Goal: Task Accomplishment & Management: Manage account settings

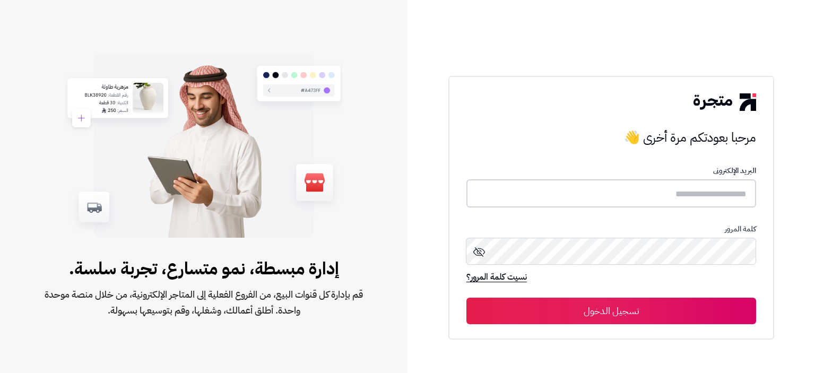
type input "**********"
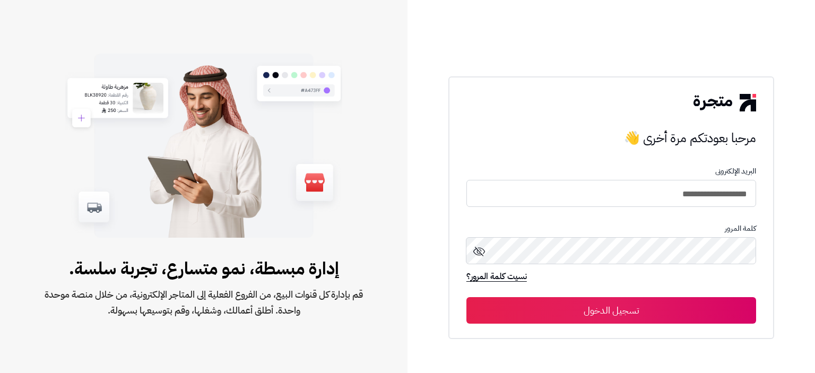
click at [603, 321] on button "تسجيل الدخول" at bounding box center [612, 310] width 290 height 27
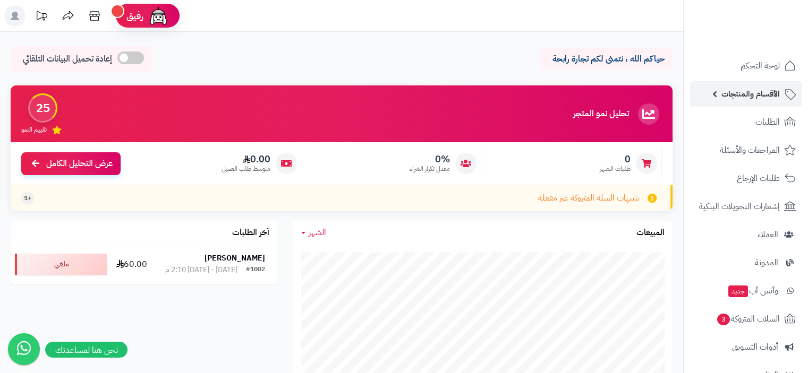
click at [741, 88] on span "الأقسام والمنتجات" at bounding box center [750, 94] width 58 height 15
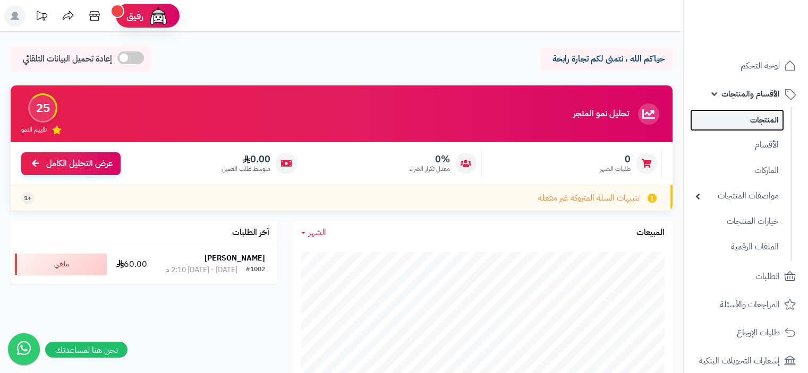
click at [755, 122] on link "المنتجات" at bounding box center [737, 120] width 94 height 22
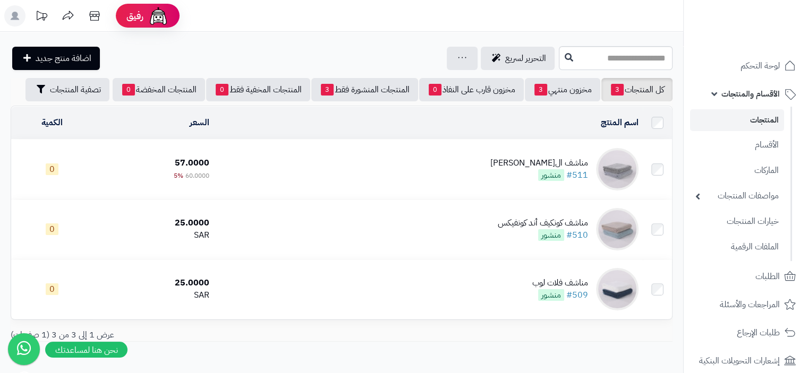
click at [535, 168] on div "مناشف الجاكار الماسي" at bounding box center [539, 163] width 98 height 12
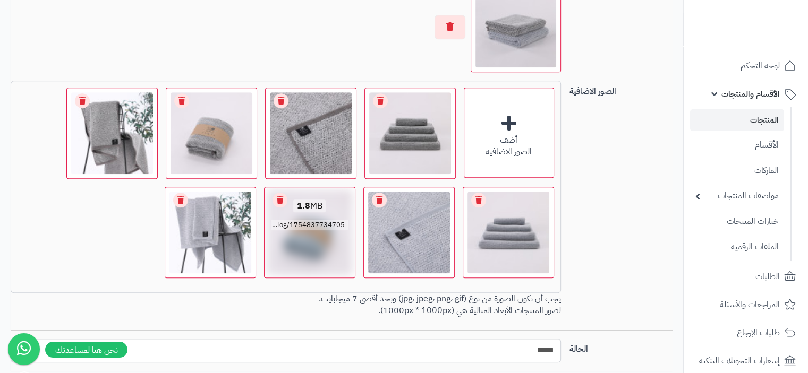
scroll to position [849, 0]
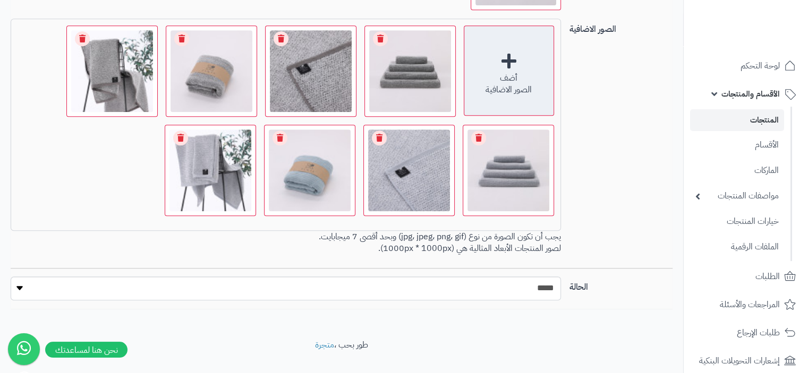
click at [505, 66] on div "أضف الصور الاضافية" at bounding box center [508, 70] width 90 height 90
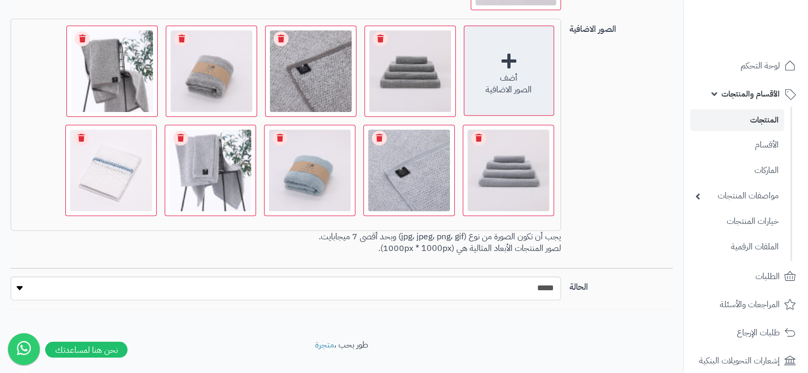
click at [510, 55] on div "أضف الصور الاضافية" at bounding box center [508, 70] width 90 height 90
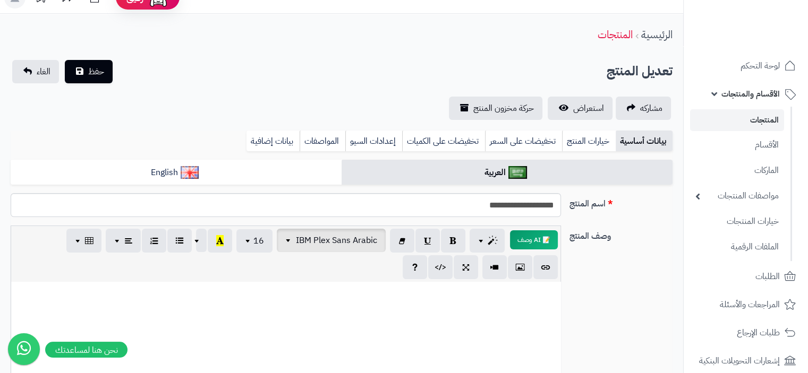
scroll to position [0, 0]
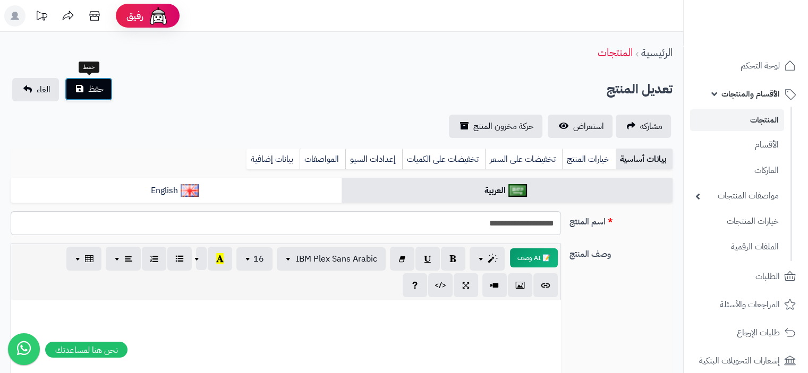
click at [99, 87] on span "حفظ" at bounding box center [96, 89] width 16 height 13
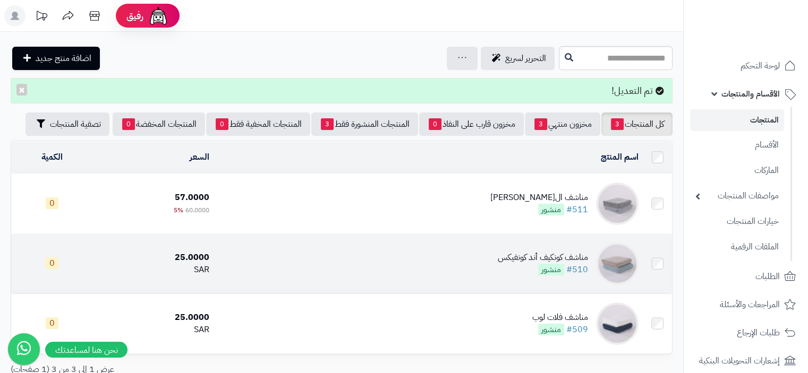
click at [546, 259] on div "مناشف كونكيف أند كونفيكس" at bounding box center [542, 258] width 90 height 12
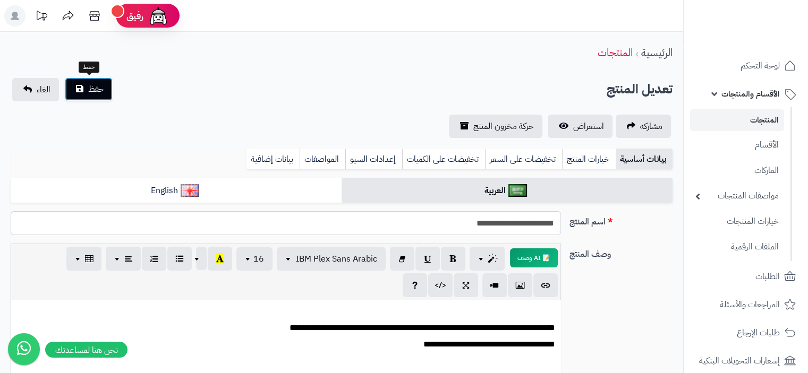
click at [94, 91] on span "حفظ" at bounding box center [96, 89] width 16 height 13
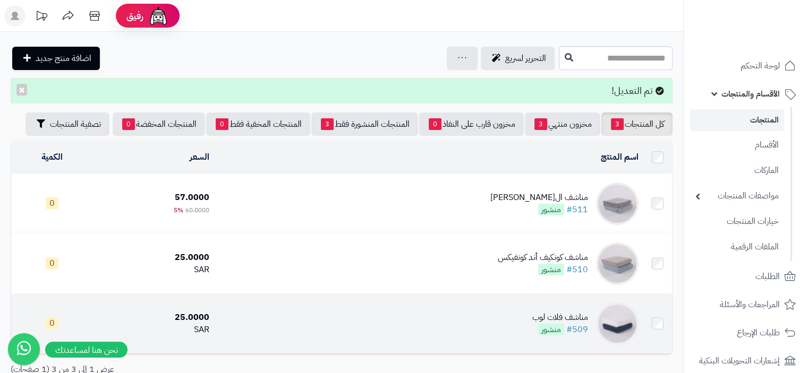
click at [533, 320] on div "مناشف فلات لوب" at bounding box center [560, 318] width 56 height 12
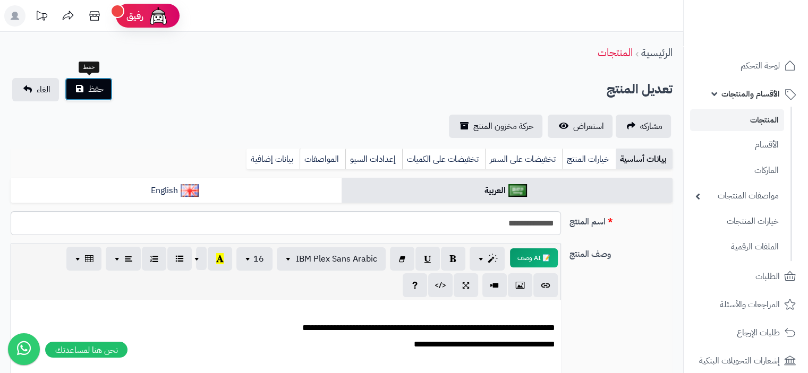
click at [97, 95] on span "حفظ" at bounding box center [96, 89] width 16 height 13
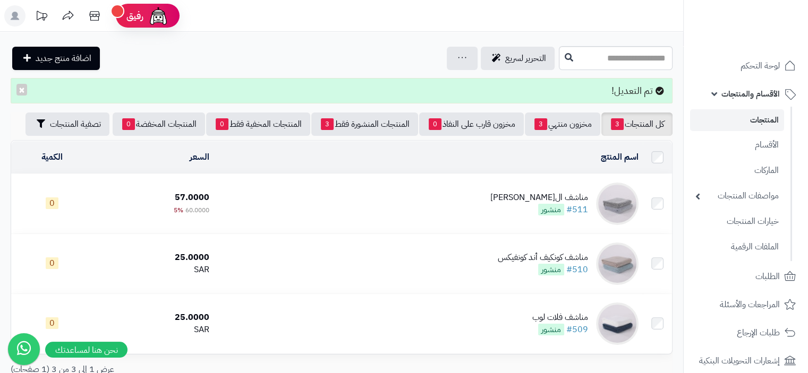
click at [522, 192] on div "مناشف ال[PERSON_NAME]" at bounding box center [539, 198] width 98 height 12
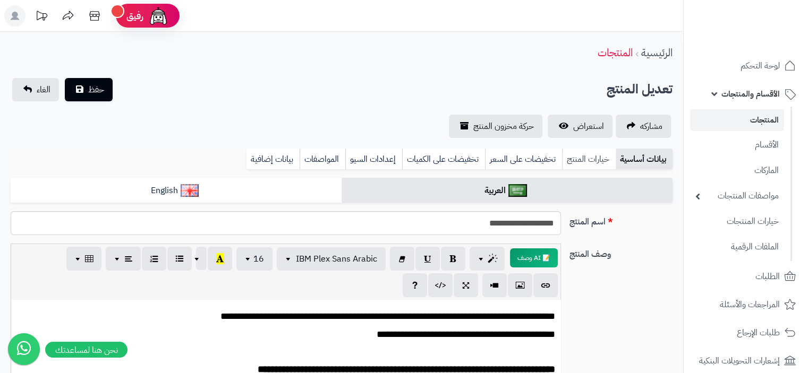
click at [581, 158] on link "خيارات المنتج" at bounding box center [589, 159] width 54 height 21
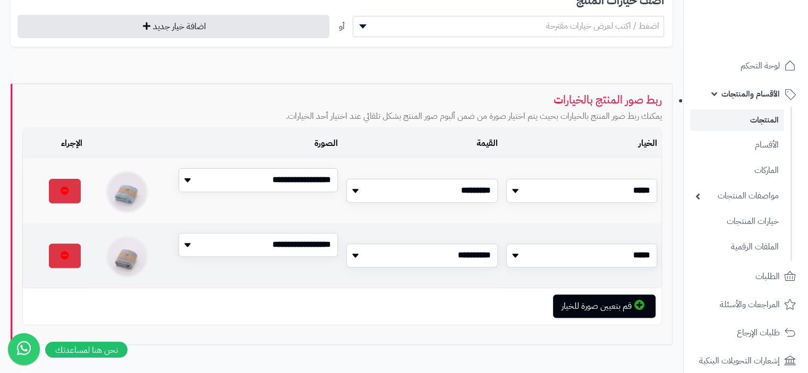
scroll to position [319, 0]
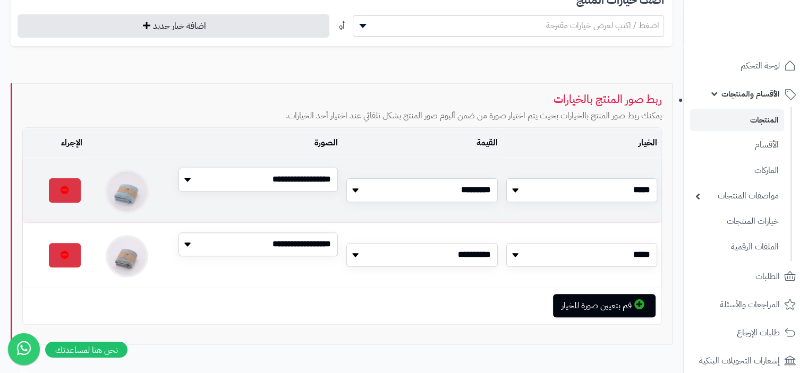
click at [125, 192] on img at bounding box center [127, 191] width 45 height 45
click at [127, 191] on img at bounding box center [127, 191] width 45 height 45
click at [214, 178] on select "**********" at bounding box center [257, 180] width 159 height 24
select select "*"
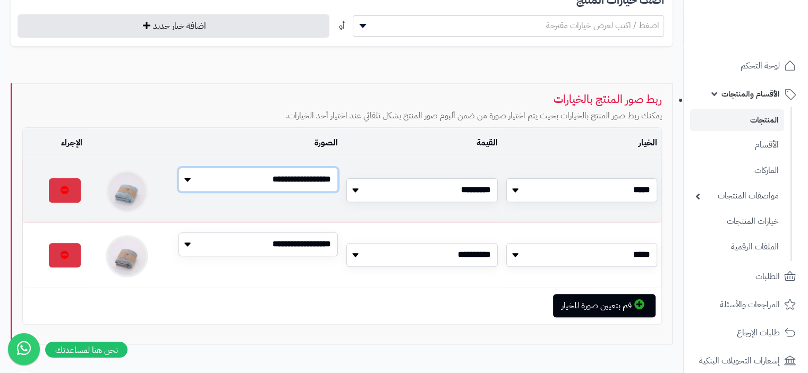
click at [178, 169] on select "**********" at bounding box center [257, 180] width 159 height 24
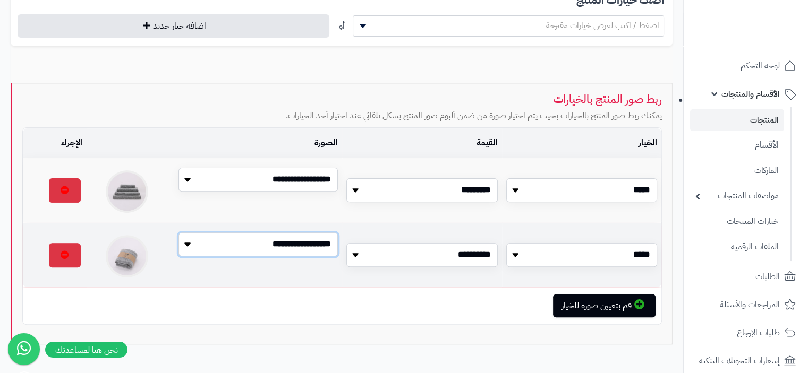
click at [242, 248] on select "**********" at bounding box center [257, 245] width 159 height 24
select select "*"
click at [178, 235] on select "**********" at bounding box center [257, 245] width 159 height 24
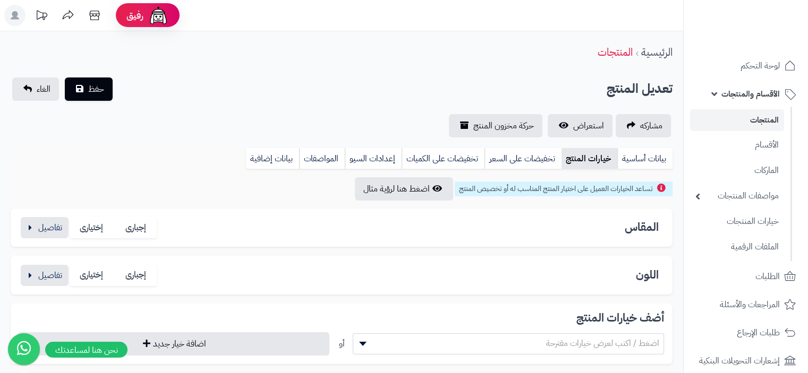
scroll to position [0, 0]
click at [102, 91] on span "حفظ" at bounding box center [96, 89] width 16 height 13
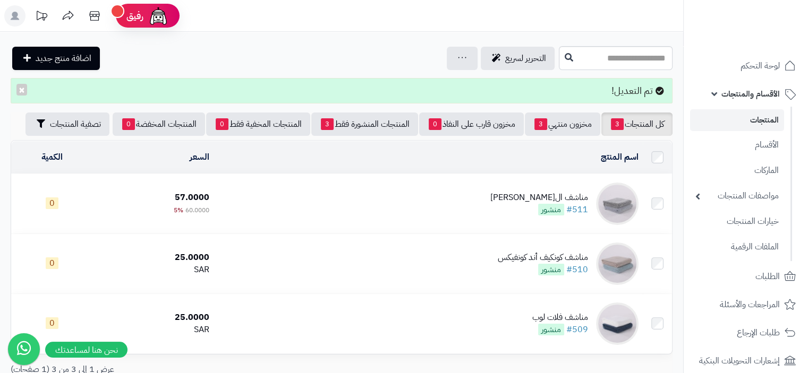
click at [565, 199] on div "مناشف ال[PERSON_NAME]" at bounding box center [539, 198] width 98 height 12
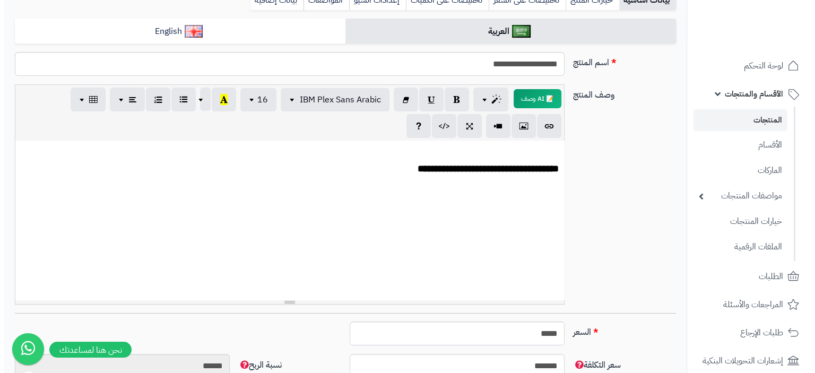
scroll to position [159, 0]
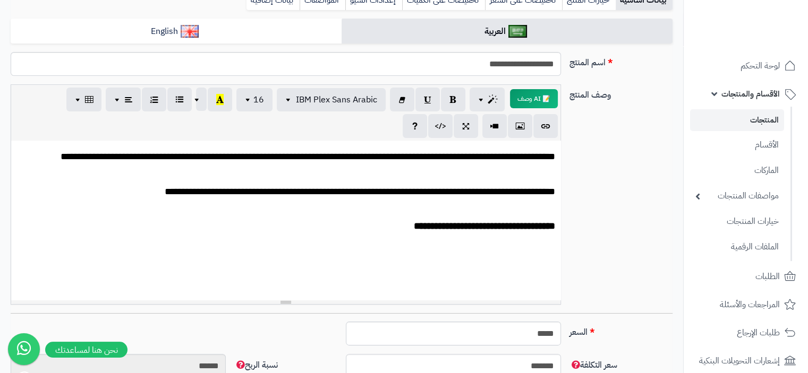
click at [548, 254] on div "**********" at bounding box center [285, 220] width 549 height 159
click at [519, 133] on button "button" at bounding box center [520, 126] width 24 height 24
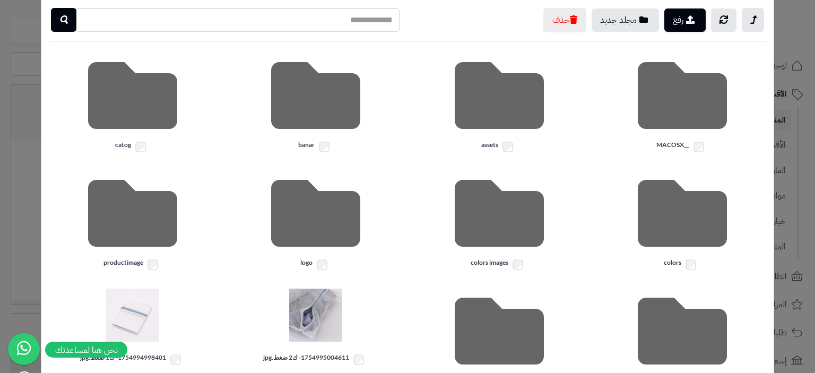
scroll to position [244, 0]
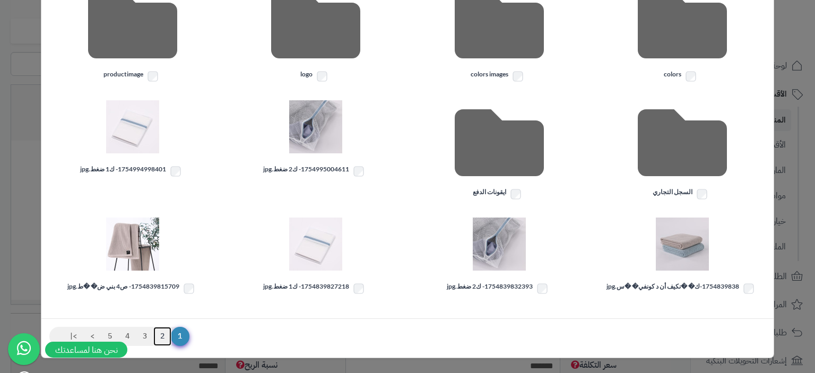
click at [171, 337] on link "2" at bounding box center [162, 336] width 18 height 19
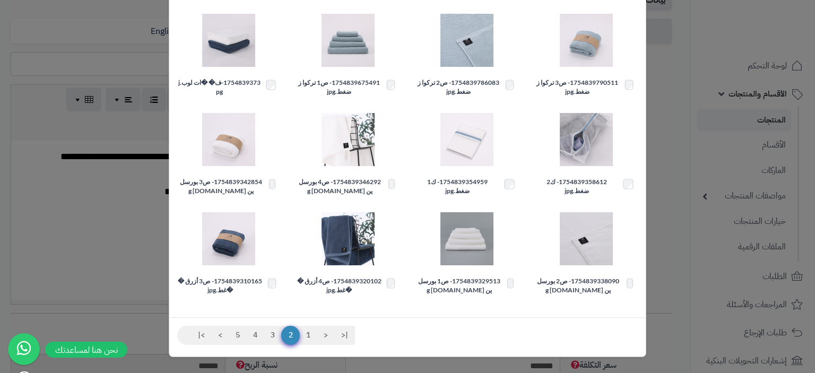
scroll to position [216, 0]
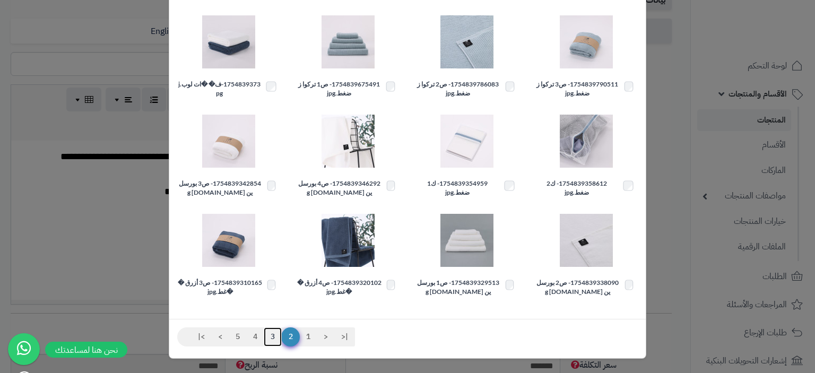
click at [276, 335] on link "3" at bounding box center [273, 337] width 18 height 19
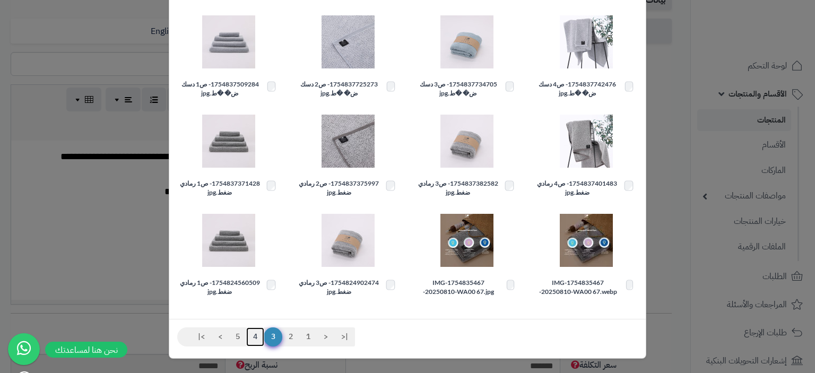
click at [259, 336] on link "4" at bounding box center [255, 337] width 18 height 19
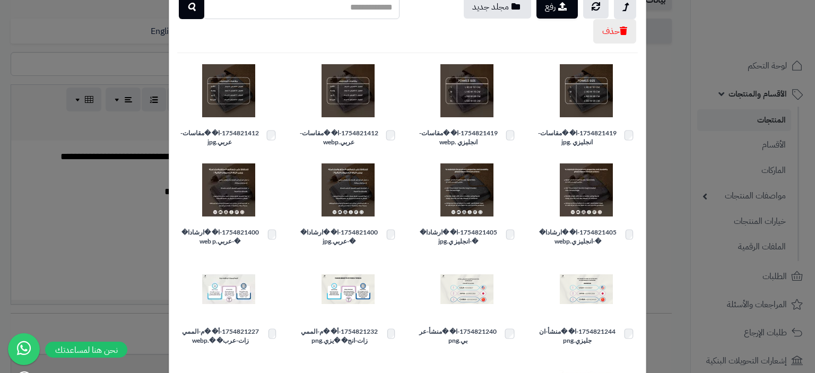
scroll to position [57, 0]
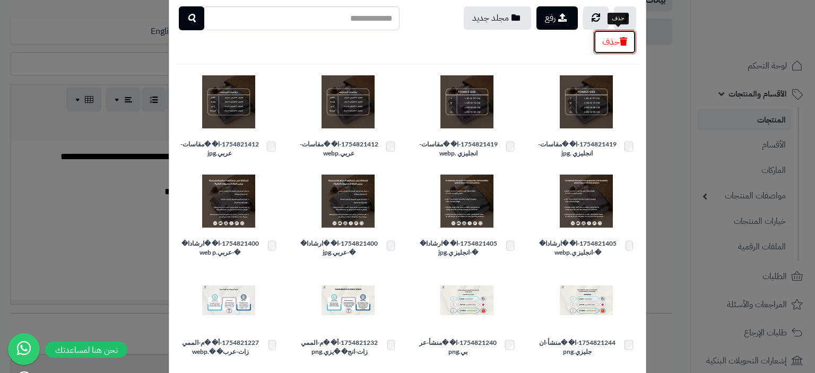
click at [626, 43] on icon "button" at bounding box center [623, 41] width 7 height 8
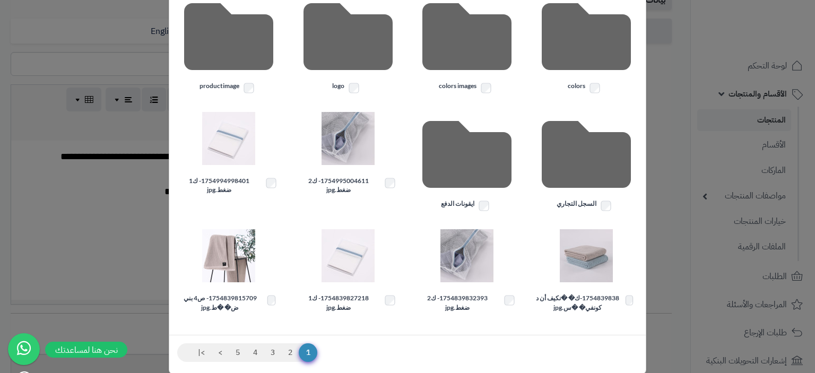
scroll to position [269, 0]
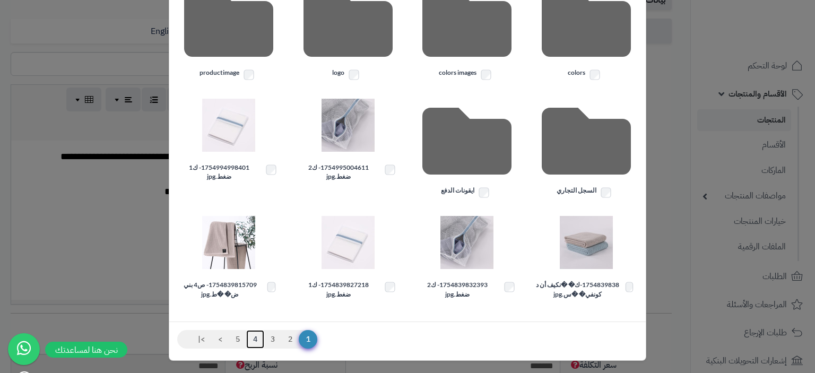
click at [262, 338] on link "4" at bounding box center [255, 339] width 18 height 19
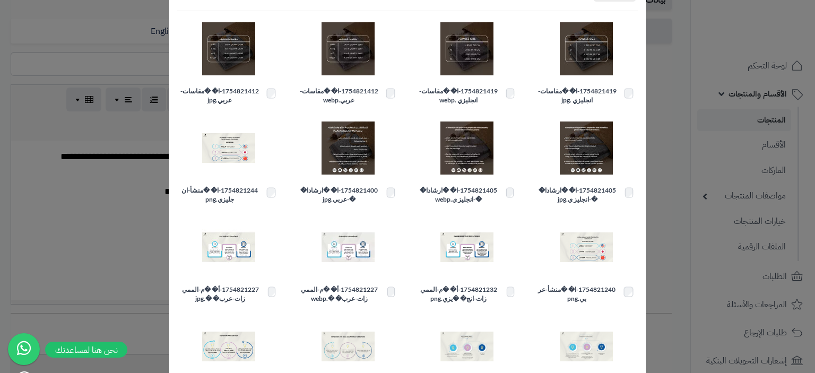
scroll to position [216, 0]
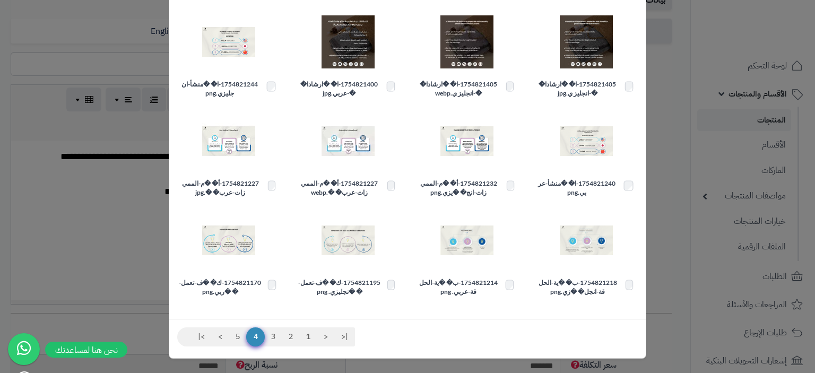
click at [275, 195] on label "1754821227-أ� �م-الممي زات-عرب� �.jpg" at bounding box center [229, 188] width 104 height 18
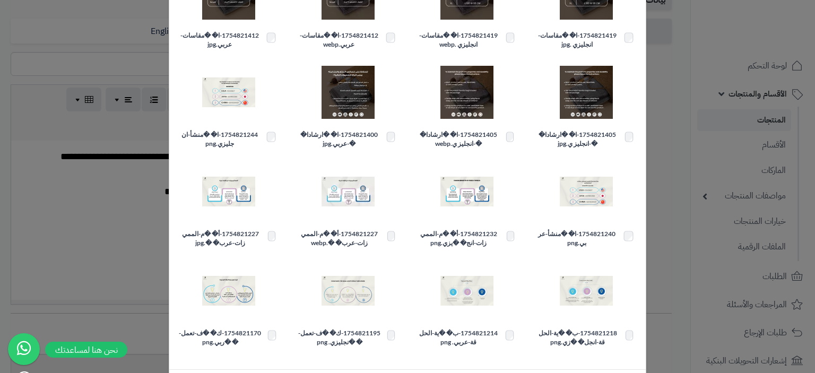
scroll to position [0, 0]
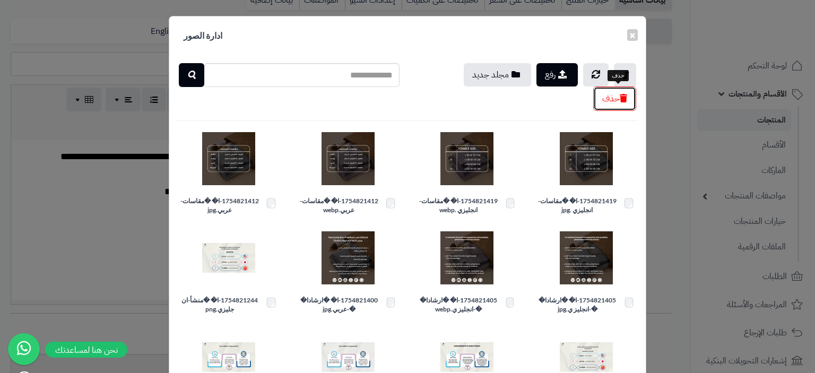
click at [613, 99] on button "حذف" at bounding box center [615, 99] width 43 height 24
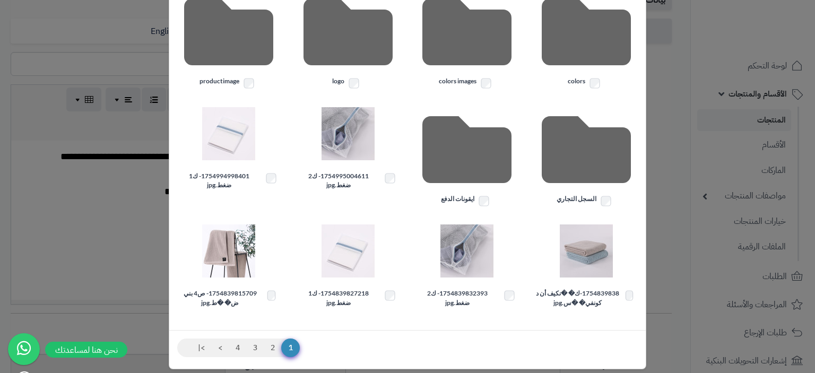
scroll to position [271, 0]
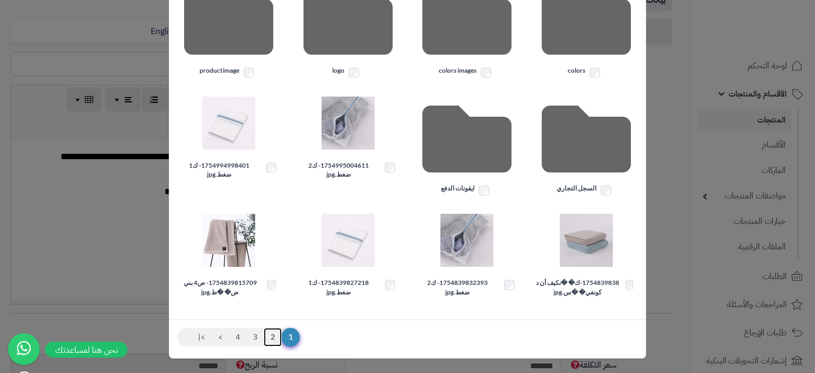
click at [277, 337] on link "2" at bounding box center [273, 337] width 18 height 19
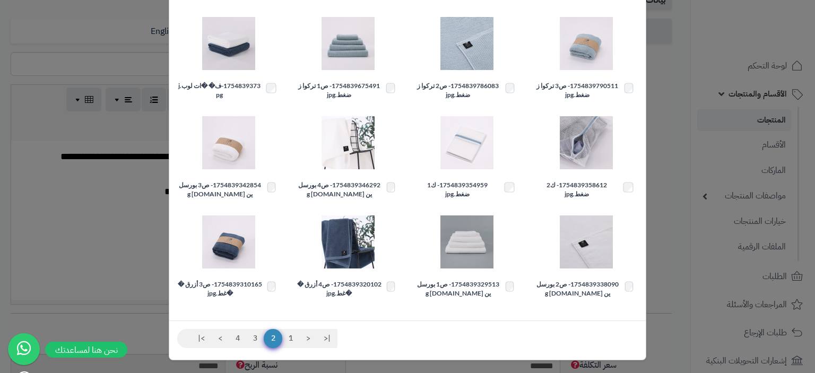
scroll to position [216, 0]
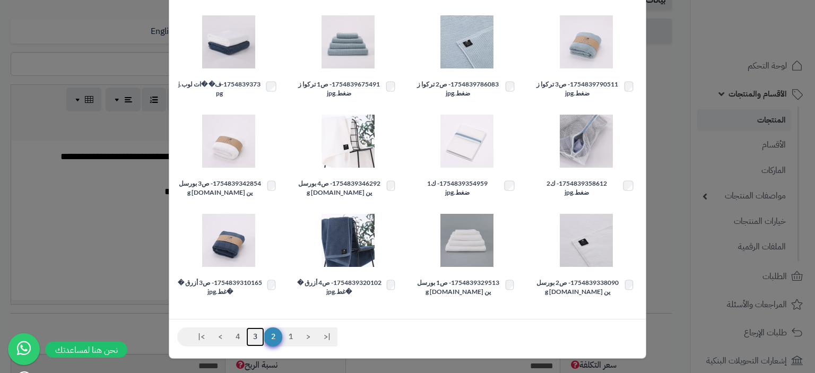
click at [255, 336] on link "3" at bounding box center [255, 337] width 18 height 19
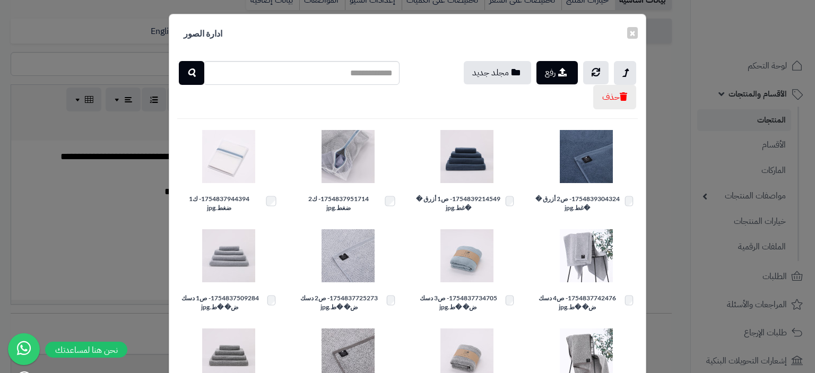
scroll to position [0, 0]
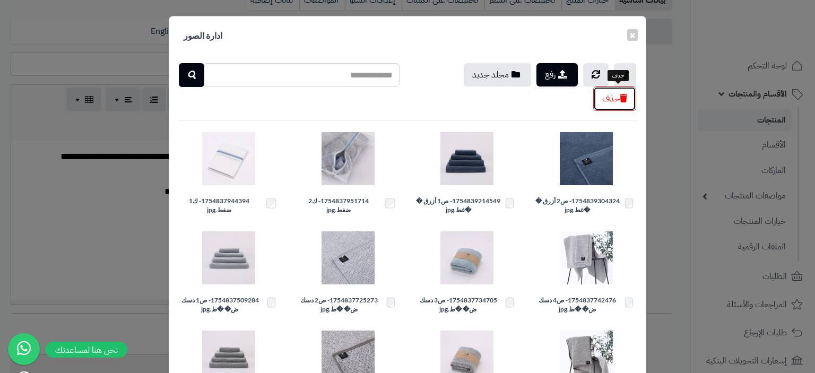
click at [620, 99] on button "حذف" at bounding box center [615, 99] width 43 height 24
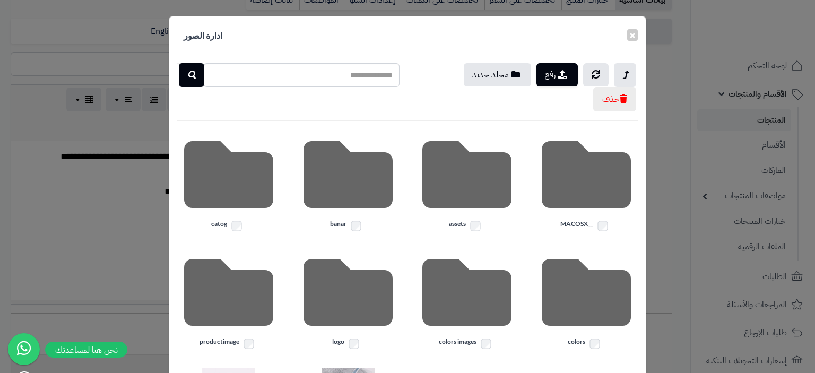
scroll to position [271, 0]
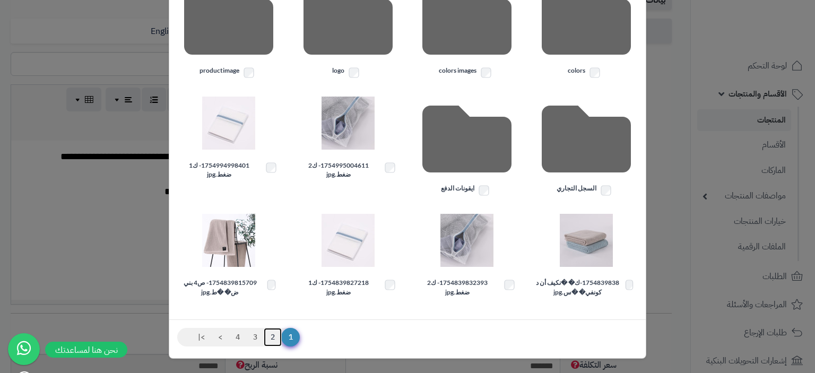
click at [278, 333] on link "2" at bounding box center [273, 337] width 18 height 19
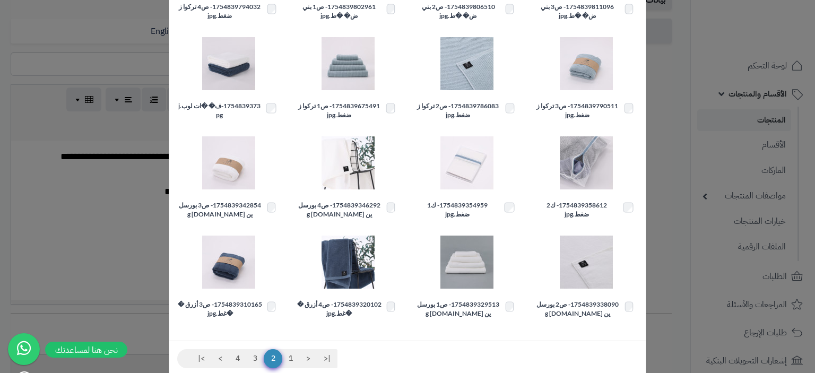
scroll to position [216, 0]
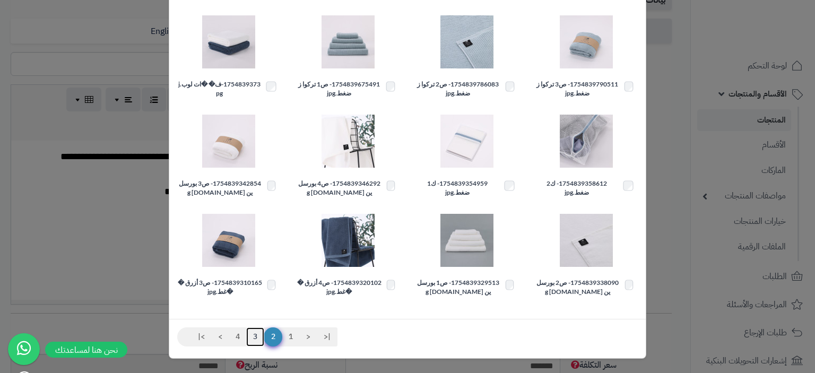
click at [262, 336] on link "3" at bounding box center [255, 337] width 18 height 19
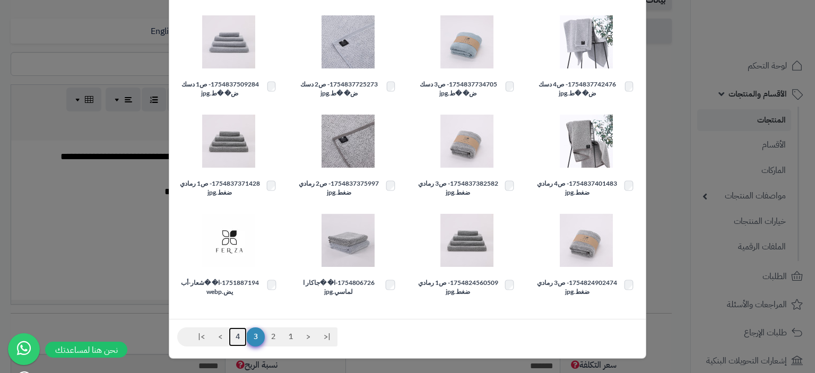
click at [244, 336] on link "4" at bounding box center [238, 337] width 18 height 19
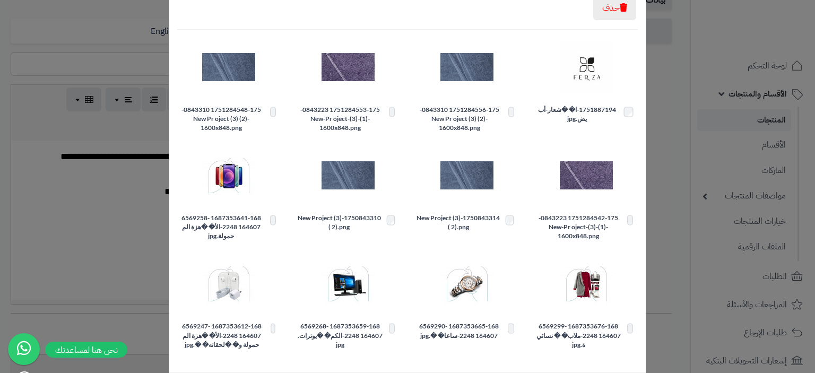
scroll to position [144, 0]
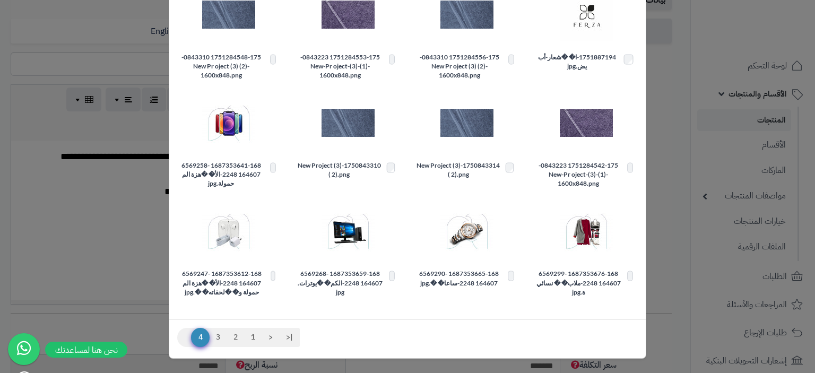
click at [637, 165] on label "1751284542-175 0843223-New-Pr oject-(3)-(1)- 1600x848.png" at bounding box center [587, 174] width 104 height 27
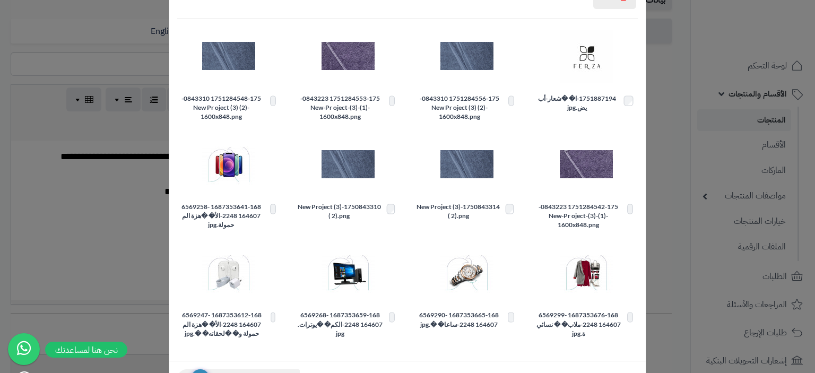
scroll to position [38, 0]
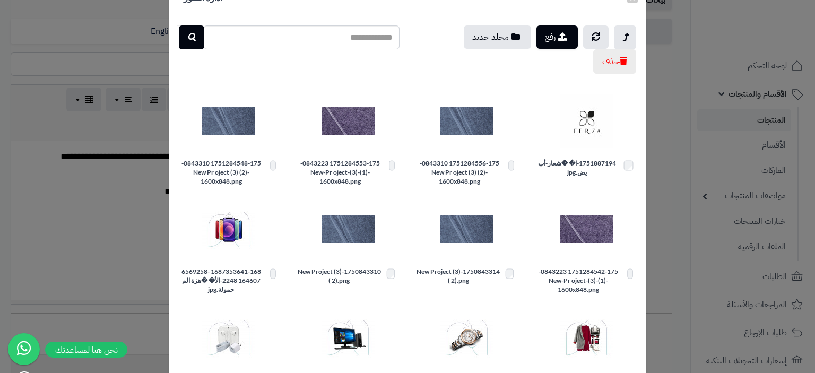
click at [393, 165] on label "1751284553-175 0843223-New-Pr oject-(3)-(1)- 1600x848.png" at bounding box center [349, 172] width 104 height 27
click at [280, 161] on label "1751284548-175 0843310-New Pr oject (3) (2)- 1600x848.png" at bounding box center [229, 172] width 104 height 27
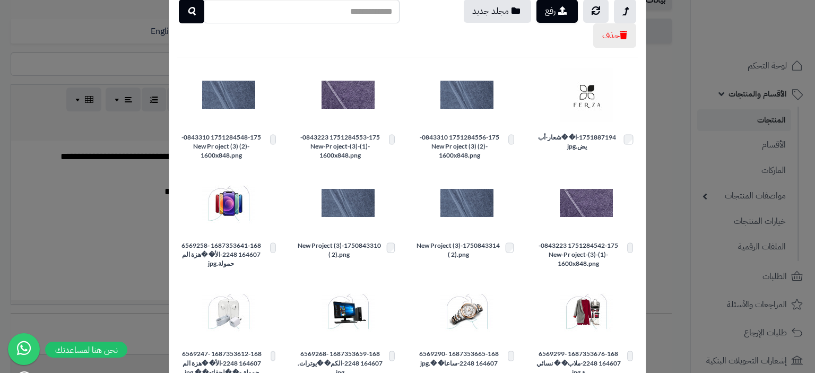
scroll to position [0, 0]
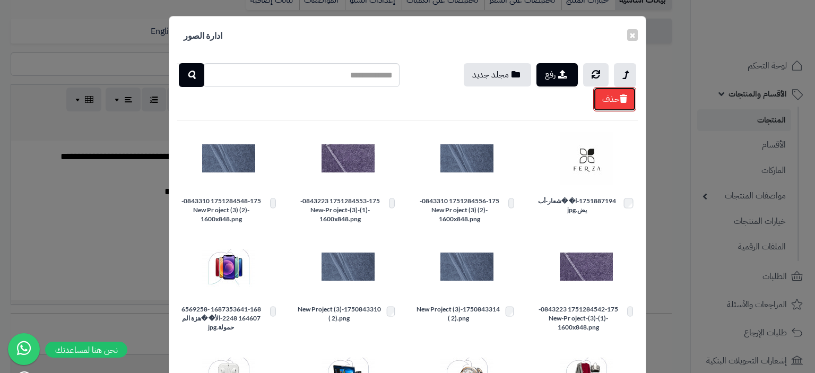
drag, startPoint x: 626, startPoint y: 97, endPoint x: 359, endPoint y: 38, distance: 273.6
click at [626, 97] on icon "button" at bounding box center [623, 99] width 7 height 8
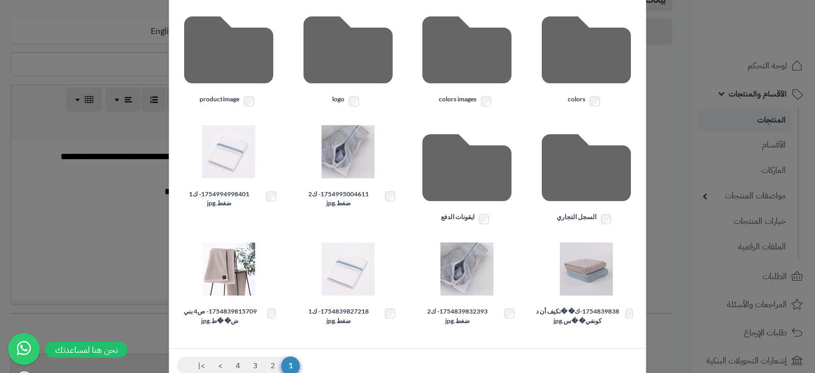
scroll to position [271, 0]
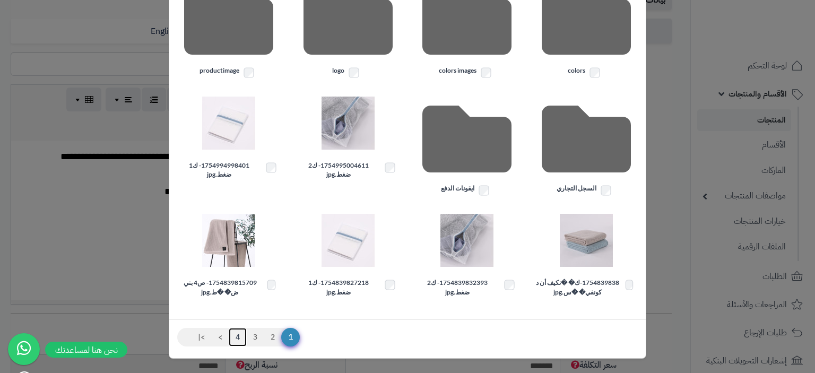
click at [244, 337] on link "4" at bounding box center [238, 337] width 18 height 19
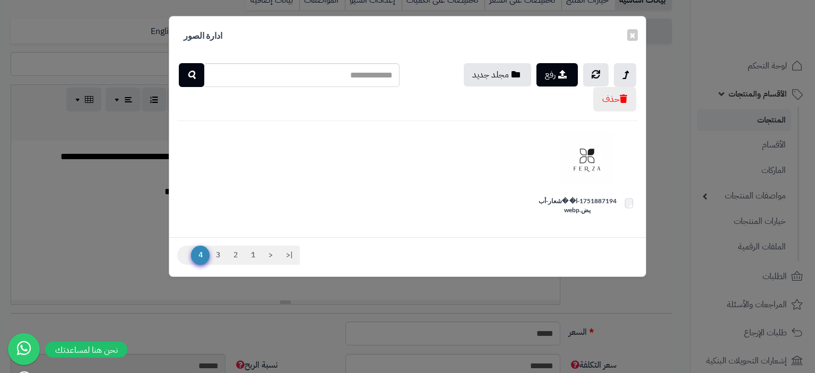
scroll to position [0, 0]
click at [257, 252] on link "1" at bounding box center [253, 255] width 18 height 19
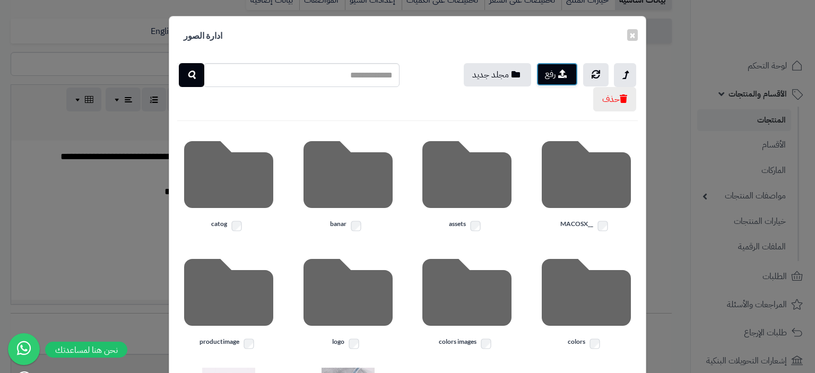
click at [563, 76] on button "رفع" at bounding box center [557, 74] width 41 height 23
click at [635, 35] on button "×" at bounding box center [633, 35] width 11 height 12
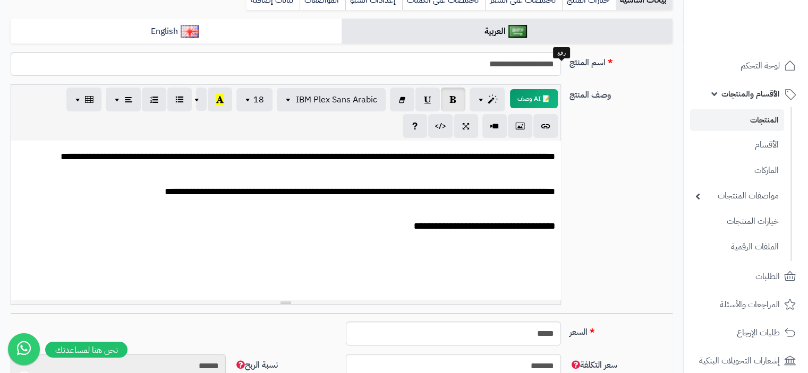
click at [531, 251] on p at bounding box center [285, 245] width 538 height 14
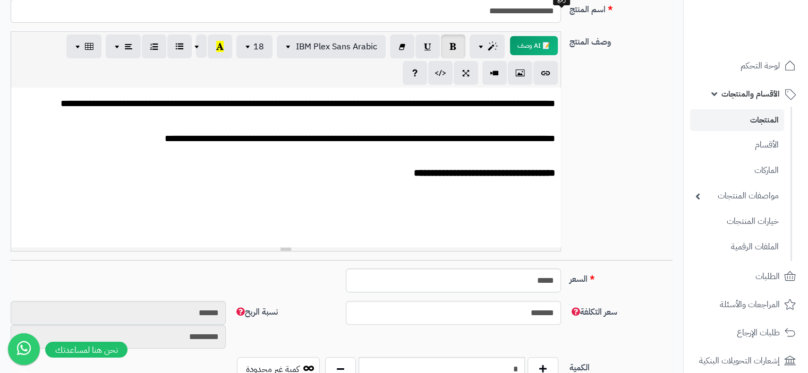
scroll to position [212, 0]
click at [537, 210] on p at bounding box center [285, 210] width 538 height 14
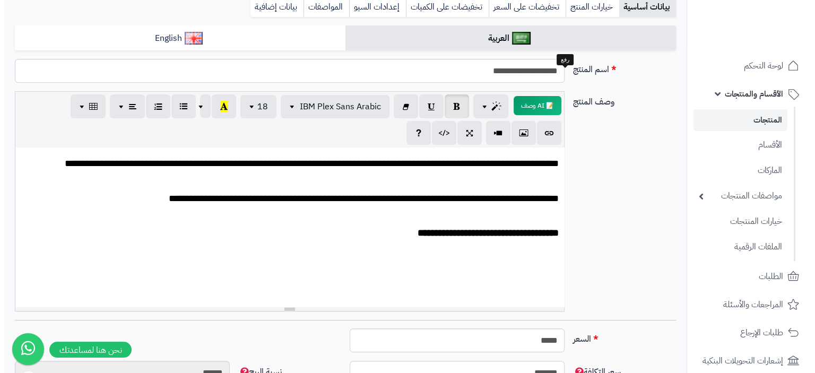
scroll to position [159, 0]
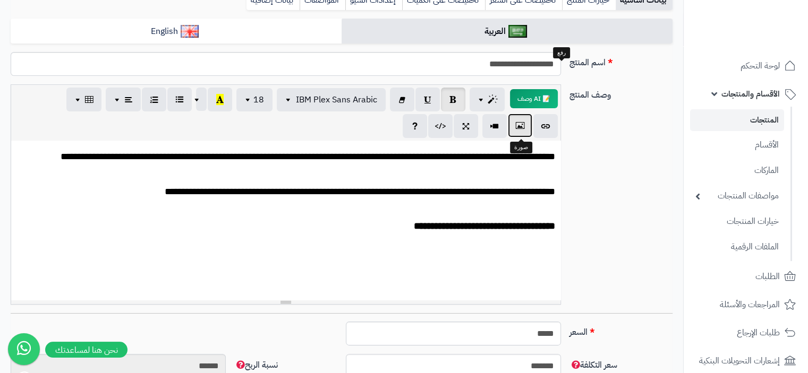
click at [515, 127] on button "button" at bounding box center [520, 126] width 24 height 24
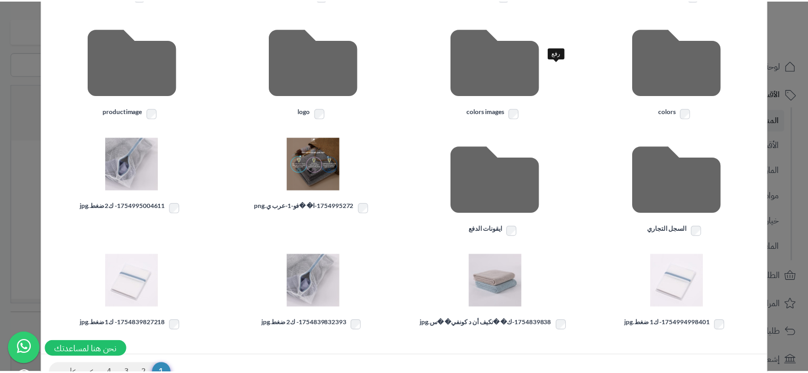
scroll to position [212, 0]
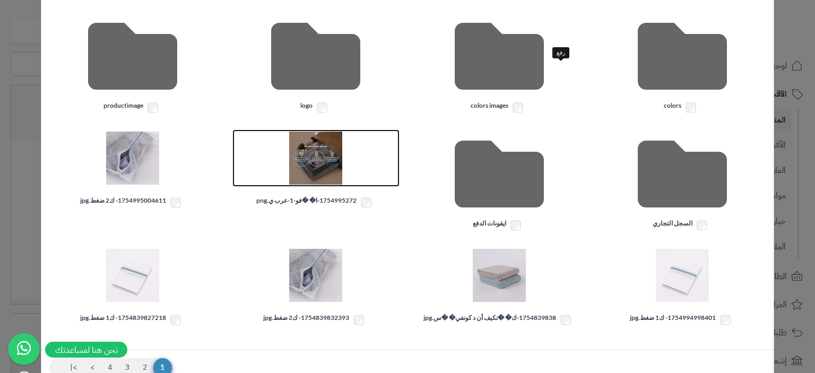
click at [319, 173] on img at bounding box center [315, 158] width 53 height 53
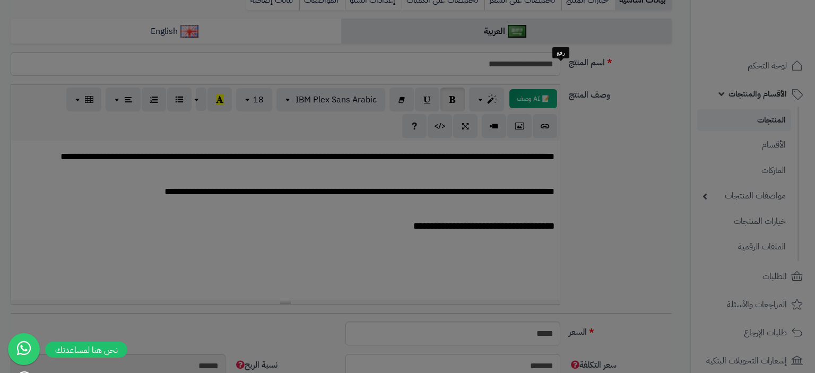
click at [319, 173] on body "رفيق ! الطلبات معالجة مكتمل إرجاع المنتجات العملاء المتواجدون الان 6 عملاء منتظ…" at bounding box center [407, 27] width 815 height 373
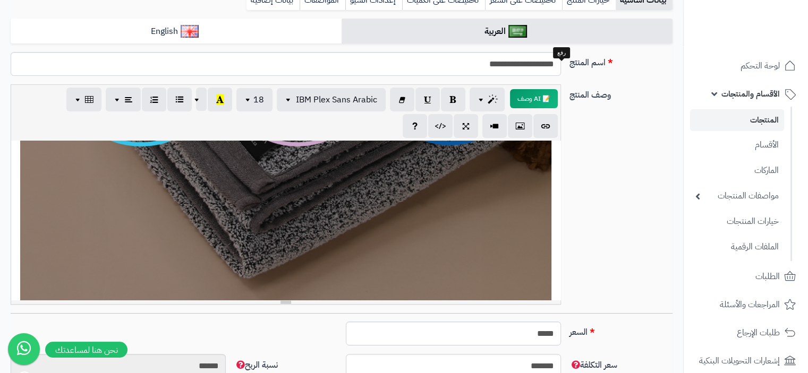
scroll to position [319, 0]
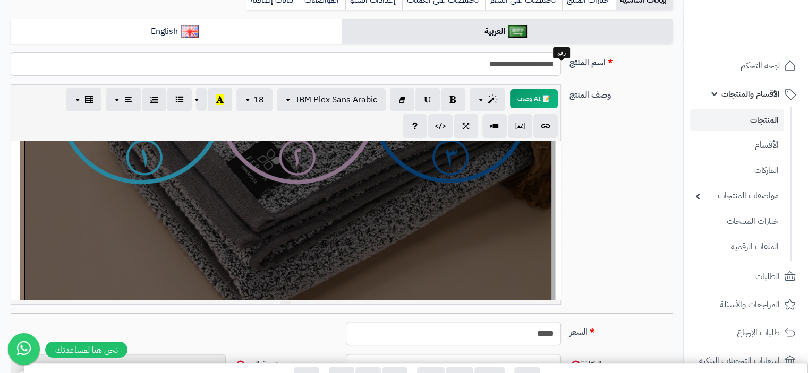
click at [411, 224] on div "**********" at bounding box center [285, 220] width 549 height 159
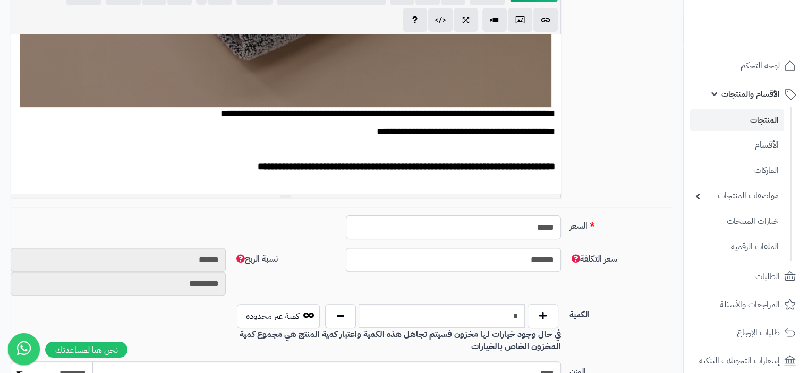
scroll to position [415, 0]
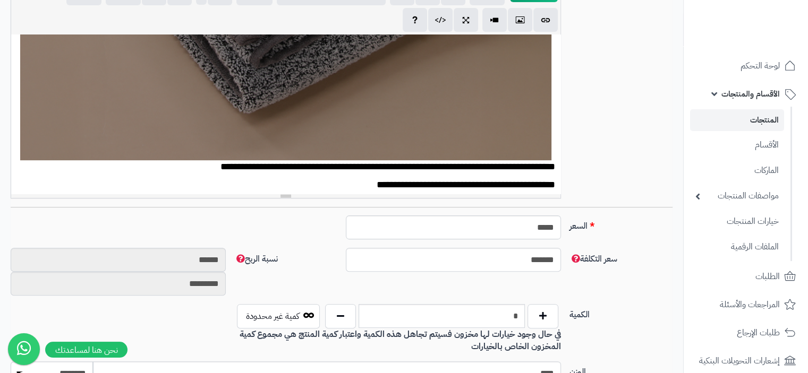
click at [293, 145] on div "**********" at bounding box center [285, 114] width 549 height 159
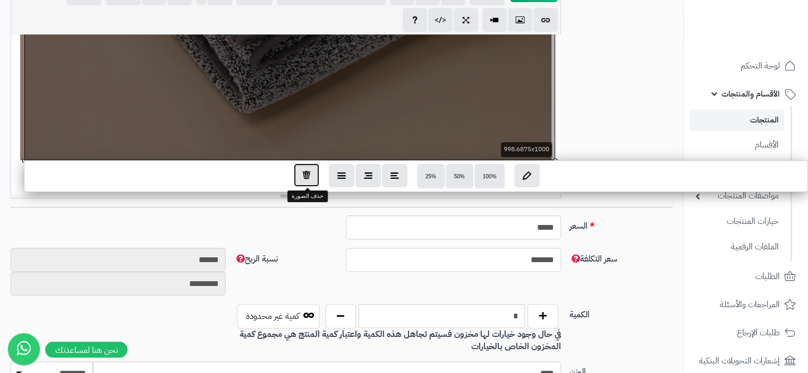
click at [307, 178] on icon "button" at bounding box center [306, 174] width 8 height 9
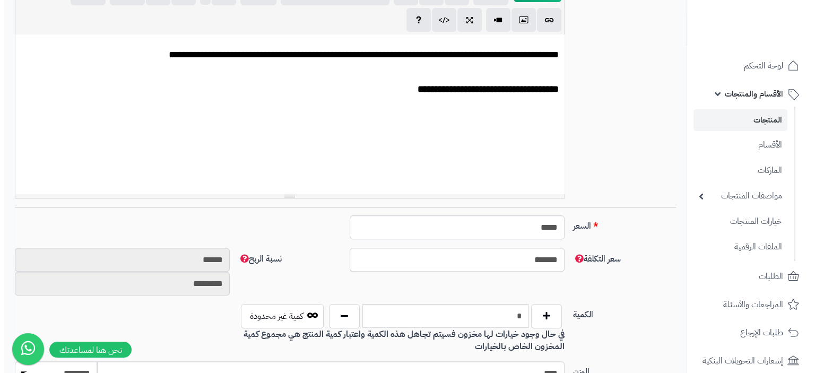
scroll to position [203, 0]
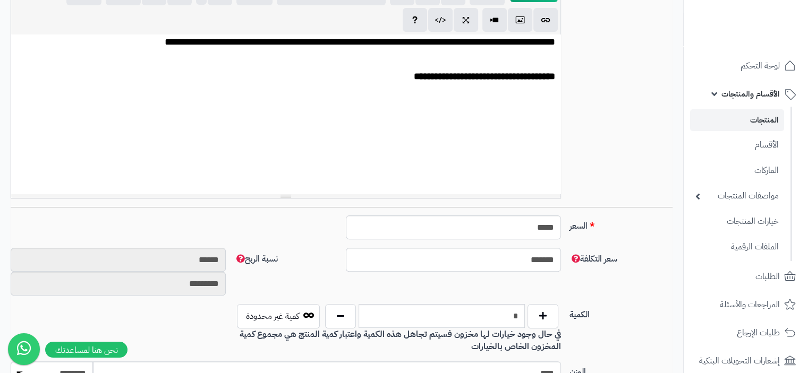
click at [548, 114] on p at bounding box center [285, 114] width 538 height 14
click at [522, 20] on icon "button" at bounding box center [519, 19] width 7 height 11
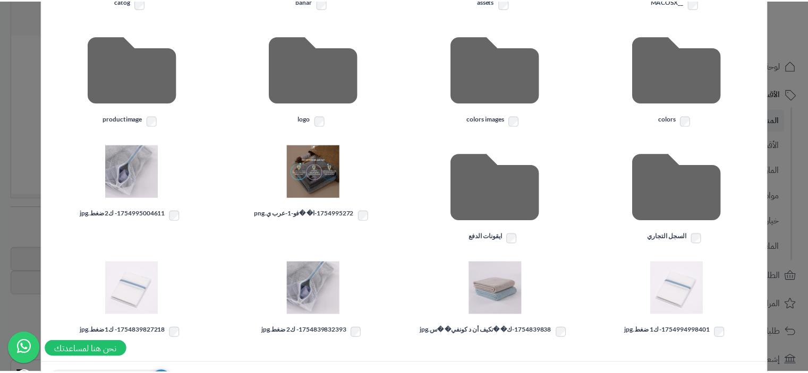
scroll to position [212, 0]
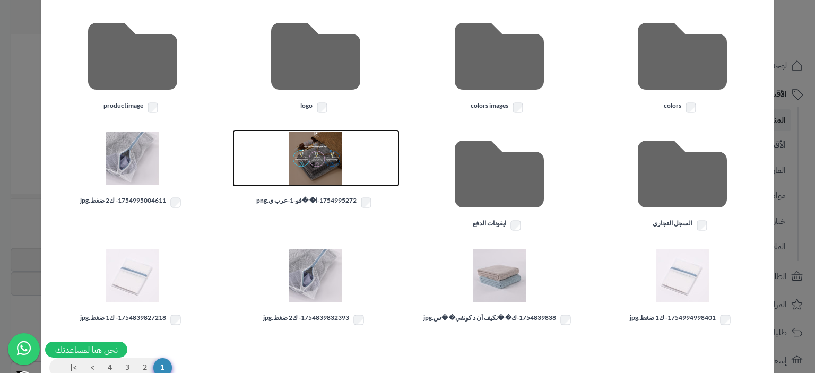
click at [329, 162] on img at bounding box center [315, 158] width 53 height 53
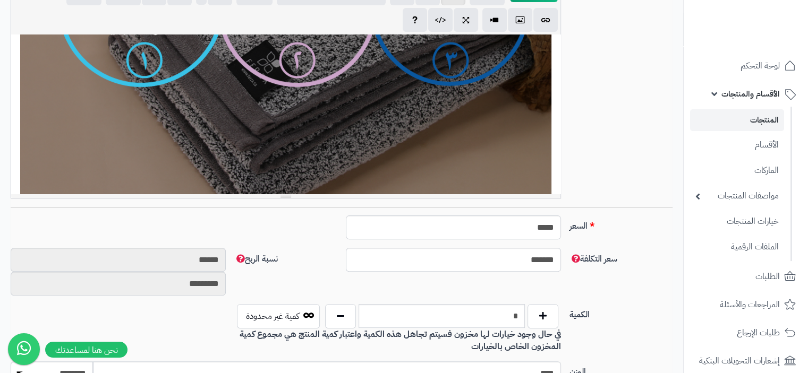
scroll to position [734, 0]
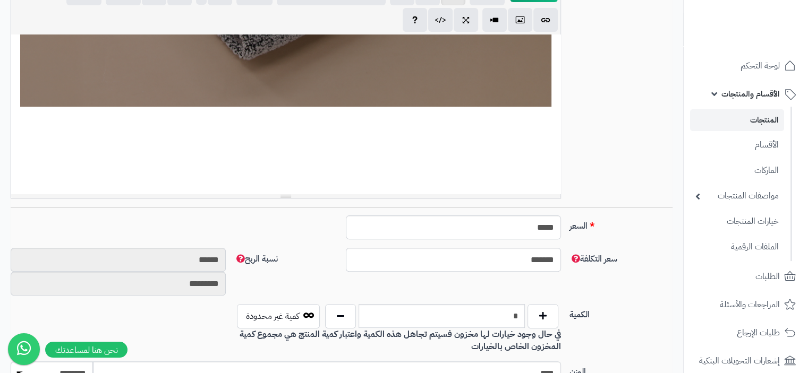
click at [534, 145] on p at bounding box center [285, 150] width 538 height 14
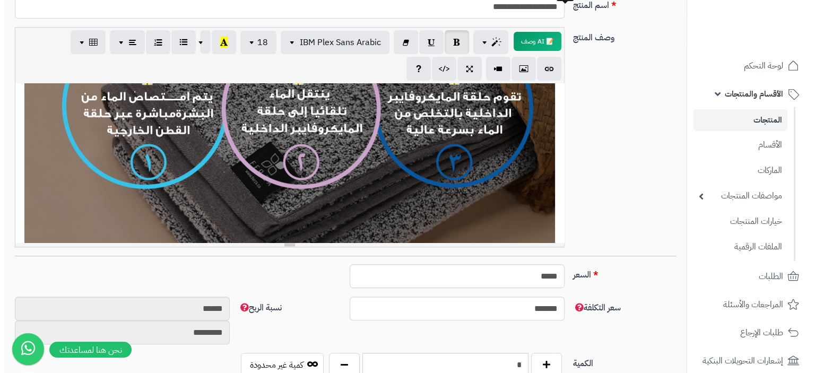
scroll to position [159, 0]
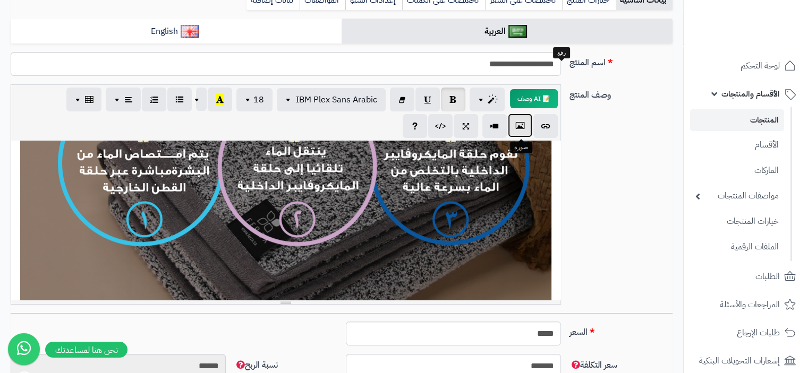
click at [518, 129] on icon "button" at bounding box center [519, 125] width 7 height 11
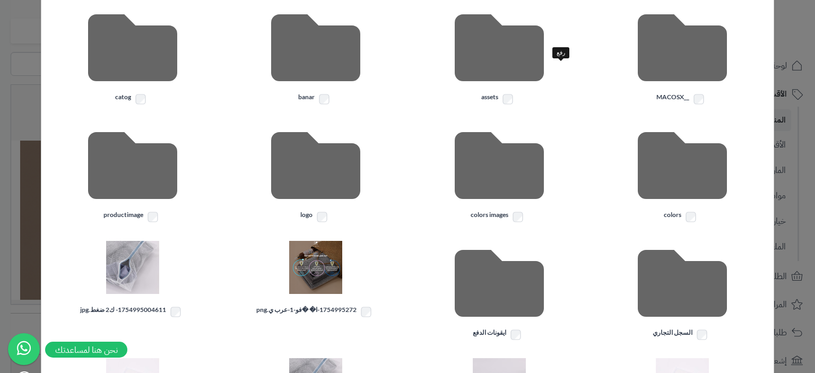
scroll to position [0, 0]
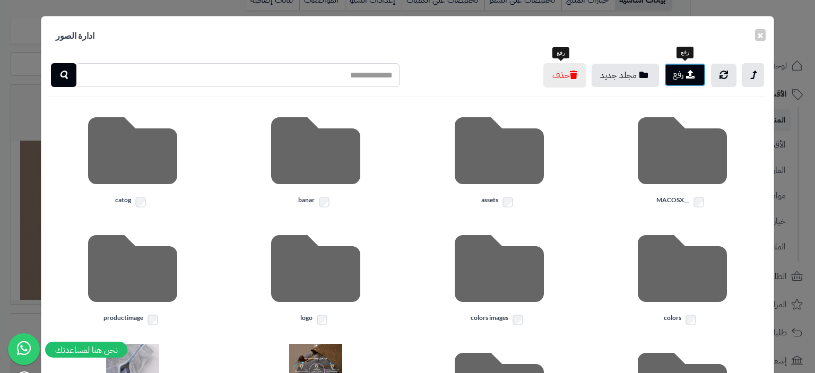
click at [680, 78] on button "رفع" at bounding box center [685, 74] width 41 height 23
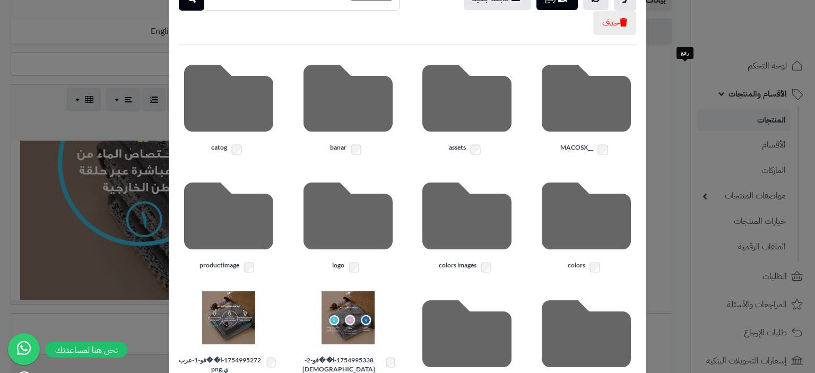
scroll to position [159, 0]
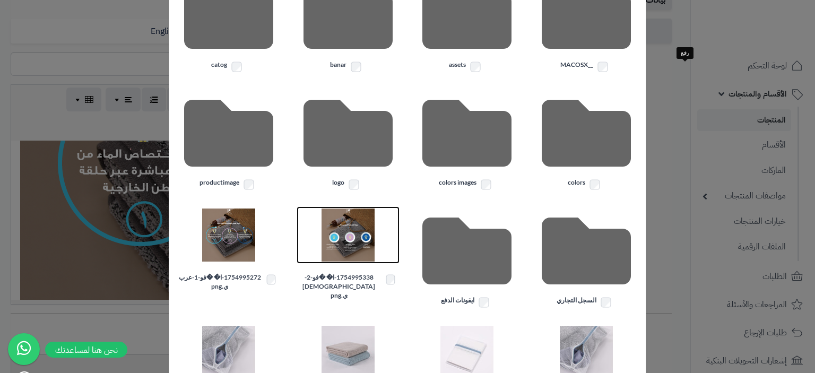
click at [353, 239] on img at bounding box center [348, 235] width 53 height 53
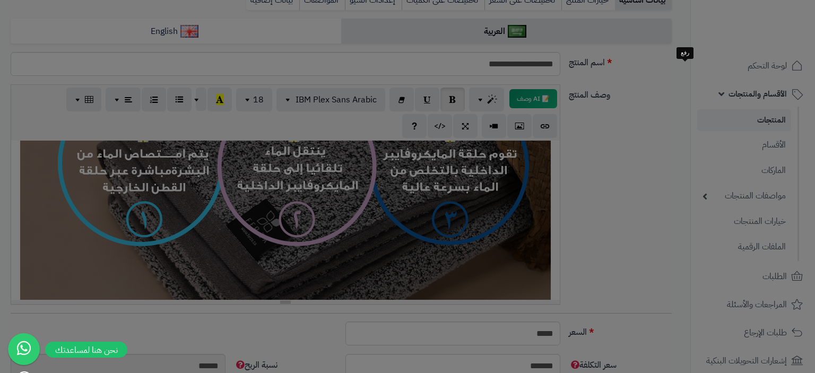
click at [353, 239] on div at bounding box center [407, 186] width 815 height 373
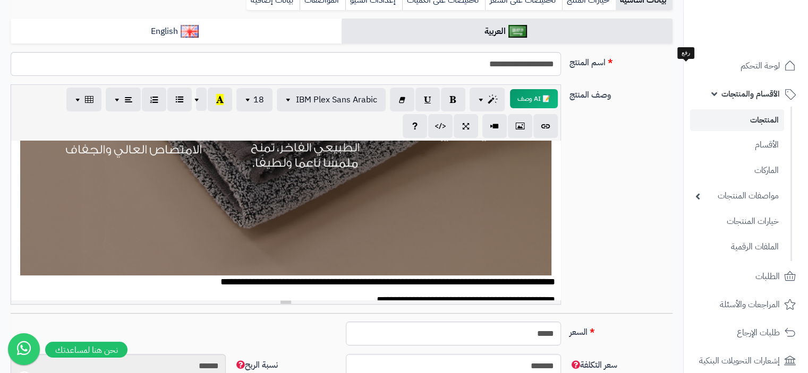
scroll to position [425, 0]
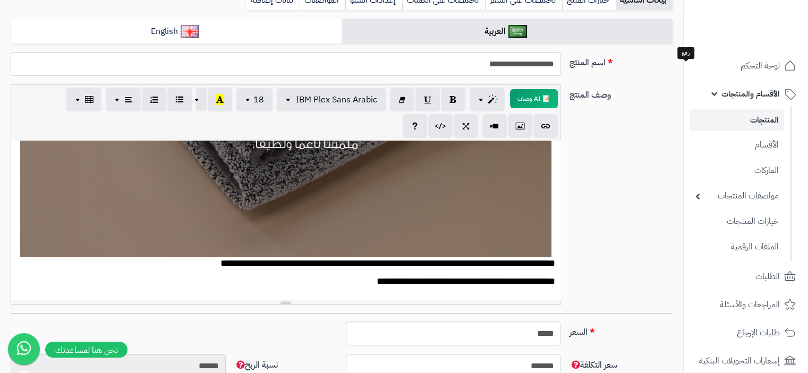
click at [375, 219] on div "**********" at bounding box center [285, 220] width 549 height 159
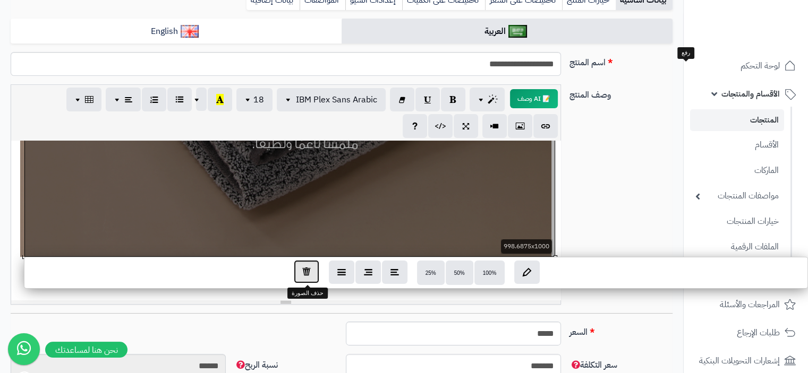
click at [306, 269] on icon "button" at bounding box center [306, 271] width 8 height 9
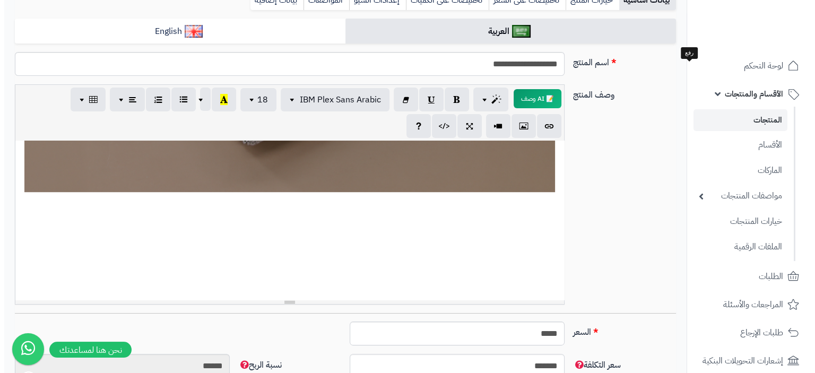
scroll to position [796, 0]
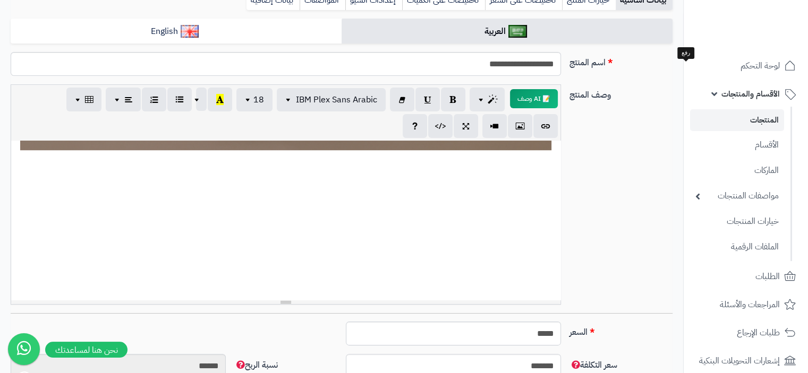
click at [535, 195] on p at bounding box center [285, 193] width 538 height 14
click at [519, 128] on icon "button" at bounding box center [519, 125] width 7 height 11
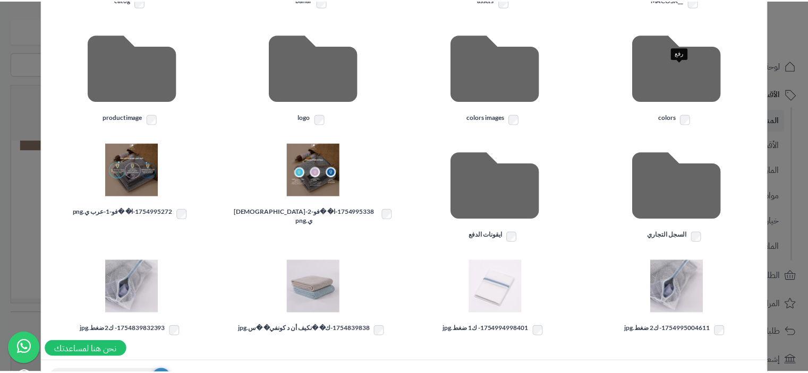
scroll to position [212, 0]
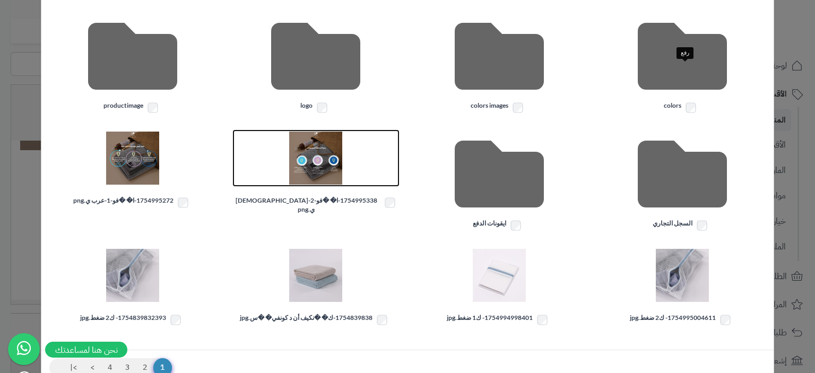
click at [325, 168] on img at bounding box center [315, 158] width 53 height 53
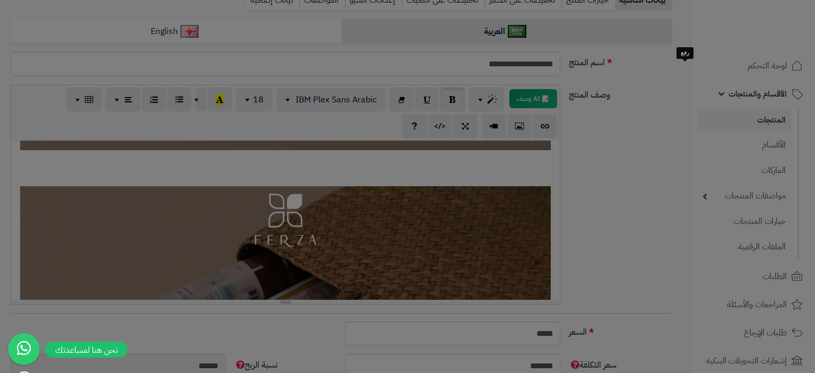
click at [325, 168] on body "رفيق ! الطلبات معالجة مكتمل إرجاع المنتجات العملاء المتواجدون الان 6 عملاء منتظ…" at bounding box center [407, 27] width 815 height 373
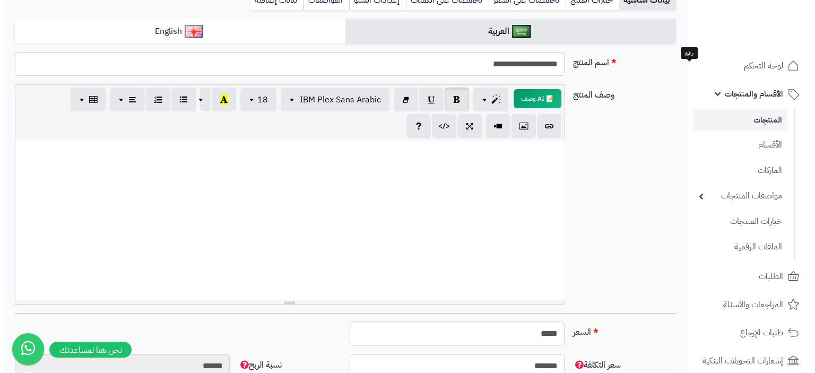
scroll to position [1274, 0]
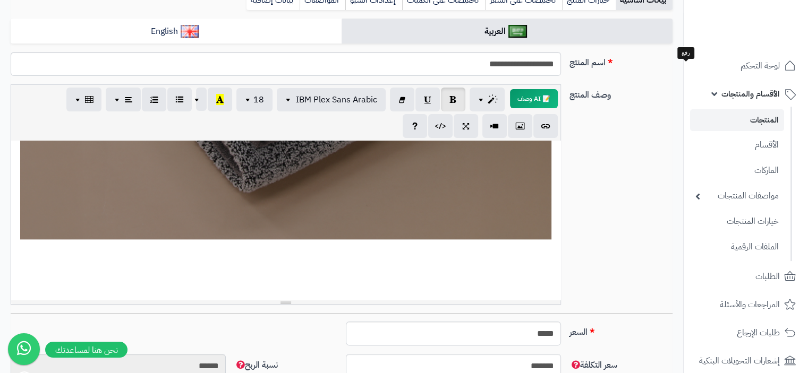
drag, startPoint x: 544, startPoint y: 278, endPoint x: 529, endPoint y: 278, distance: 15.4
click at [543, 279] on p at bounding box center [285, 283] width 538 height 14
click at [518, 128] on icon "button" at bounding box center [519, 125] width 7 height 11
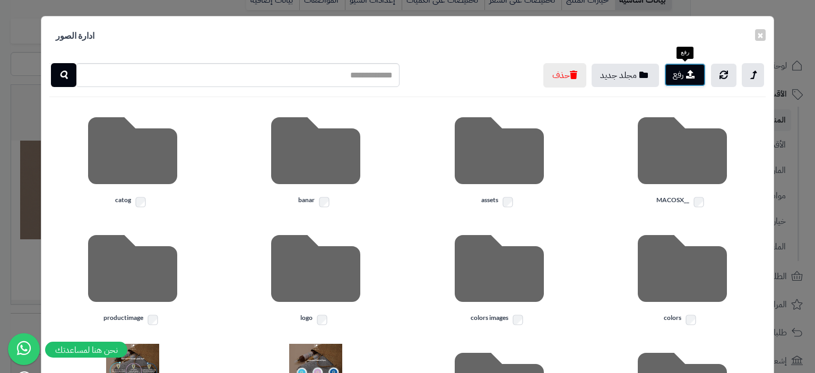
click at [679, 80] on button "رفع" at bounding box center [685, 74] width 41 height 23
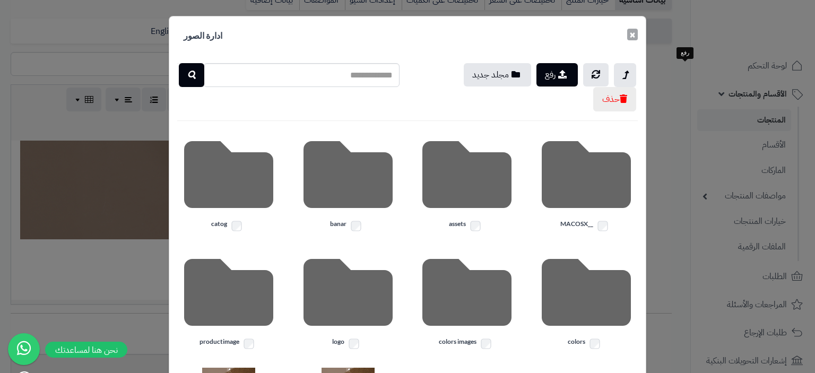
click at [637, 34] on button "×" at bounding box center [633, 35] width 11 height 12
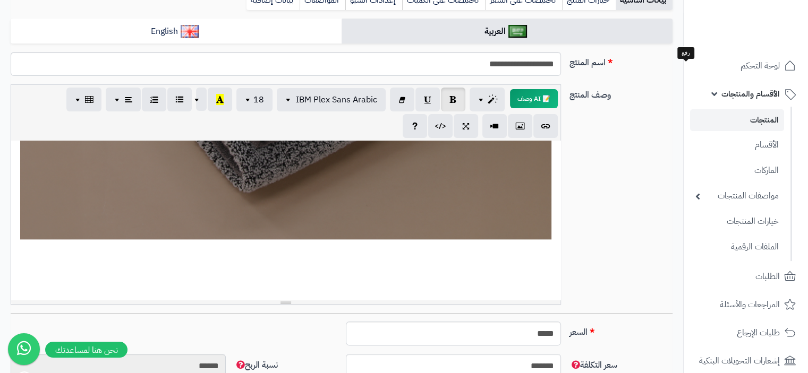
click at [539, 283] on p at bounding box center [285, 283] width 538 height 14
click at [516, 131] on icon "button" at bounding box center [519, 125] width 7 height 11
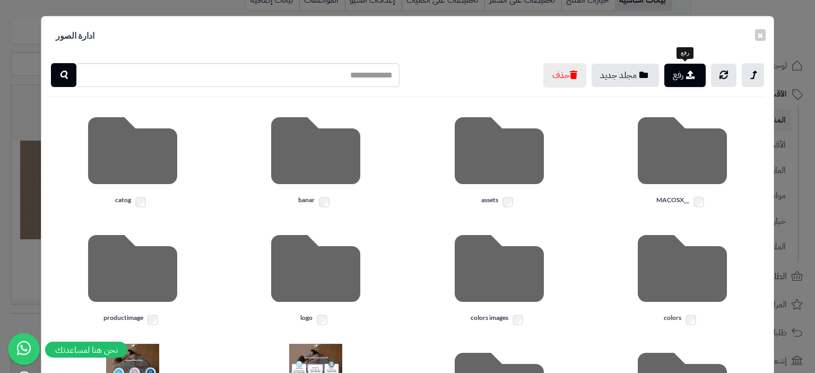
scroll to position [244, 0]
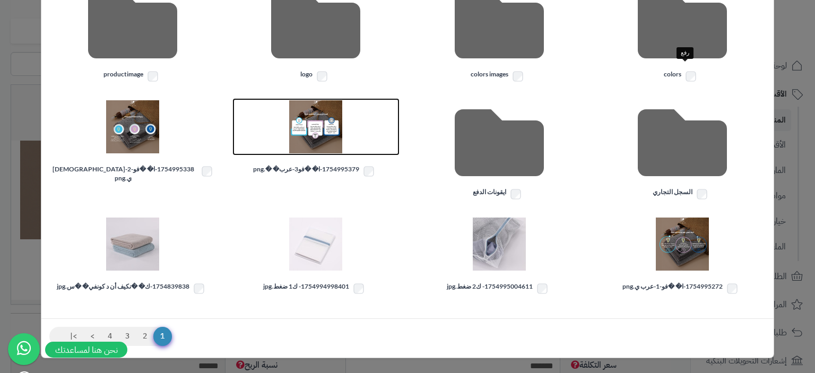
click at [332, 133] on img at bounding box center [315, 126] width 53 height 53
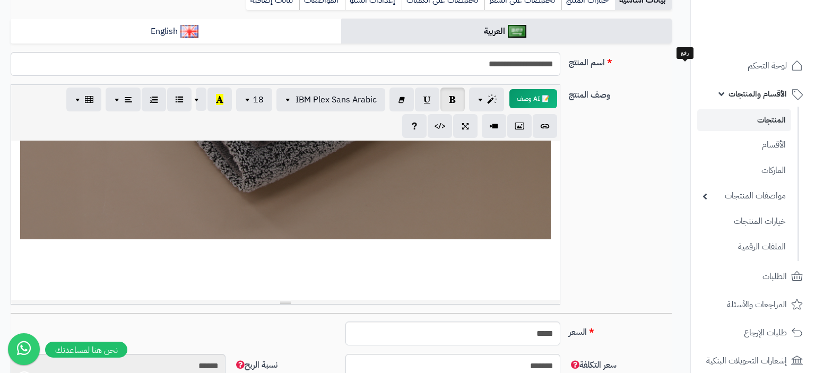
click at [332, 133] on body "رفيق ! الطلبات معالجة مكتمل إرجاع المنتجات العملاء المتواجدون الان 6 عملاء منتظ…" at bounding box center [407, 27] width 815 height 373
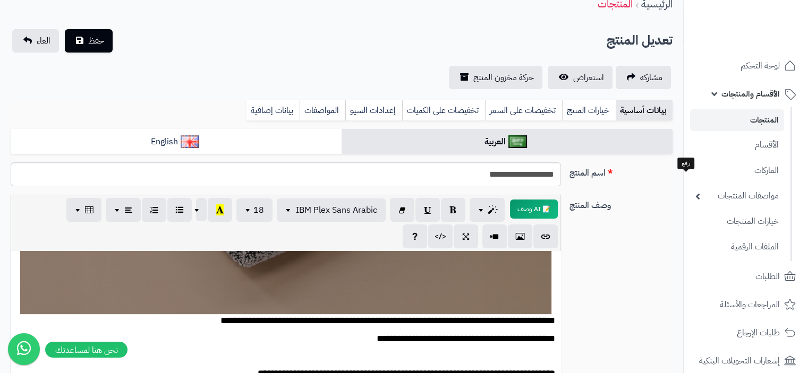
scroll to position [106, 0]
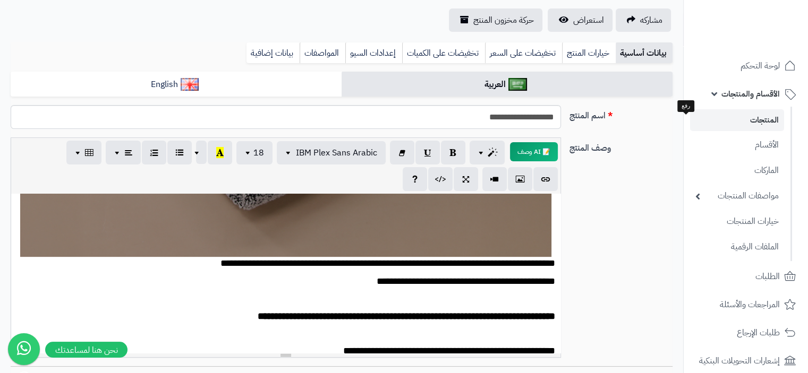
click at [284, 231] on div "**********" at bounding box center [285, 273] width 549 height 159
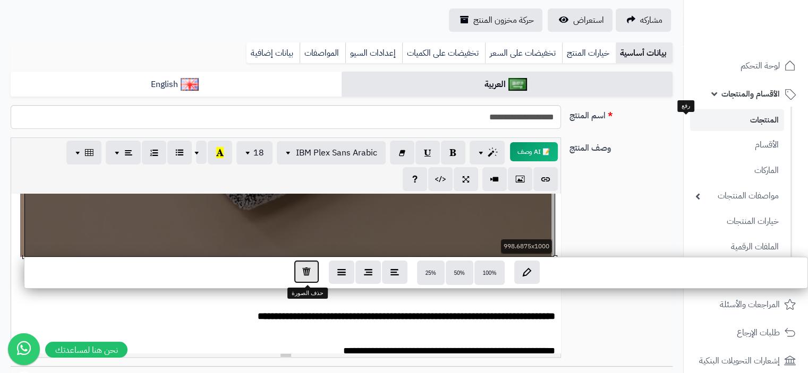
click at [306, 268] on icon "button" at bounding box center [306, 271] width 8 height 9
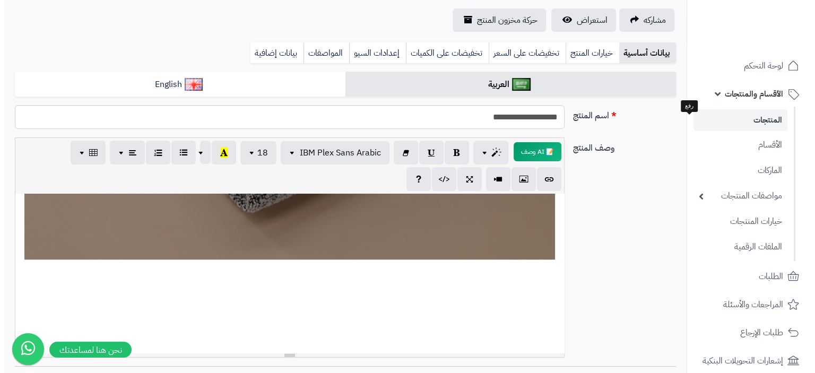
scroll to position [1327, 0]
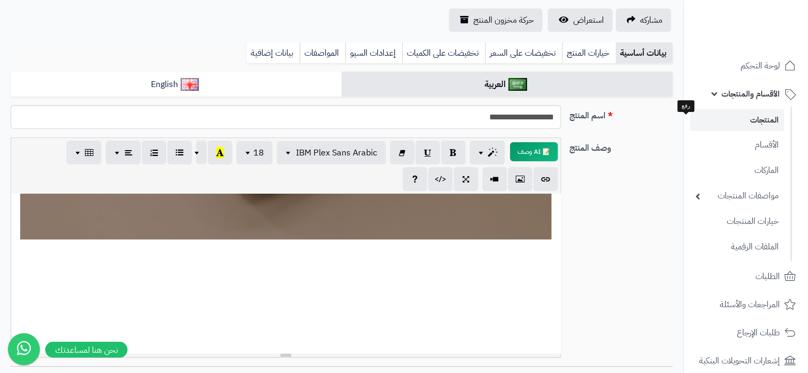
click at [550, 285] on p at bounding box center [285, 283] width 538 height 14
click at [522, 183] on icon "button" at bounding box center [519, 178] width 7 height 11
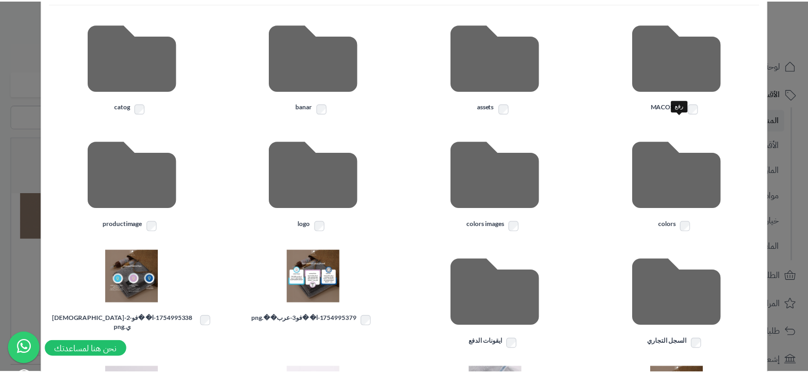
scroll to position [212, 0]
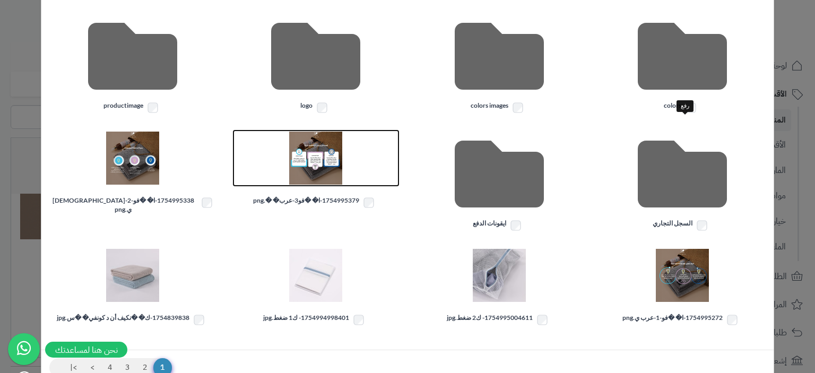
click at [324, 168] on img at bounding box center [315, 158] width 53 height 53
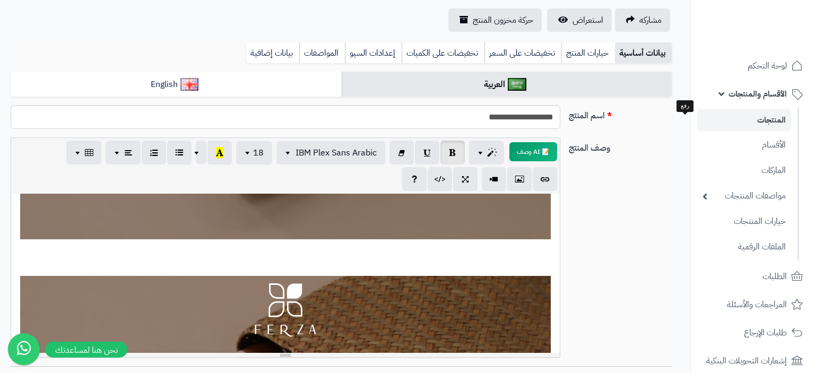
click at [324, 169] on body "رفيق ! الطلبات معالجة مكتمل إرجاع المنتجات العملاء المتواجدون الان 6 عملاء منتظ…" at bounding box center [407, 80] width 815 height 373
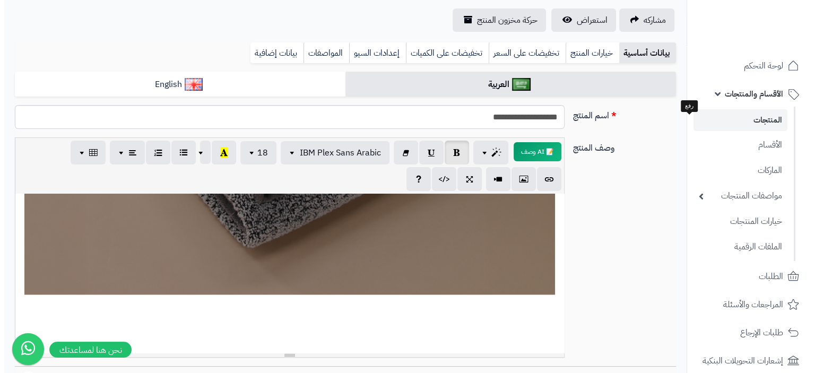
scroll to position [1858, 0]
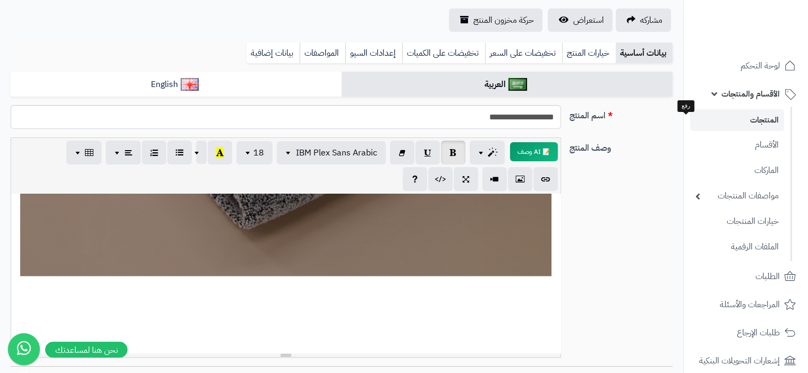
drag, startPoint x: 537, startPoint y: 318, endPoint x: 528, endPoint y: 316, distance: 9.3
click at [537, 317] on p at bounding box center [285, 319] width 538 height 14
click at [522, 183] on icon "button" at bounding box center [519, 178] width 7 height 11
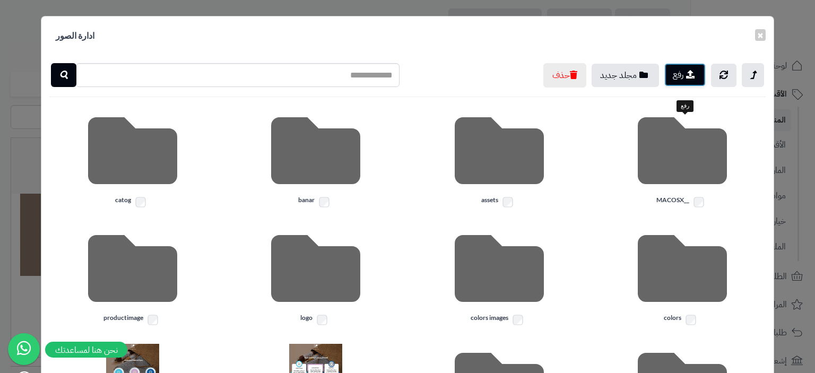
click at [684, 74] on button "رفع" at bounding box center [685, 74] width 41 height 23
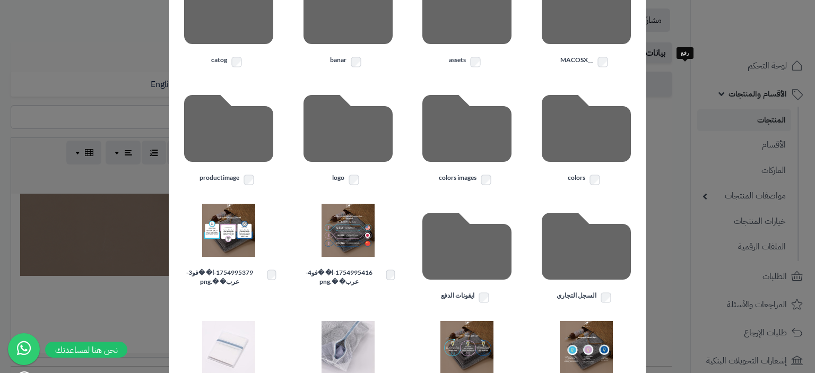
scroll to position [212, 0]
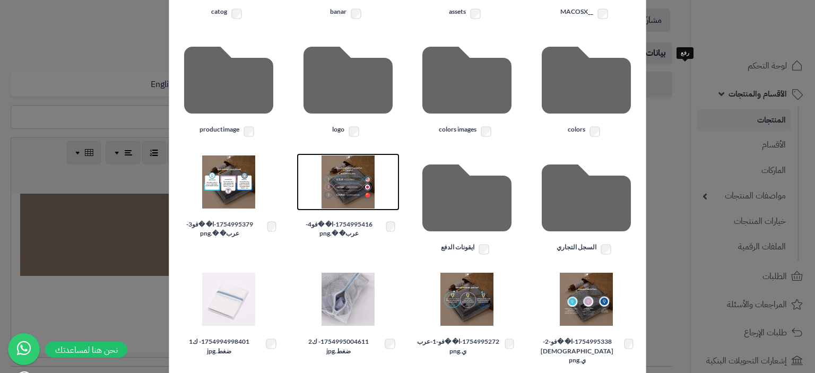
click at [348, 188] on img at bounding box center [348, 182] width 53 height 53
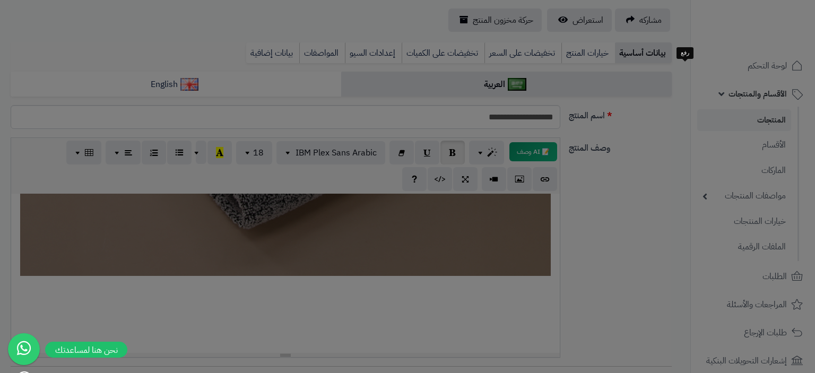
click at [348, 188] on body "رفيق ! الطلبات معالجة مكتمل إرجاع المنتجات العملاء المتواجدون الان 6 عملاء منتظ…" at bounding box center [407, 80] width 815 height 373
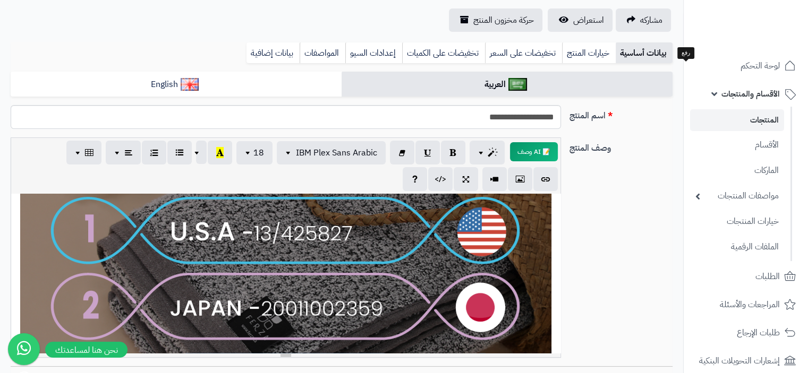
scroll to position [319, 0]
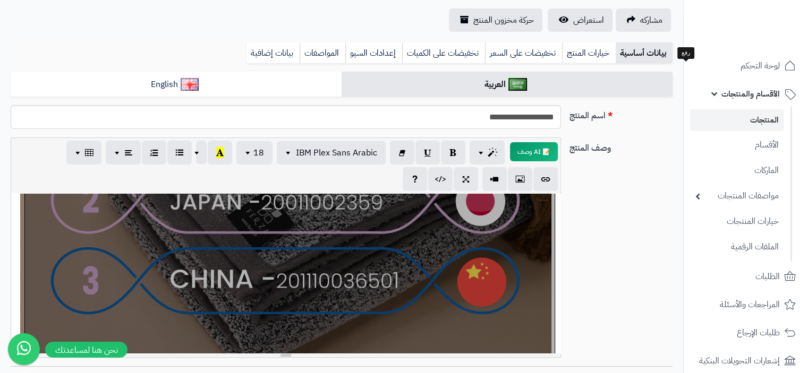
click at [302, 292] on div "**********" at bounding box center [285, 273] width 549 height 159
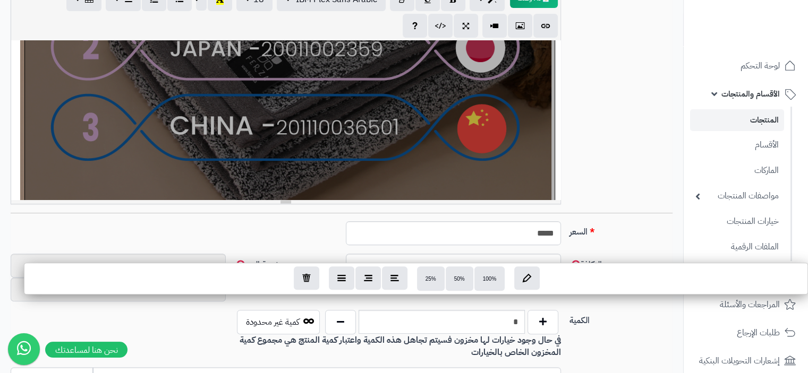
scroll to position [265, 0]
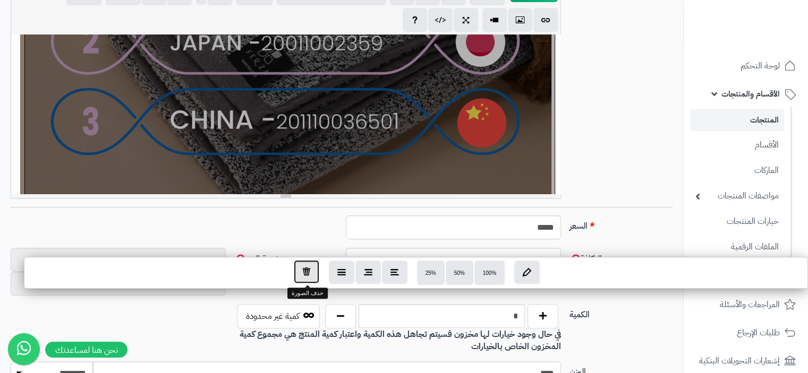
click at [306, 274] on icon "button" at bounding box center [306, 271] width 8 height 9
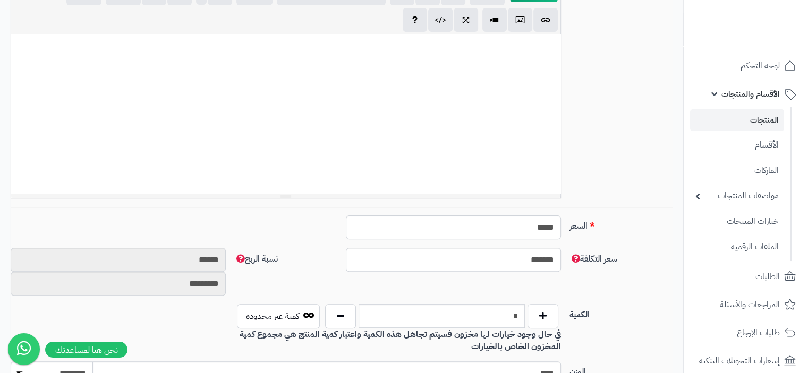
scroll to position [1911, 0]
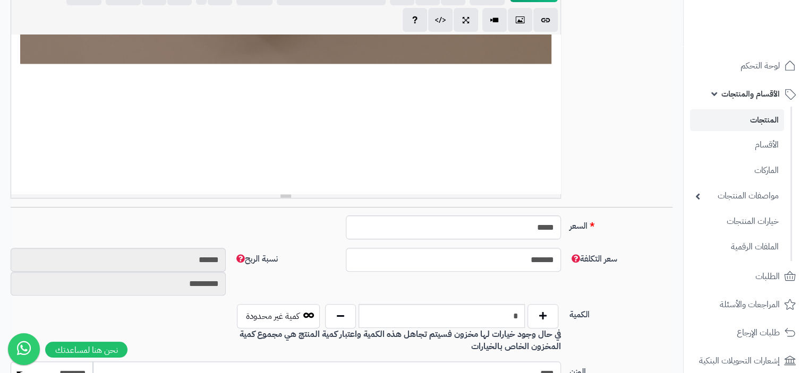
click at [542, 97] on div "**********" at bounding box center [285, 114] width 549 height 159
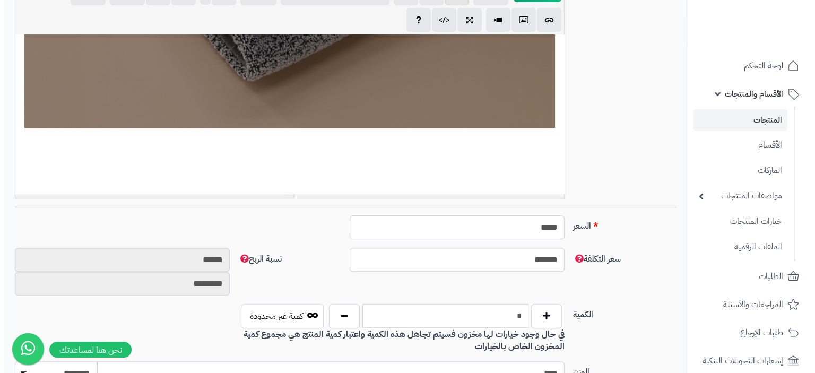
scroll to position [1752, 0]
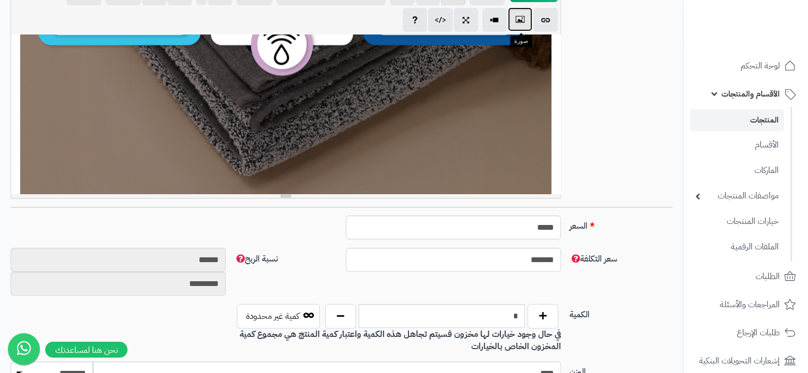
click at [520, 18] on icon "button" at bounding box center [519, 19] width 7 height 11
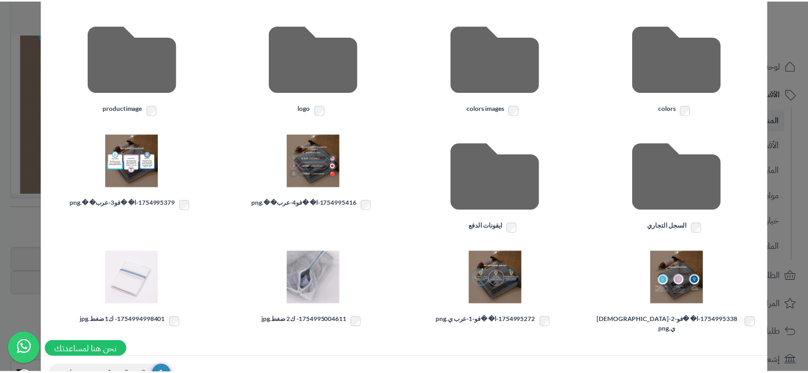
scroll to position [244, 0]
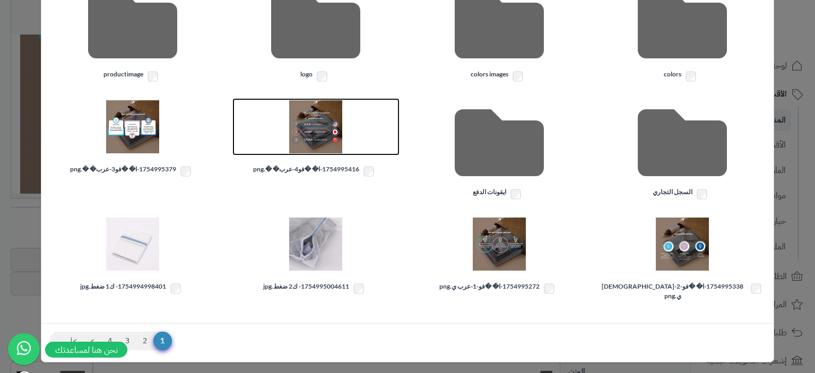
click at [333, 133] on img at bounding box center [315, 126] width 53 height 53
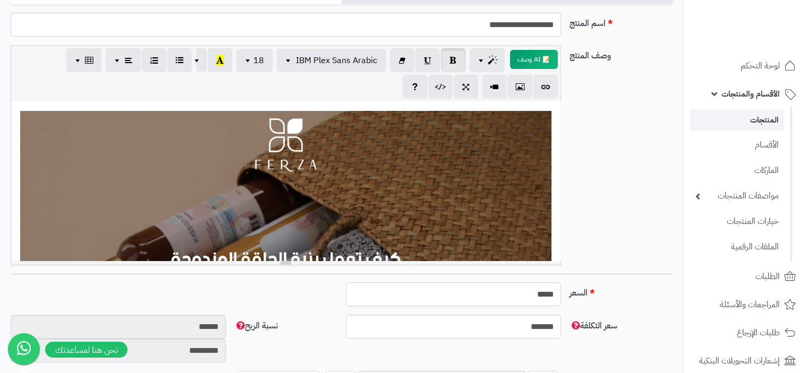
scroll to position [106, 0]
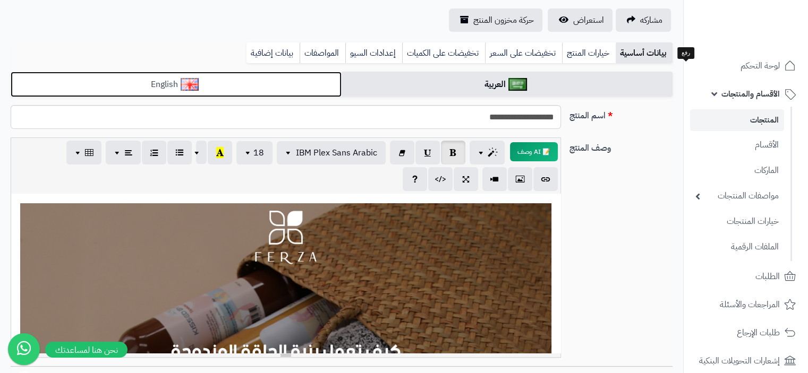
click at [175, 83] on link "English" at bounding box center [176, 85] width 331 height 26
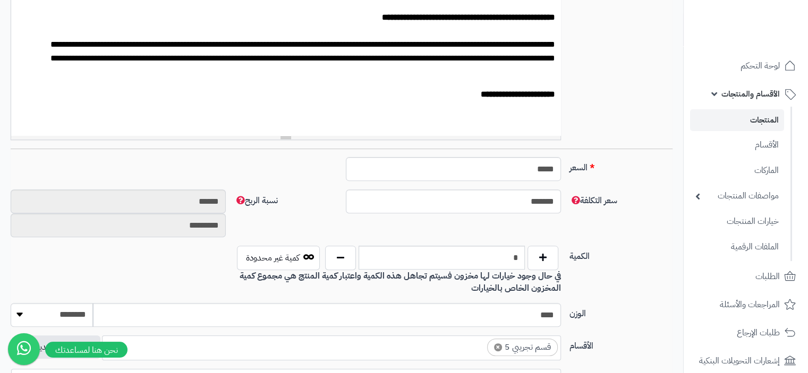
scroll to position [319, 0]
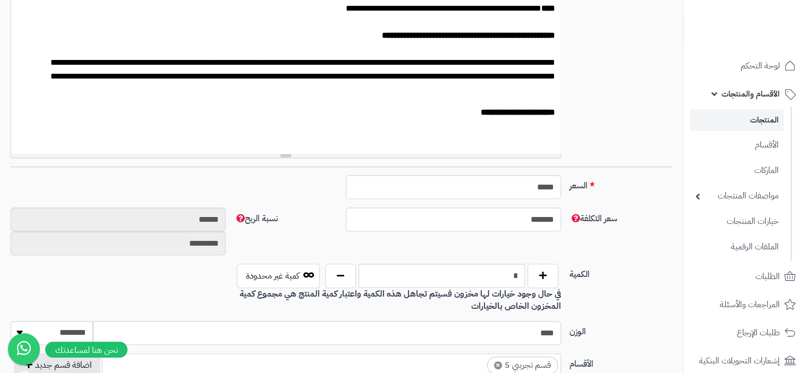
click at [551, 135] on p at bounding box center [285, 139] width 538 height 9
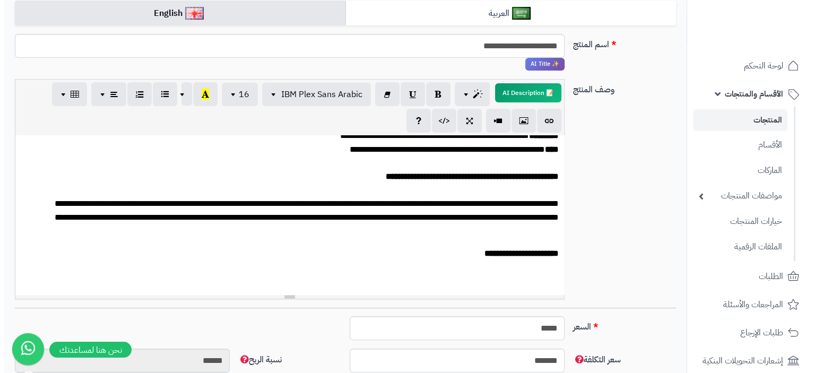
scroll to position [159, 0]
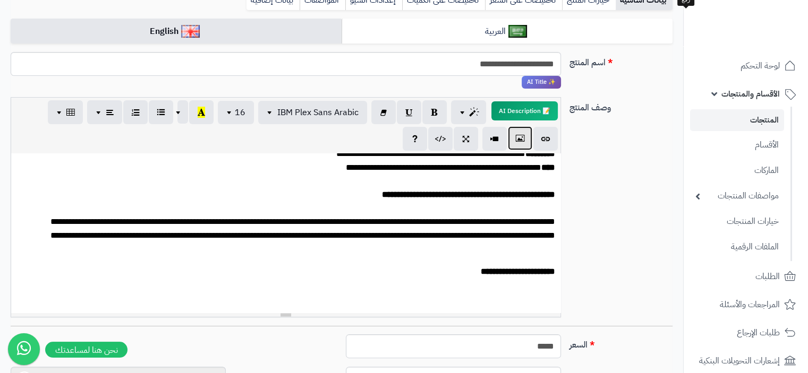
click at [524, 142] on button "button" at bounding box center [520, 138] width 24 height 24
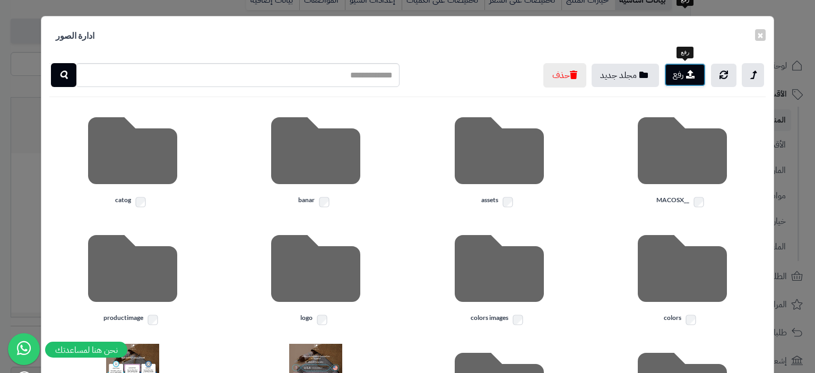
click at [681, 78] on button "رفع" at bounding box center [685, 74] width 41 height 23
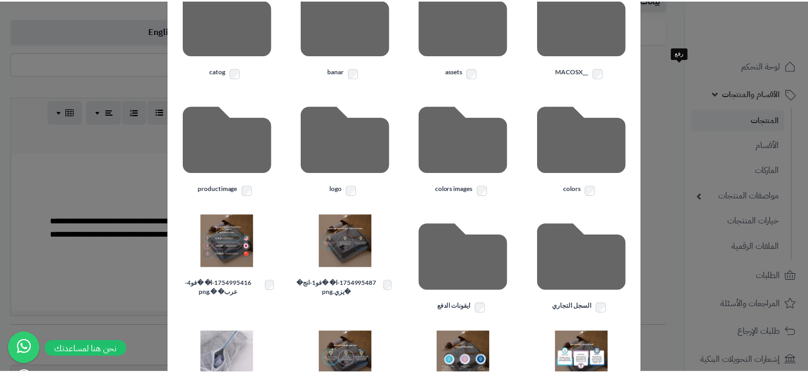
scroll to position [212, 0]
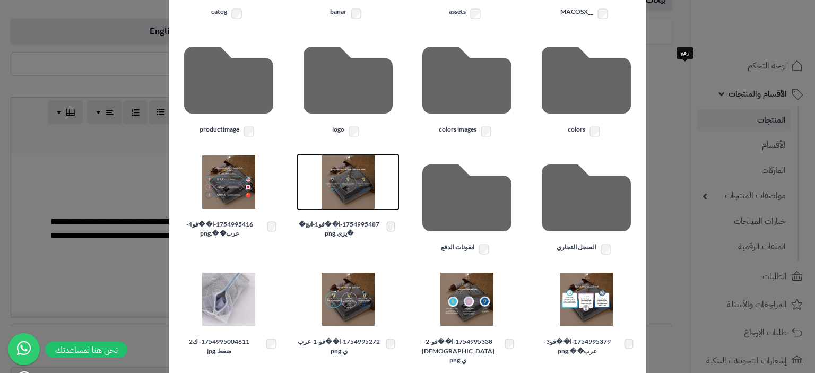
click at [360, 191] on img at bounding box center [348, 182] width 53 height 53
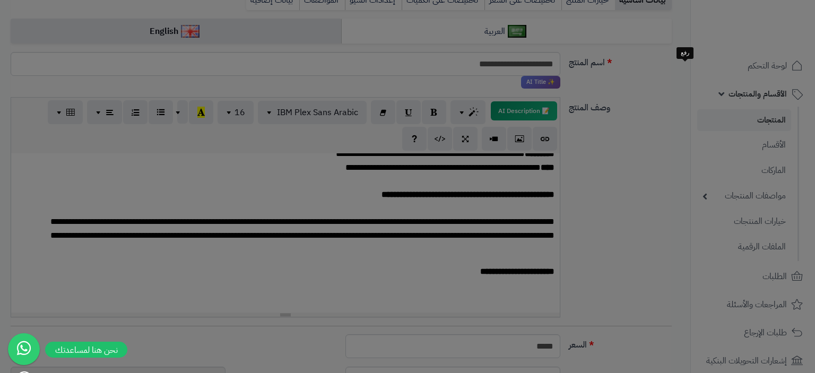
click at [360, 191] on body "رفيق ! الطلبات معالجة مكتمل إرجاع المنتجات العملاء المتواجدون الان 6 عملاء منتظ…" at bounding box center [407, 27] width 815 height 373
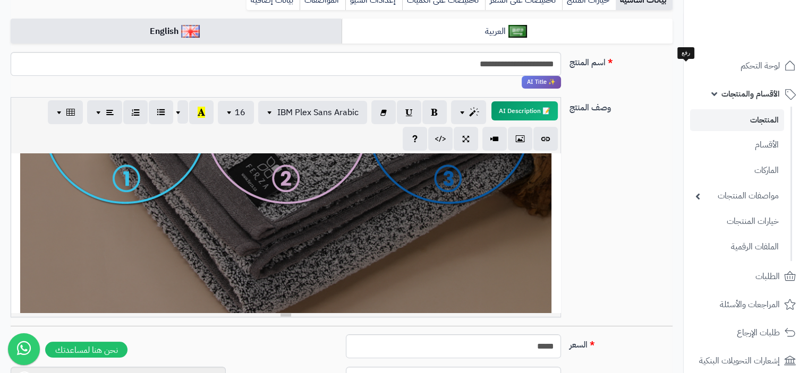
scroll to position [478, 0]
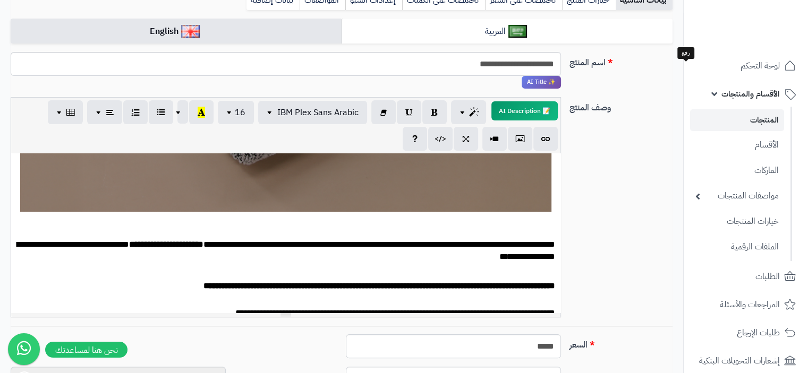
click at [385, 196] on div "**********" at bounding box center [285, 232] width 549 height 159
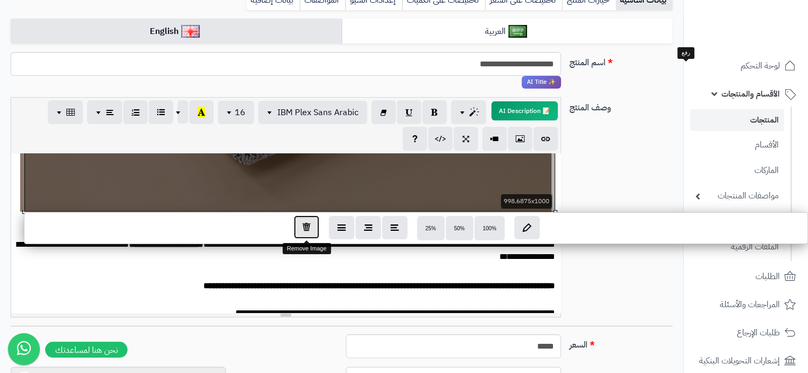
click at [309, 226] on icon "button" at bounding box center [306, 226] width 8 height 9
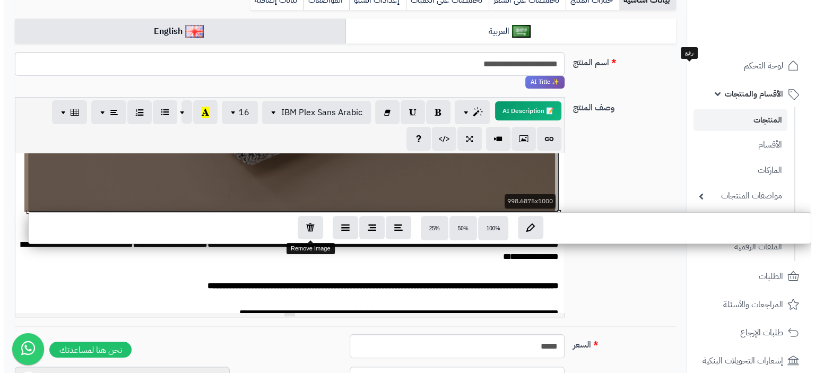
scroll to position [212, 0]
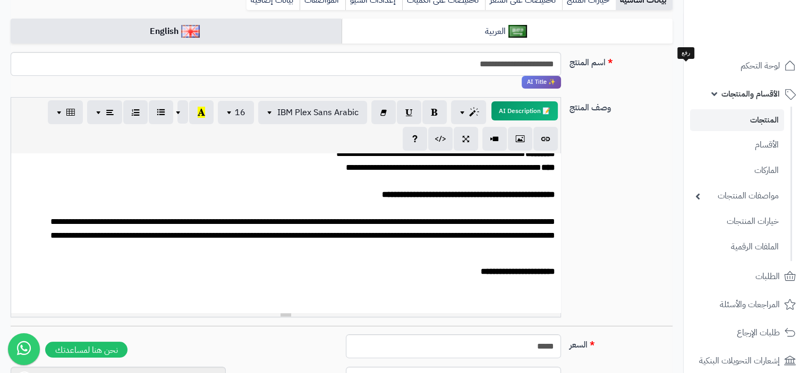
click at [551, 288] on div "**********" at bounding box center [285, 232] width 549 height 159
click at [519, 140] on icon "button" at bounding box center [519, 138] width 7 height 11
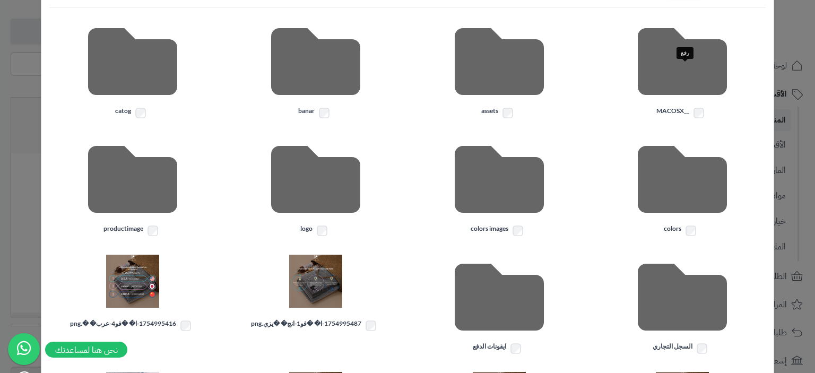
scroll to position [212, 0]
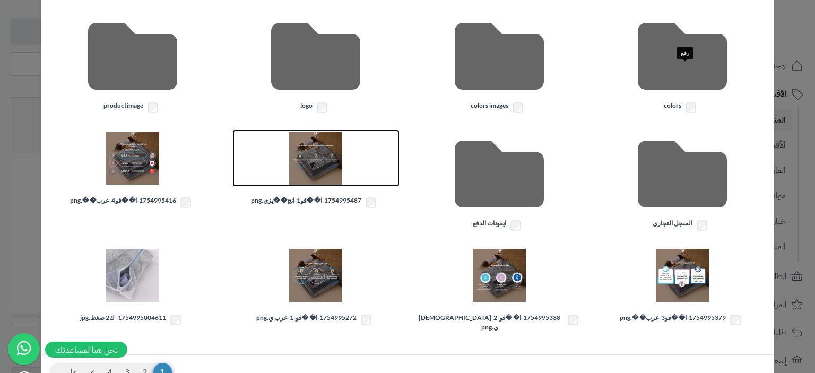
click at [331, 160] on img at bounding box center [315, 158] width 53 height 53
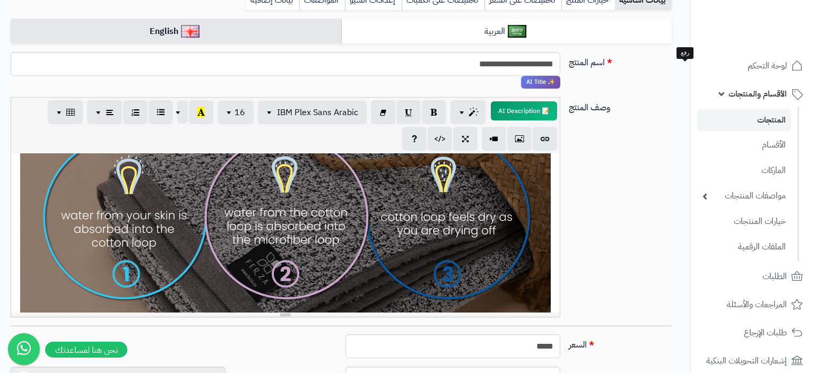
click at [331, 160] on body "رفيق ! الطلبات معالجة مكتمل إرجاع المنتجات العملاء المتواجدون الان 6 عملاء منتظ…" at bounding box center [407, 27] width 815 height 373
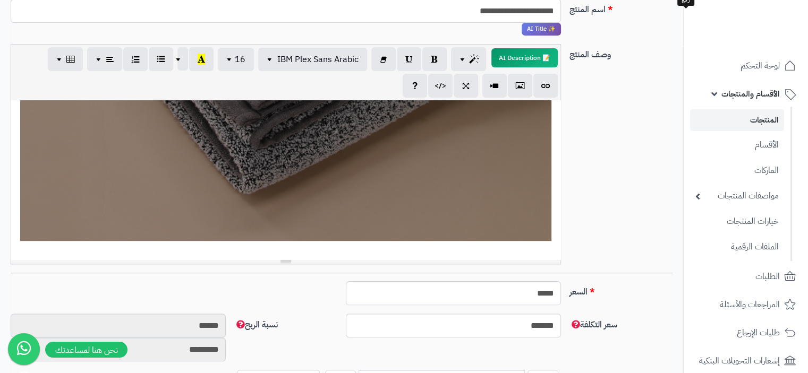
click at [531, 262] on div at bounding box center [285, 262] width 549 height 4
click at [536, 254] on div "**********" at bounding box center [285, 179] width 549 height 159
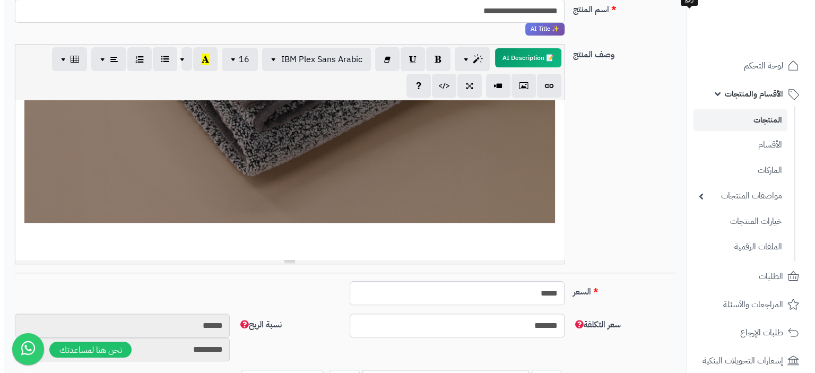
scroll to position [770, 0]
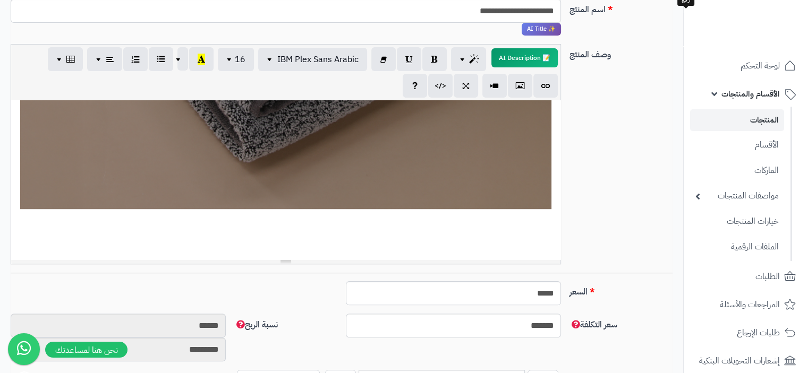
click at [541, 250] on p at bounding box center [285, 245] width 538 height 9
click at [521, 89] on icon "button" at bounding box center [519, 85] width 7 height 11
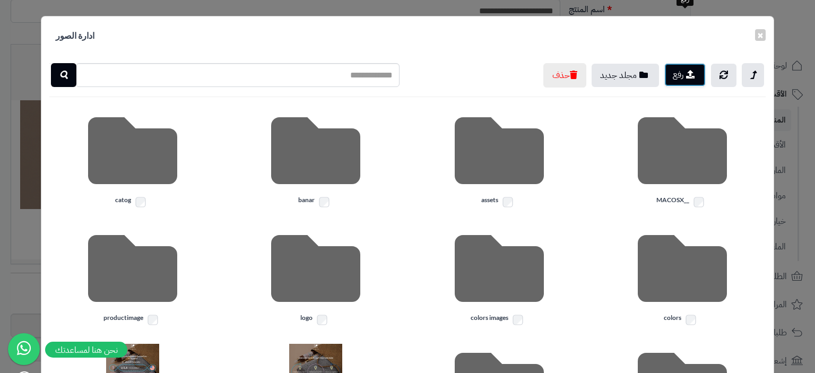
click at [688, 78] on button "رفع" at bounding box center [685, 74] width 41 height 23
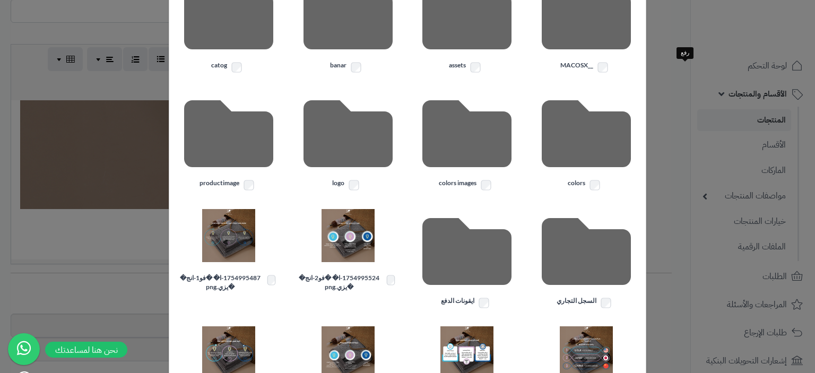
scroll to position [212, 0]
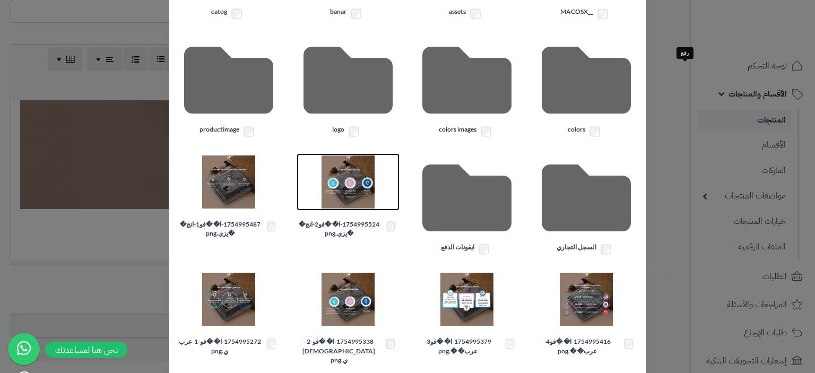
click at [356, 186] on img at bounding box center [348, 182] width 53 height 53
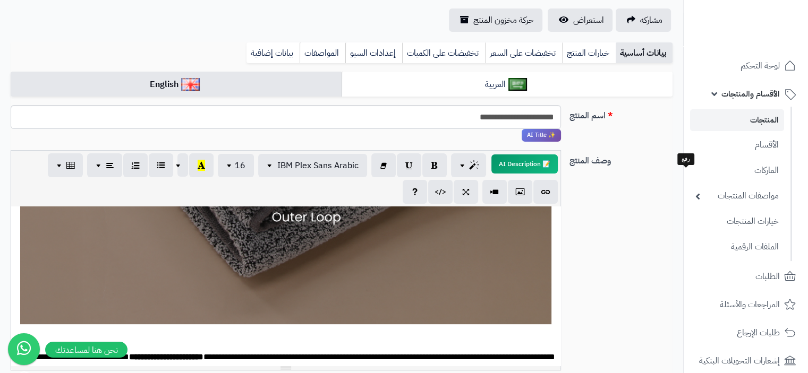
scroll to position [425, 0]
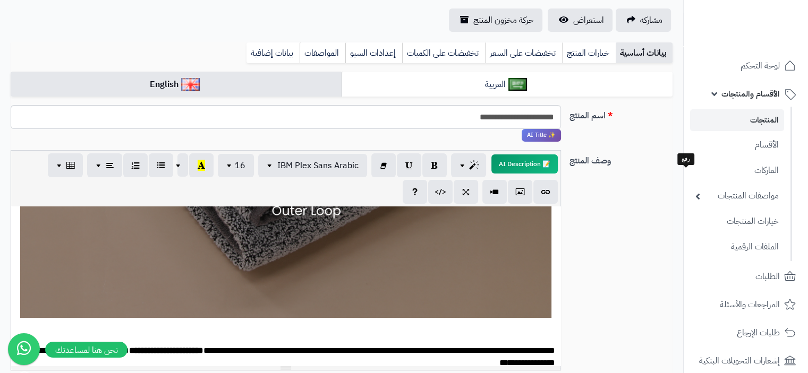
click at [338, 281] on div "**********" at bounding box center [285, 286] width 549 height 159
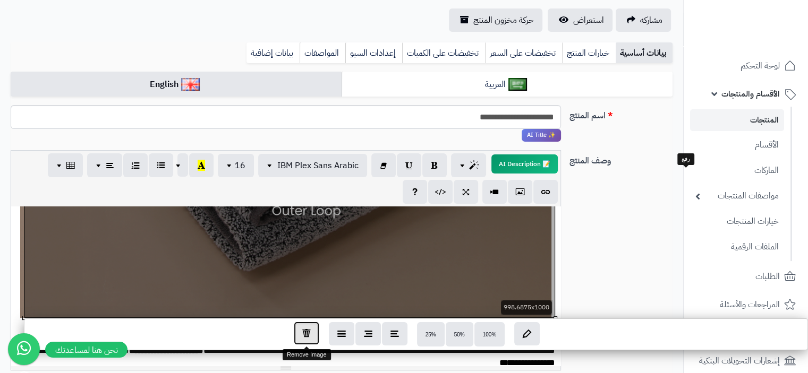
click at [304, 333] on icon "button" at bounding box center [306, 333] width 8 height 9
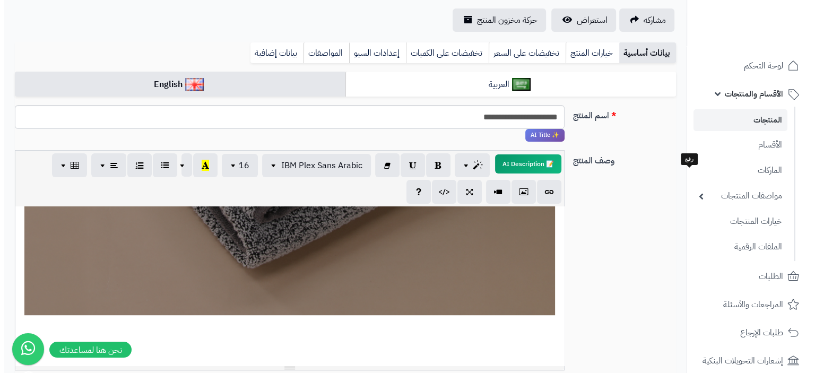
scroll to position [782, 0]
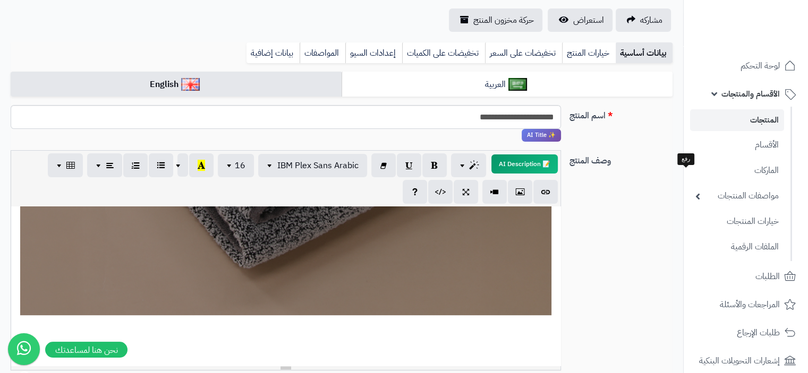
click at [547, 350] on p at bounding box center [285, 351] width 538 height 9
click at [514, 195] on button "button" at bounding box center [520, 191] width 24 height 24
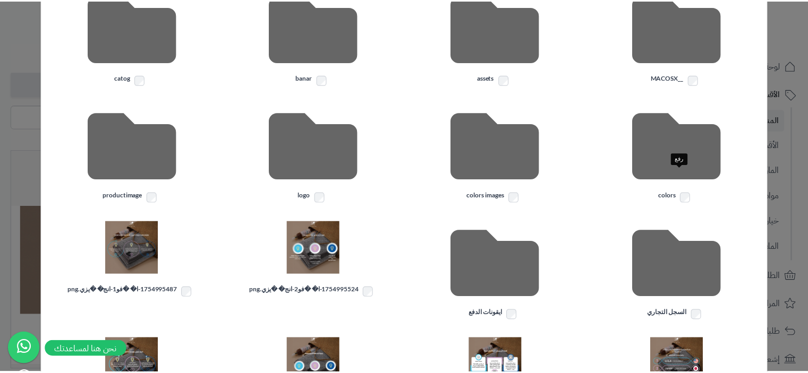
scroll to position [244, 0]
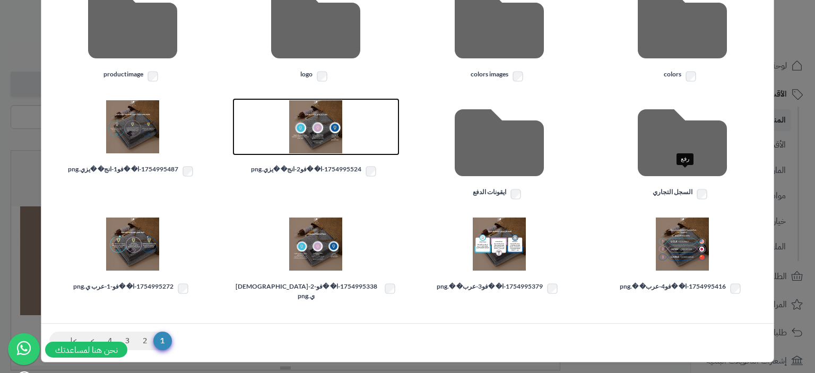
click at [338, 145] on img at bounding box center [315, 126] width 53 height 53
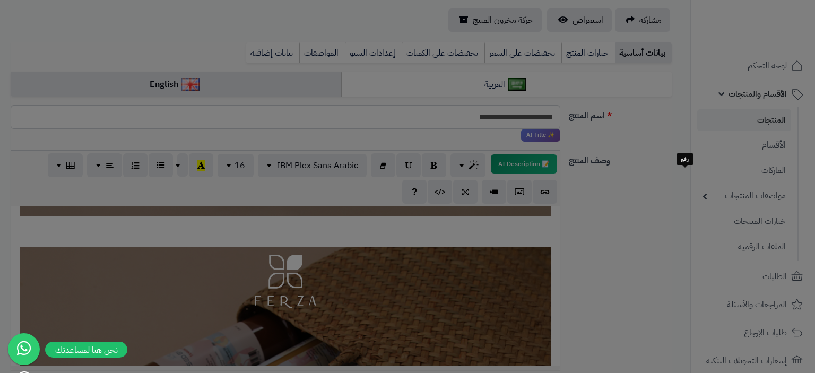
click at [338, 145] on body "رفيق ! الطلبات معالجة مكتمل إرجاع المنتجات العملاء المتواجدون الان 6 عملاء منتظ…" at bounding box center [407, 80] width 815 height 373
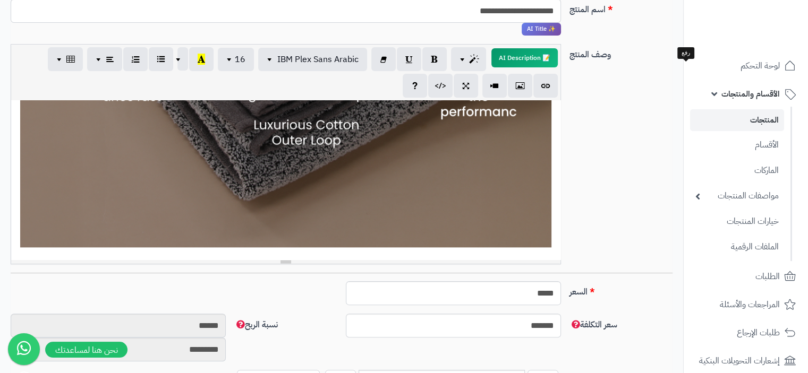
scroll to position [1312, 0]
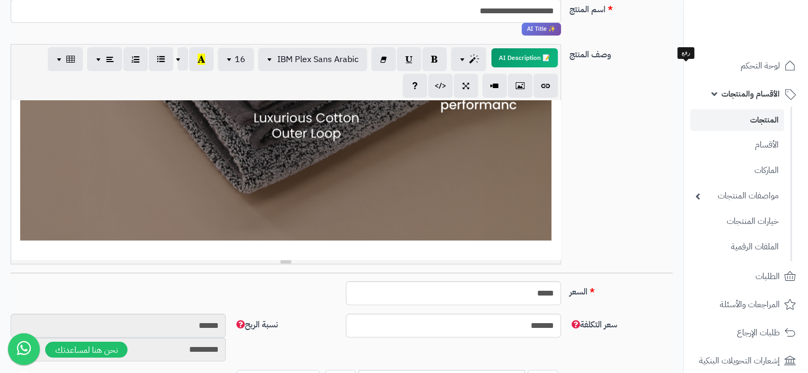
click at [546, 253] on div "**********" at bounding box center [285, 179] width 549 height 159
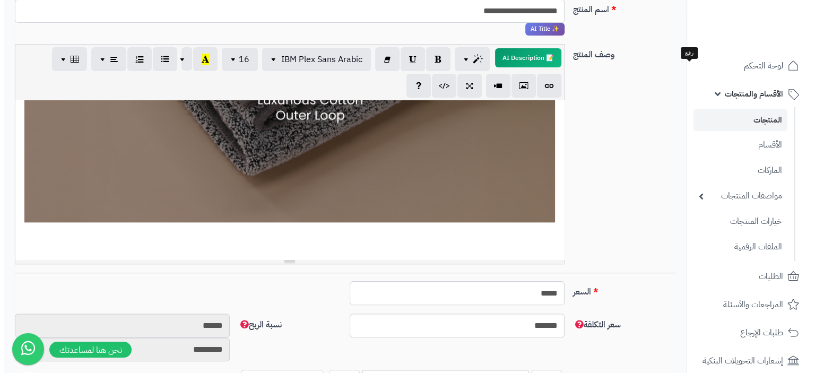
scroll to position [1340, 0]
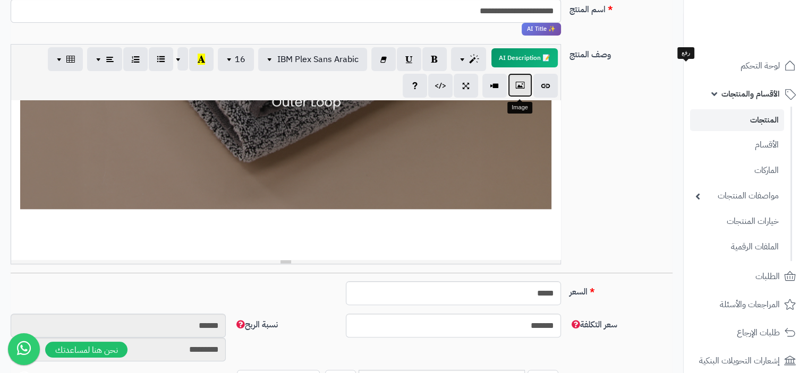
drag, startPoint x: 520, startPoint y: 87, endPoint x: 520, endPoint y: 102, distance: 15.4
click at [521, 88] on icon "button" at bounding box center [519, 85] width 7 height 11
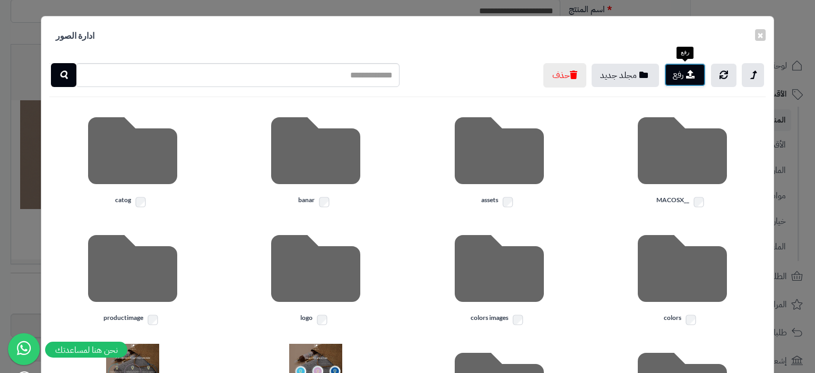
click at [682, 76] on button "رفع" at bounding box center [685, 74] width 41 height 23
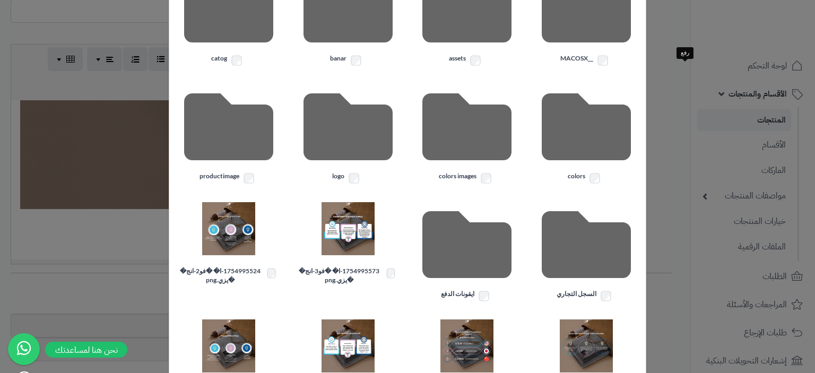
scroll to position [212, 0]
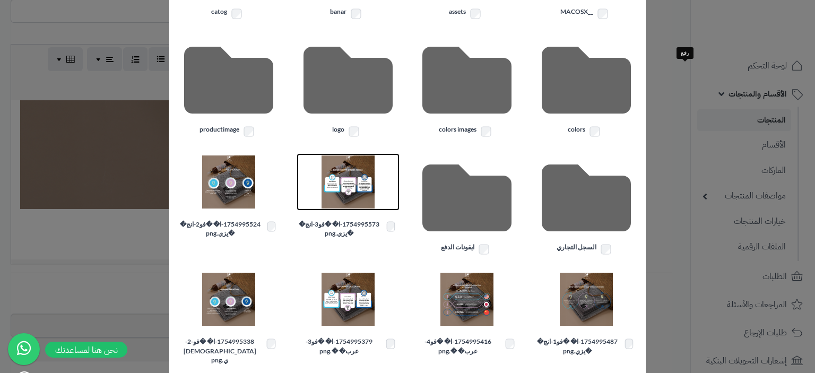
click at [353, 179] on img at bounding box center [348, 182] width 53 height 53
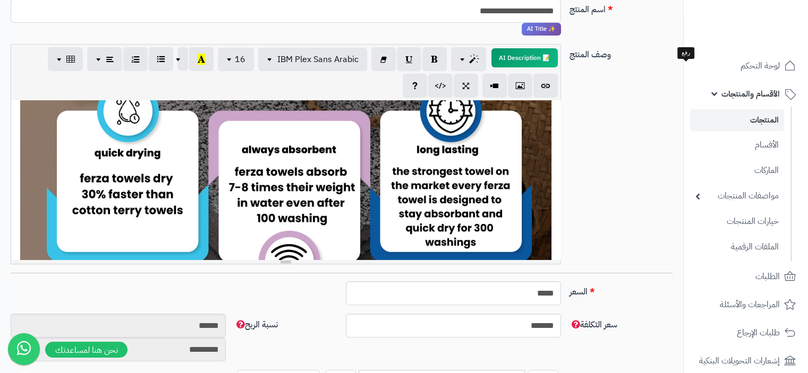
click at [382, 210] on div "**********" at bounding box center [285, 179] width 549 height 159
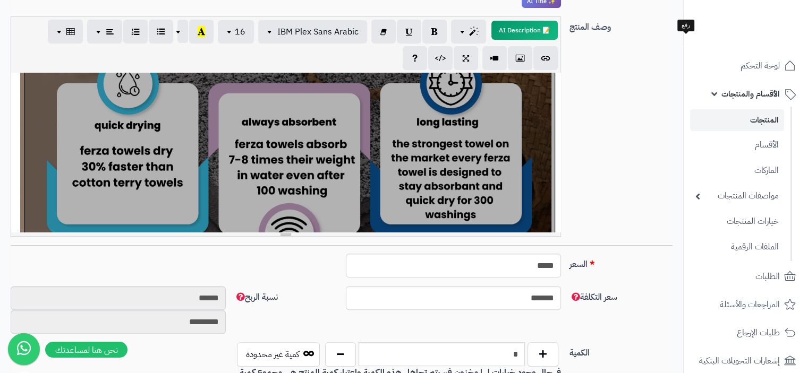
scroll to position [265, 0]
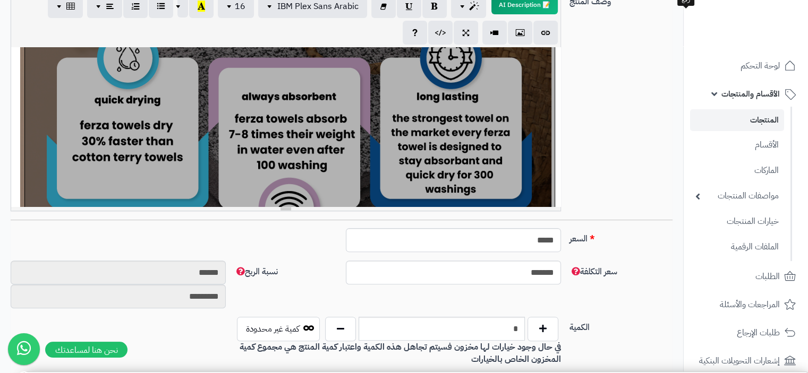
click at [435, 151] on div at bounding box center [289, 106] width 529 height 530
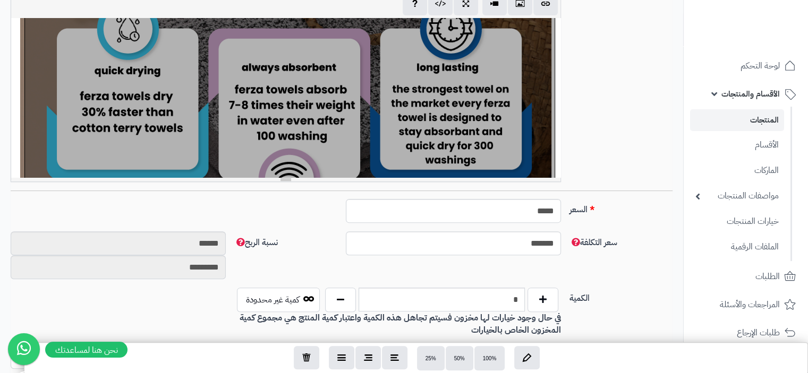
scroll to position [212, 0]
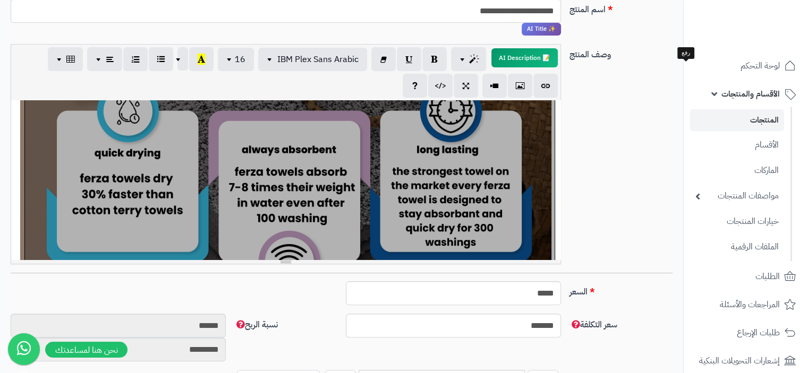
click at [545, 154] on div at bounding box center [289, 159] width 529 height 530
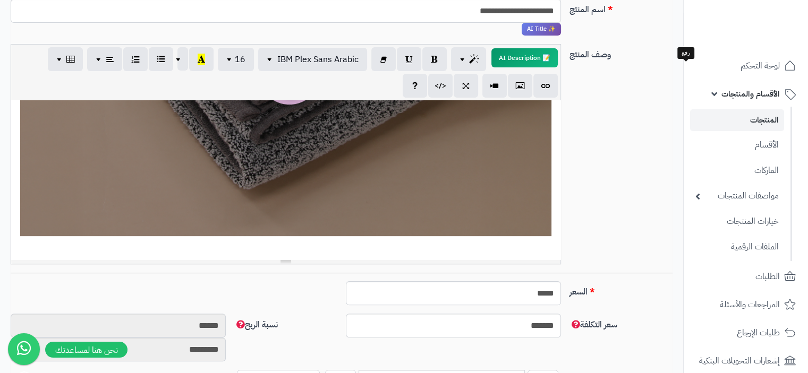
scroll to position [418, 0]
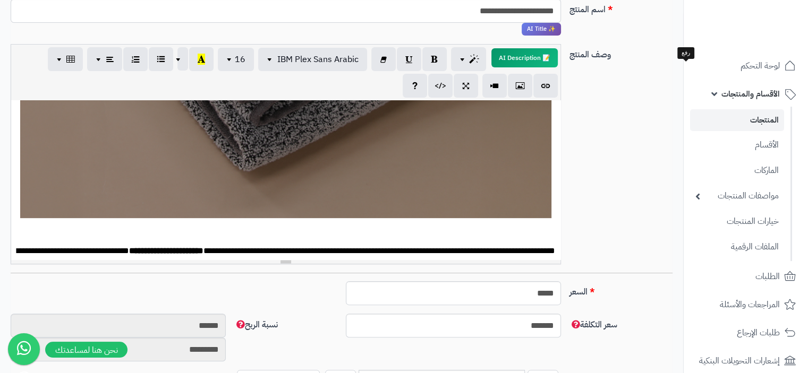
click at [209, 160] on div "**********" at bounding box center [285, 179] width 549 height 159
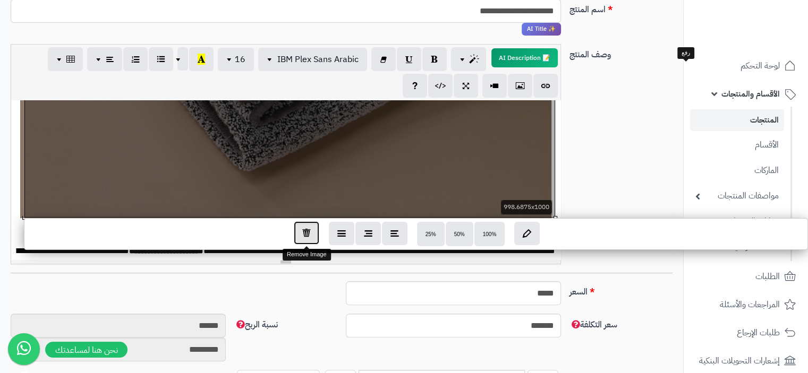
click at [311, 235] on button "button" at bounding box center [306, 232] width 25 height 23
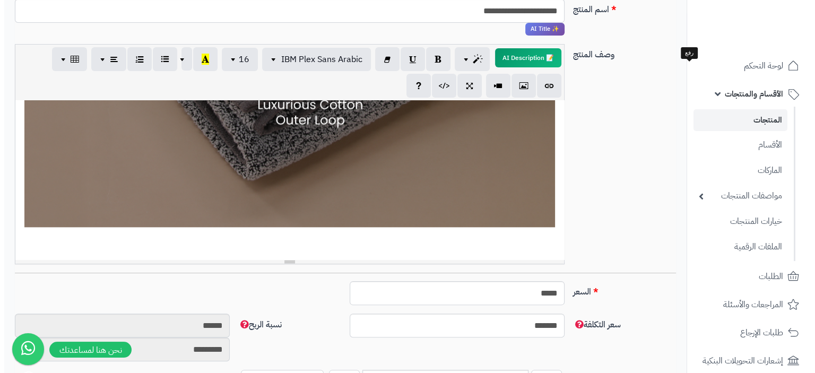
scroll to position [1352, 0]
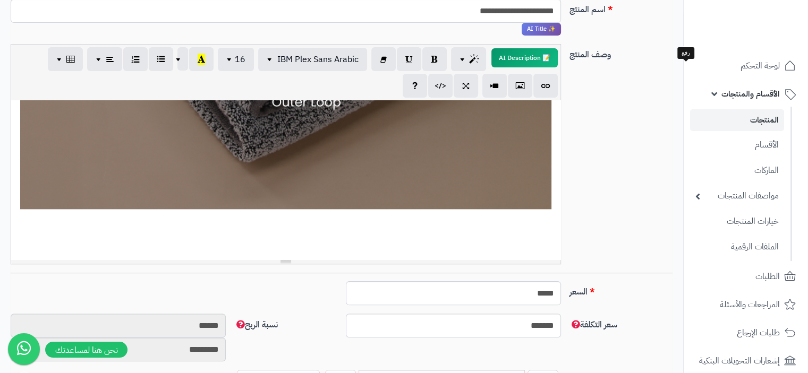
click at [548, 235] on div "**********" at bounding box center [285, 179] width 549 height 159
click at [518, 91] on icon "button" at bounding box center [519, 85] width 7 height 11
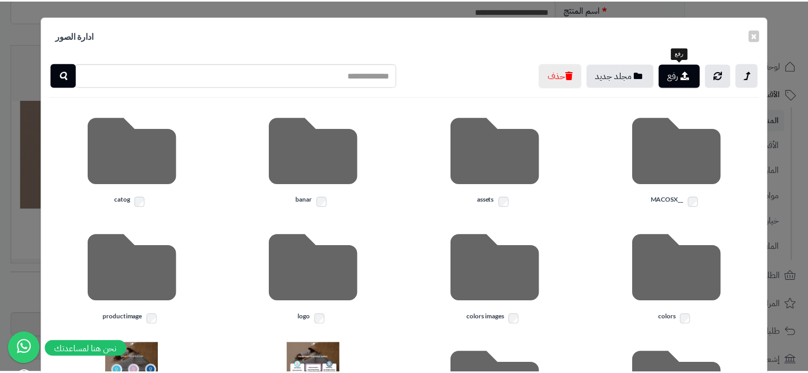
scroll to position [212, 0]
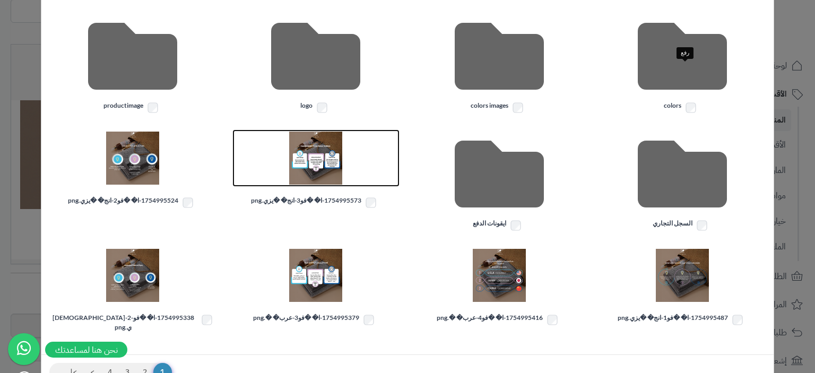
click at [333, 160] on img at bounding box center [315, 158] width 53 height 53
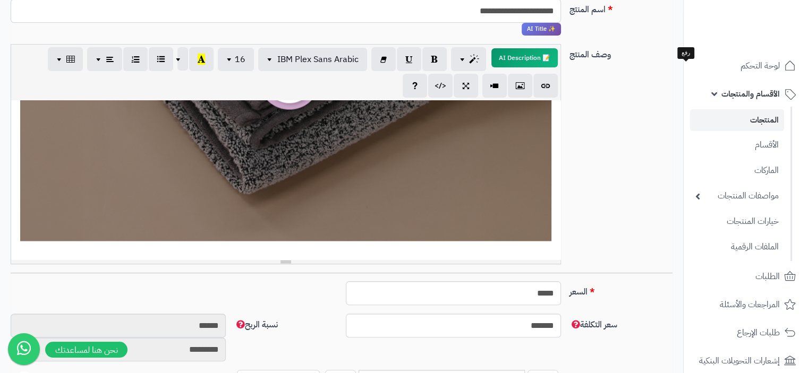
scroll to position [1883, 0]
click at [546, 252] on div "**********" at bounding box center [285, 179] width 549 height 159
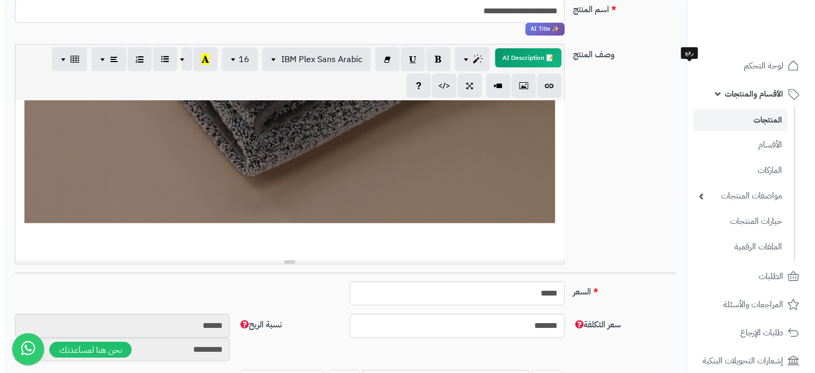
scroll to position [1909, 0]
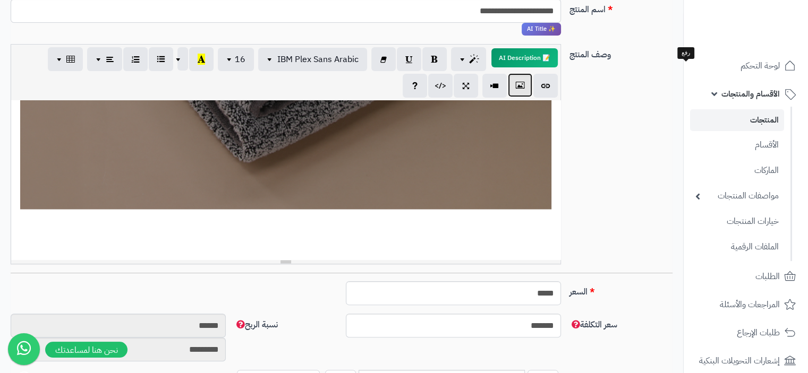
click at [523, 85] on button "button" at bounding box center [520, 85] width 24 height 24
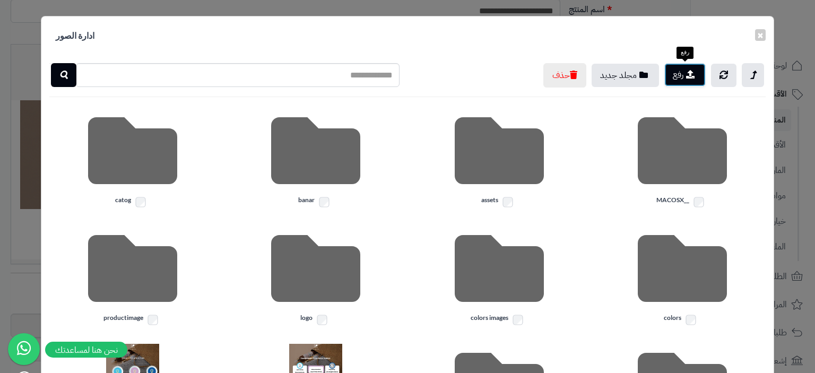
click at [677, 78] on button "رفع" at bounding box center [685, 74] width 41 height 23
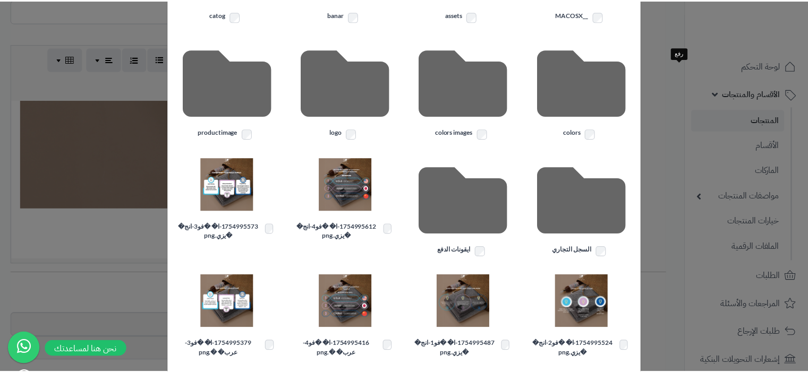
scroll to position [212, 0]
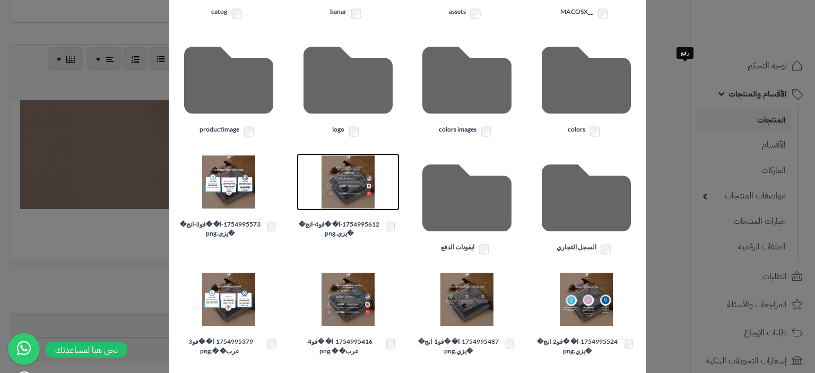
click at [352, 187] on img at bounding box center [348, 182] width 53 height 53
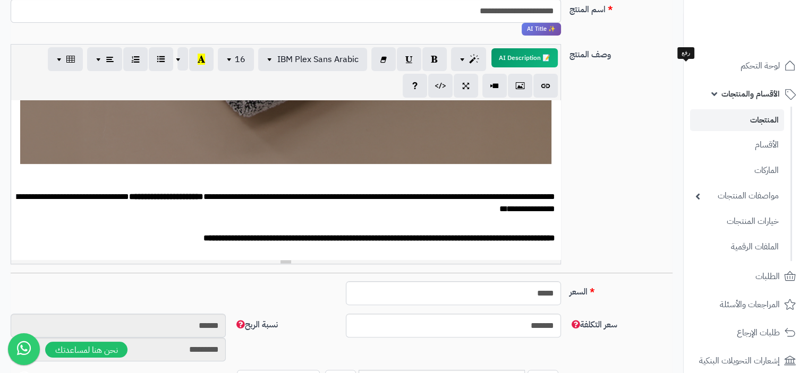
scroll to position [478, 0]
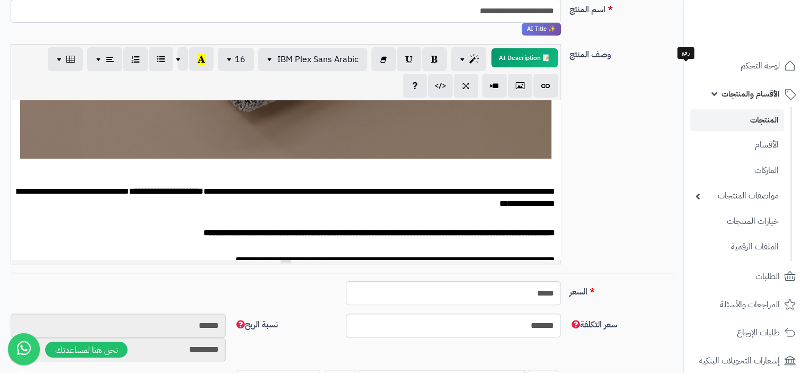
click at [324, 150] on div "**********" at bounding box center [285, 179] width 549 height 159
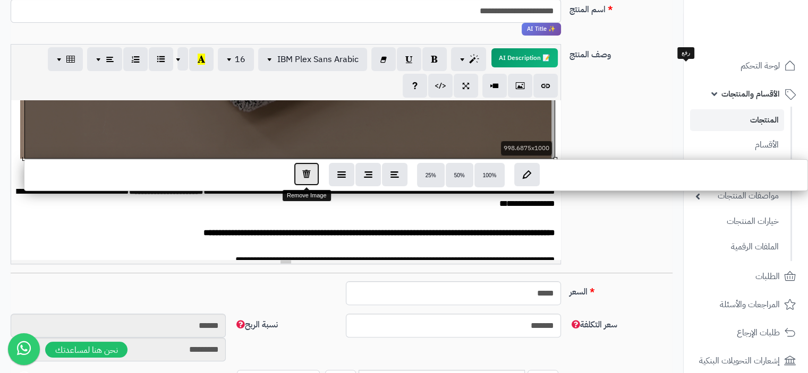
click at [306, 178] on icon "button" at bounding box center [306, 173] width 8 height 9
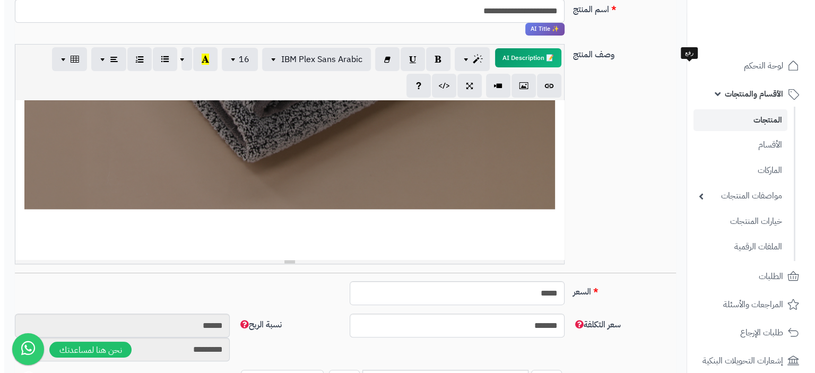
scroll to position [1922, 0]
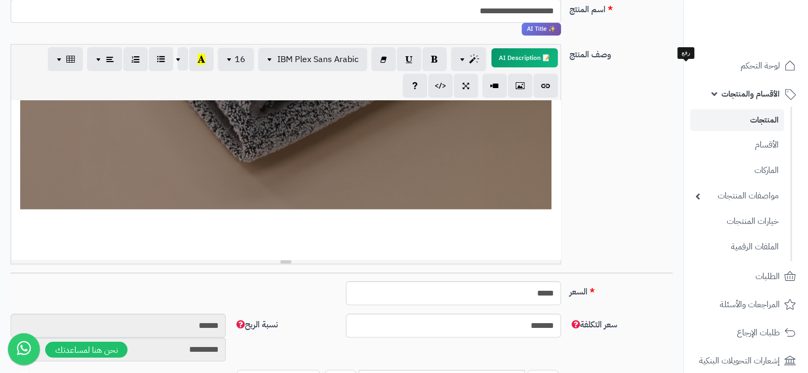
click at [544, 237] on div "**********" at bounding box center [285, 179] width 549 height 159
click at [519, 84] on icon "button" at bounding box center [519, 85] width 7 height 11
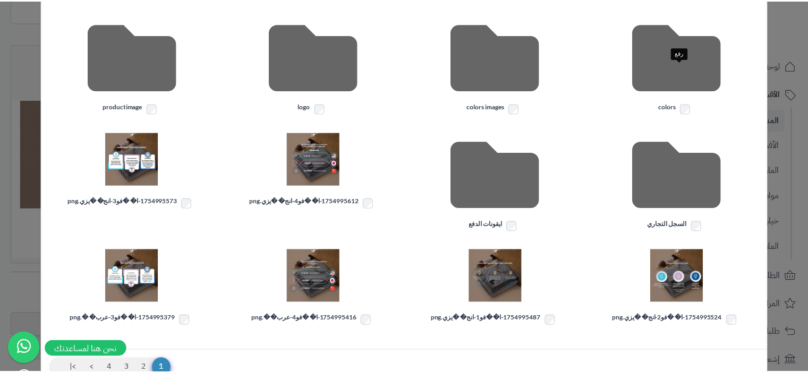
scroll to position [244, 0]
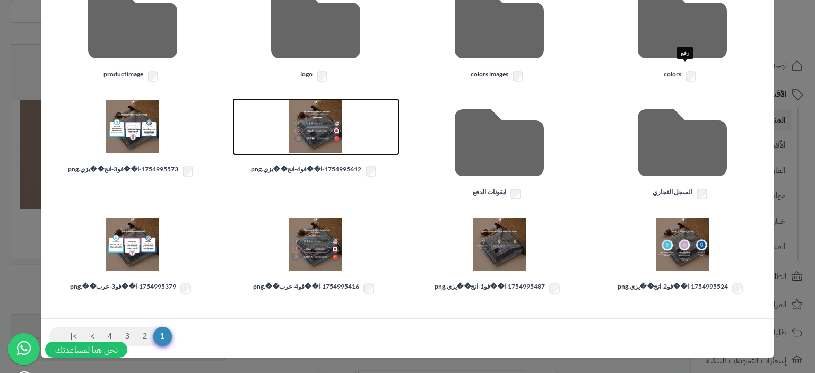
click at [338, 130] on img at bounding box center [315, 126] width 53 height 53
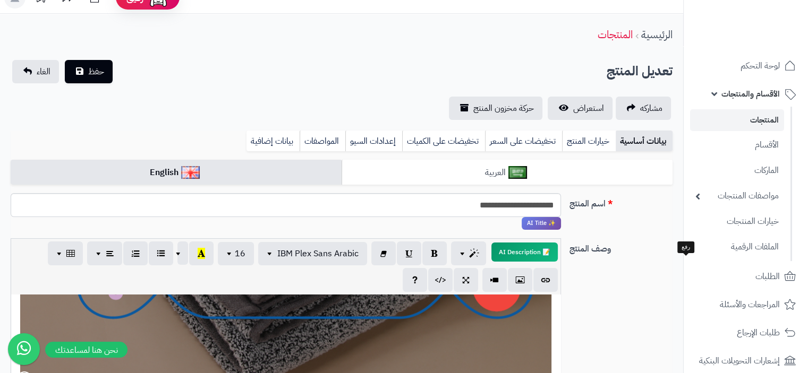
scroll to position [0, 0]
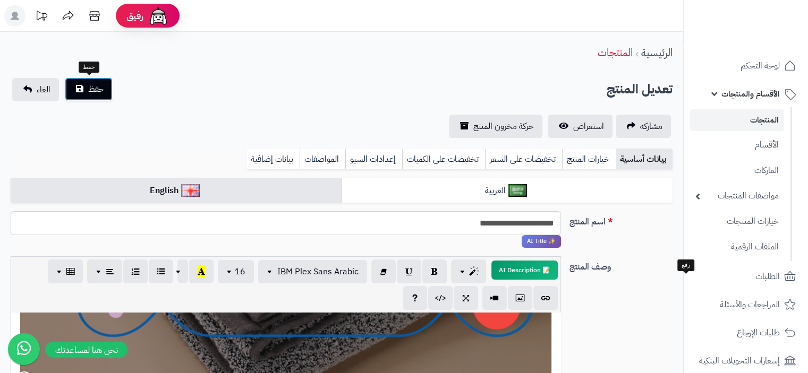
click at [92, 86] on span "حفظ" at bounding box center [96, 89] width 16 height 13
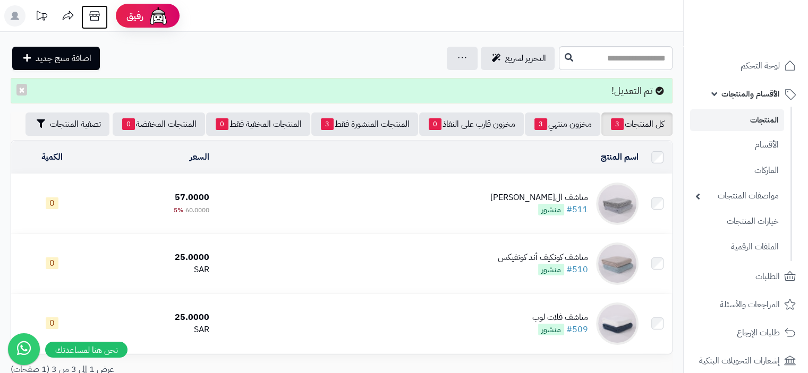
click at [96, 13] on icon at bounding box center [94, 15] width 21 height 21
click at [550, 193] on div "مناشف ال[PERSON_NAME]" at bounding box center [539, 198] width 98 height 12
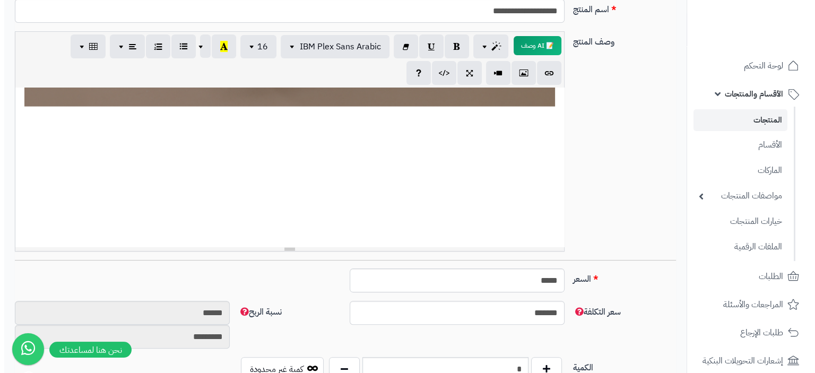
scroll to position [2495, 0]
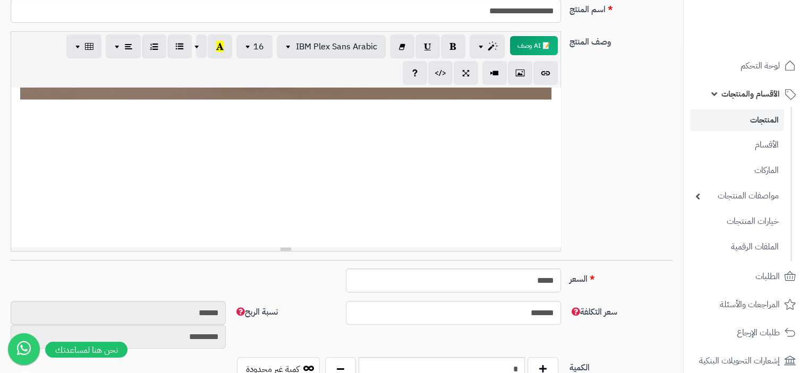
click at [547, 146] on p at bounding box center [285, 141] width 538 height 14
click at [528, 72] on button "button" at bounding box center [520, 73] width 24 height 24
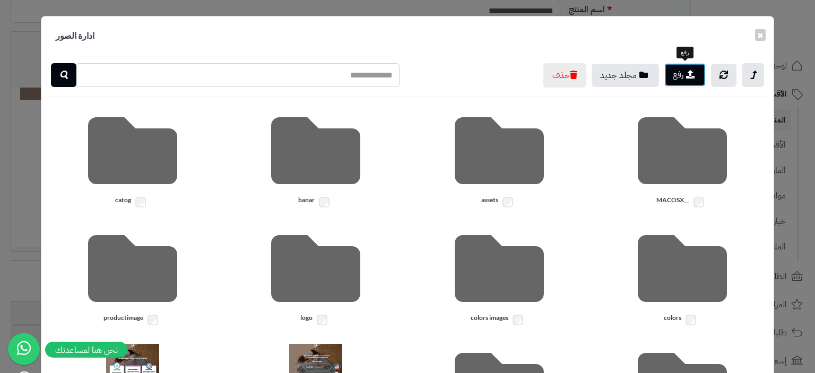
click at [673, 79] on button "رفع" at bounding box center [685, 74] width 41 height 23
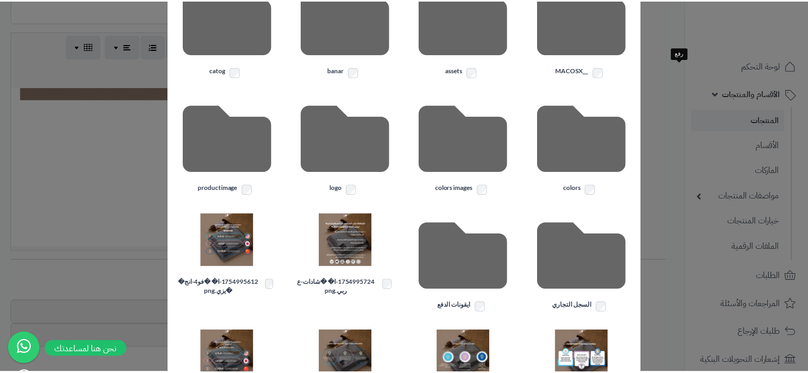
scroll to position [159, 0]
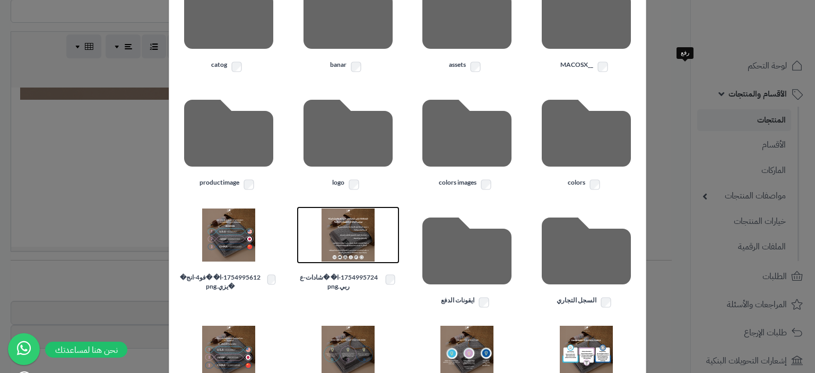
click at [360, 231] on img at bounding box center [348, 235] width 53 height 53
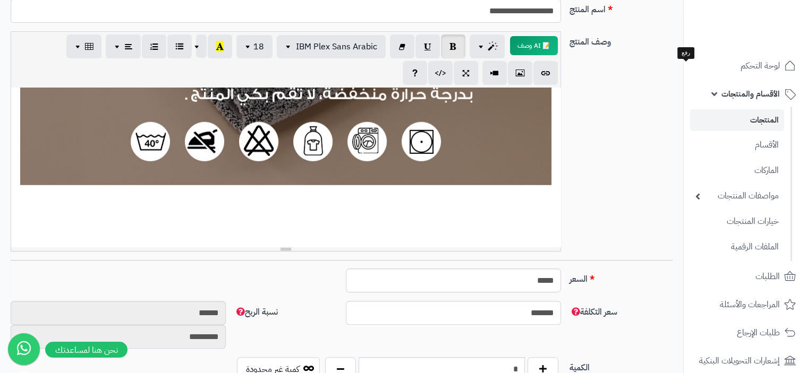
scroll to position [3026, 0]
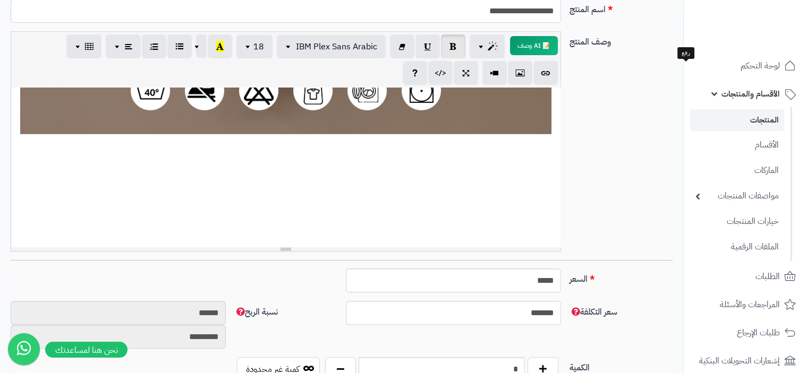
click at [544, 186] on p at bounding box center [285, 192] width 538 height 12
click at [552, 179] on p at bounding box center [285, 175] width 538 height 12
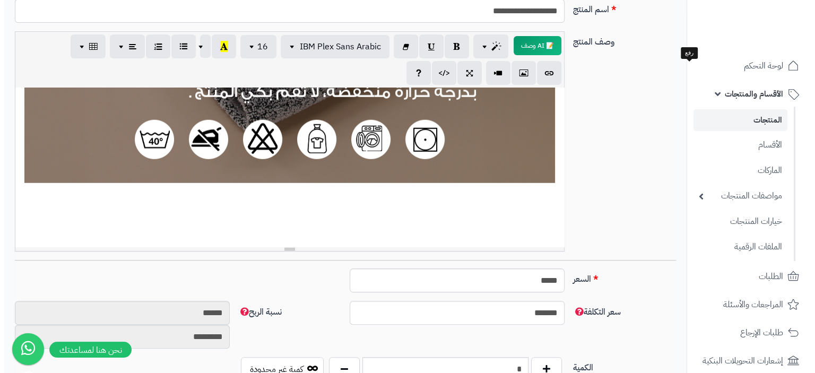
scroll to position [2973, 0]
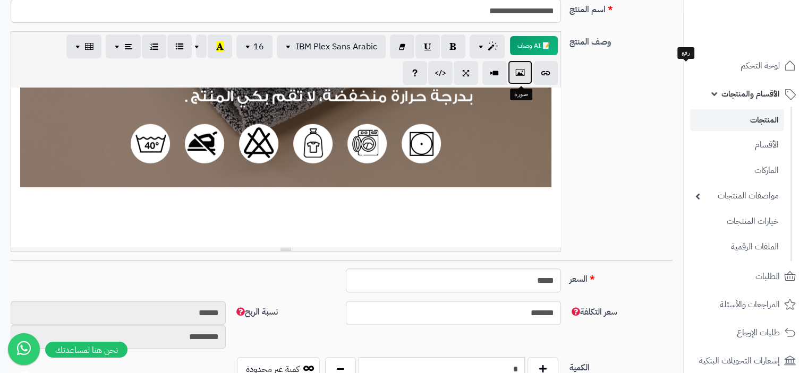
click at [523, 76] on button "button" at bounding box center [520, 73] width 24 height 24
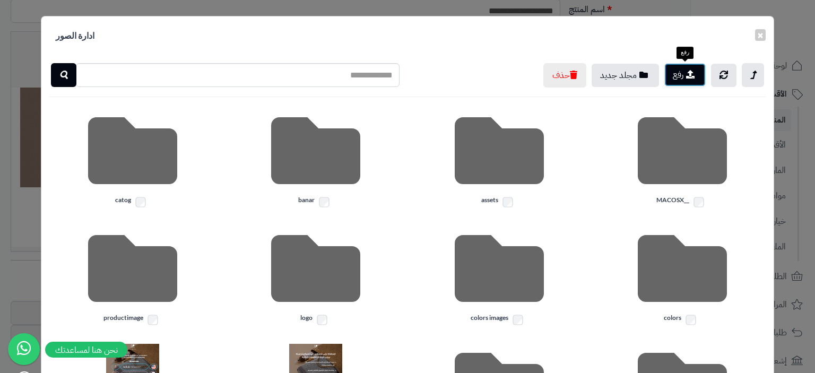
click at [680, 80] on button "رفع" at bounding box center [685, 74] width 41 height 23
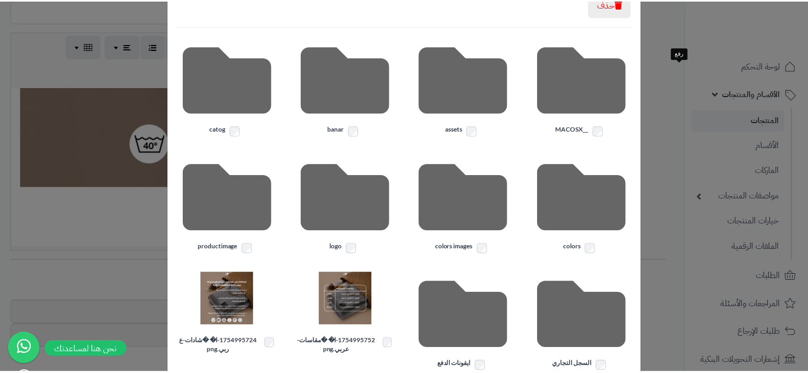
scroll to position [212, 0]
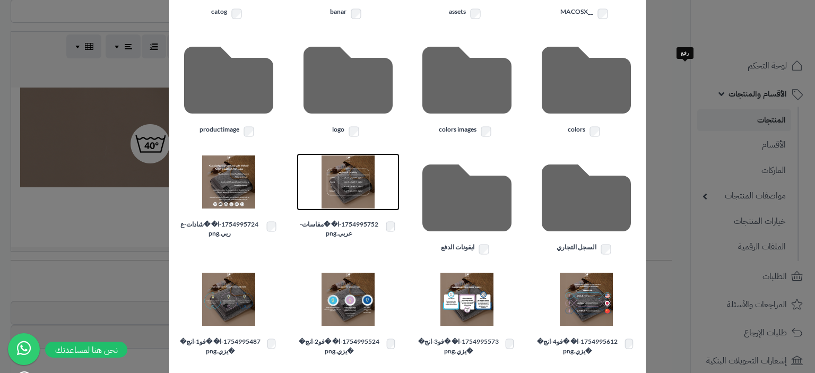
click at [353, 184] on img at bounding box center [348, 182] width 53 height 53
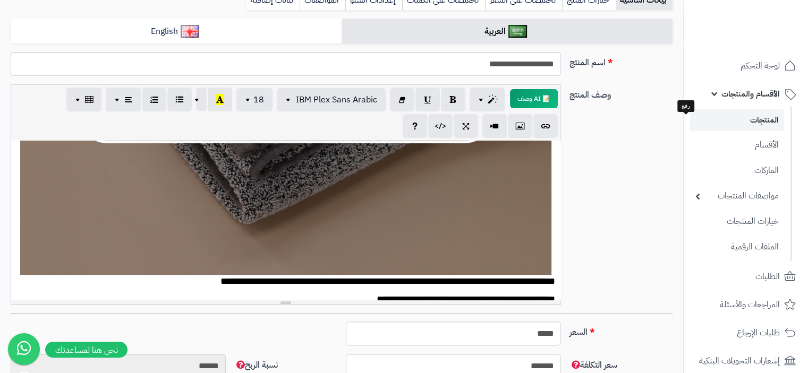
scroll to position [425, 0]
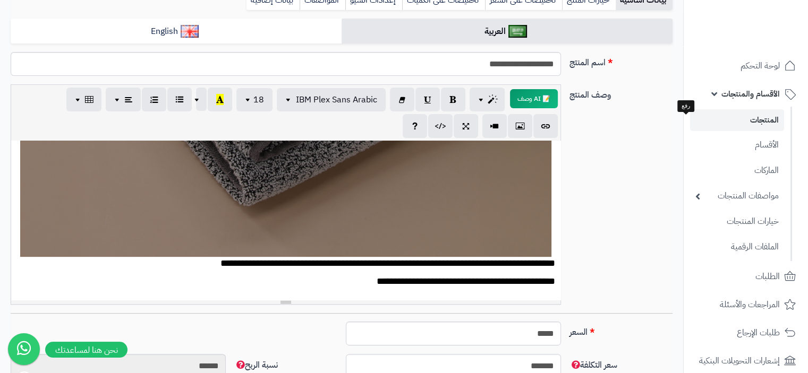
click at [414, 193] on div "**********" at bounding box center [285, 220] width 549 height 159
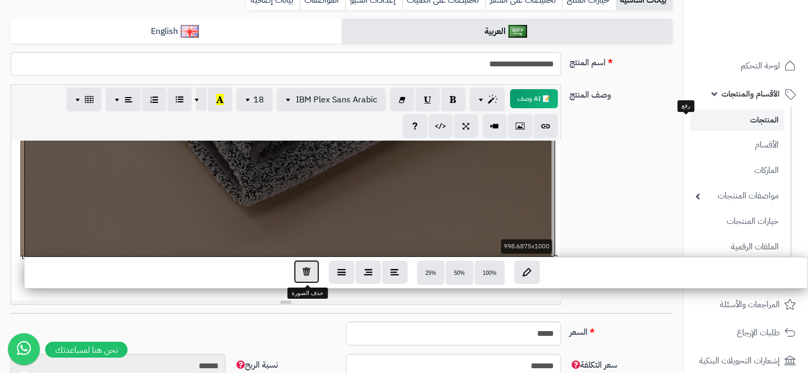
click at [297, 276] on button "button" at bounding box center [306, 271] width 25 height 23
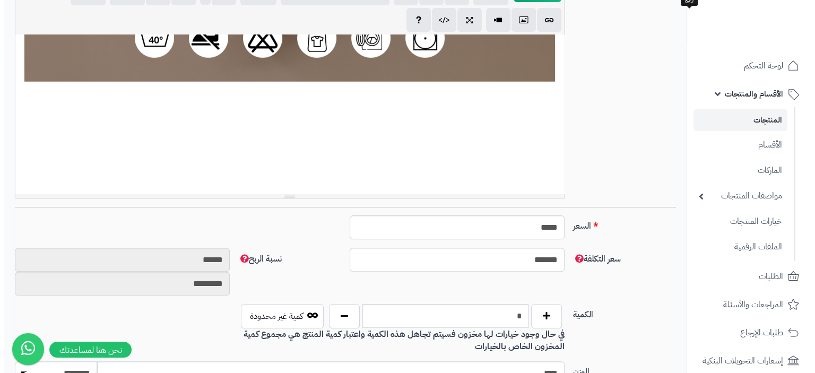
scroll to position [3026, 0]
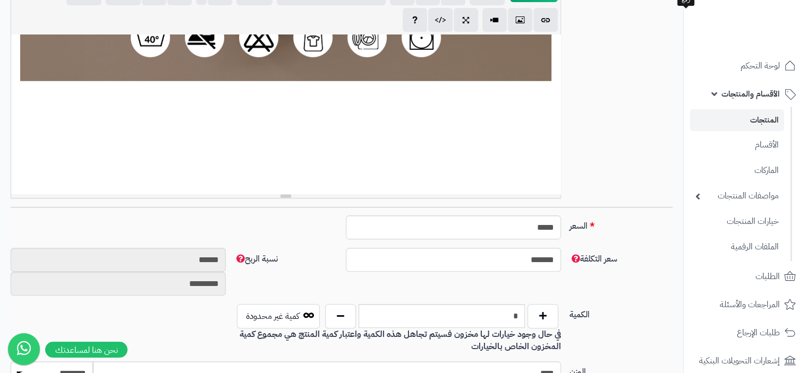
click at [544, 123] on p at bounding box center [285, 122] width 538 height 12
click at [525, 22] on button "button" at bounding box center [520, 19] width 24 height 24
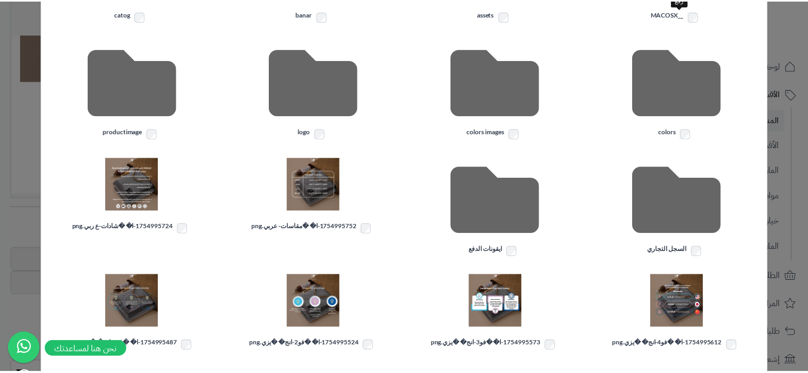
scroll to position [212, 0]
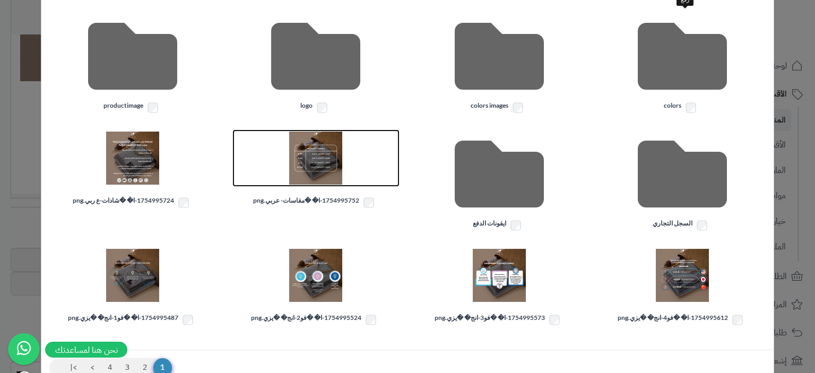
click at [342, 157] on img at bounding box center [315, 158] width 53 height 53
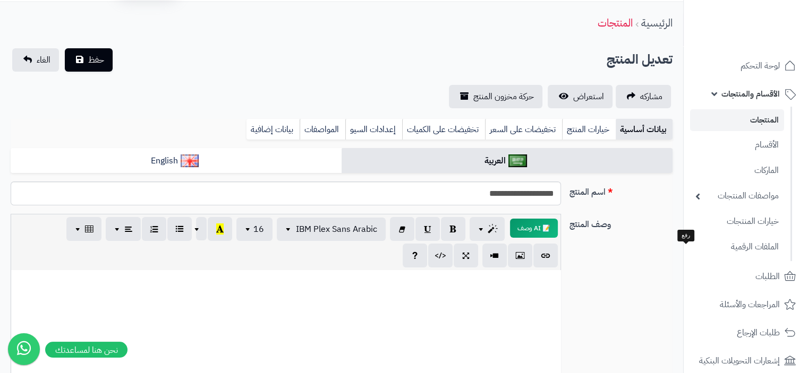
scroll to position [0, 0]
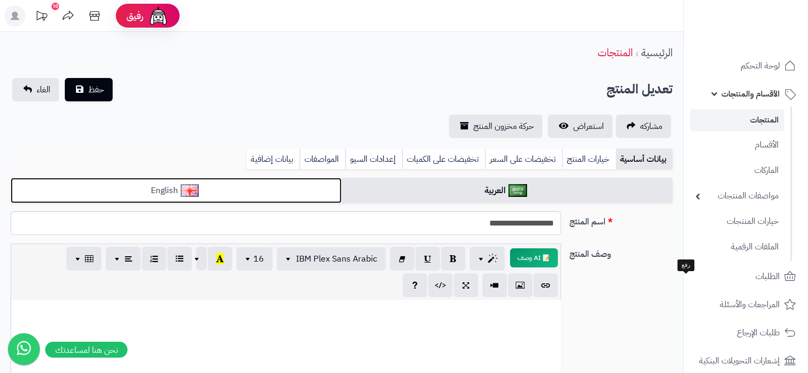
click at [212, 191] on link "English" at bounding box center [176, 191] width 331 height 26
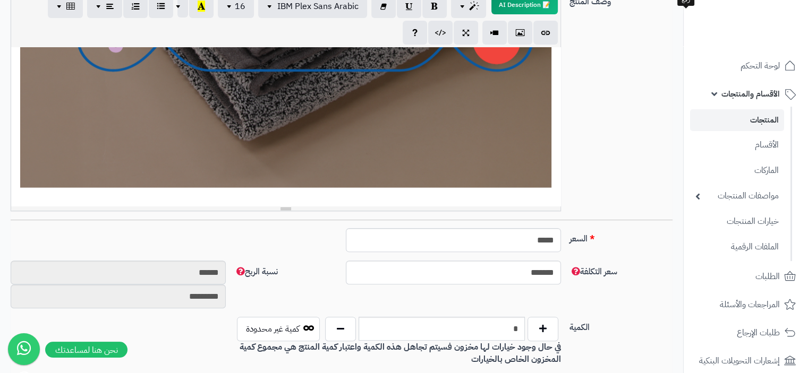
scroll to position [2453, 0]
click at [552, 199] on div "**********" at bounding box center [285, 126] width 549 height 159
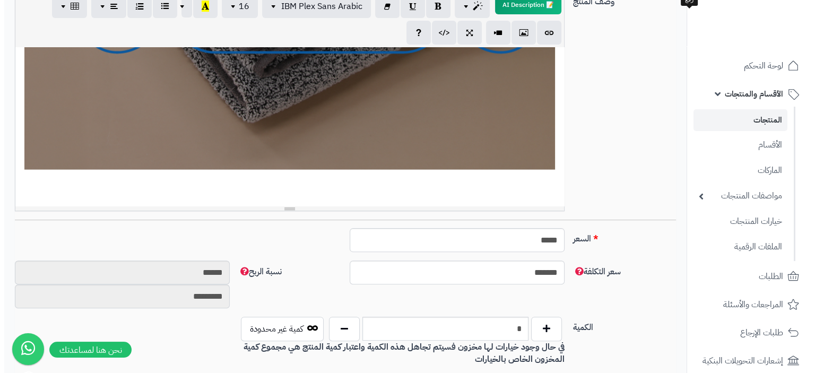
scroll to position [2480, 0]
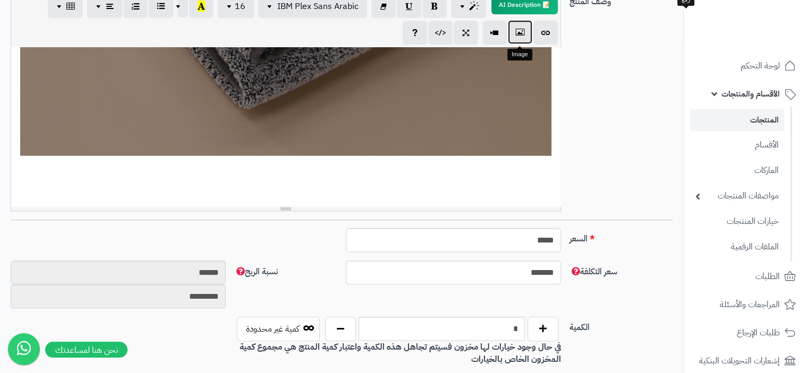
click at [523, 31] on icon "button" at bounding box center [519, 32] width 7 height 11
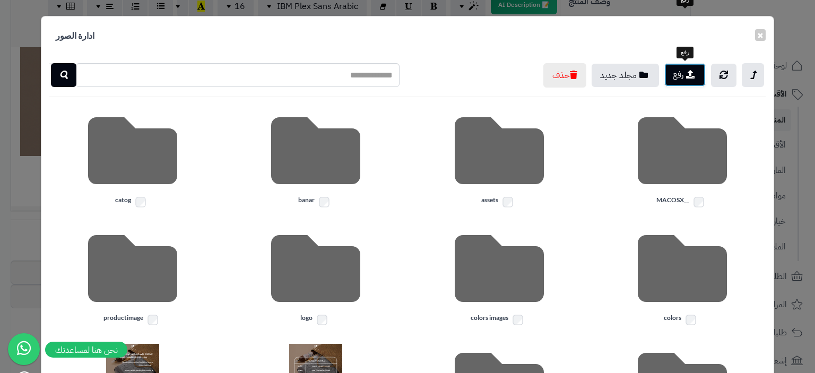
click at [680, 77] on button "رفع" at bounding box center [685, 74] width 41 height 23
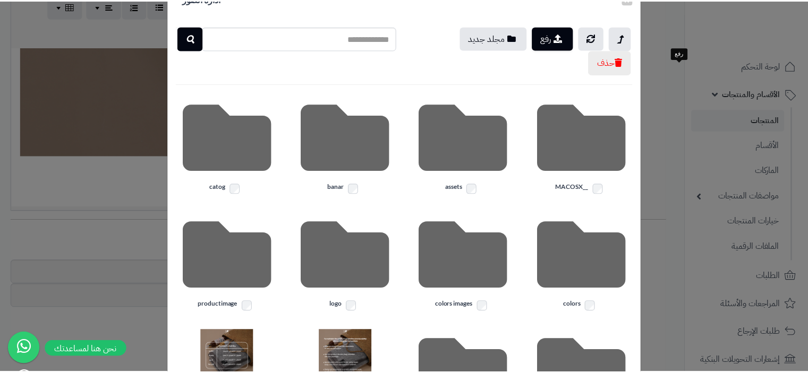
scroll to position [159, 0]
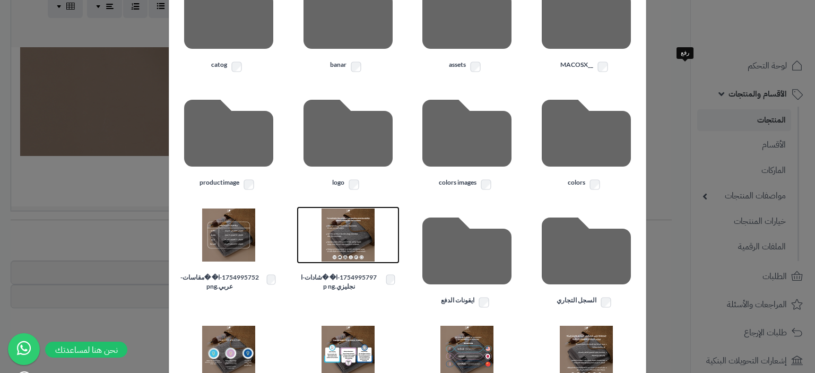
click at [353, 229] on img at bounding box center [348, 235] width 53 height 53
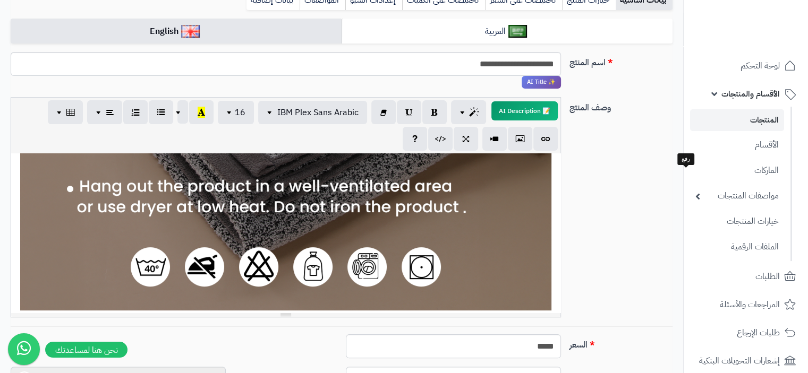
scroll to position [425, 0]
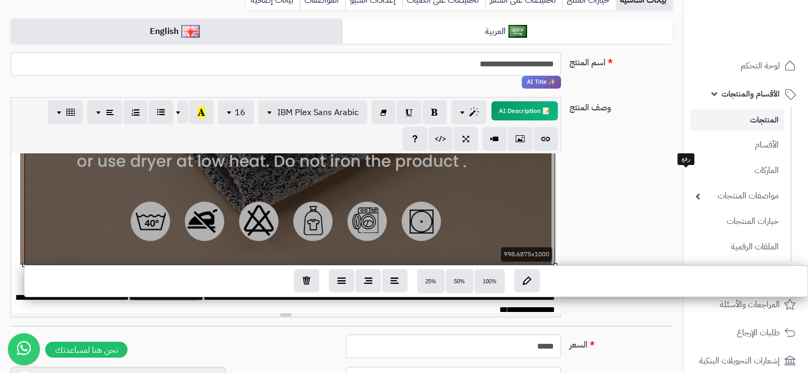
click at [298, 219] on div "**********" at bounding box center [285, 232] width 549 height 159
click at [310, 281] on icon "button" at bounding box center [306, 280] width 8 height 9
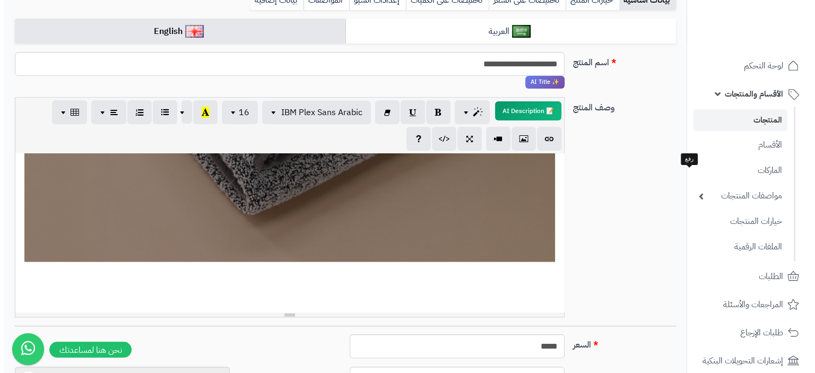
scroll to position [2492, 0]
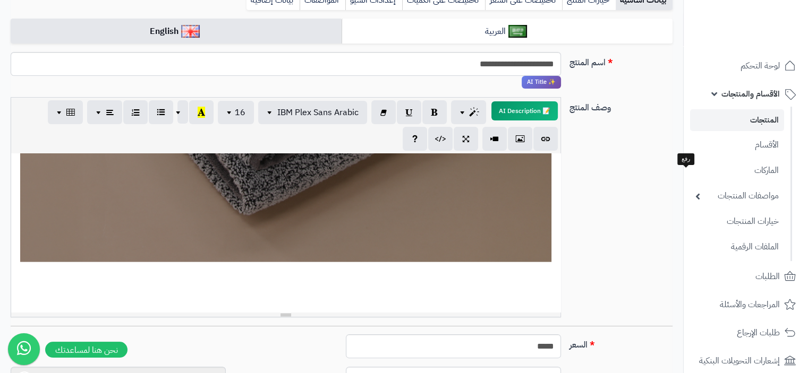
click at [538, 297] on p at bounding box center [285, 298] width 538 height 9
click at [518, 139] on icon "button" at bounding box center [519, 138] width 7 height 11
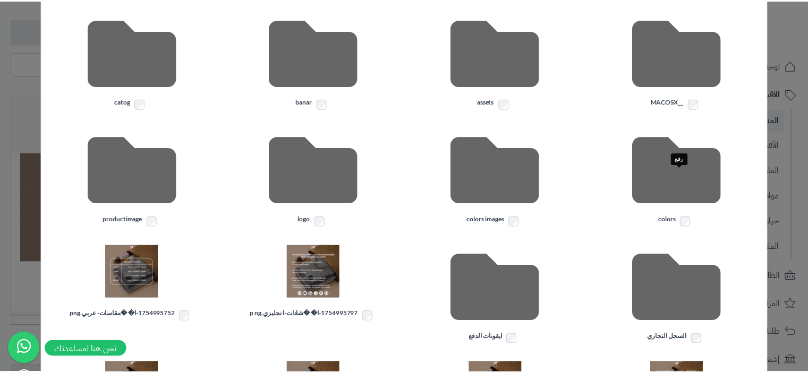
scroll to position [244, 0]
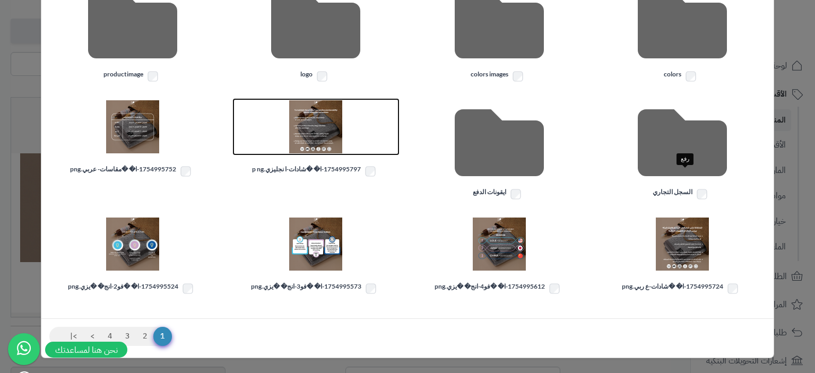
click at [322, 141] on img at bounding box center [315, 126] width 53 height 53
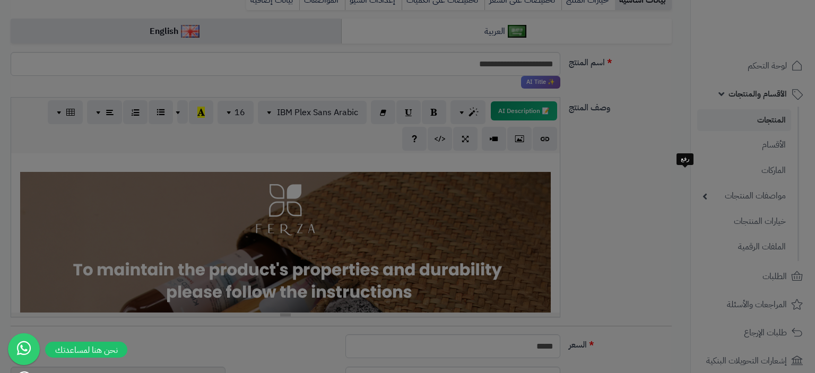
click at [322, 141] on body "رفيق ! 10 الطلبات معالجة مكتمل إرجاع المنتجات العملاء المتواجدون الان 6 عملاء م…" at bounding box center [407, 27] width 815 height 373
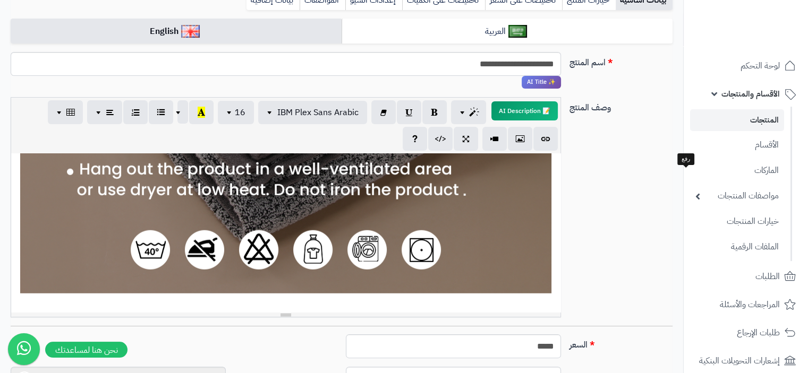
scroll to position [265, 0]
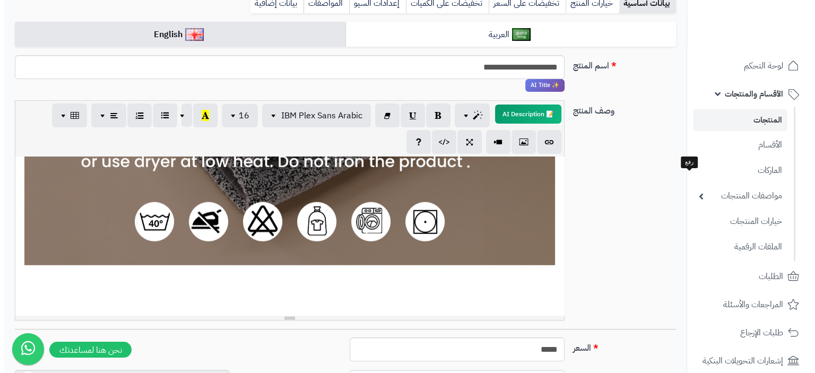
scroll to position [159, 0]
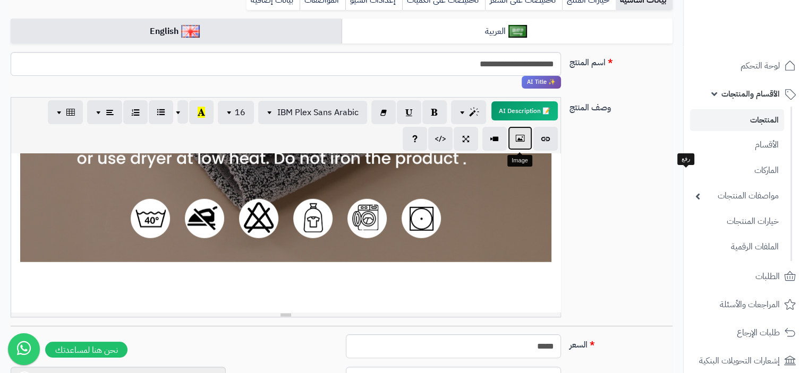
click at [514, 144] on button "button" at bounding box center [520, 138] width 24 height 24
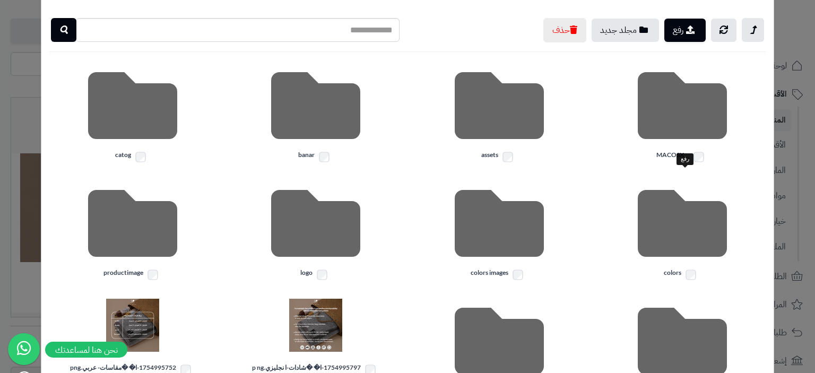
scroll to position [0, 0]
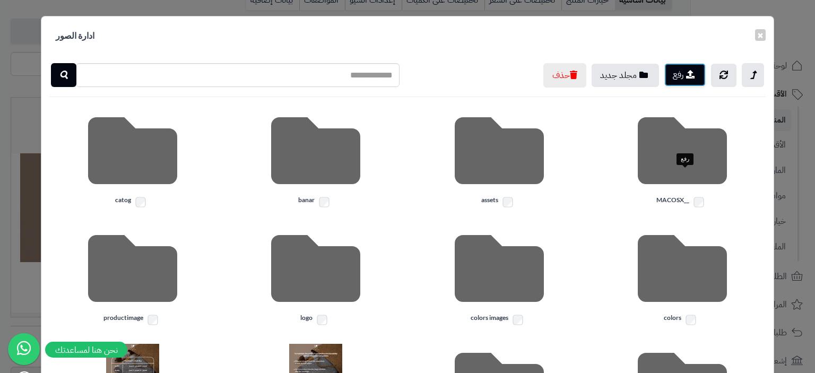
click at [680, 82] on button "رفع" at bounding box center [685, 74] width 41 height 23
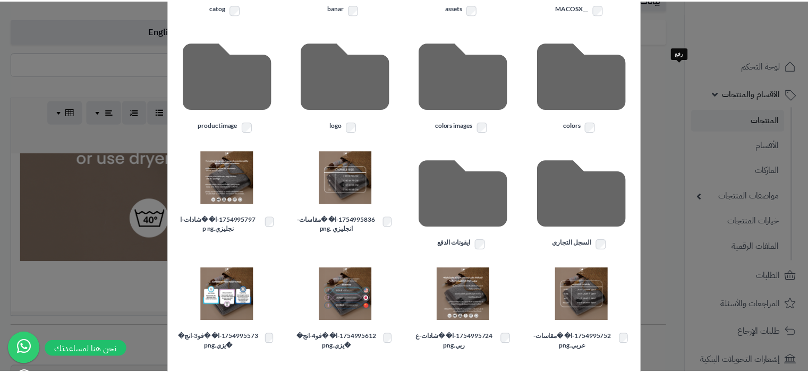
scroll to position [271, 0]
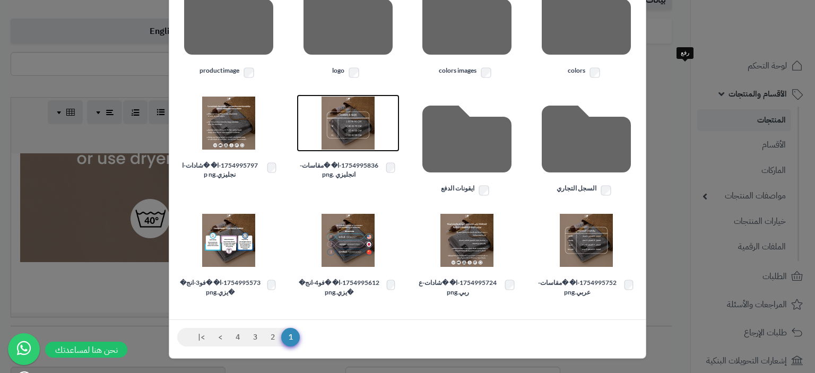
click at [351, 122] on img at bounding box center [348, 123] width 53 height 53
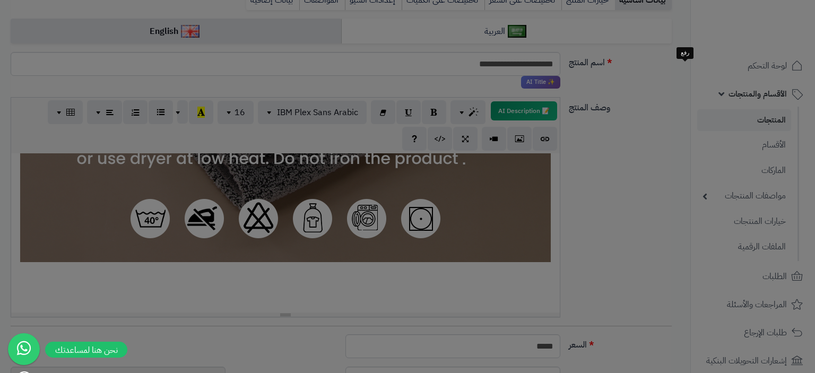
click at [351, 122] on body "رفيق ! 10 الطلبات معالجة مكتمل إرجاع المنتجات العملاء المتواجدون الان 6 عملاء م…" at bounding box center [407, 27] width 815 height 373
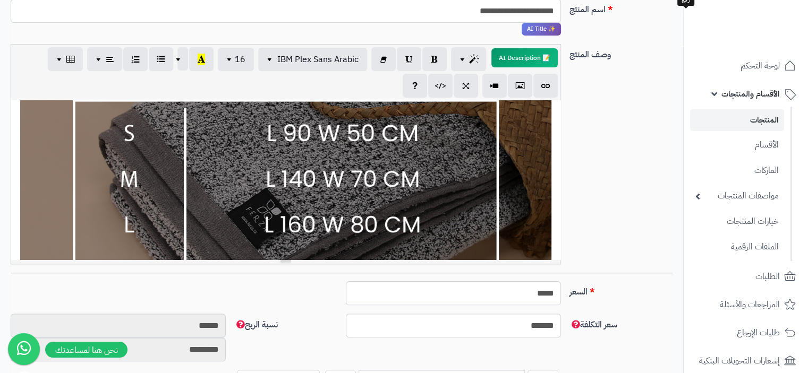
scroll to position [319, 0]
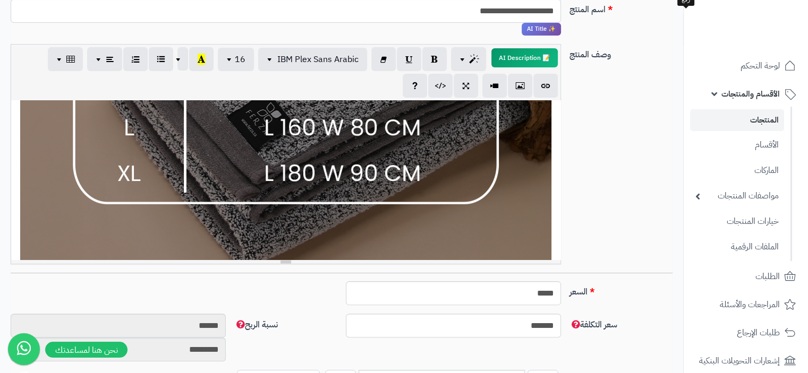
click at [424, 193] on div "**********" at bounding box center [285, 179] width 549 height 159
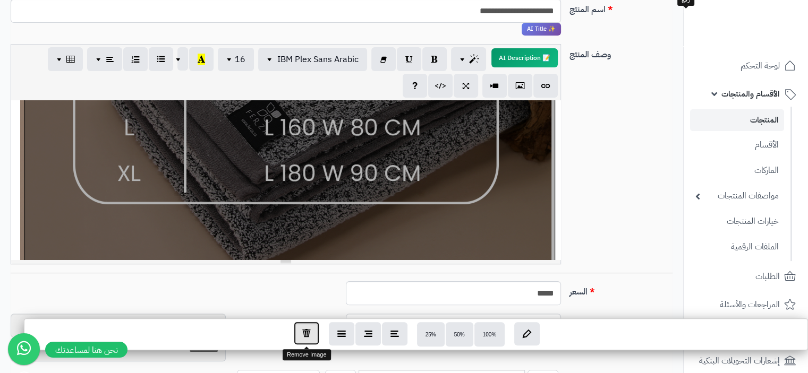
click at [310, 339] on button "button" at bounding box center [306, 333] width 25 height 23
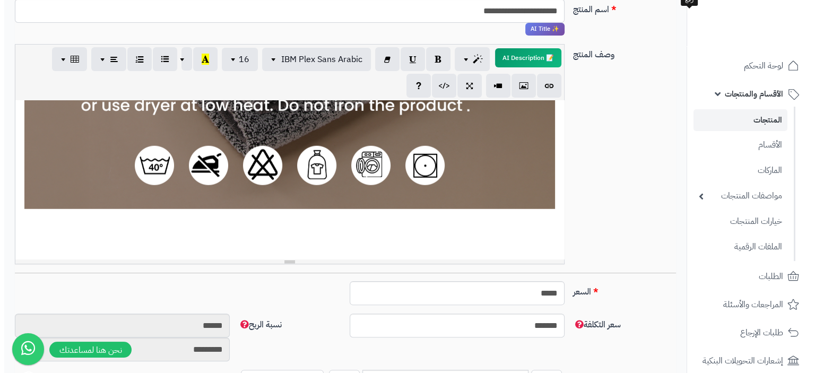
scroll to position [3062, 0]
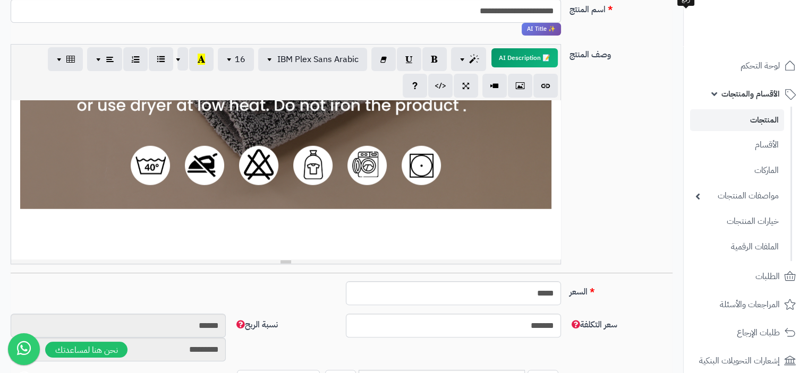
click at [548, 242] on p at bounding box center [285, 245] width 538 height 9
click at [519, 84] on icon "button" at bounding box center [519, 85] width 7 height 11
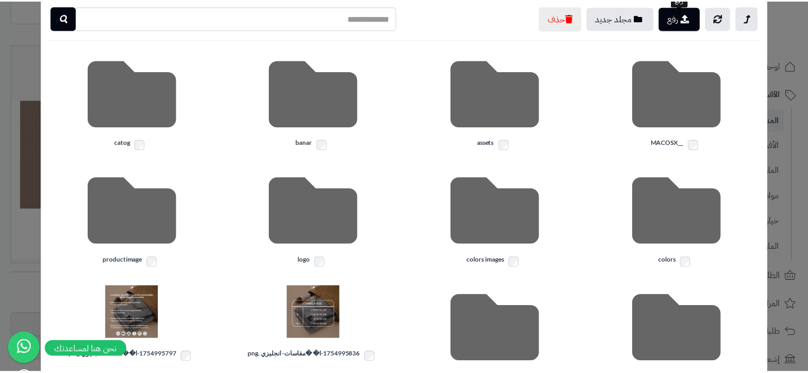
scroll to position [159, 0]
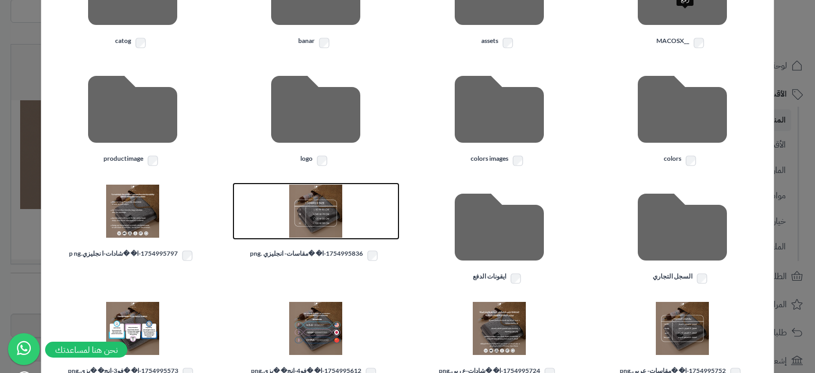
click at [325, 219] on img at bounding box center [315, 211] width 53 height 53
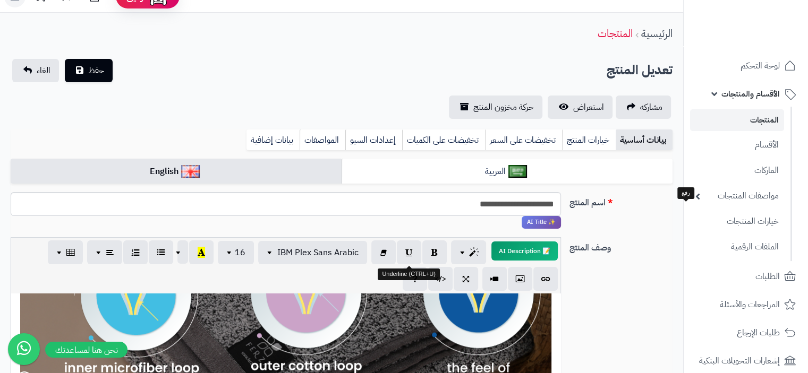
scroll to position [0, 0]
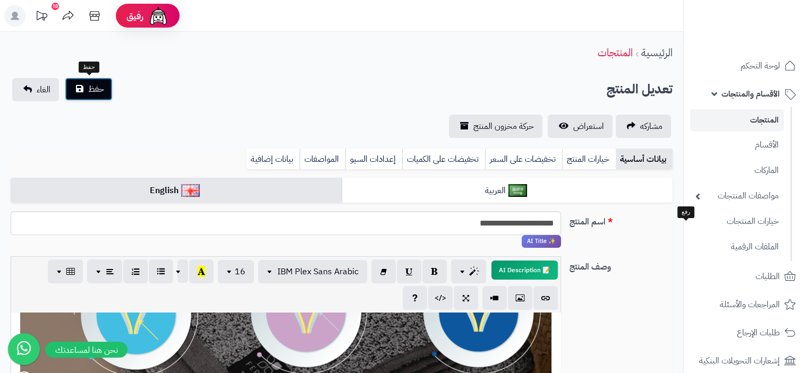
click at [87, 97] on button "حفظ" at bounding box center [89, 89] width 48 height 23
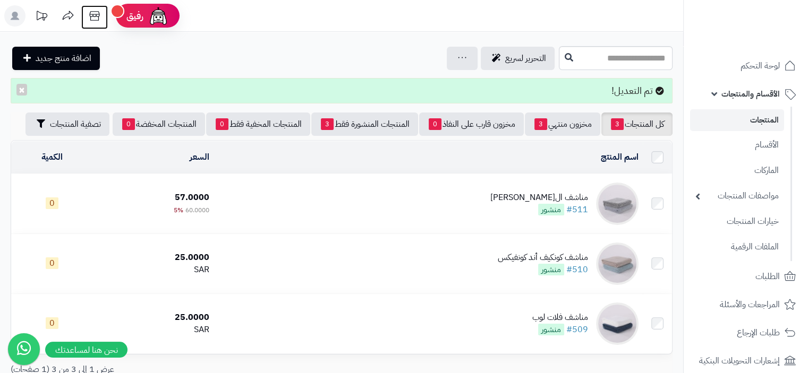
click at [96, 19] on icon at bounding box center [94, 15] width 21 height 21
click at [503, 195] on td "مناشف ال[PERSON_NAME] #511 منشور" at bounding box center [427, 203] width 429 height 59
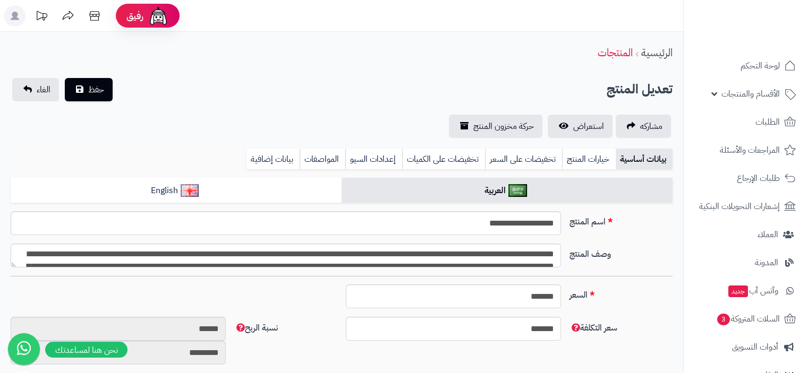
type input "*****"
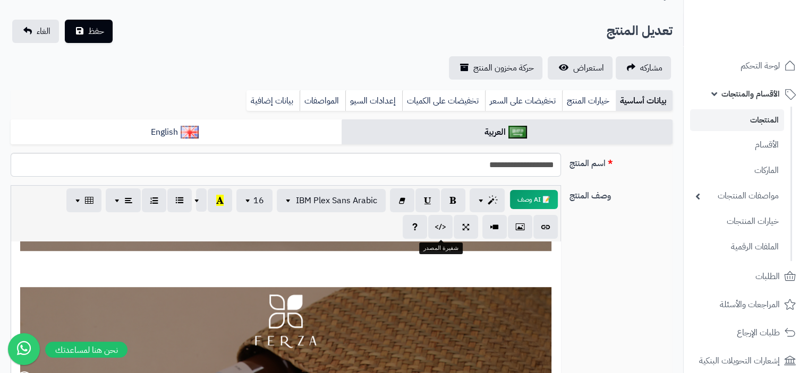
scroll to position [53, 0]
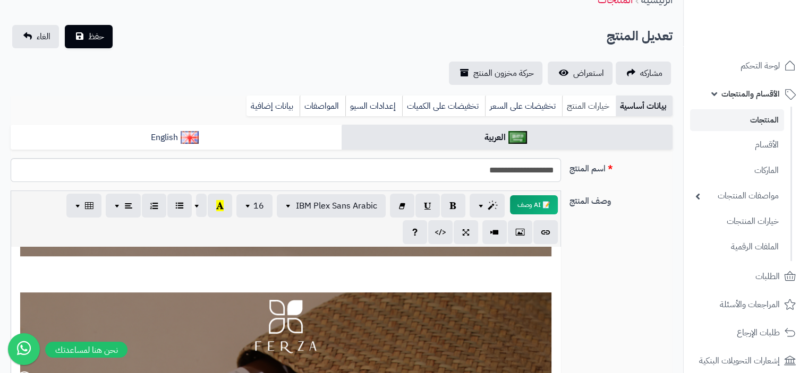
click at [582, 107] on link "خيارات المنتج" at bounding box center [589, 106] width 54 height 21
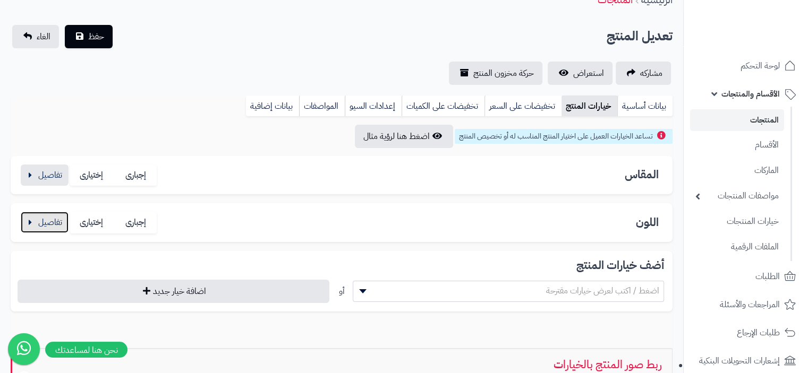
click at [28, 222] on button "button" at bounding box center [45, 222] width 48 height 21
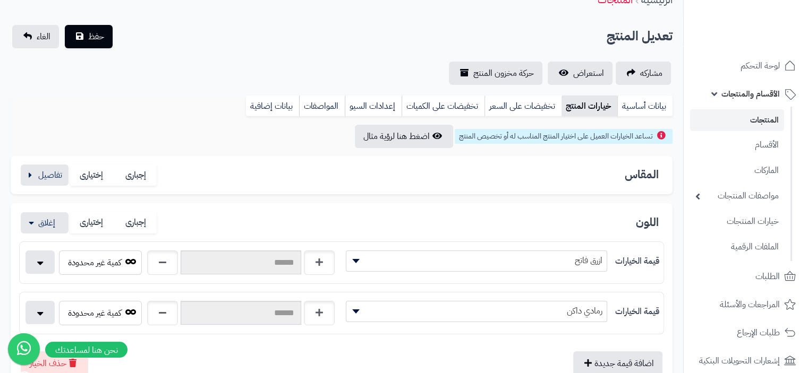
click at [473, 263] on span "ازرق فاتح" at bounding box center [476, 261] width 260 height 16
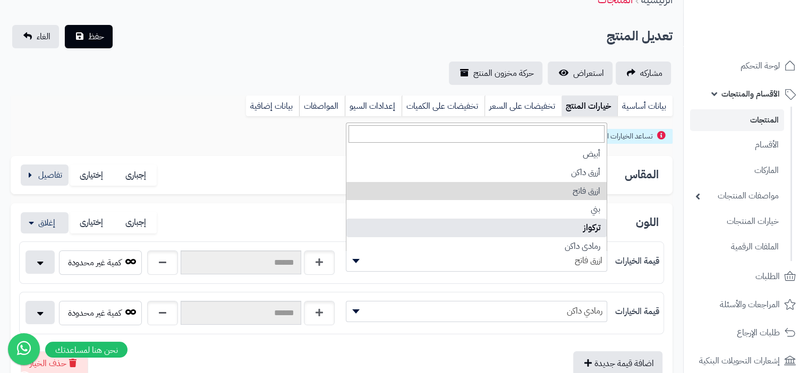
scroll to position [4, 0]
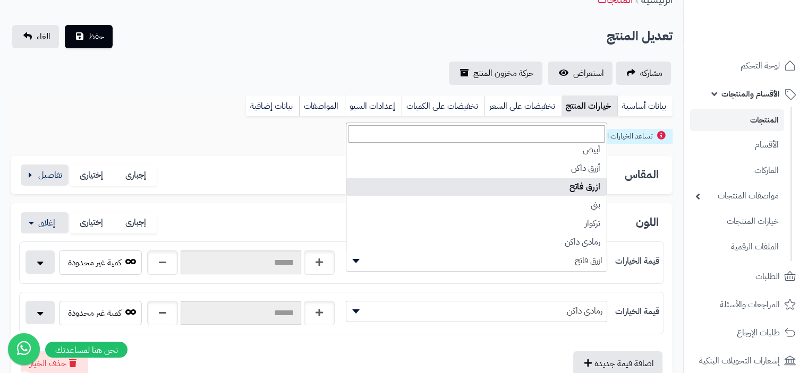
click at [280, 178] on div "المقاس إجبارى إختيارى" at bounding box center [341, 176] width 645 height 22
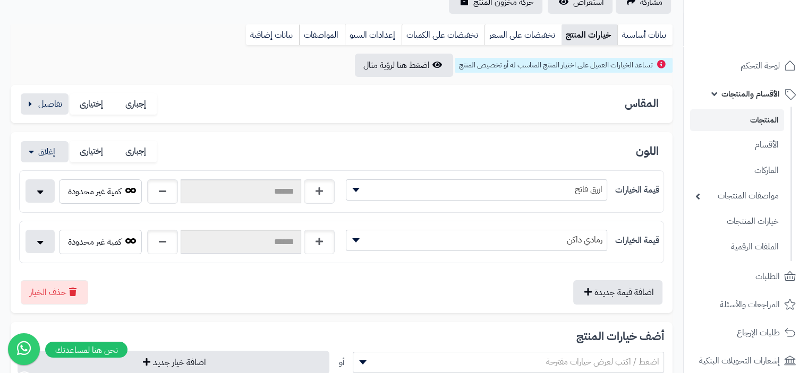
scroll to position [106, 0]
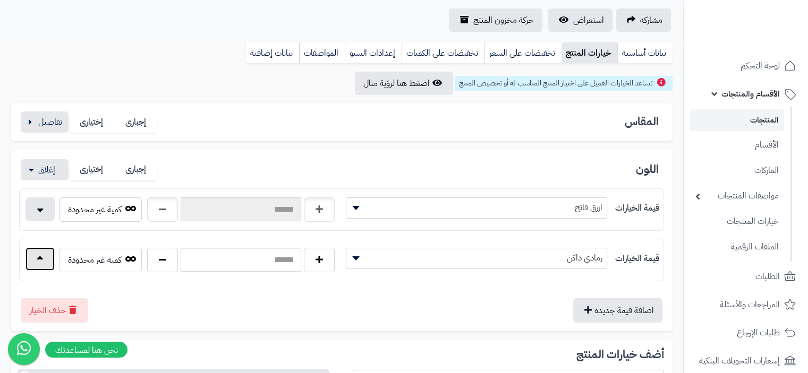
click at [42, 263] on button "button" at bounding box center [39, 258] width 29 height 23
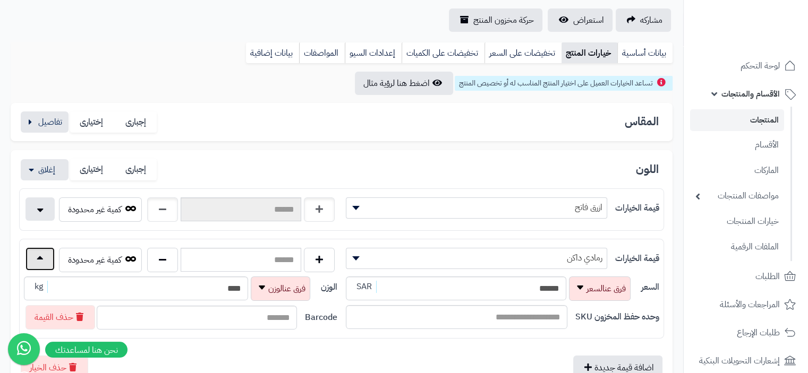
click at [42, 263] on button "button" at bounding box center [39, 258] width 29 height 23
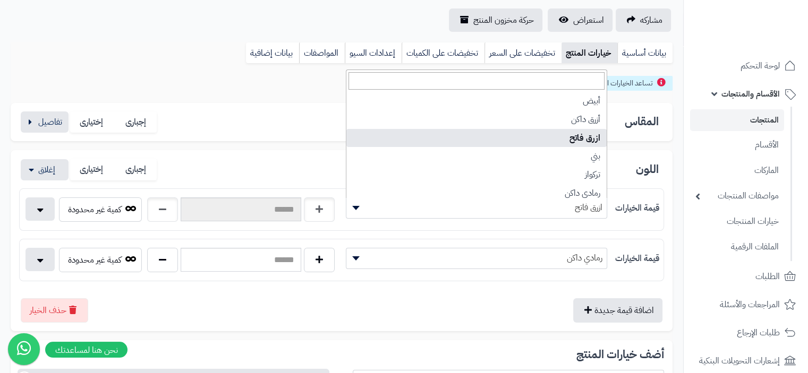
click at [493, 210] on span "ازرق فاتح" at bounding box center [476, 208] width 260 height 16
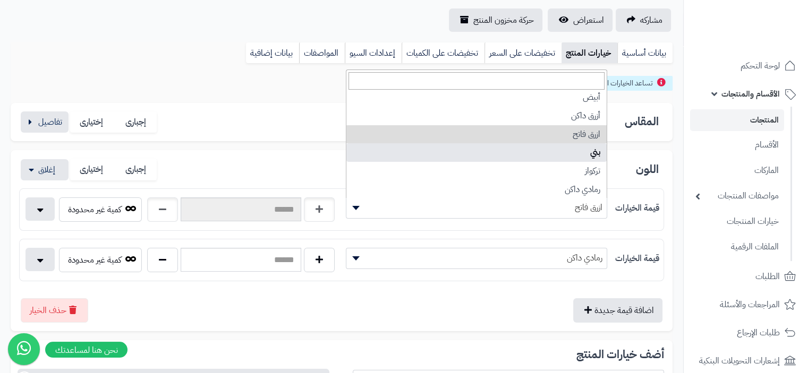
scroll to position [4, 0]
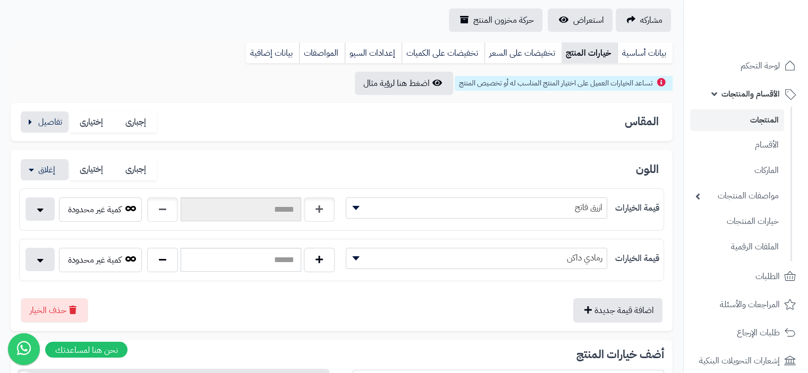
click at [262, 152] on div "**********" at bounding box center [342, 240] width 662 height 181
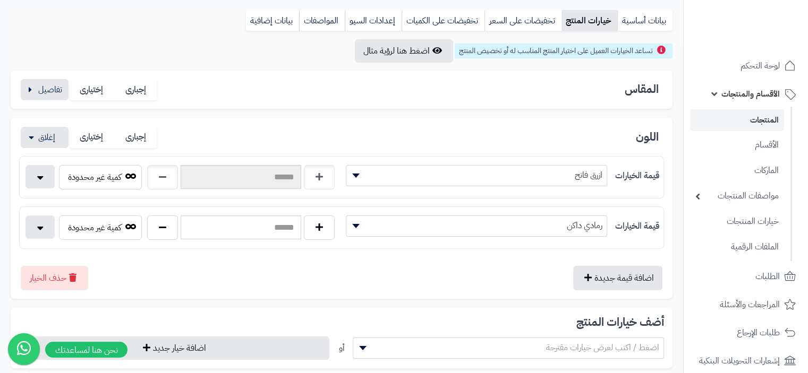
scroll to position [0, 0]
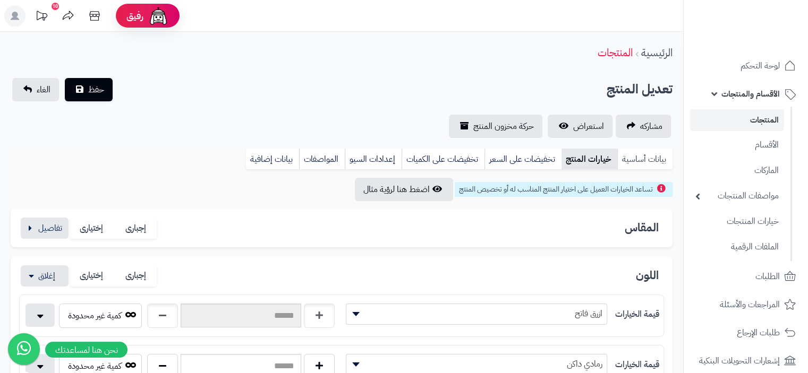
click at [651, 159] on link "بيانات أساسية" at bounding box center [644, 159] width 55 height 21
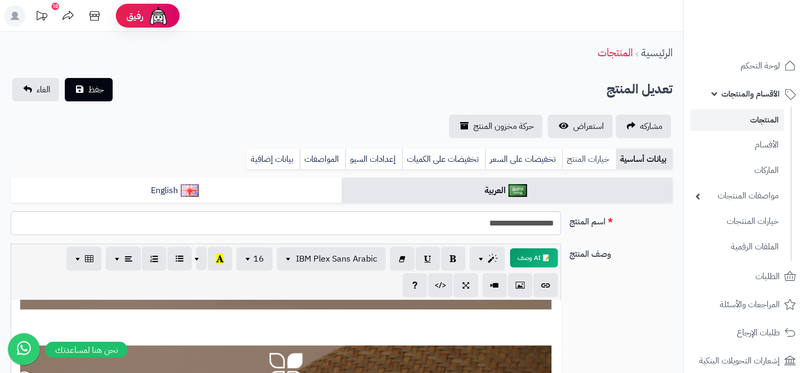
click at [588, 161] on link "خيارات المنتج" at bounding box center [589, 159] width 54 height 21
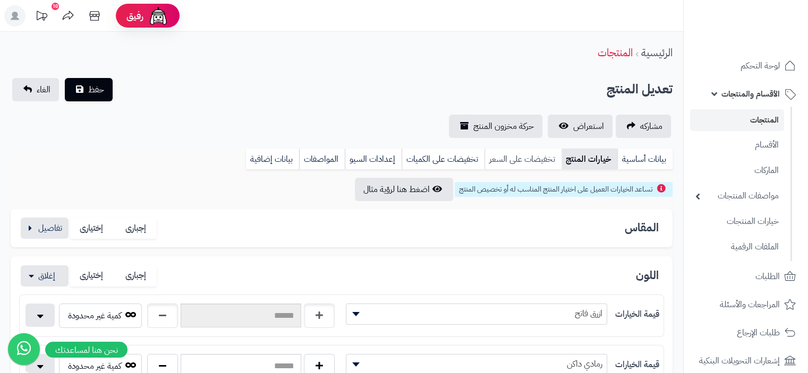
click at [529, 160] on link "تخفيضات على السعر" at bounding box center [522, 159] width 77 height 21
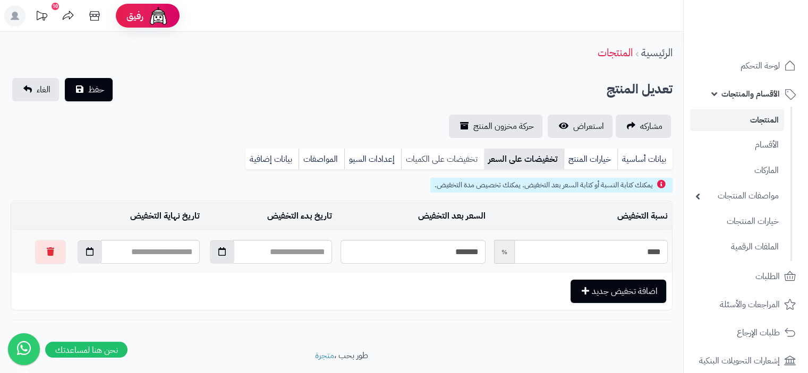
click at [459, 159] on link "تخفيضات على الكميات" at bounding box center [442, 159] width 83 height 21
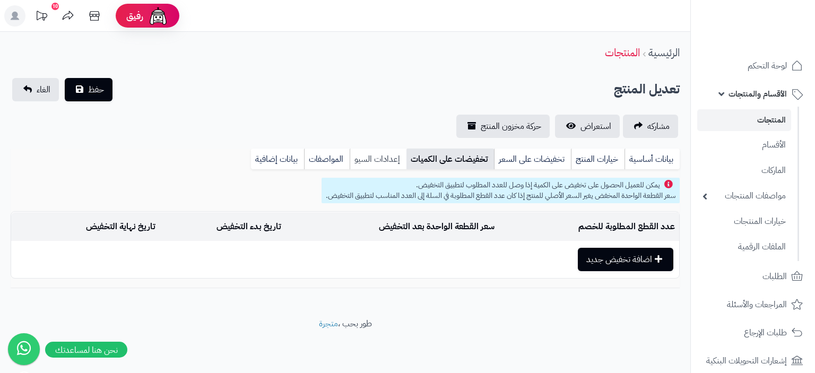
click at [387, 159] on link "إعدادات السيو" at bounding box center [378, 159] width 57 height 21
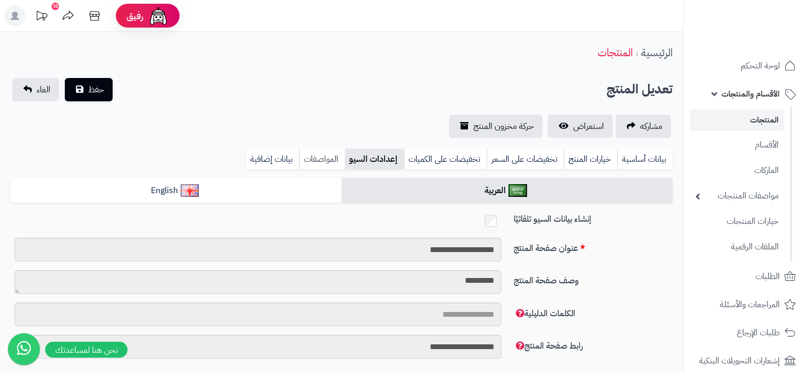
click at [327, 165] on link "المواصفات" at bounding box center [322, 159] width 46 height 21
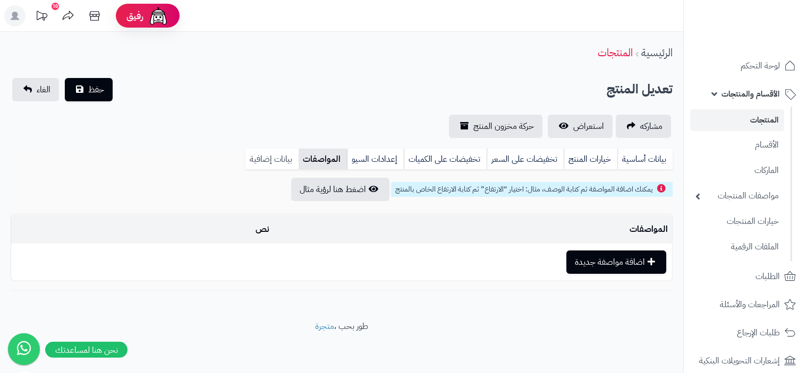
click at [284, 159] on link "بيانات إضافية" at bounding box center [271, 159] width 53 height 21
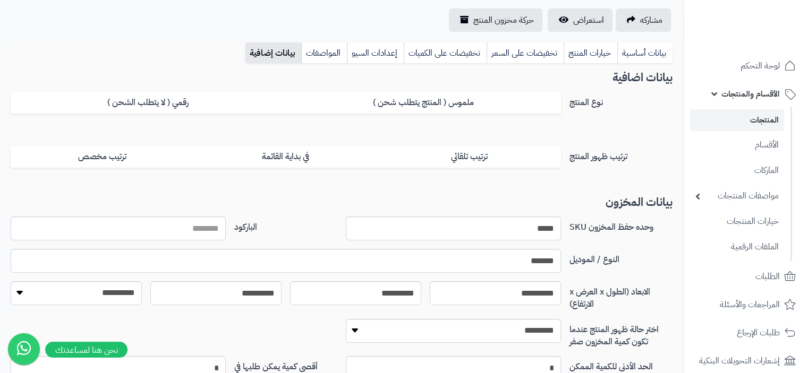
scroll to position [51, 0]
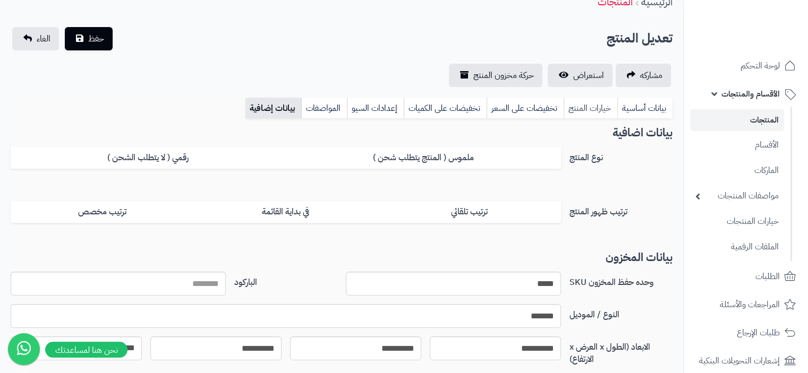
click at [599, 106] on link "خيارات المنتج" at bounding box center [590, 108] width 54 height 21
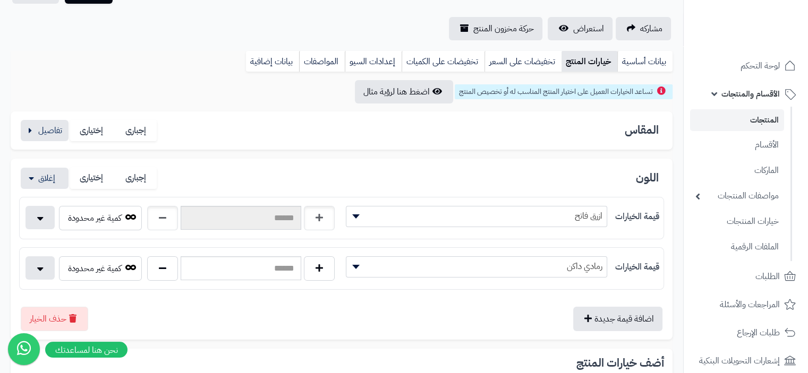
scroll to position [95, 0]
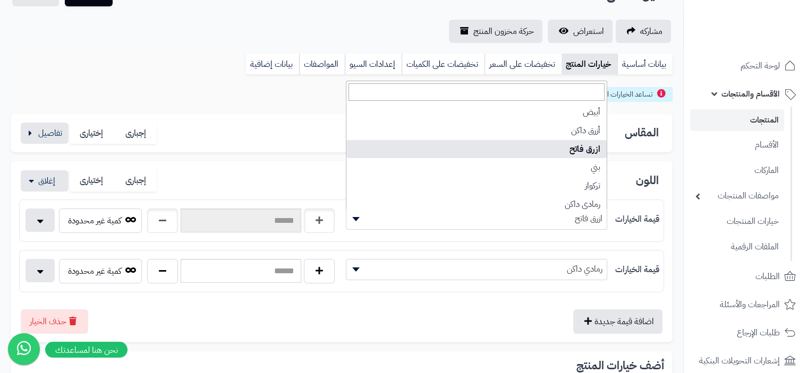
click at [428, 220] on span "ازرق فاتح" at bounding box center [476, 219] width 260 height 16
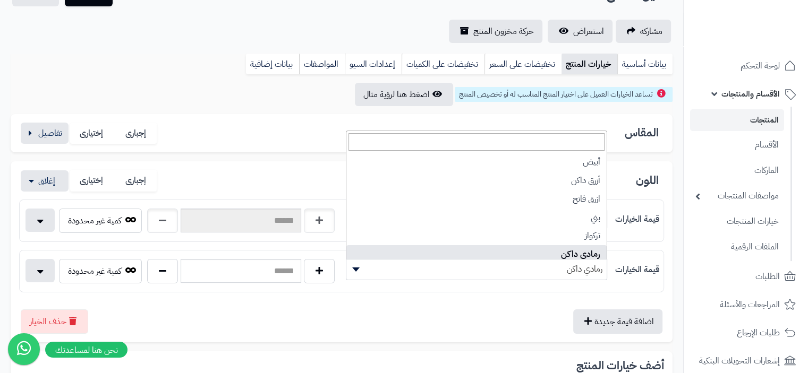
click at [505, 271] on span "رمادي داكن" at bounding box center [476, 269] width 260 height 16
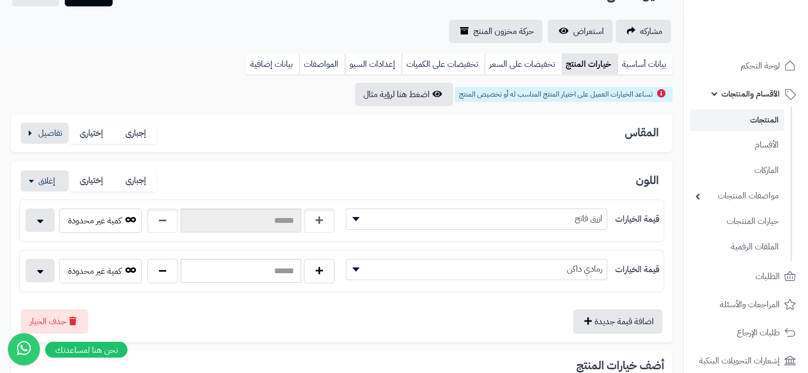
click at [489, 299] on div at bounding box center [341, 297] width 645 height 8
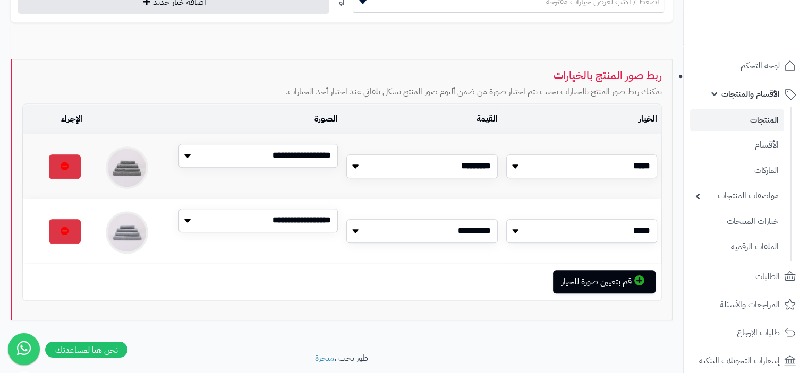
scroll to position [467, 0]
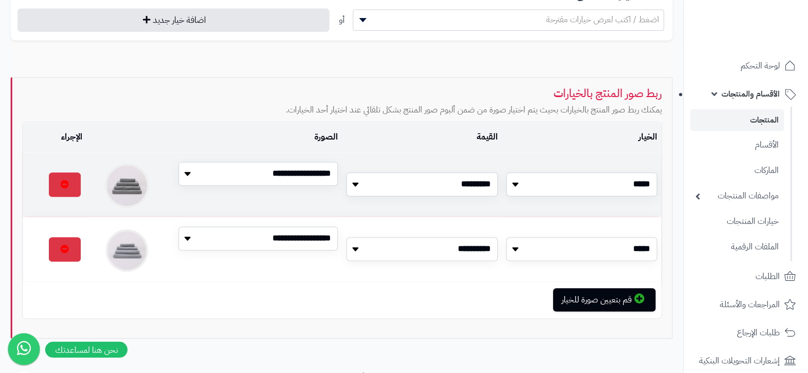
click at [123, 182] on img at bounding box center [127, 186] width 45 height 45
click at [281, 179] on select "**********" at bounding box center [257, 174] width 159 height 24
click at [178, 162] on select "**********" at bounding box center [257, 174] width 159 height 24
click at [226, 177] on select "**********" at bounding box center [257, 174] width 159 height 24
select select "*"
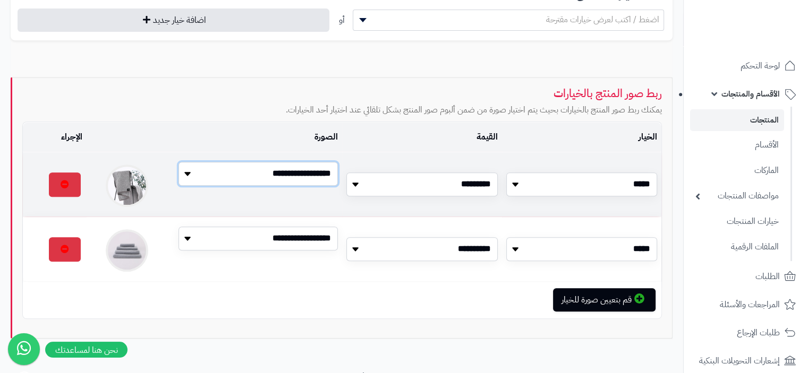
click at [178, 162] on select "**********" at bounding box center [257, 174] width 159 height 24
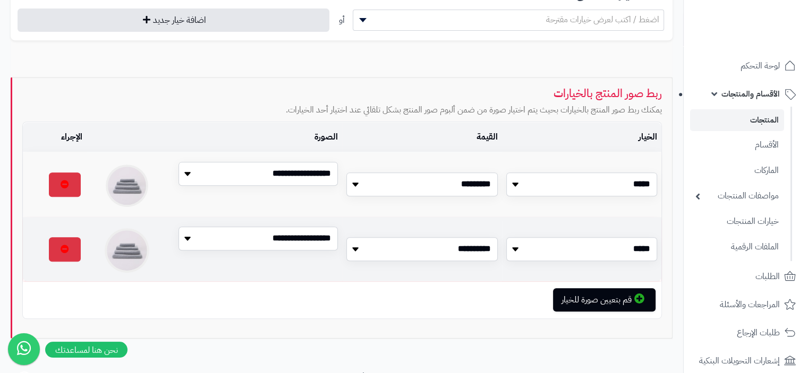
click at [138, 254] on img at bounding box center [127, 250] width 45 height 45
click at [211, 242] on select "**********" at bounding box center [257, 239] width 159 height 24
select select "*"
click at [178, 228] on select "**********" at bounding box center [257, 239] width 159 height 24
click at [289, 273] on div "**********" at bounding box center [214, 249] width 263 height 47
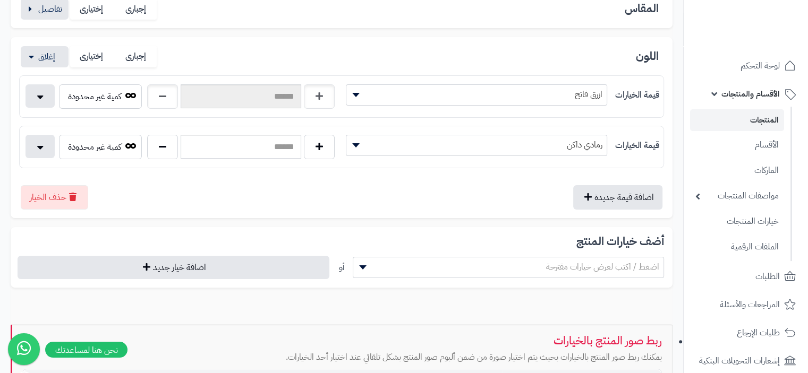
scroll to position [201, 0]
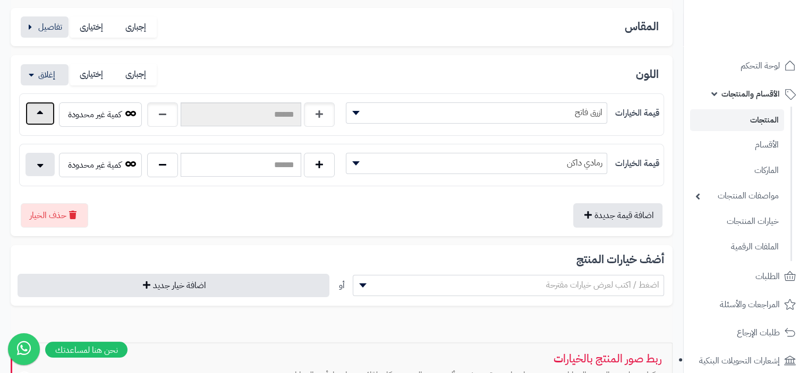
click at [38, 121] on button "button" at bounding box center [39, 113] width 29 height 23
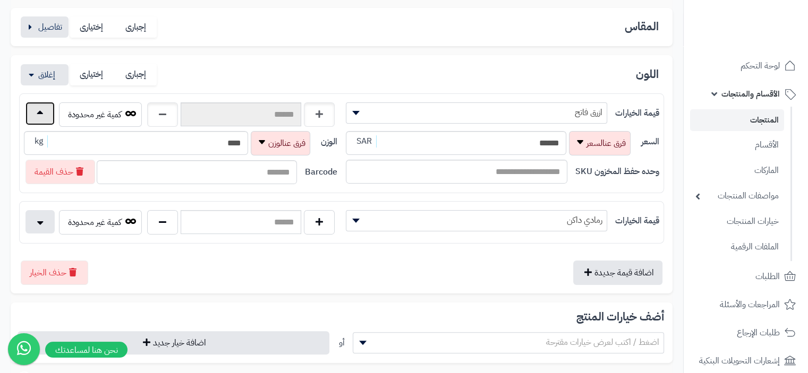
click at [38, 121] on button "button" at bounding box center [39, 113] width 29 height 23
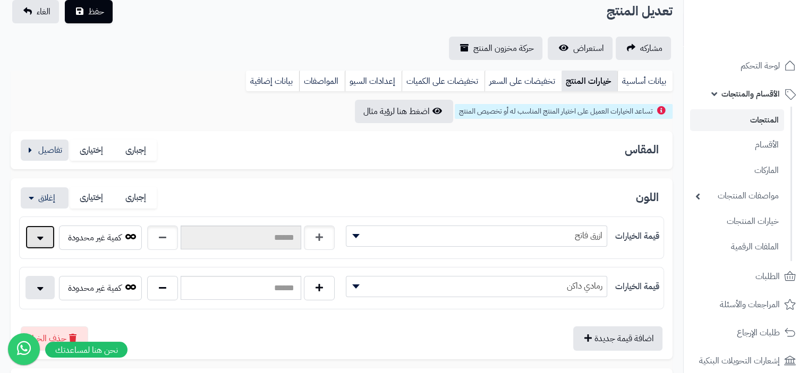
scroll to position [42, 0]
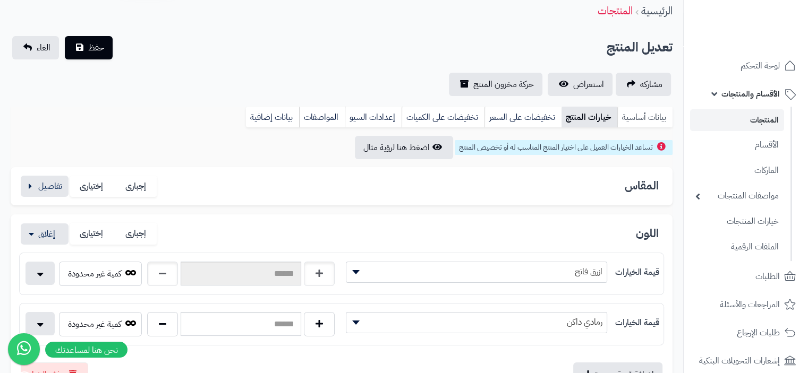
click at [650, 116] on link "بيانات أساسية" at bounding box center [644, 117] width 55 height 21
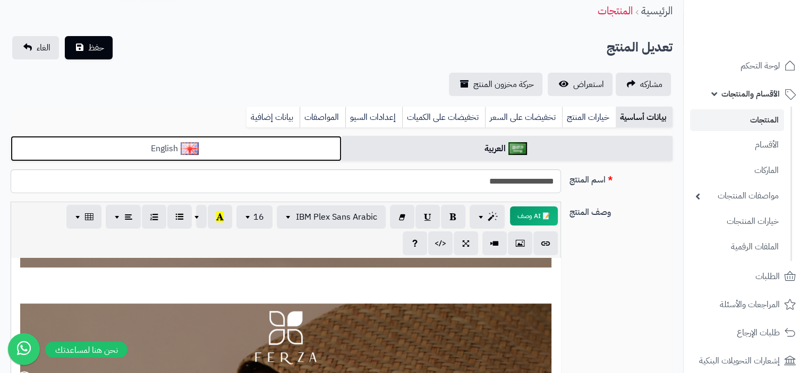
click at [161, 153] on link "English" at bounding box center [176, 149] width 331 height 26
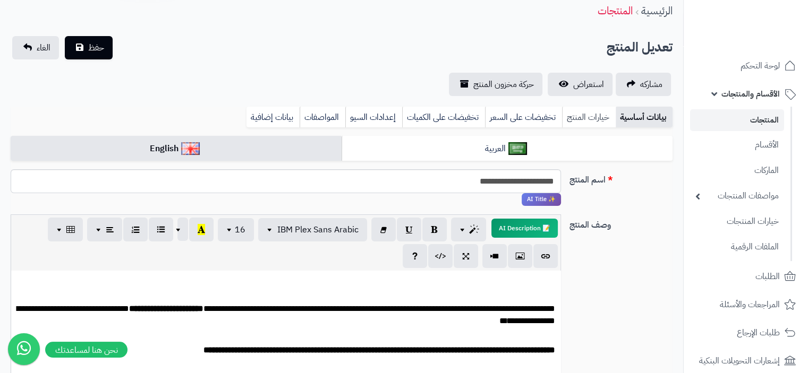
click at [584, 119] on link "خيارات المنتج" at bounding box center [589, 117] width 54 height 21
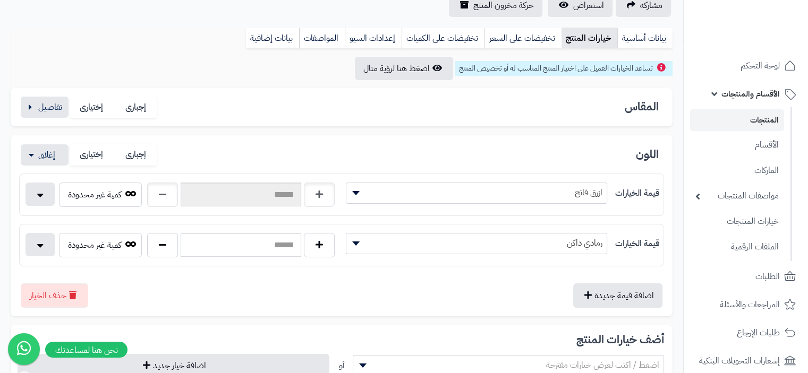
scroll to position [148, 0]
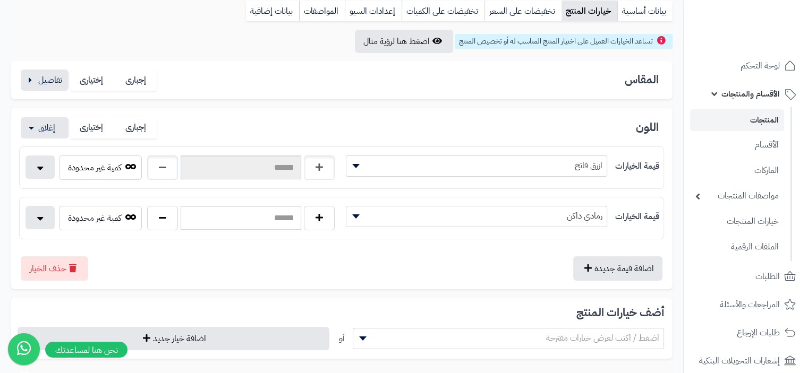
click at [521, 164] on span "ازرق فاتح" at bounding box center [476, 166] width 260 height 16
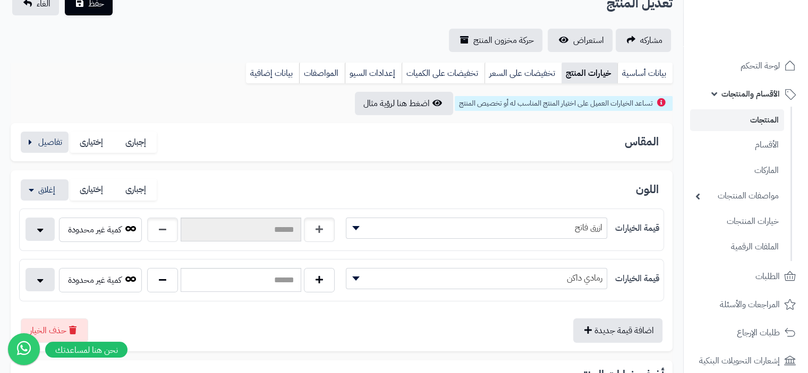
scroll to position [42, 0]
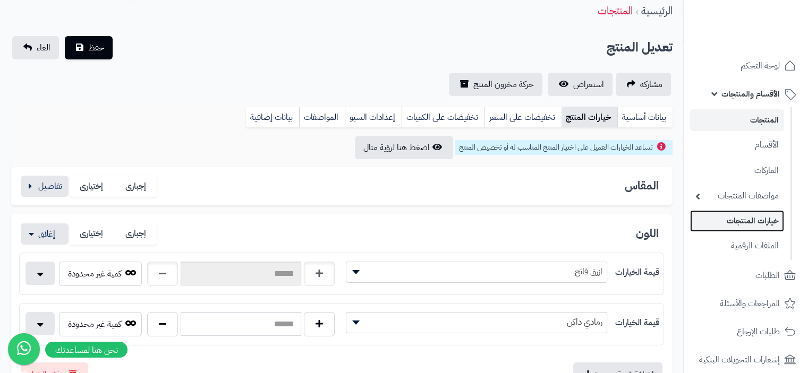
click at [754, 219] on link "خيارات المنتجات" at bounding box center [737, 221] width 94 height 22
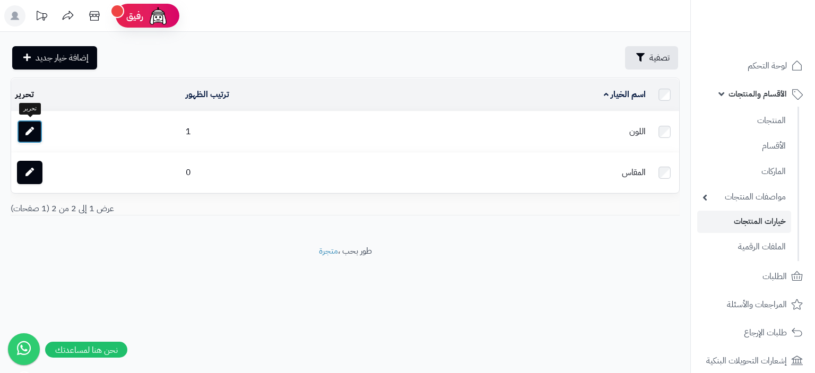
click at [33, 130] on icon at bounding box center [29, 131] width 8 height 8
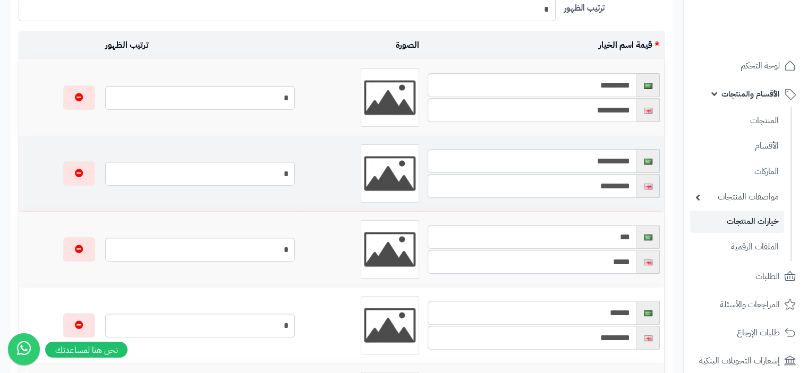
scroll to position [159, 0]
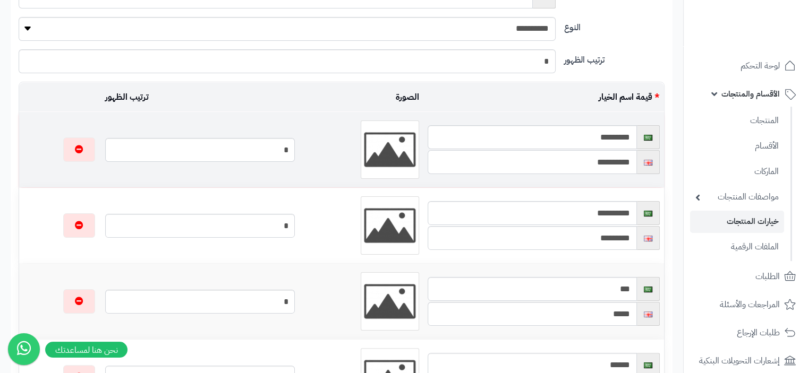
click at [586, 164] on input "**********" at bounding box center [531, 162] width 209 height 24
drag, startPoint x: 590, startPoint y: 165, endPoint x: 673, endPoint y: 165, distance: 82.8
click at [673, 165] on div "**********" at bounding box center [341, 287] width 683 height 669
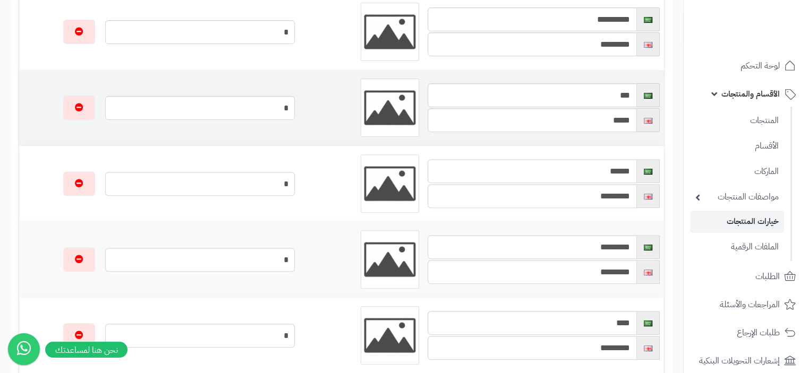
scroll to position [372, 0]
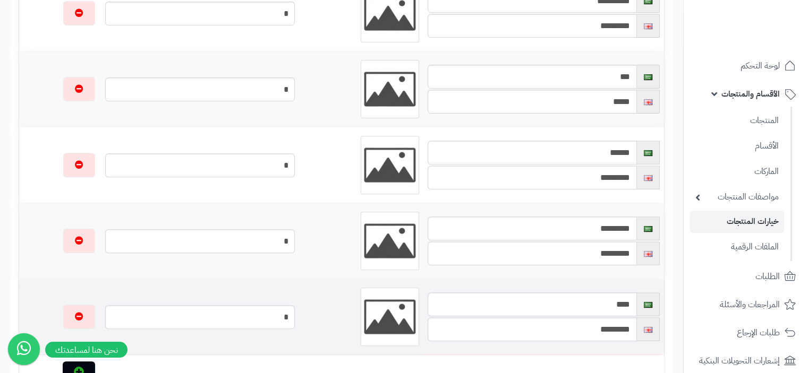
type input "**********"
click at [631, 335] on input "*********" at bounding box center [531, 329] width 209 height 24
click at [628, 329] on input "**********" at bounding box center [531, 329] width 209 height 24
click at [633, 333] on input "**********" at bounding box center [531, 329] width 209 height 24
click at [565, 333] on input "**********" at bounding box center [531, 329] width 209 height 24
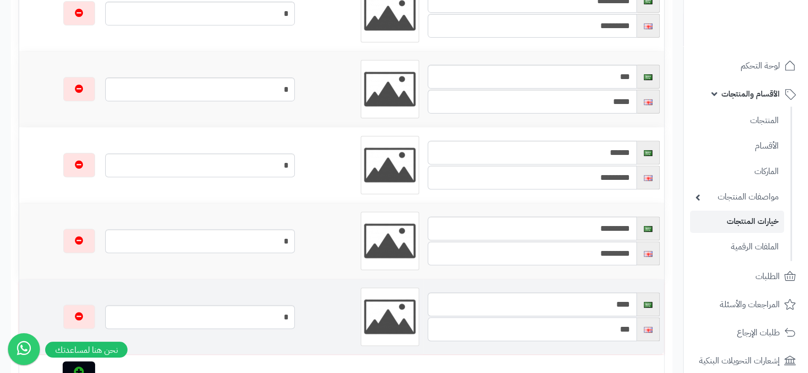
type input "*"
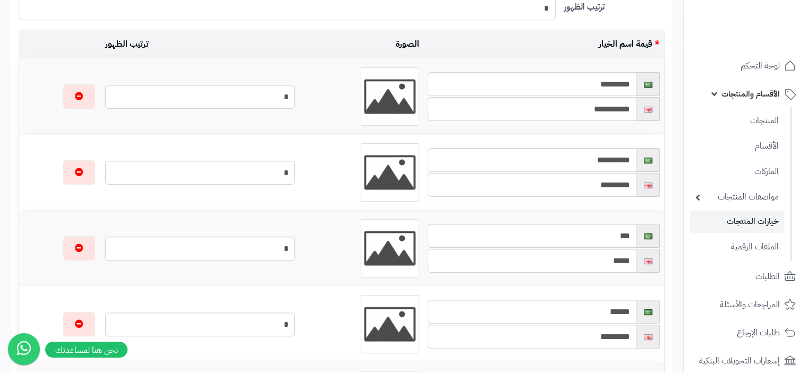
scroll to position [159, 0]
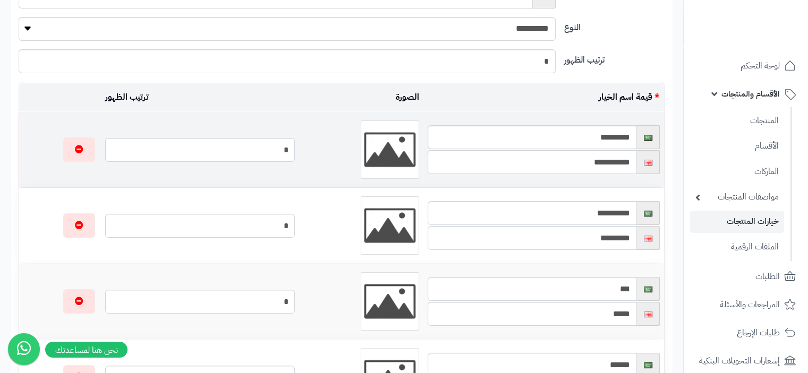
type input "**********"
click at [628, 135] on input "*********" at bounding box center [531, 137] width 209 height 24
click at [589, 140] on input "*********" at bounding box center [531, 137] width 209 height 24
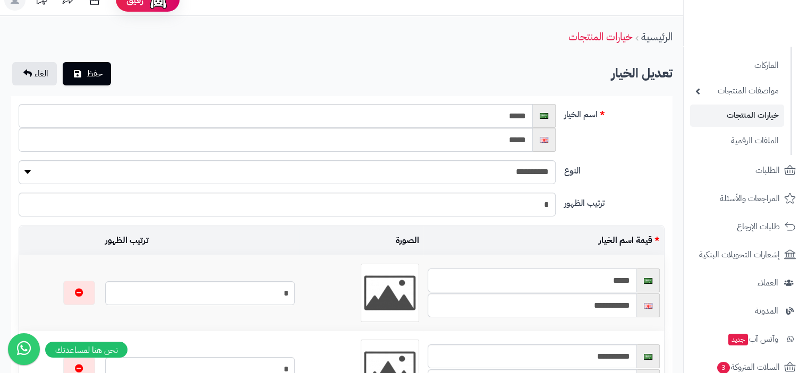
scroll to position [0, 0]
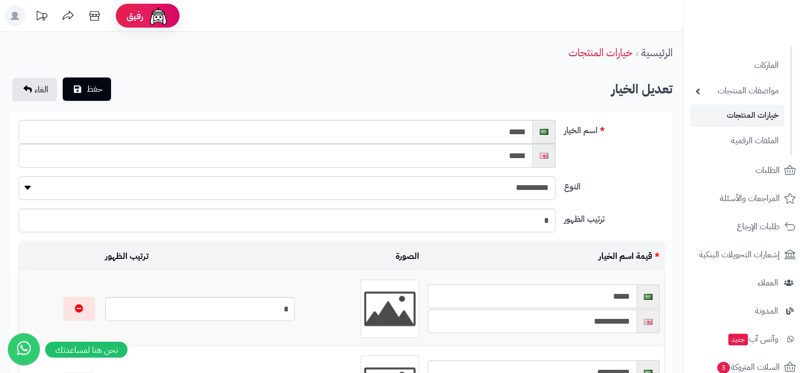
type input "****"
click at [98, 91] on span "حفظ" at bounding box center [95, 89] width 16 height 13
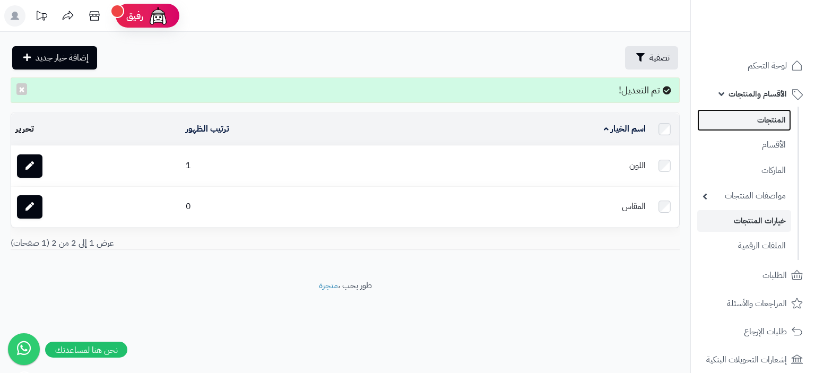
click at [770, 125] on link "المنتجات" at bounding box center [745, 120] width 94 height 22
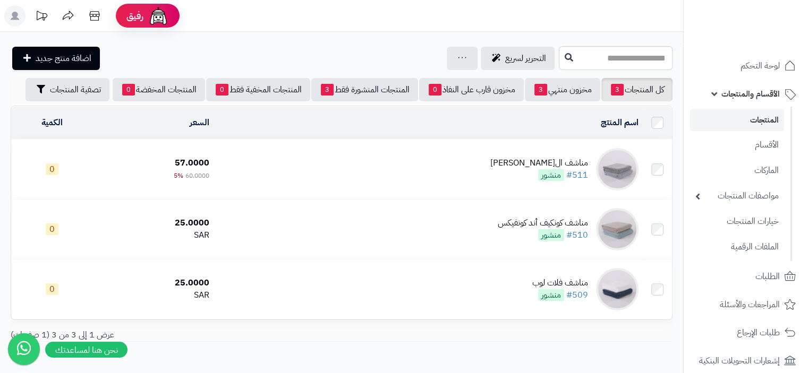
click at [507, 165] on td "مناشف ال[PERSON_NAME] #511 منشور" at bounding box center [427, 169] width 429 height 59
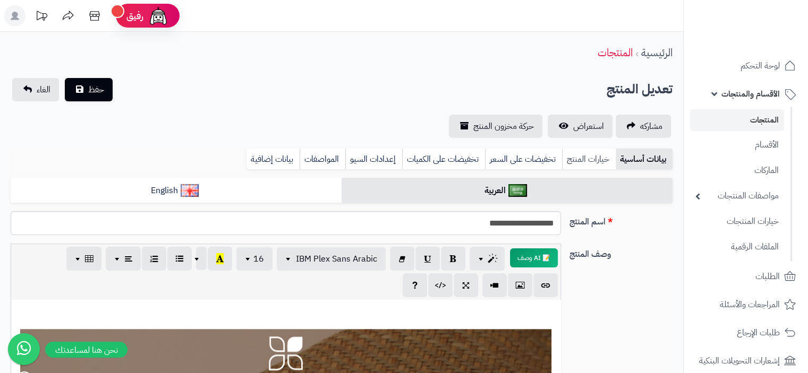
click at [584, 160] on link "خيارات المنتج" at bounding box center [589, 159] width 54 height 21
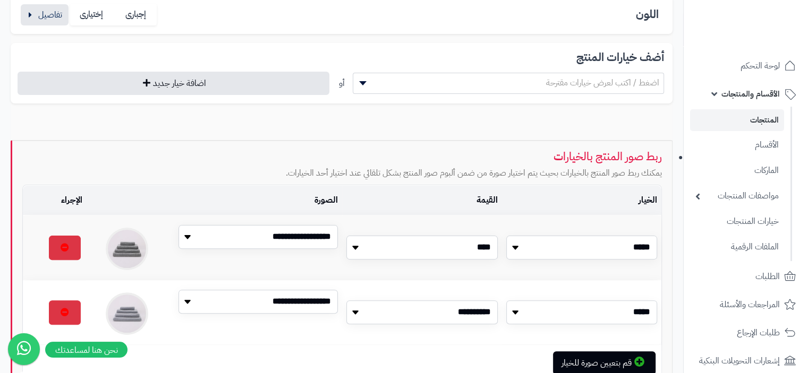
scroll to position [319, 0]
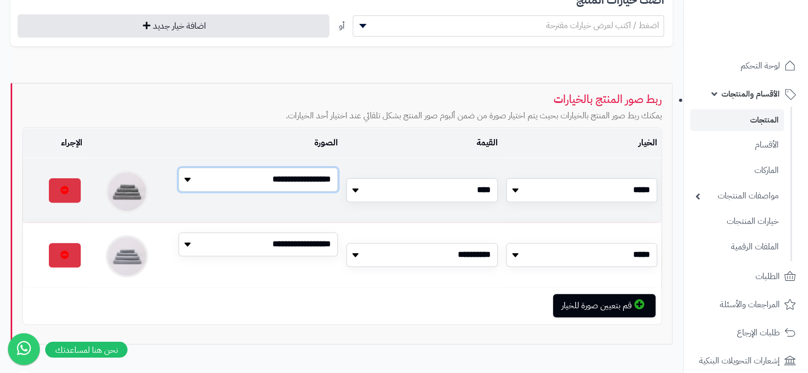
click at [251, 183] on select "**********" at bounding box center [257, 180] width 159 height 24
select select "*"
click at [178, 169] on select "**********" at bounding box center [257, 180] width 159 height 24
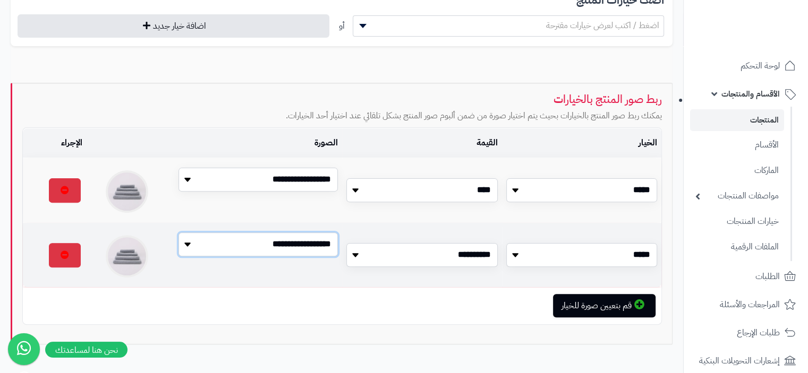
click at [221, 246] on select "**********" at bounding box center [257, 245] width 159 height 24
select select "*"
click at [178, 235] on select "**********" at bounding box center [257, 245] width 159 height 24
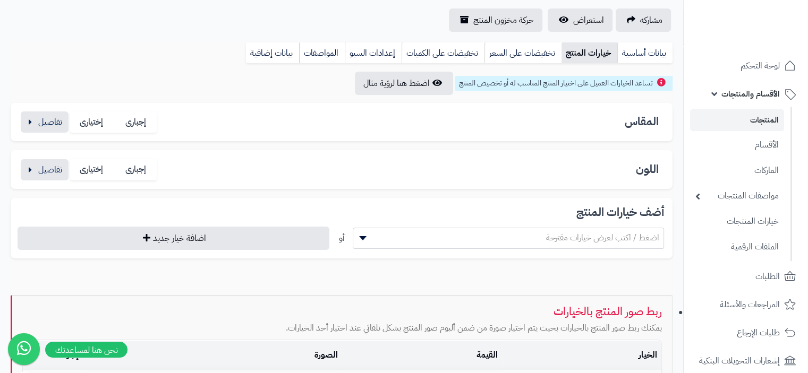
scroll to position [0, 0]
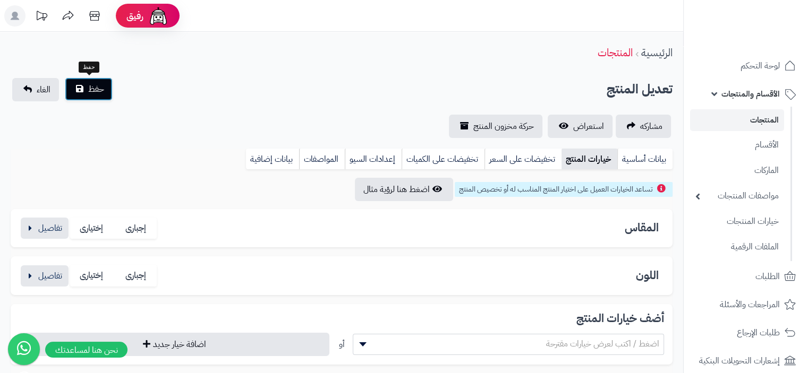
click at [91, 90] on span "حفظ" at bounding box center [96, 89] width 16 height 13
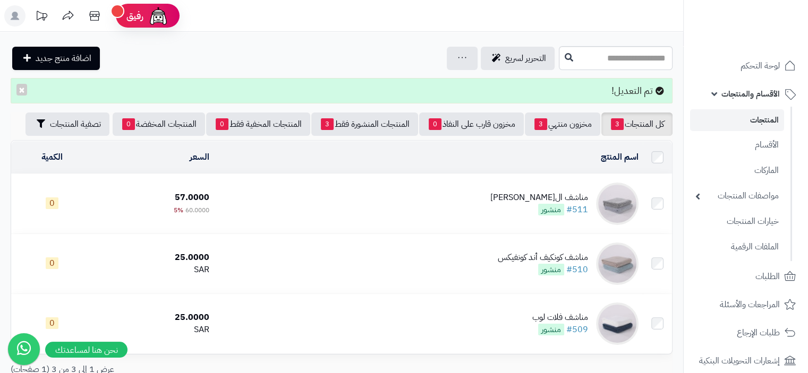
click at [577, 195] on div "مناشف ال[PERSON_NAME]" at bounding box center [539, 198] width 98 height 12
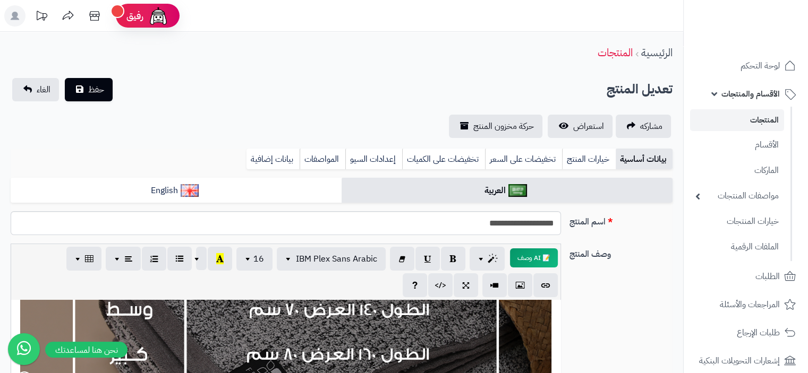
scroll to position [3345, 0]
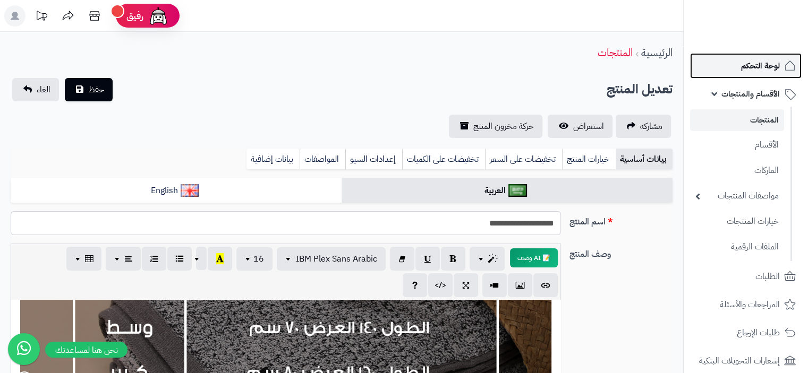
click at [754, 67] on span "لوحة التحكم" at bounding box center [760, 65] width 39 height 15
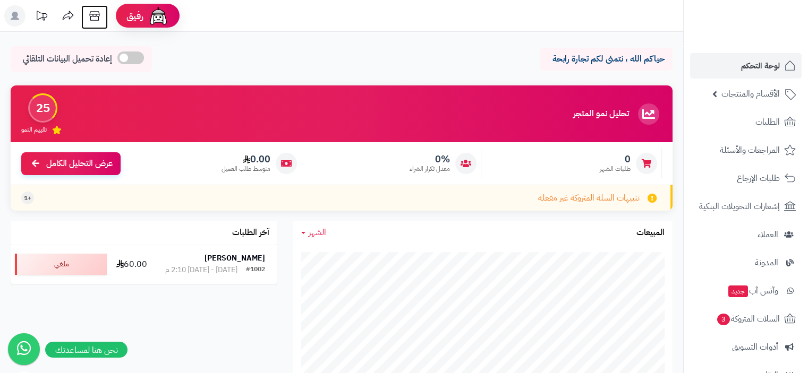
click at [96, 17] on icon at bounding box center [94, 15] width 21 height 21
click at [750, 95] on span "الأقسام والمنتجات" at bounding box center [750, 94] width 58 height 15
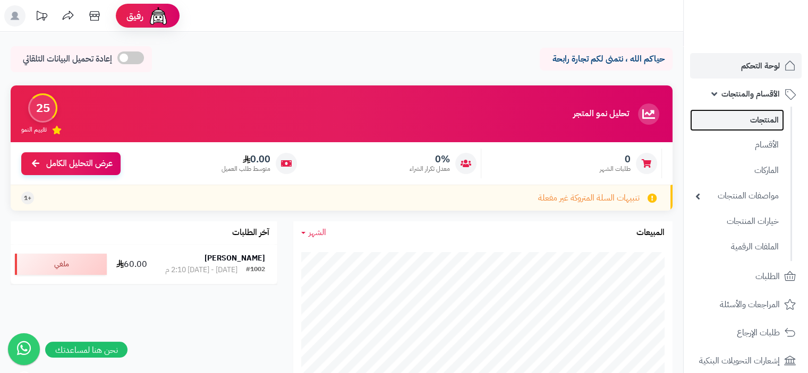
click at [757, 119] on link "المنتجات" at bounding box center [737, 120] width 94 height 22
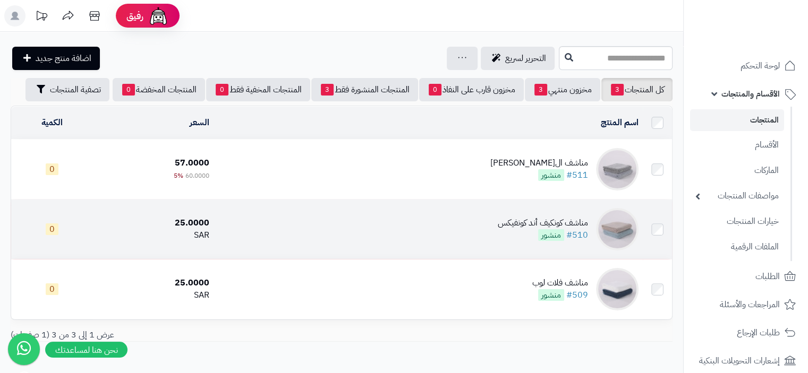
click at [562, 220] on div "مناشف كونكيف أند كونفيكس" at bounding box center [542, 223] width 90 height 12
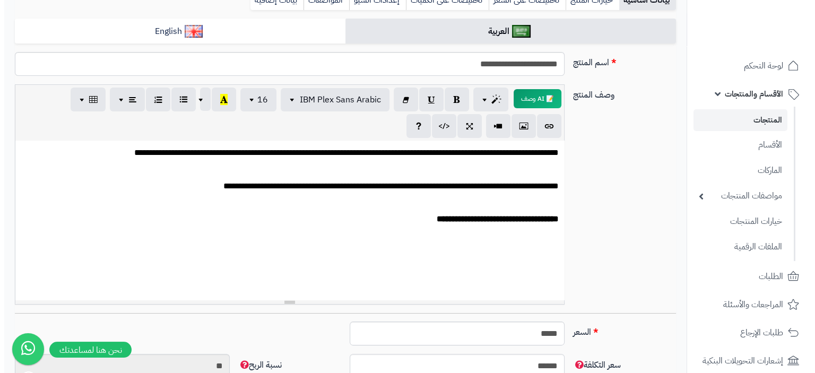
scroll to position [167, 0]
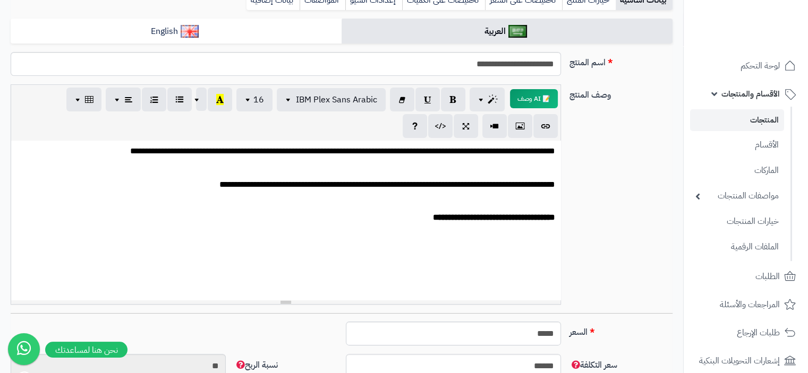
click at [544, 244] on div "**********" at bounding box center [285, 220] width 549 height 159
click at [516, 124] on icon "button" at bounding box center [519, 125] width 7 height 11
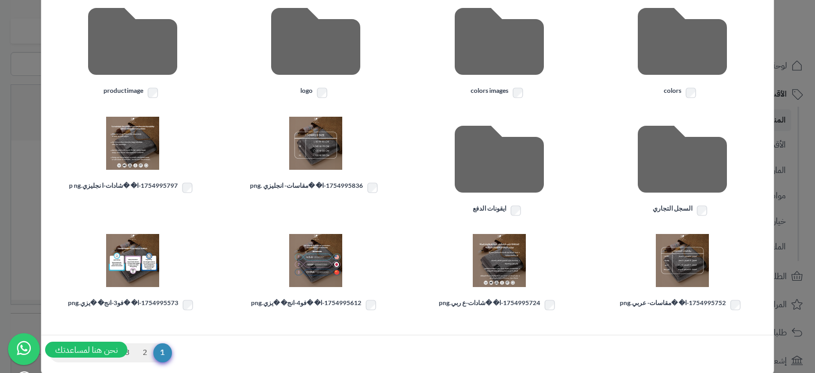
scroll to position [244, 0]
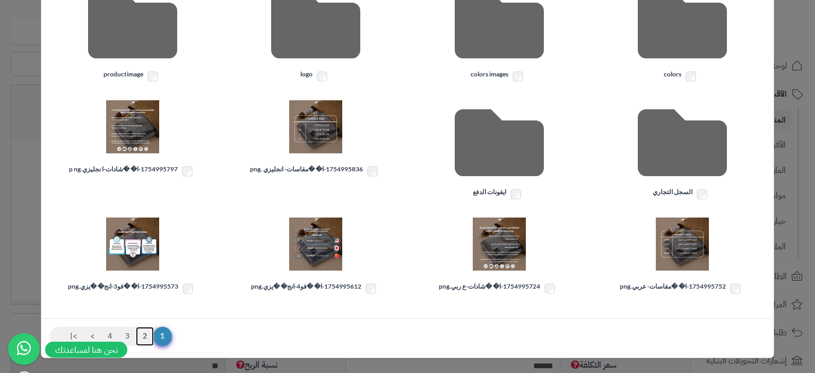
click at [149, 332] on link "2" at bounding box center [145, 336] width 18 height 19
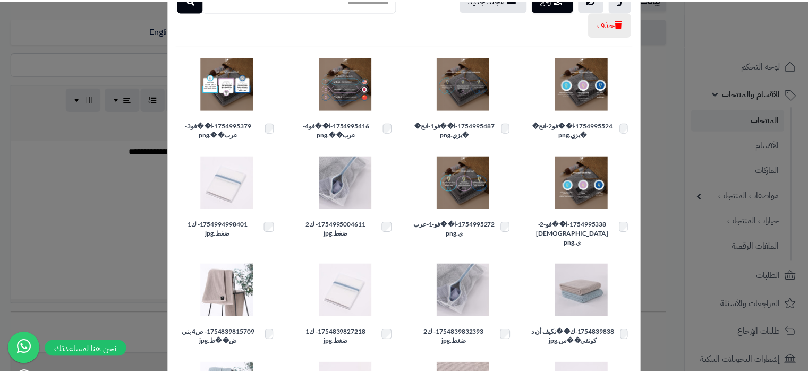
scroll to position [57, 0]
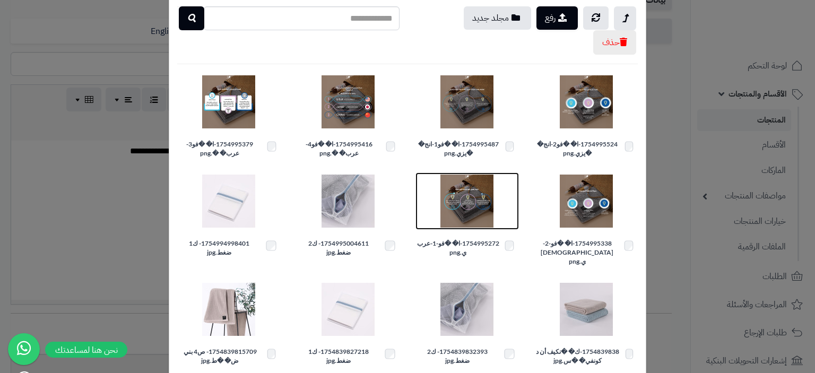
click at [469, 203] on img at bounding box center [467, 201] width 53 height 53
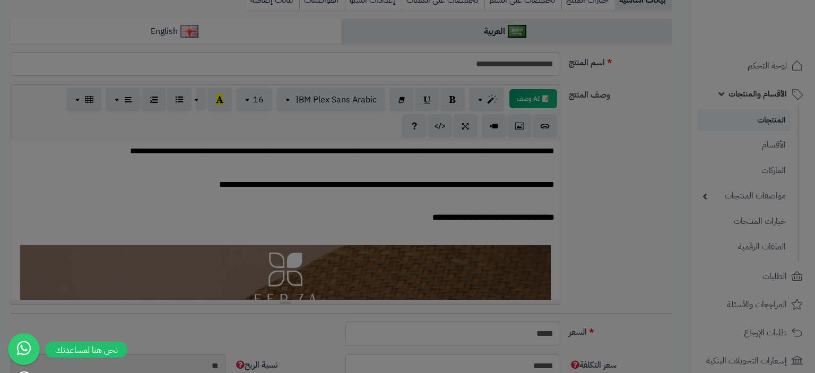
click at [469, 203] on body "رفيق ! الطلبات معالجة مكتمل إرجاع المنتجات العملاء المتواجدون الان 6 عملاء منتظ…" at bounding box center [407, 27] width 815 height 373
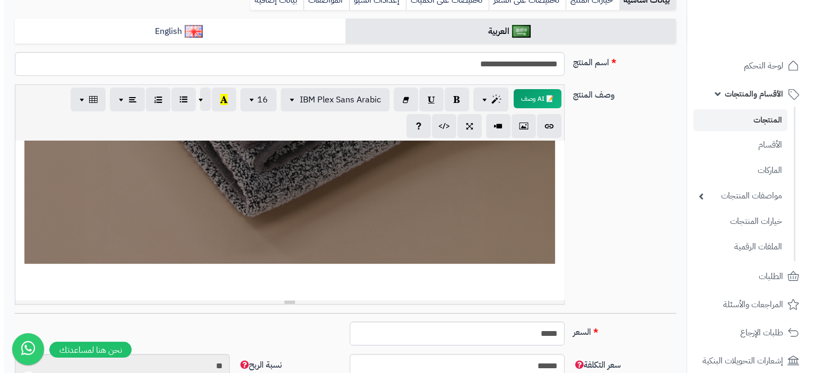
scroll to position [698, 0]
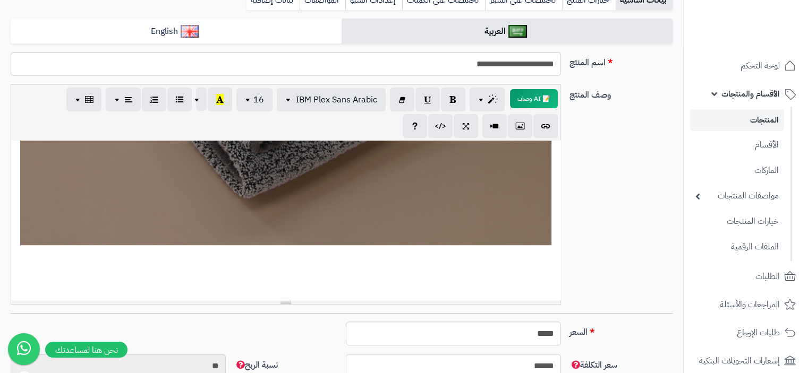
click at [542, 284] on p at bounding box center [285, 285] width 538 height 12
click at [523, 127] on button "button" at bounding box center [520, 126] width 24 height 24
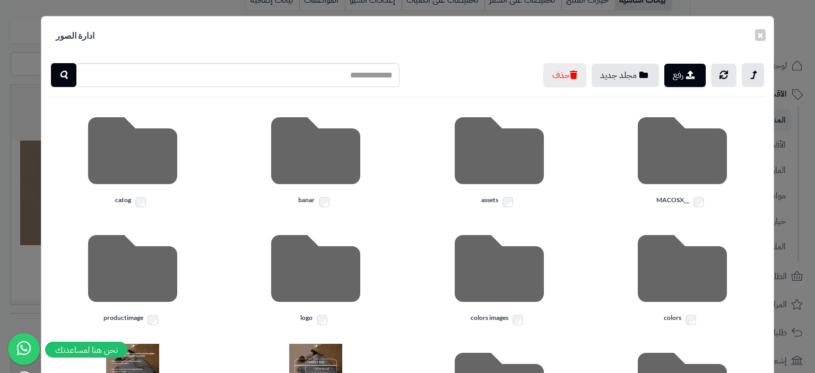
scroll to position [244, 0]
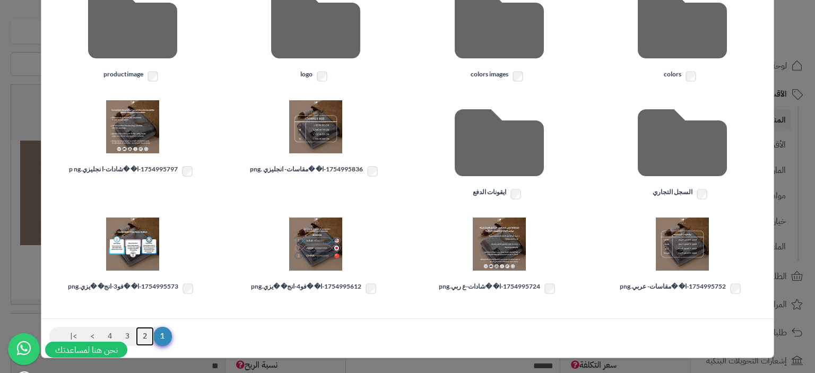
click at [152, 337] on link "2" at bounding box center [145, 336] width 18 height 19
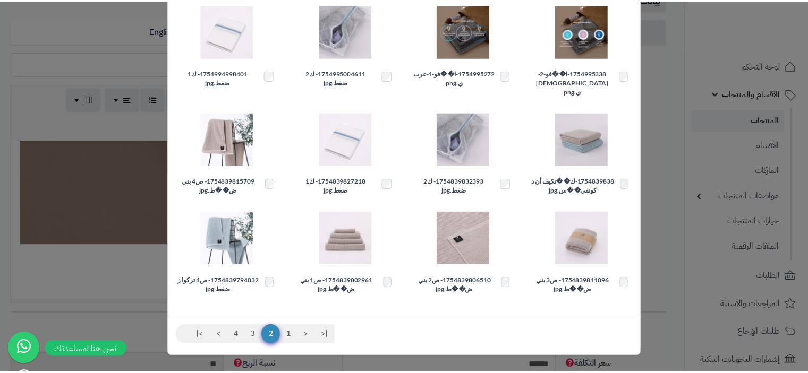
scroll to position [216, 0]
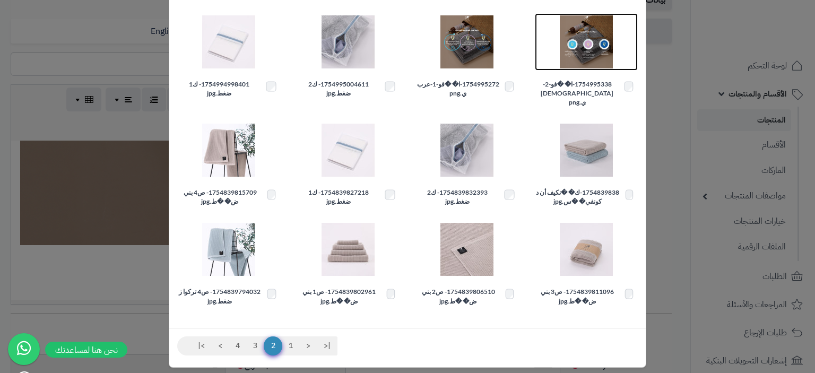
click at [604, 50] on img at bounding box center [586, 41] width 53 height 53
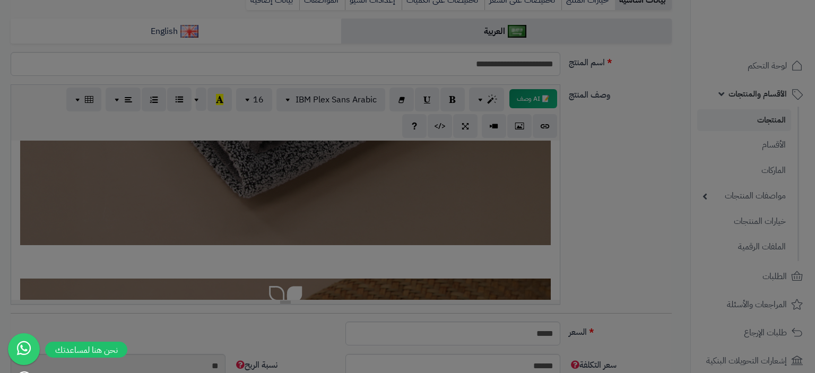
click at [604, 50] on body "رفيق ! الطلبات معالجة مكتمل إرجاع المنتجات العملاء المتواجدون الان 6 عملاء منتظ…" at bounding box center [407, 27] width 815 height 373
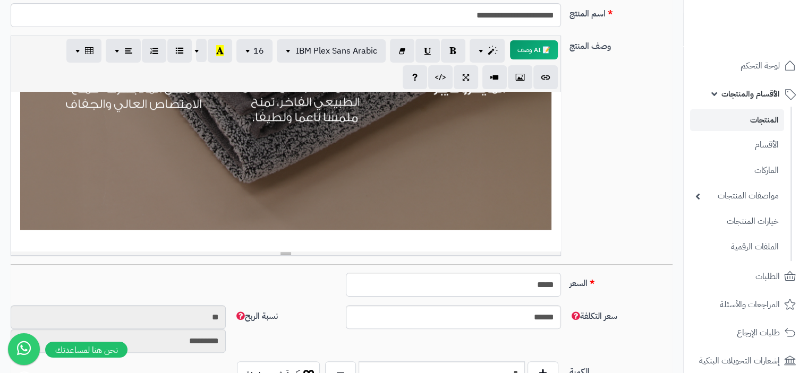
scroll to position [265, 0]
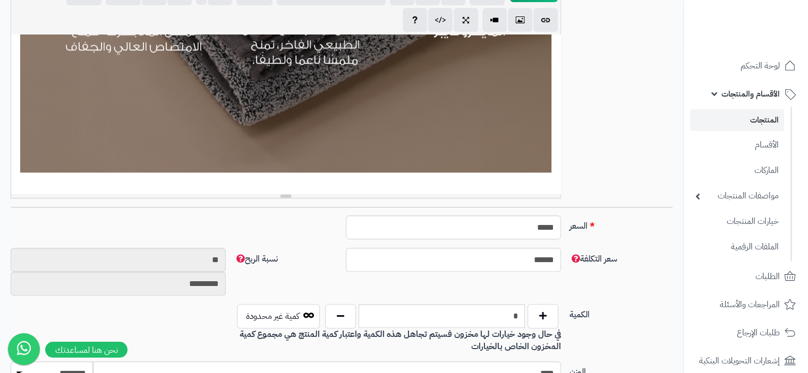
click at [547, 191] on div "**********" at bounding box center [285, 114] width 549 height 159
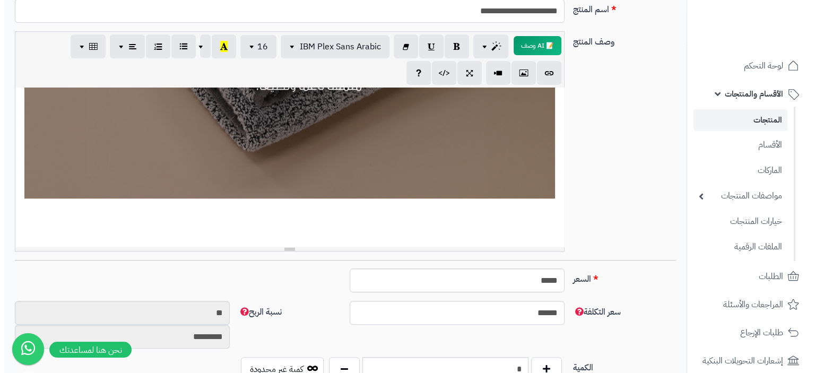
scroll to position [159, 0]
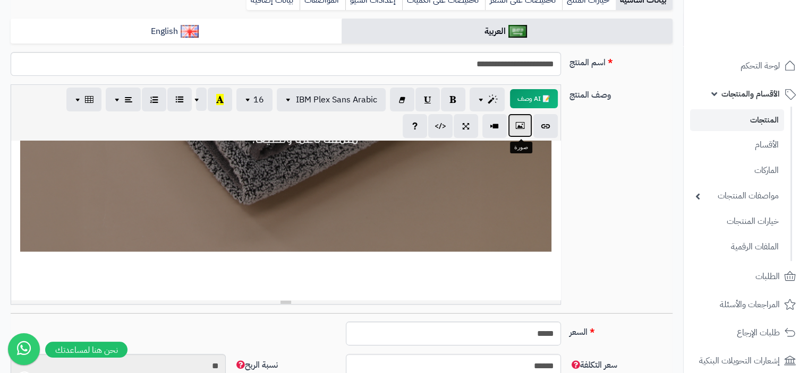
click at [522, 127] on icon "button" at bounding box center [519, 125] width 7 height 11
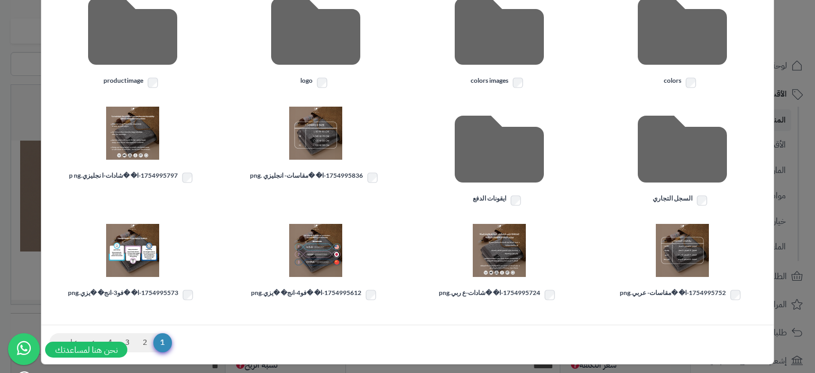
scroll to position [244, 0]
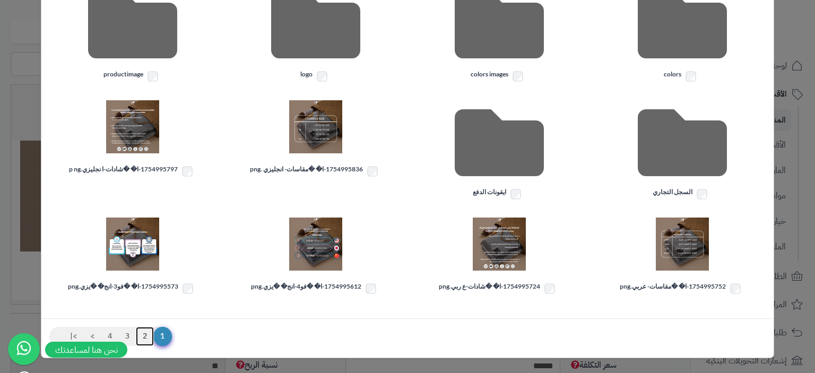
click at [152, 337] on link "2" at bounding box center [145, 336] width 18 height 19
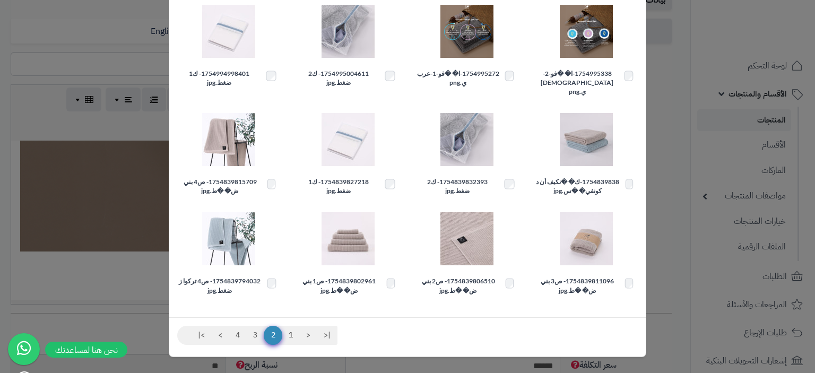
scroll to position [216, 0]
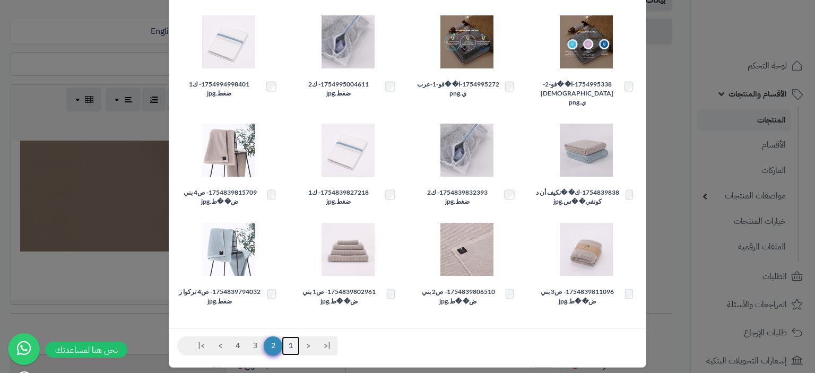
click at [298, 337] on link "1" at bounding box center [291, 346] width 18 height 19
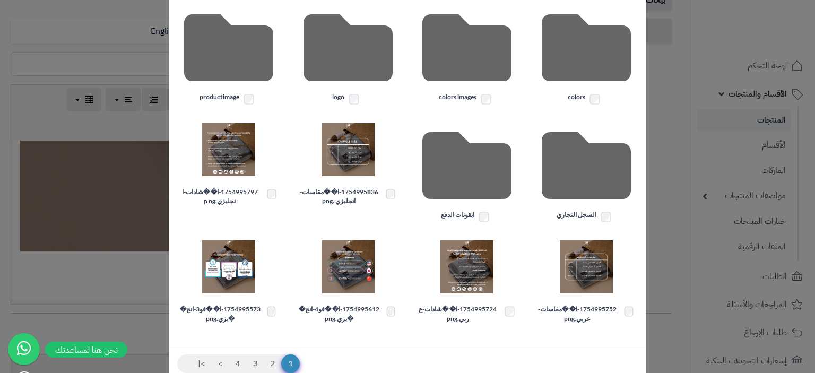
scroll to position [271, 0]
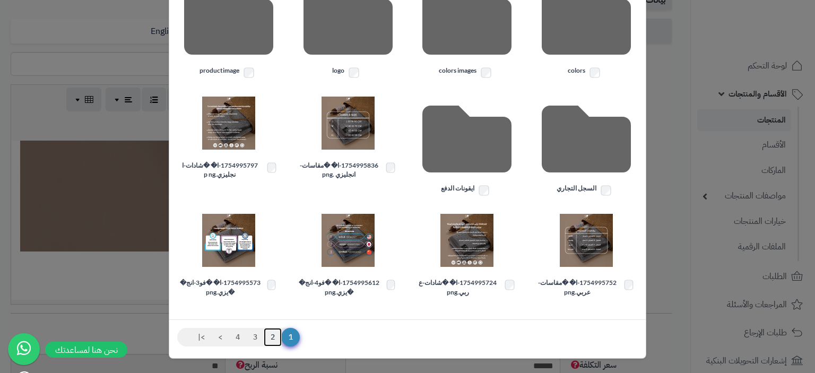
click at [276, 339] on link "2" at bounding box center [273, 337] width 18 height 19
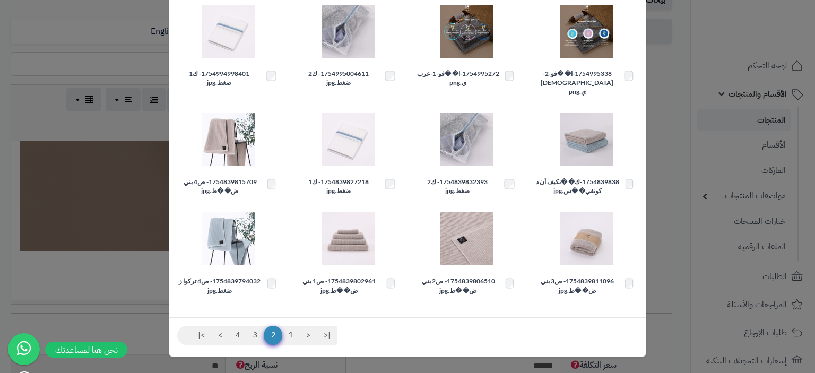
scroll to position [216, 0]
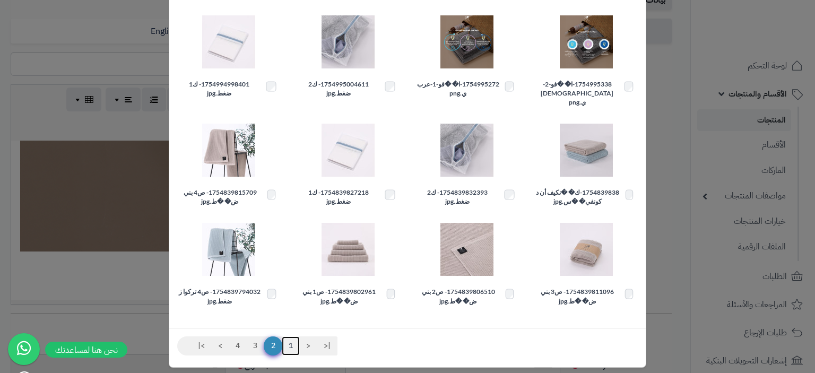
click at [295, 337] on link "1" at bounding box center [291, 346] width 18 height 19
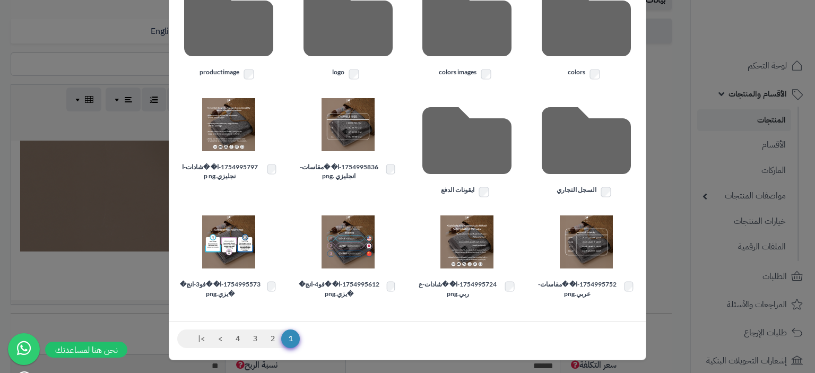
scroll to position [271, 0]
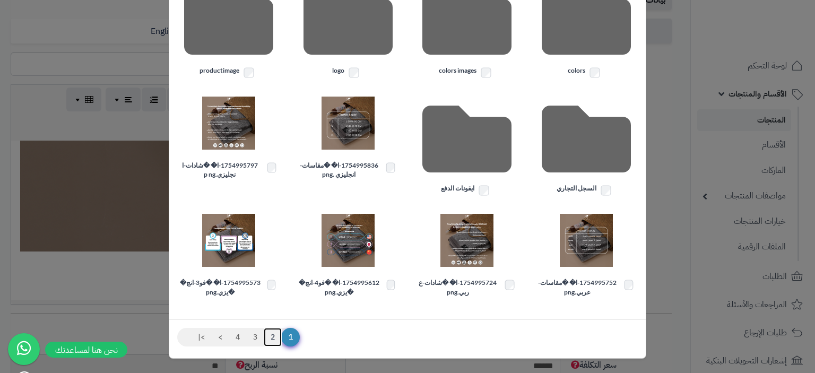
click at [274, 339] on link "2" at bounding box center [273, 337] width 18 height 19
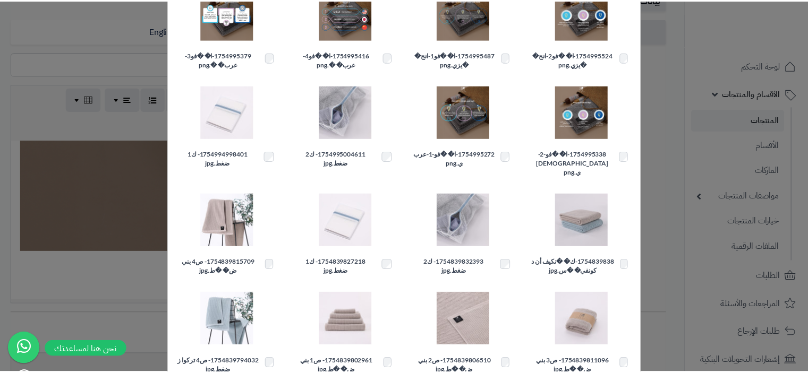
scroll to position [4, 0]
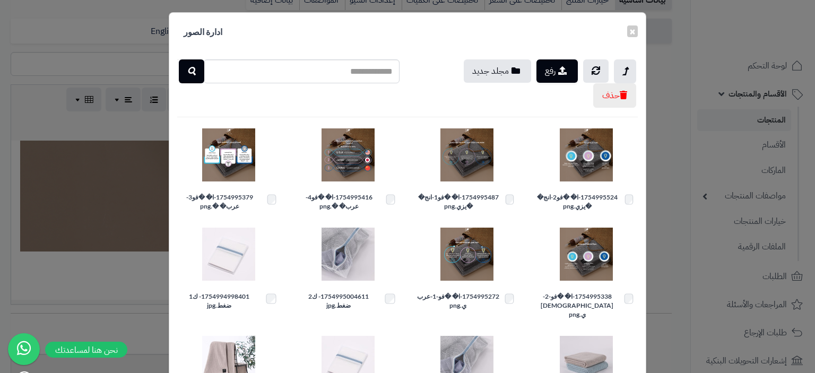
click at [127, 212] on div "× ادارة الصور رفع مجلد جديد حذف 1754995524-ا� �فو2-انج� �يزي.png 1754995487-ا� …" at bounding box center [407, 186] width 815 height 373
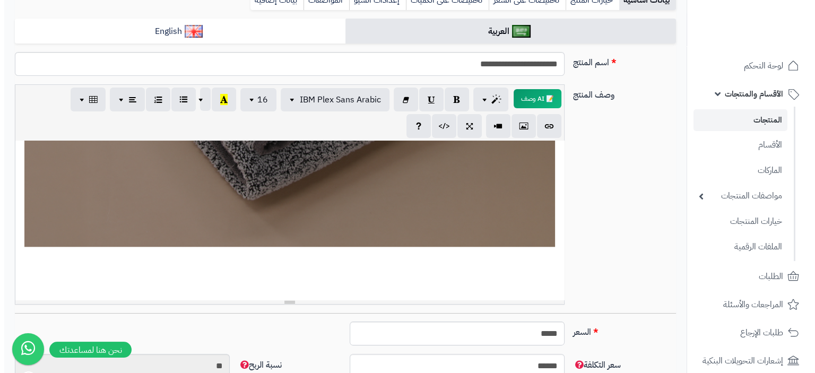
scroll to position [1267, 0]
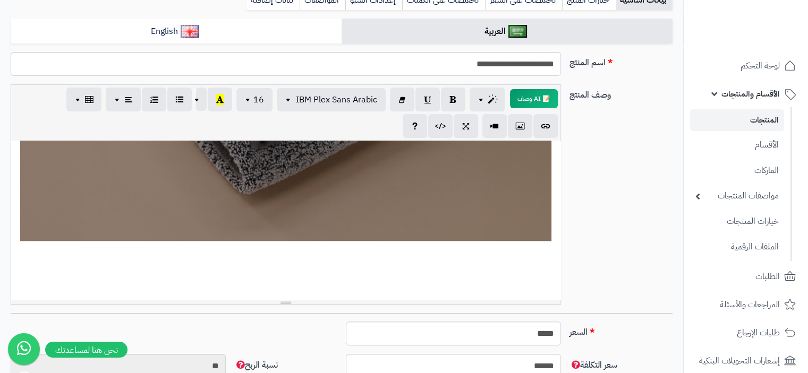
click at [547, 276] on div "**********" at bounding box center [285, 220] width 549 height 159
click at [516, 127] on icon "button" at bounding box center [519, 125] width 7 height 11
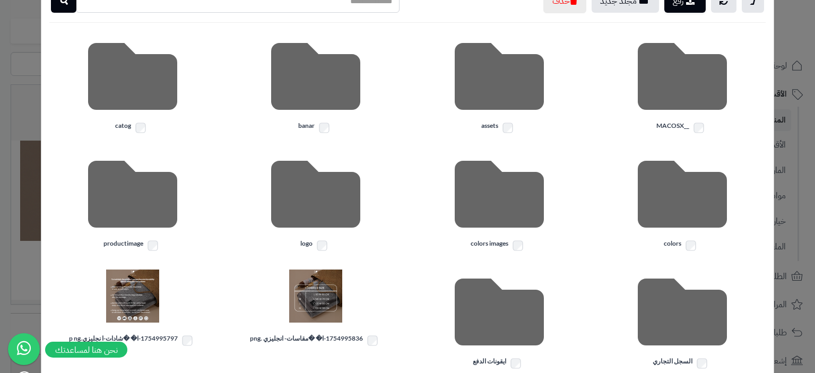
scroll to position [244, 0]
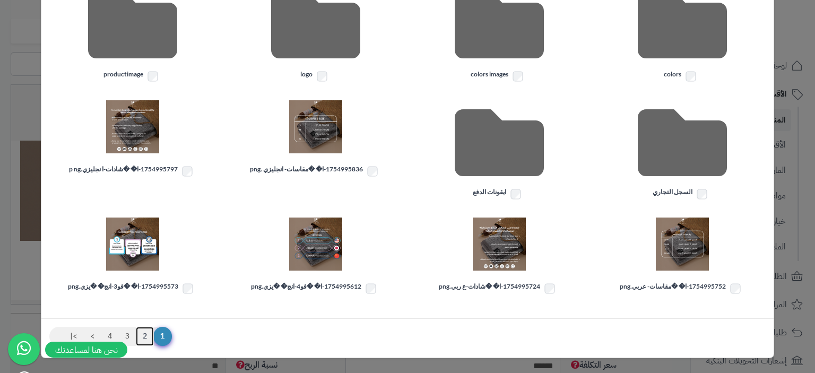
click at [152, 333] on link "2" at bounding box center [145, 336] width 18 height 19
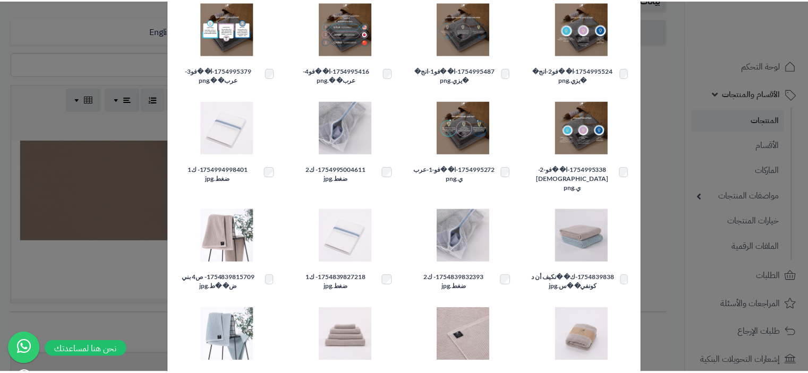
scroll to position [4, 0]
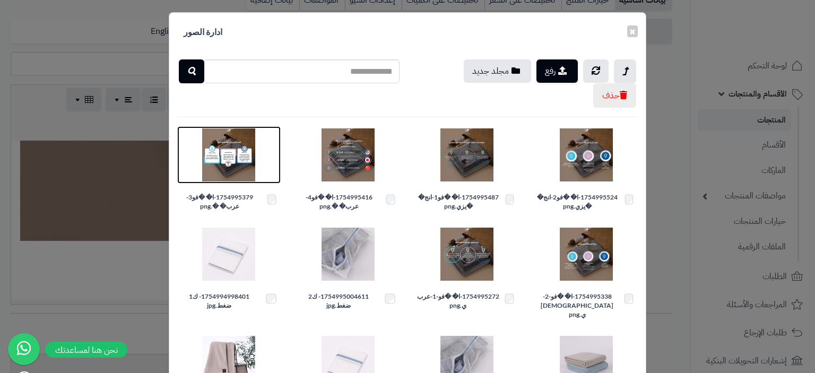
click at [231, 148] on img at bounding box center [228, 154] width 53 height 53
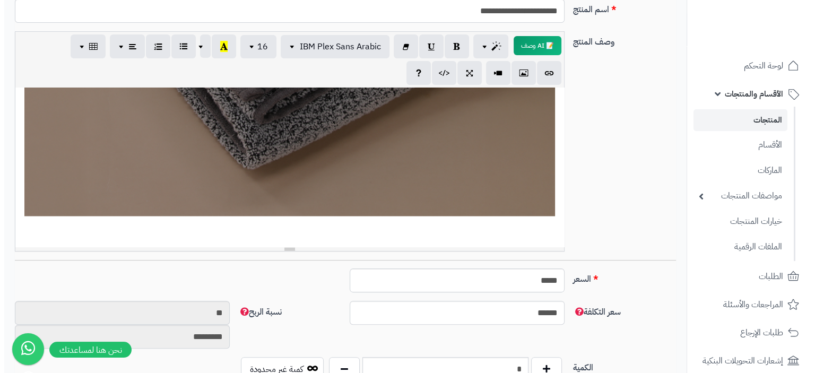
scroll to position [1824, 0]
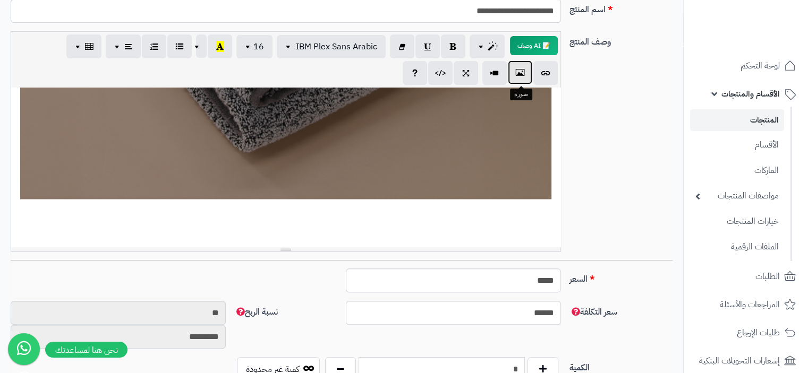
click at [523, 74] on button "button" at bounding box center [520, 73] width 24 height 24
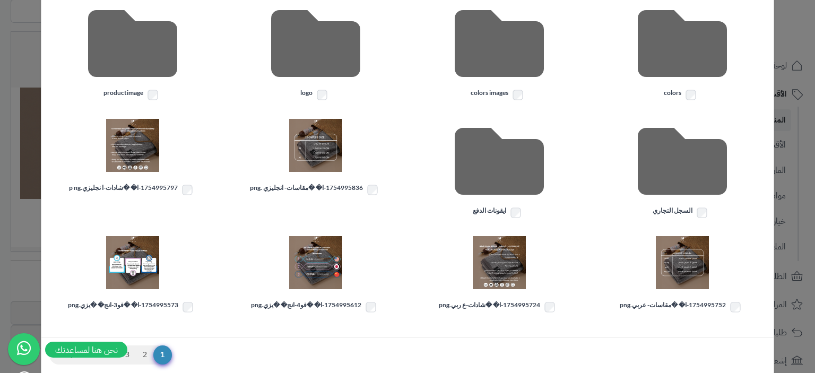
scroll to position [244, 0]
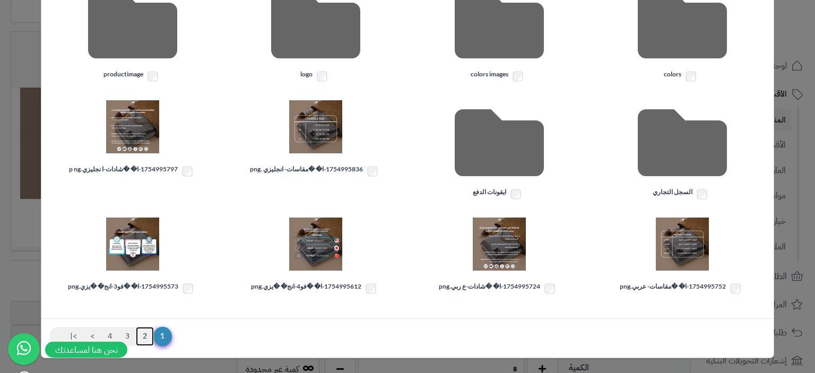
click at [154, 335] on link "2" at bounding box center [145, 336] width 18 height 19
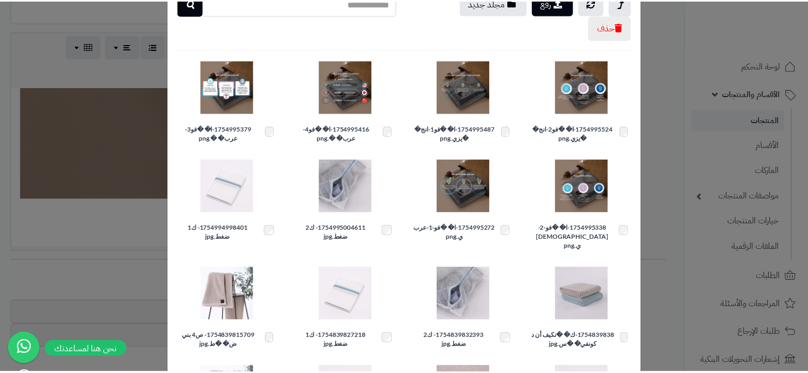
scroll to position [57, 0]
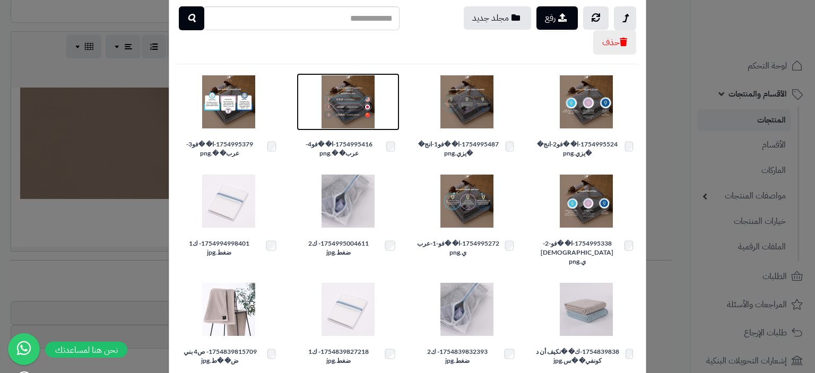
click at [355, 108] on img at bounding box center [348, 101] width 53 height 53
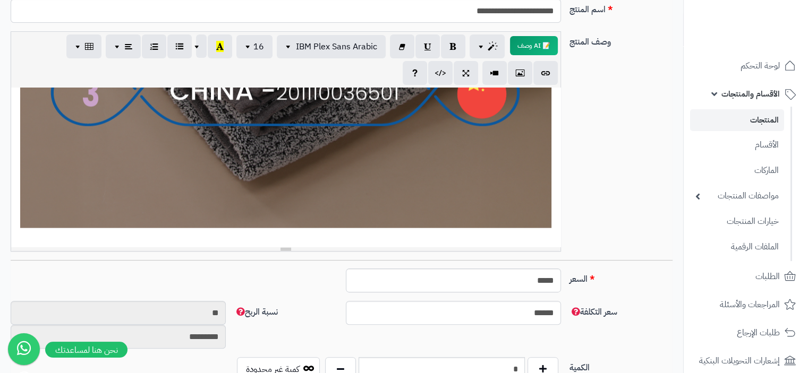
scroll to position [2366, 0]
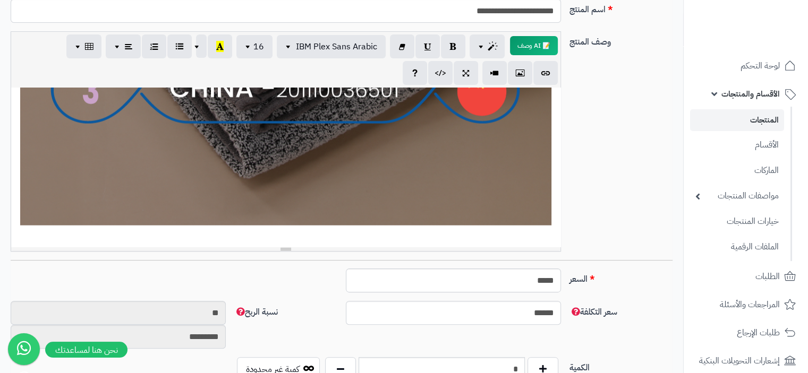
click at [533, 245] on div "**********" at bounding box center [285, 167] width 549 height 159
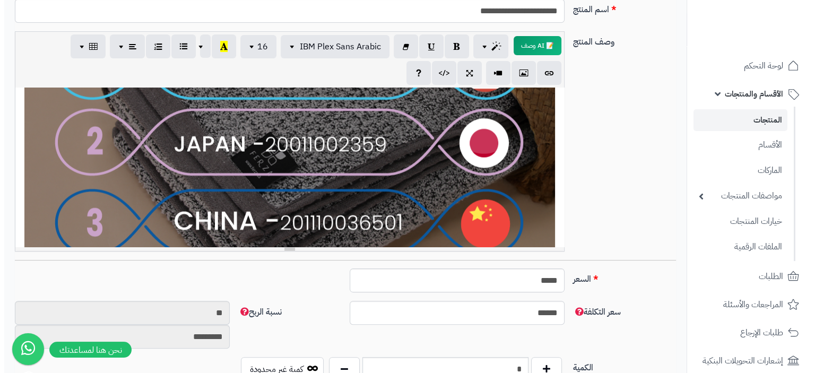
scroll to position [2404, 0]
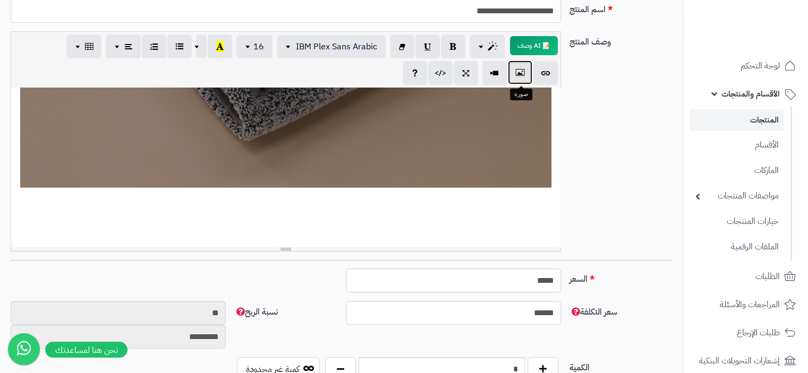
click at [518, 76] on icon "button" at bounding box center [519, 72] width 7 height 11
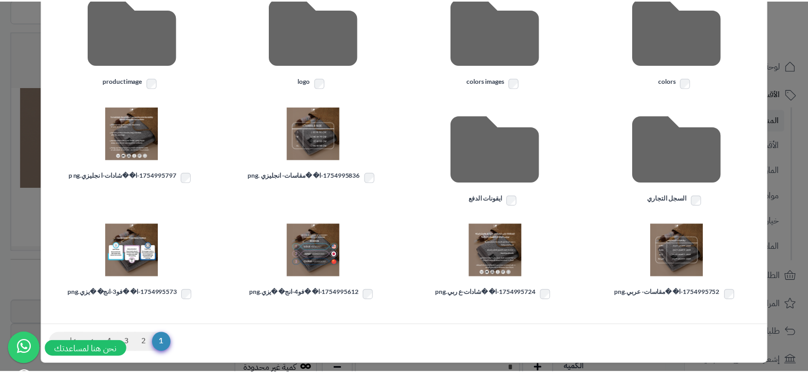
scroll to position [244, 0]
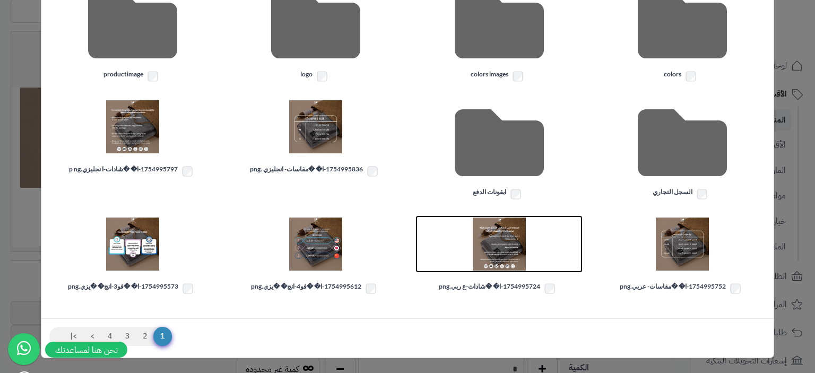
click at [503, 244] on img at bounding box center [499, 244] width 53 height 53
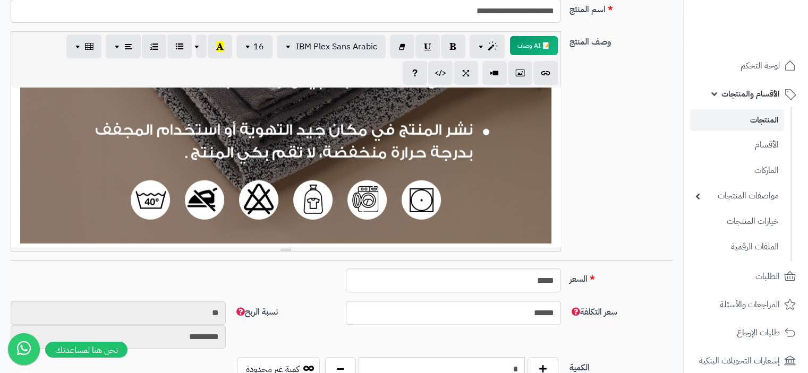
scroll to position [2935, 0]
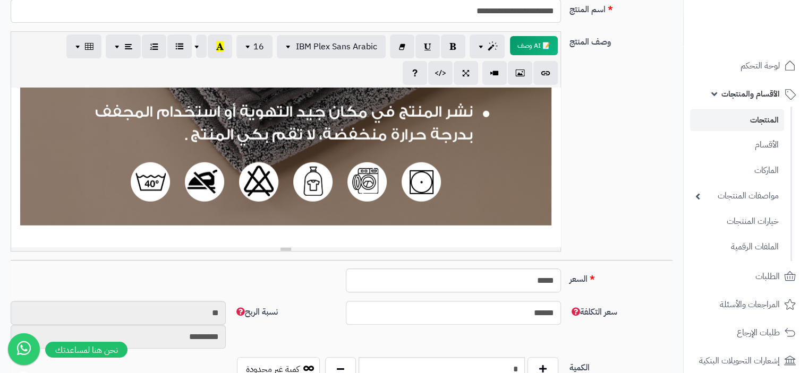
click at [545, 243] on div "**********" at bounding box center [285, 167] width 549 height 159
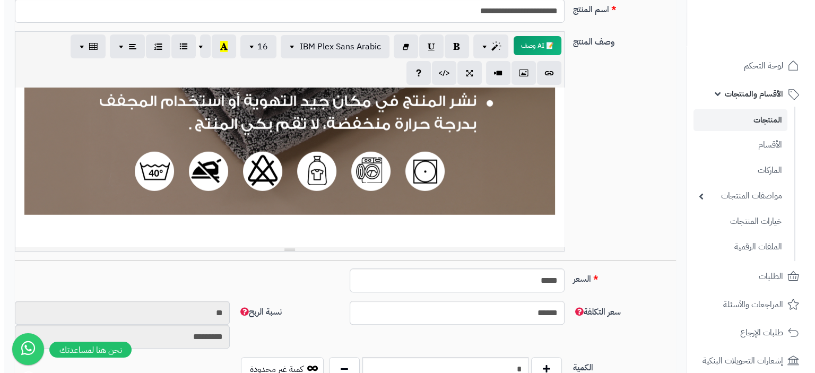
scroll to position [2962, 0]
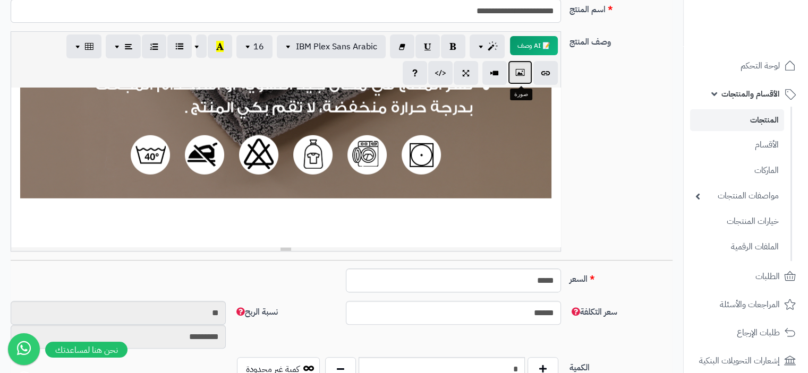
click at [522, 73] on icon "button" at bounding box center [519, 72] width 7 height 11
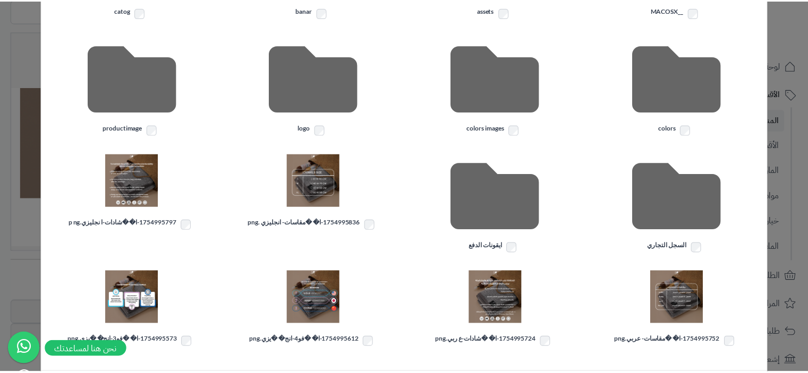
scroll to position [212, 0]
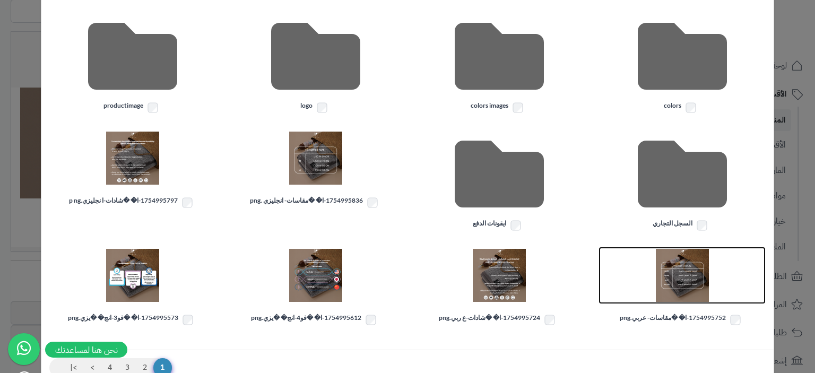
click at [673, 274] on img at bounding box center [682, 275] width 53 height 53
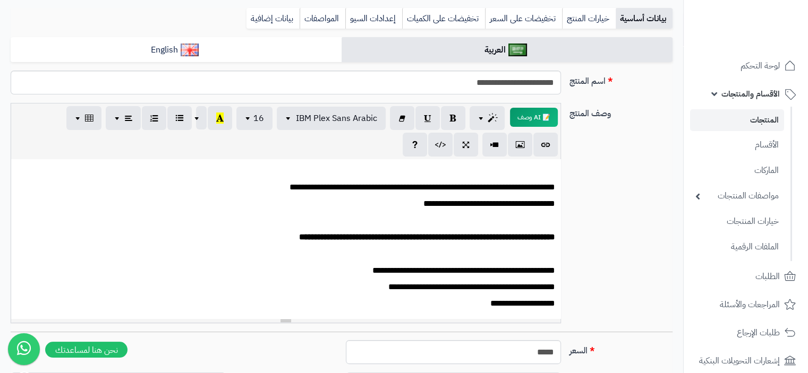
scroll to position [0, 0]
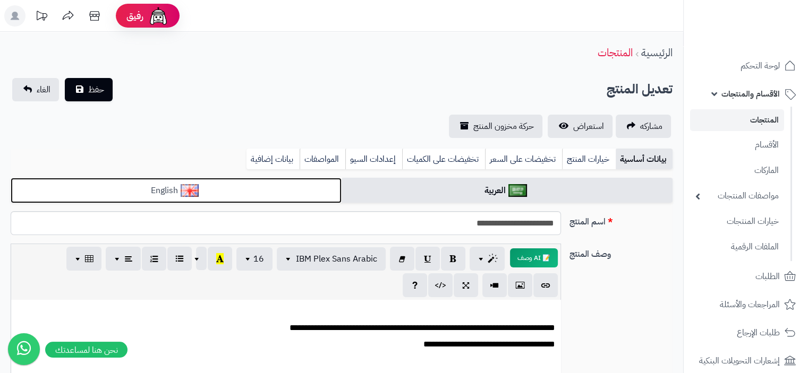
click at [207, 186] on link "English" at bounding box center [176, 191] width 331 height 26
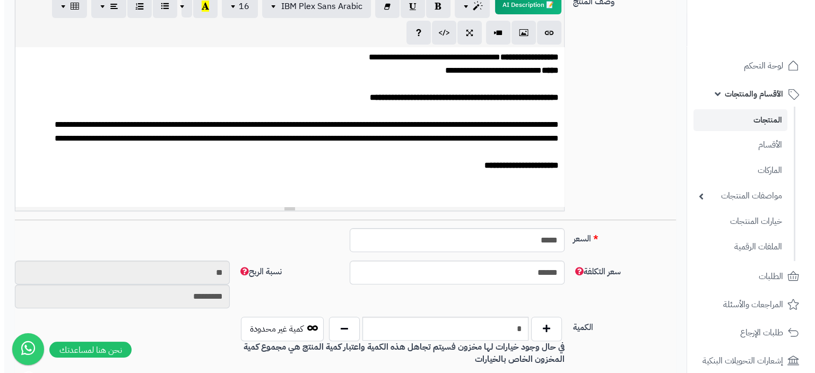
scroll to position [166, 0]
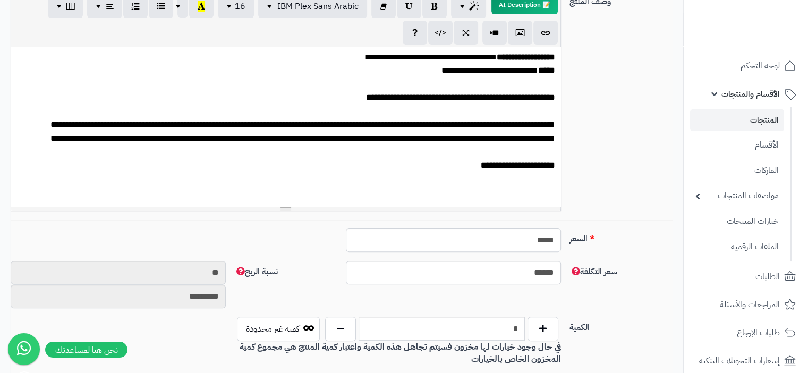
click at [546, 192] on p at bounding box center [285, 192] width 538 height 9
click at [519, 38] on icon "button" at bounding box center [519, 32] width 7 height 11
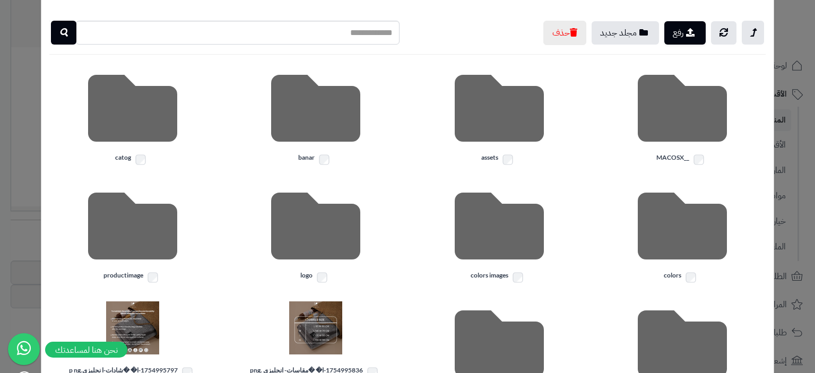
scroll to position [244, 0]
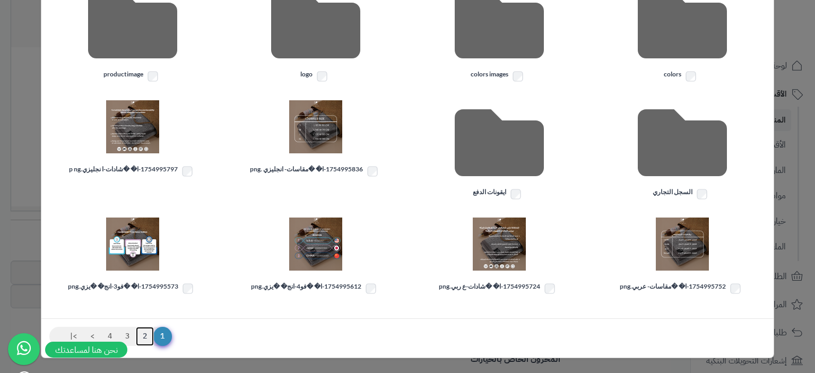
click at [151, 336] on link "2" at bounding box center [145, 336] width 18 height 19
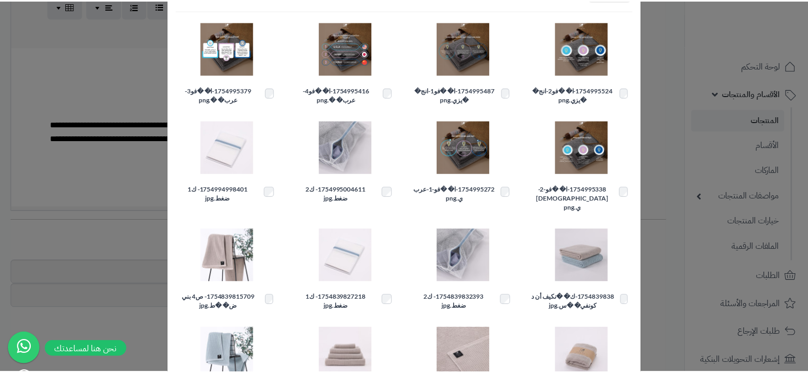
scroll to position [110, 0]
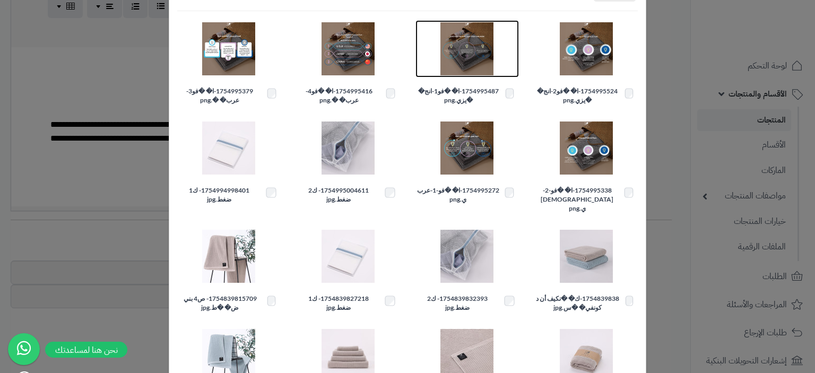
click at [469, 49] on img at bounding box center [467, 48] width 53 height 53
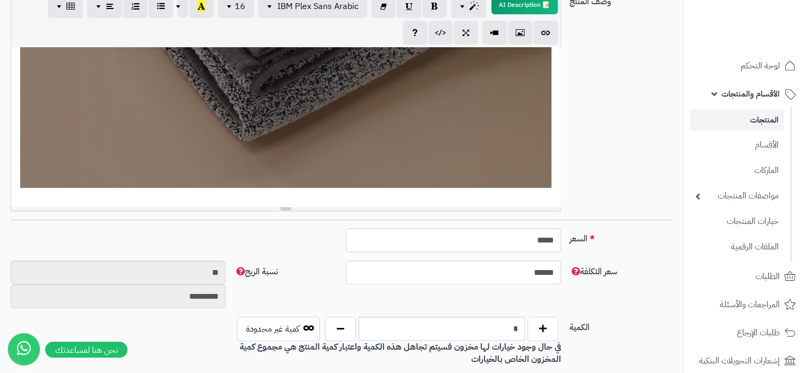
scroll to position [697, 0]
click at [551, 202] on div "**********" at bounding box center [285, 126] width 549 height 159
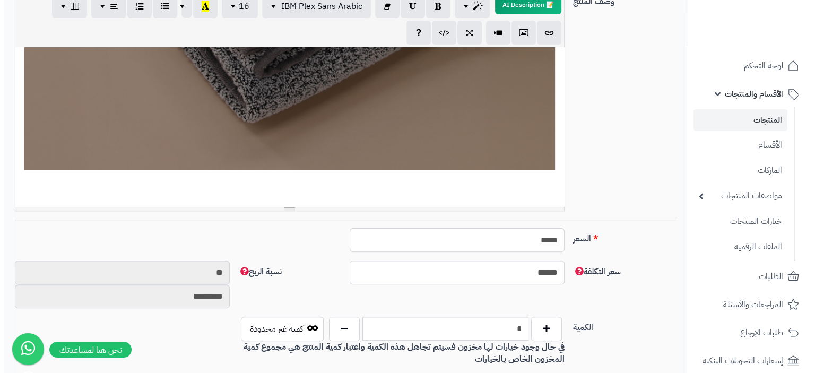
scroll to position [724, 0]
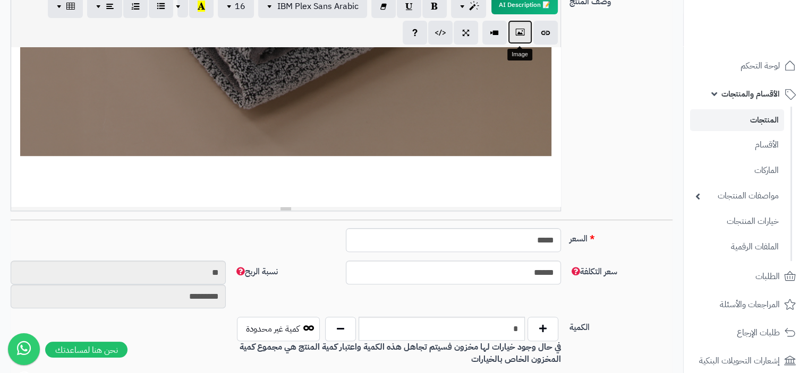
click at [518, 33] on icon "button" at bounding box center [519, 32] width 7 height 11
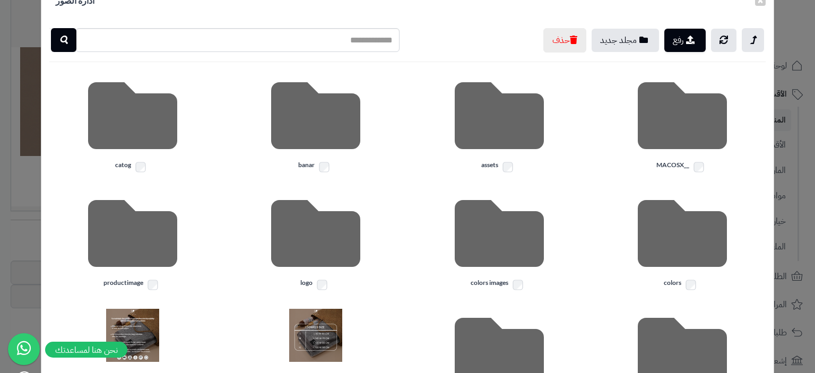
scroll to position [244, 0]
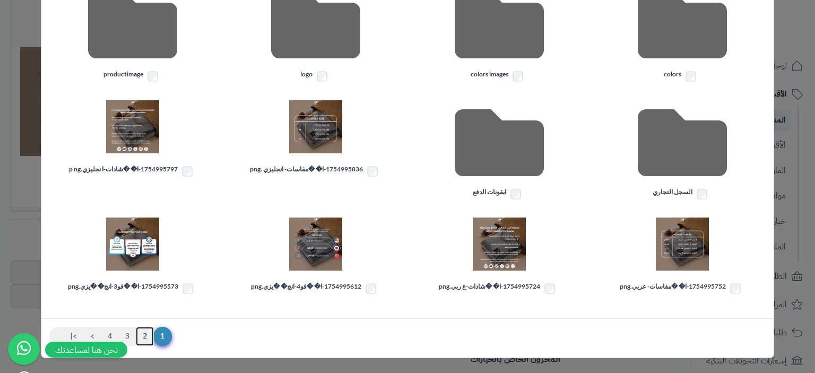
click at [151, 337] on link "2" at bounding box center [145, 336] width 18 height 19
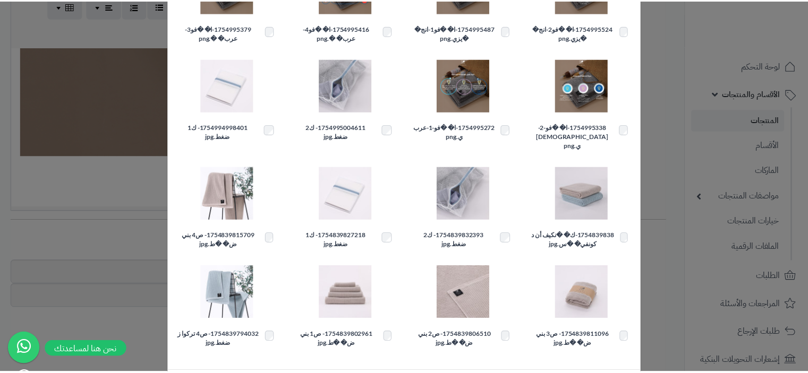
scroll to position [110, 0]
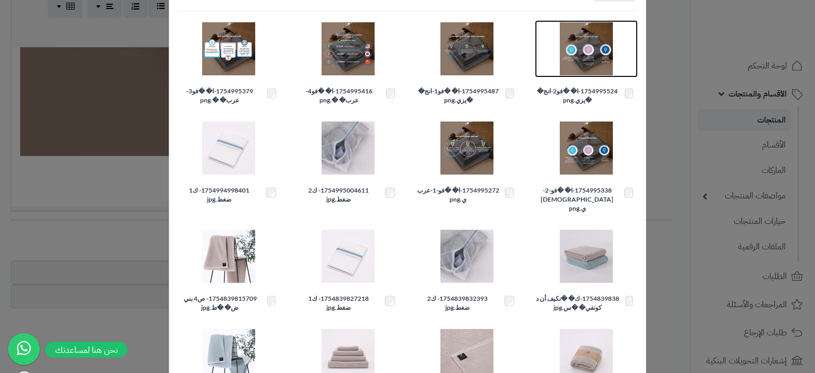
click at [582, 58] on img at bounding box center [586, 48] width 53 height 53
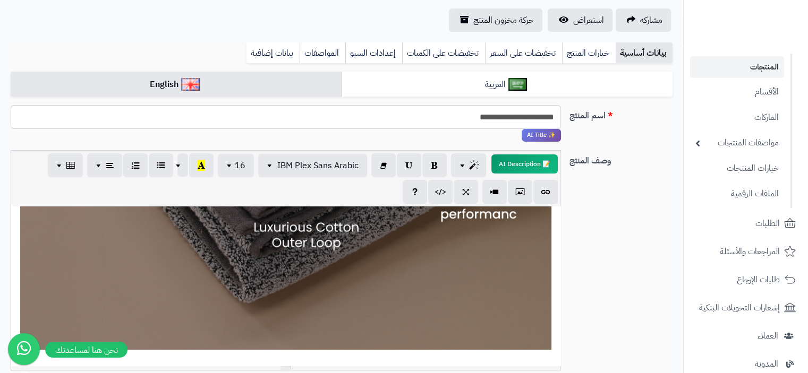
scroll to position [1160, 0]
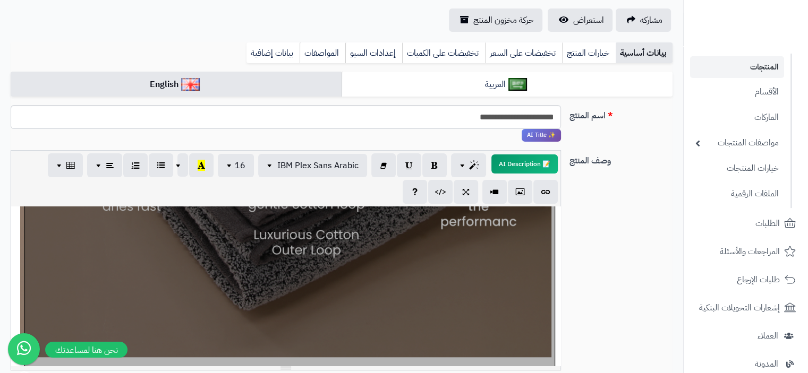
click at [488, 303] on div "**********" at bounding box center [285, 286] width 549 height 159
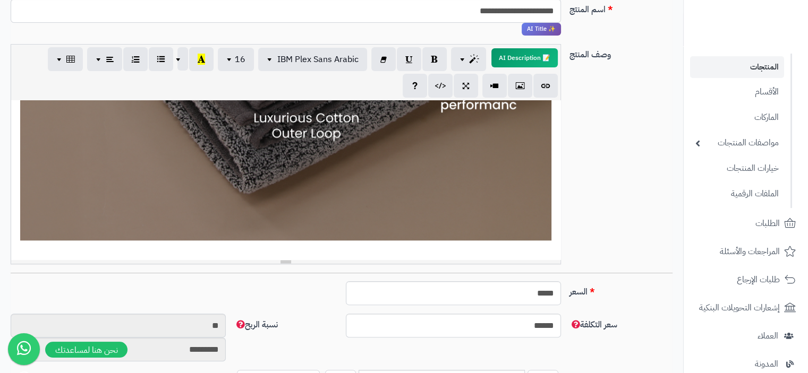
scroll to position [1266, 0]
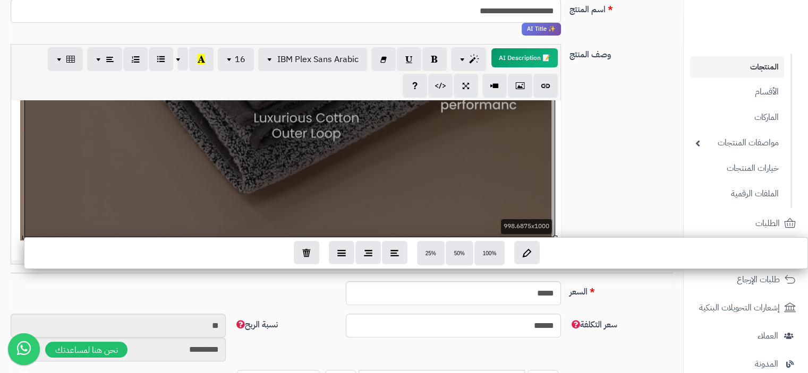
click at [395, 156] on div "**********" at bounding box center [285, 179] width 549 height 159
click at [306, 256] on icon "button" at bounding box center [306, 251] width 8 height 9
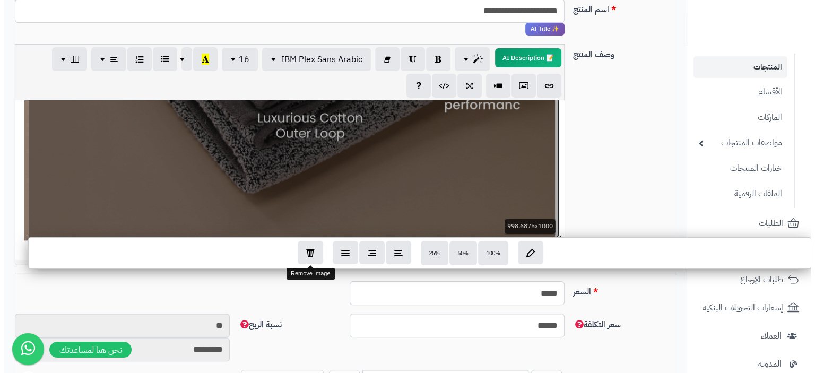
scroll to position [735, 0]
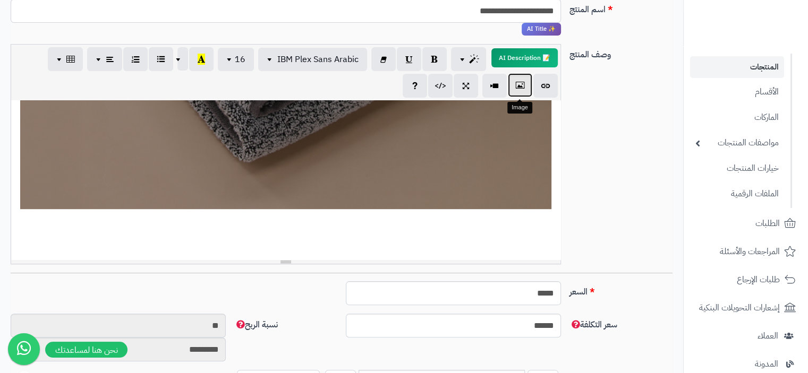
click at [518, 87] on icon "button" at bounding box center [519, 85] width 7 height 11
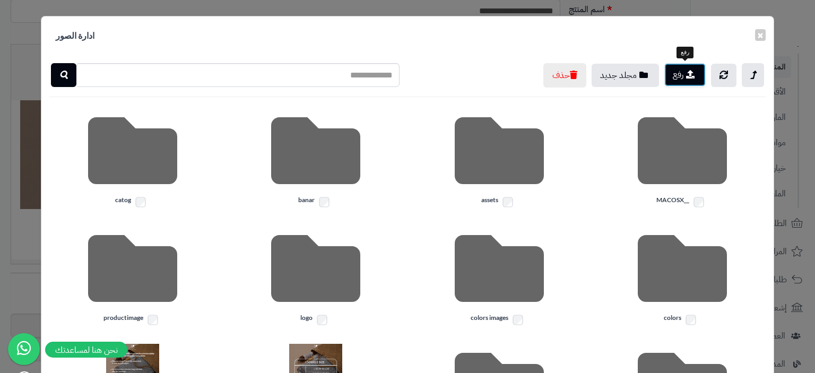
click at [689, 78] on button "رفع" at bounding box center [685, 74] width 41 height 23
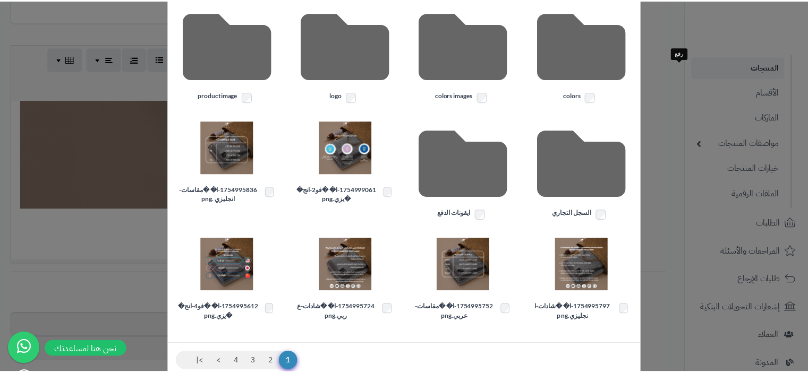
scroll to position [265, 0]
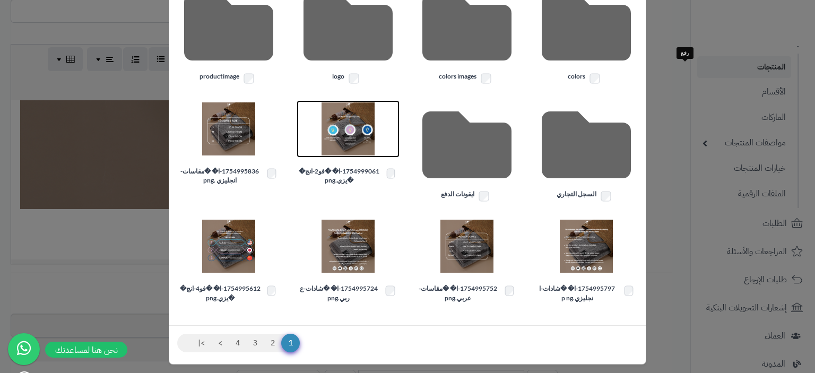
click at [364, 142] on img at bounding box center [348, 128] width 53 height 53
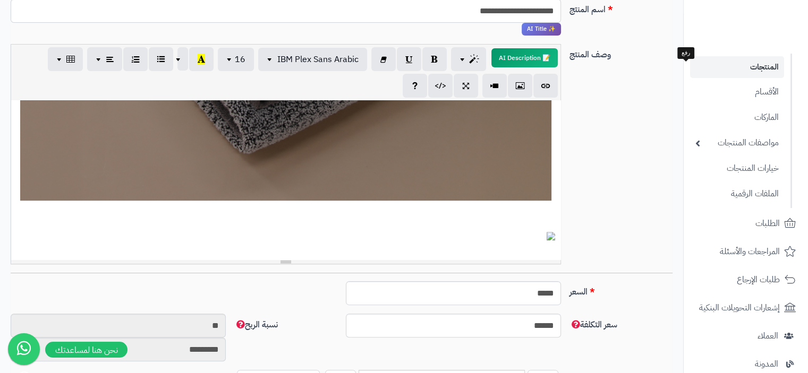
scroll to position [1266, 0]
click at [530, 253] on div "**********" at bounding box center [285, 179] width 549 height 159
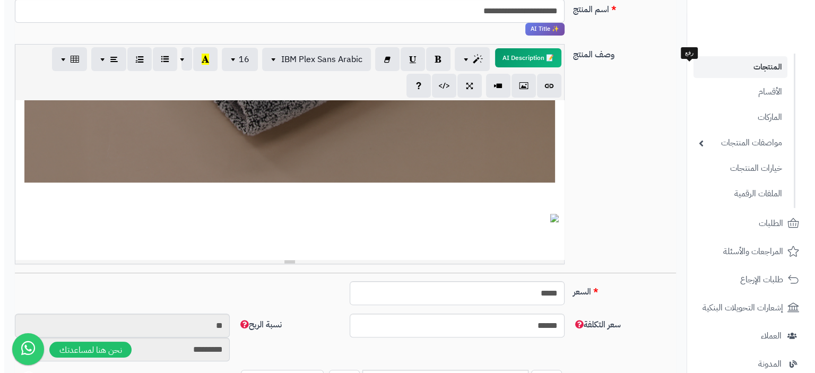
scroll to position [1293, 0]
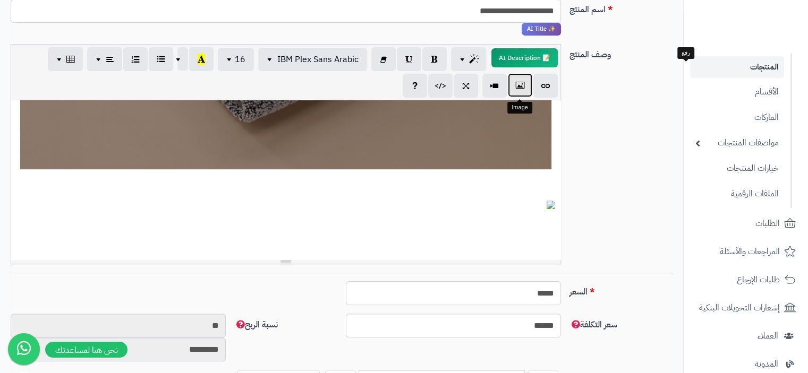
click at [517, 89] on icon "button" at bounding box center [519, 85] width 7 height 11
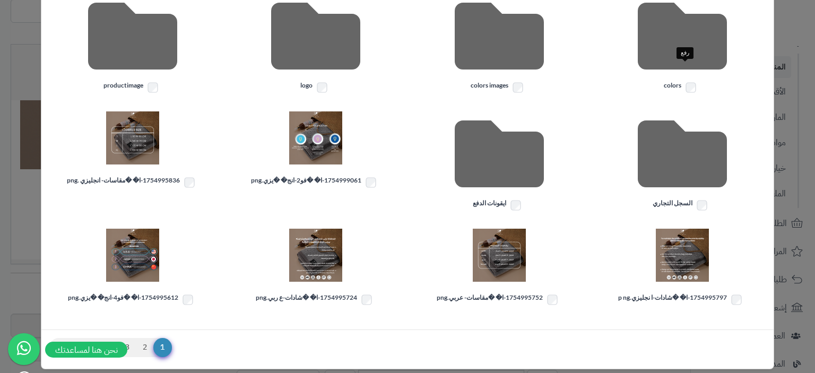
scroll to position [244, 0]
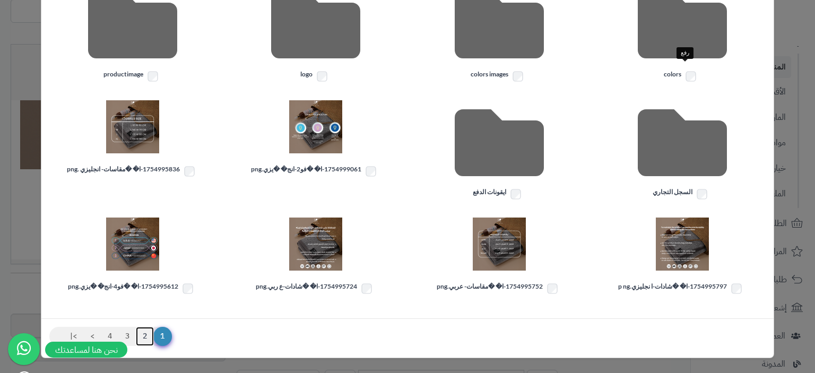
click at [153, 335] on link "2" at bounding box center [145, 336] width 18 height 19
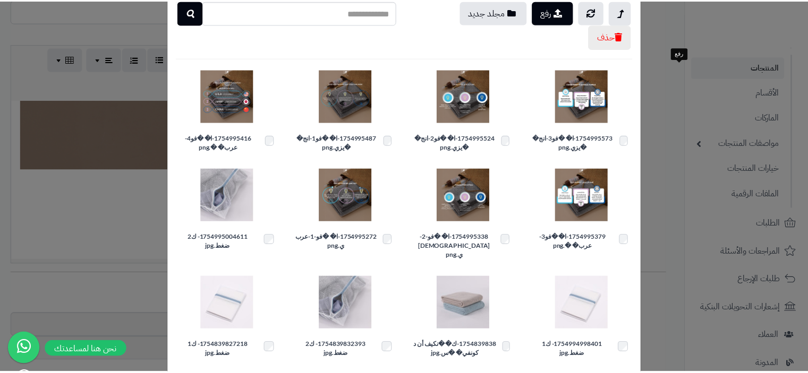
scroll to position [57, 0]
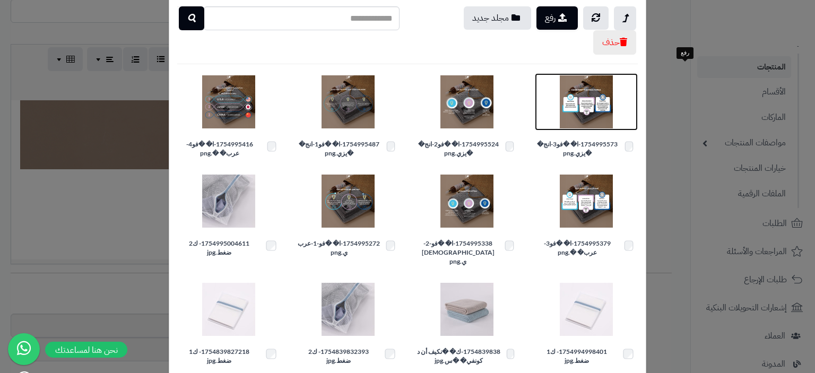
click at [593, 104] on img at bounding box center [586, 101] width 53 height 53
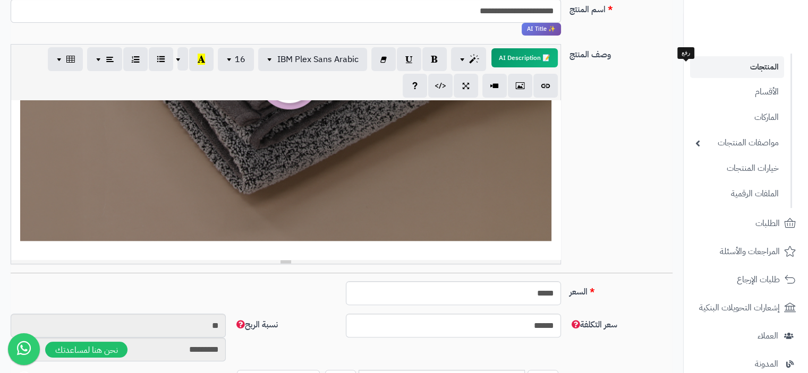
scroll to position [1824, 0]
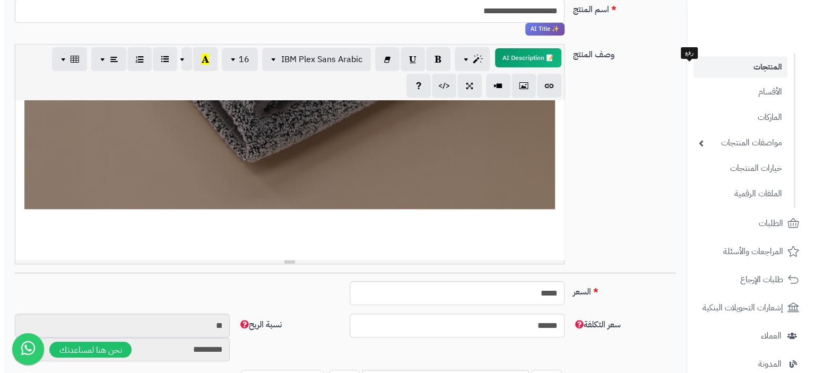
scroll to position [1864, 0]
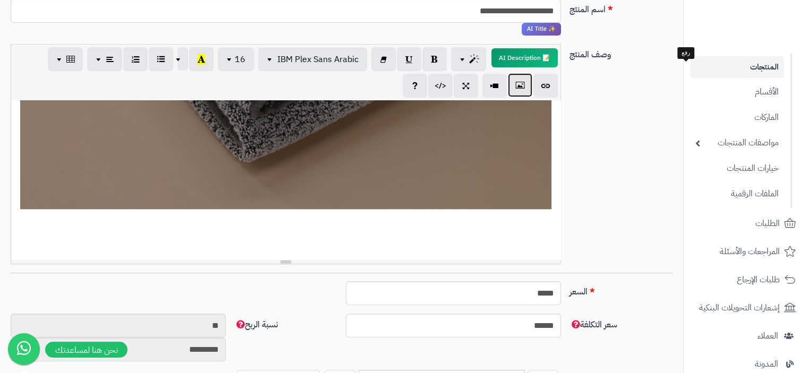
click at [518, 91] on icon "button" at bounding box center [519, 85] width 7 height 11
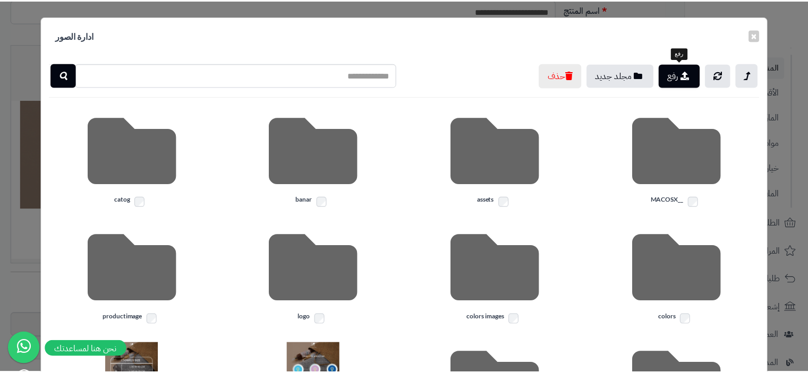
scroll to position [244, 0]
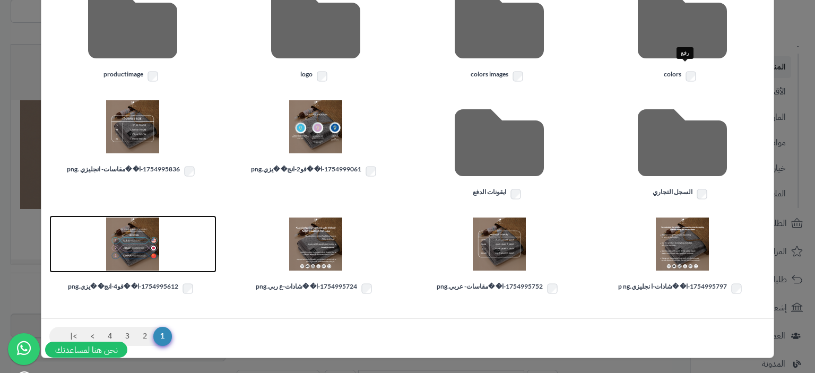
click at [156, 248] on img at bounding box center [132, 244] width 53 height 53
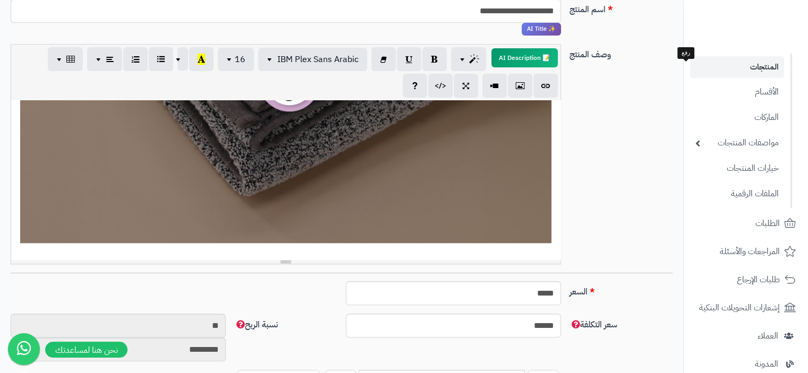
scroll to position [1226, 0]
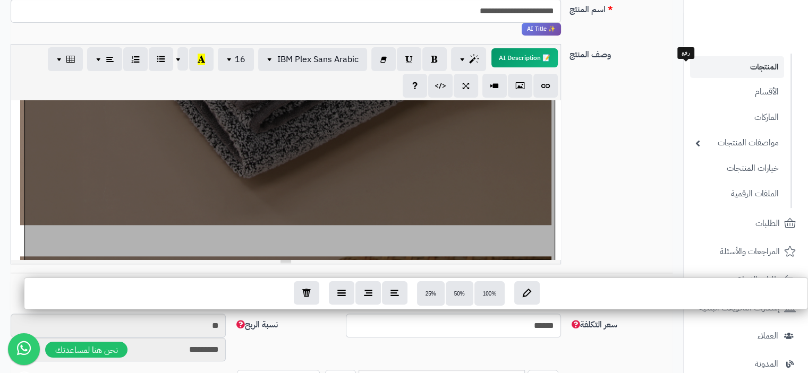
click at [409, 209] on div "**********" at bounding box center [285, 179] width 549 height 159
click at [310, 293] on button "button" at bounding box center [306, 292] width 25 height 23
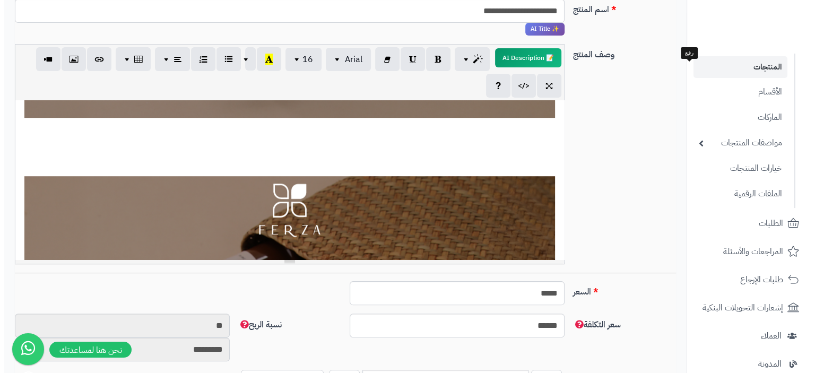
scroll to position [796, 0]
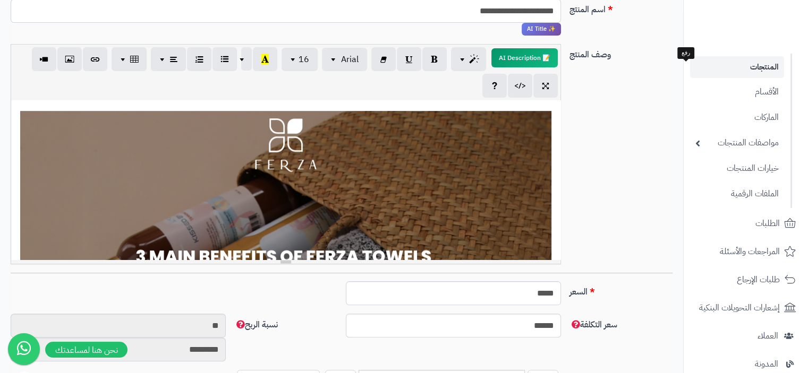
click at [544, 80] on p at bounding box center [285, 75] width 538 height 9
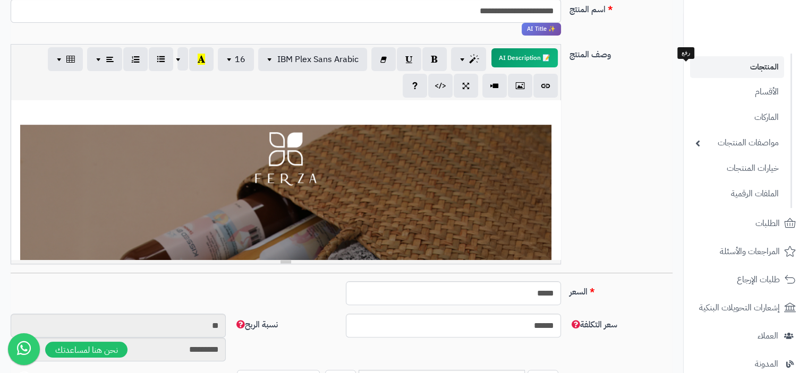
click at [549, 80] on p at bounding box center [285, 75] width 538 height 9
click at [548, 93] on p at bounding box center [285, 88] width 538 height 9
click at [521, 86] on icon "button" at bounding box center [519, 85] width 7 height 11
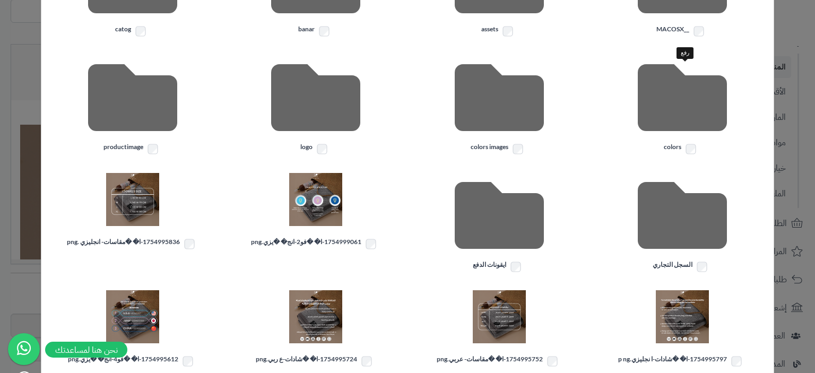
scroll to position [31, 0]
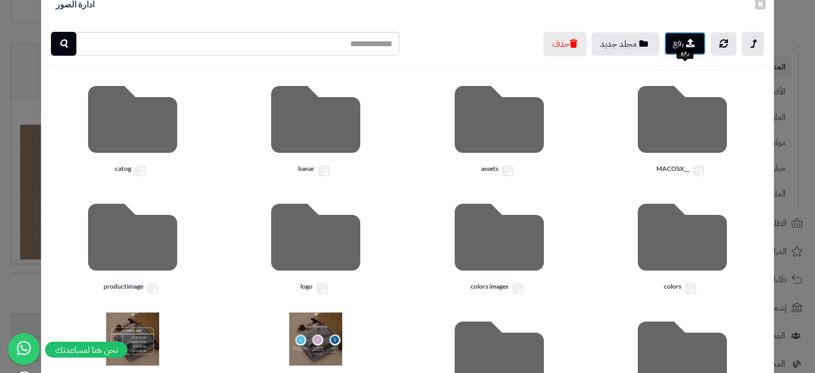
click at [683, 40] on button "رفع" at bounding box center [685, 43] width 41 height 23
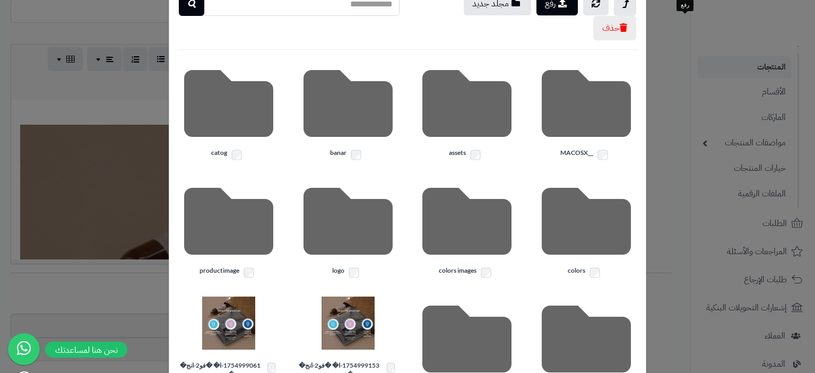
scroll to position [0, 0]
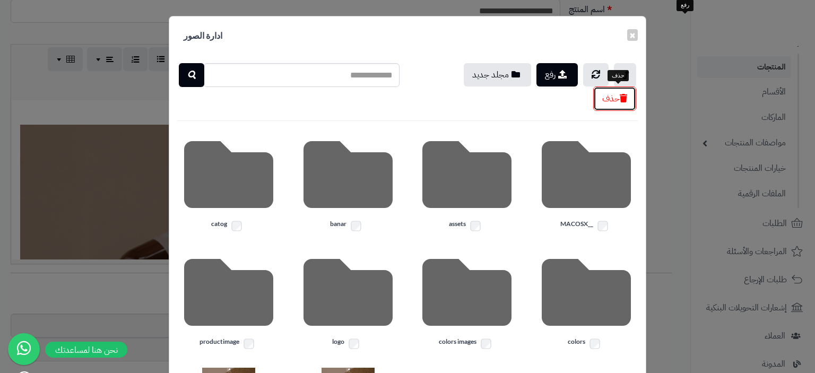
click at [613, 106] on button "حذف" at bounding box center [615, 99] width 43 height 24
click at [560, 74] on button "رفع" at bounding box center [557, 74] width 41 height 23
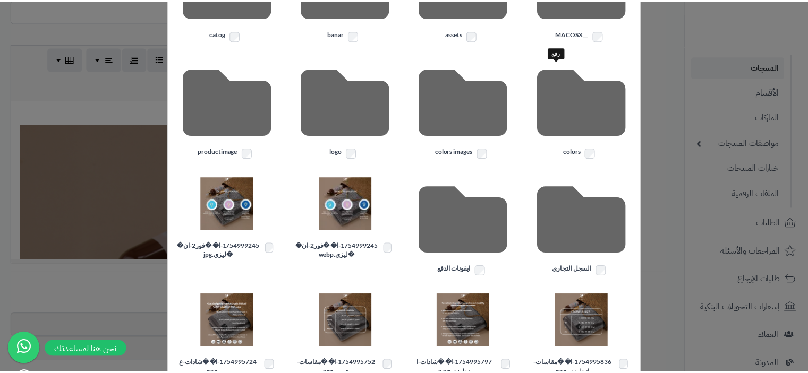
scroll to position [265, 0]
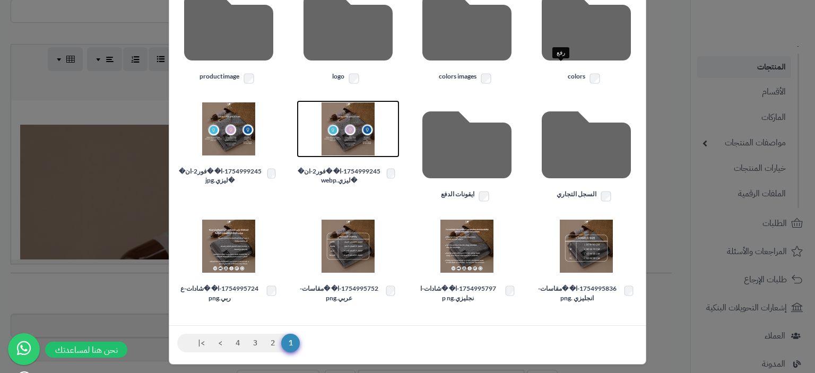
click at [357, 136] on img at bounding box center [348, 128] width 53 height 53
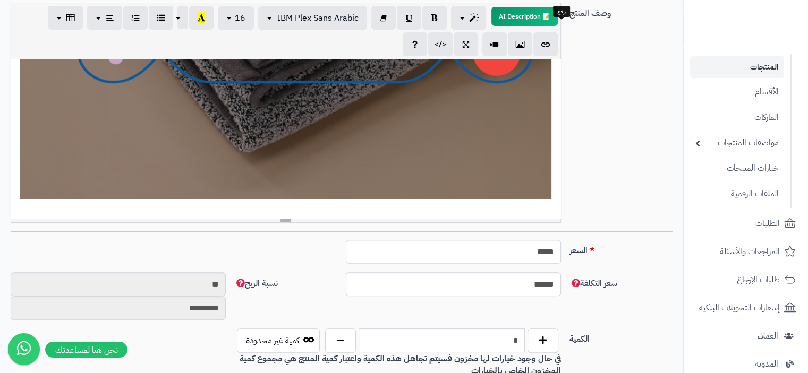
scroll to position [319, 0]
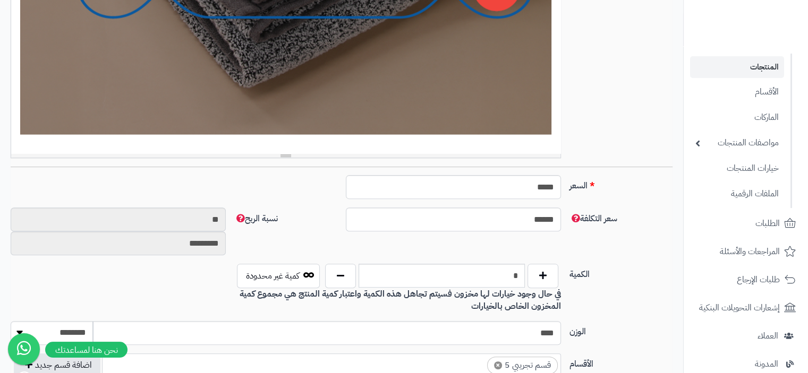
click at [546, 154] on div at bounding box center [285, 155] width 549 height 4
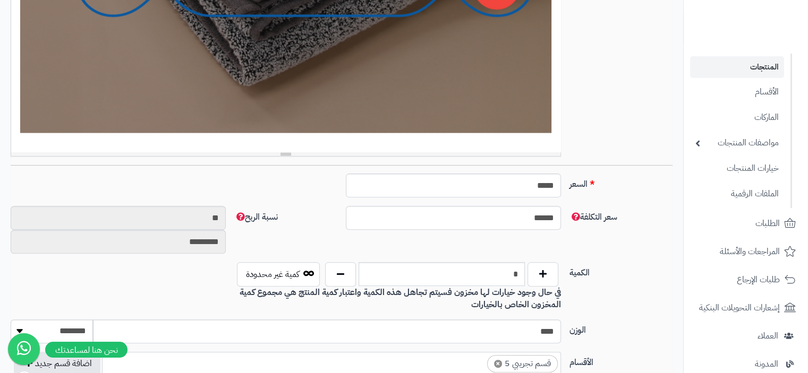
click at [542, 156] on div at bounding box center [285, 154] width 549 height 4
click at [544, 145] on div "**********" at bounding box center [285, 73] width 549 height 158
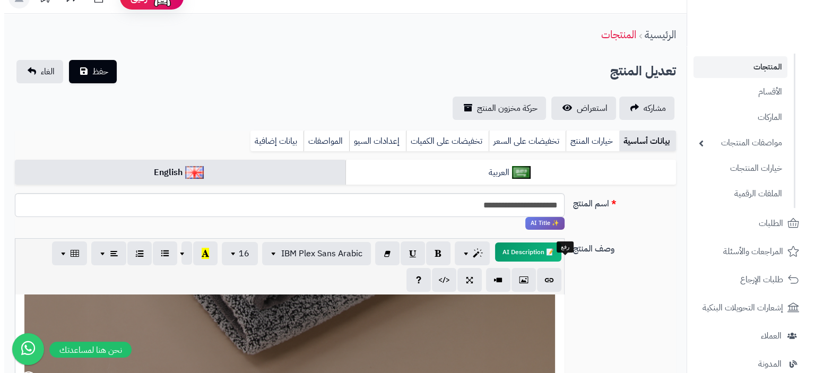
scroll to position [0, 0]
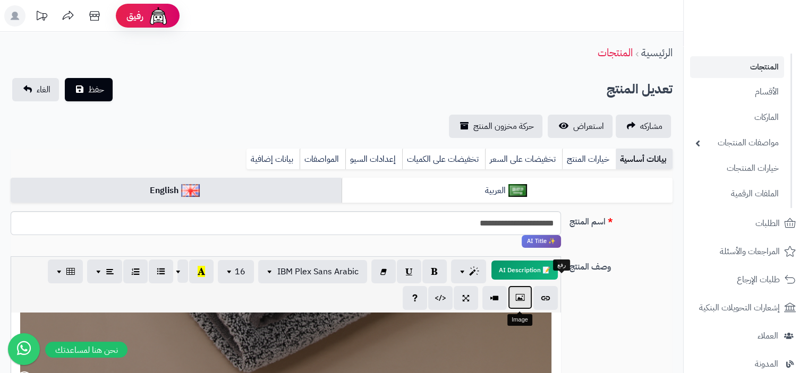
click at [518, 298] on icon "button" at bounding box center [519, 297] width 7 height 11
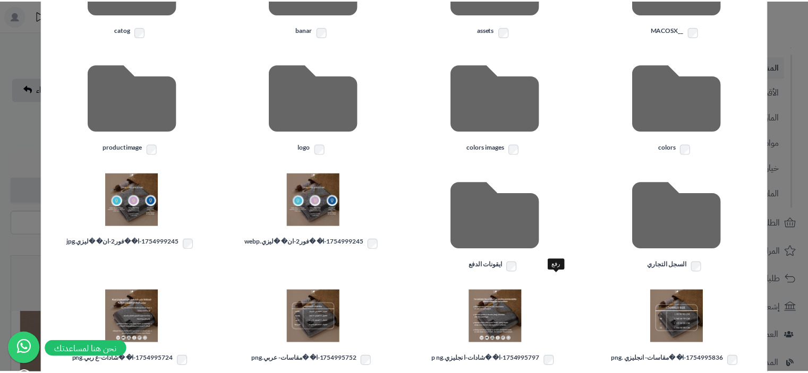
scroll to position [244, 0]
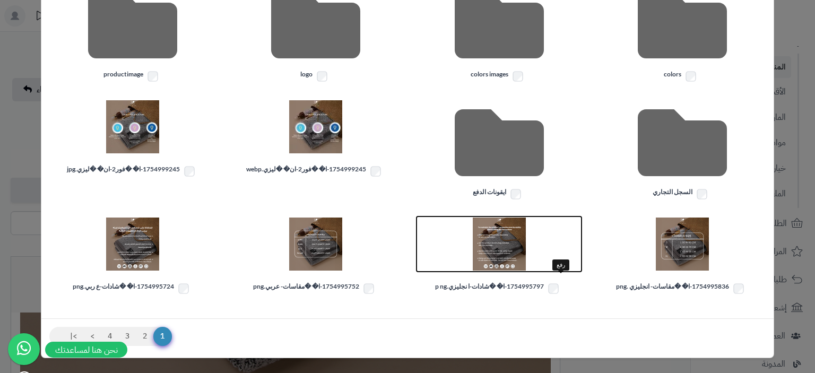
click at [504, 241] on img at bounding box center [499, 244] width 53 height 53
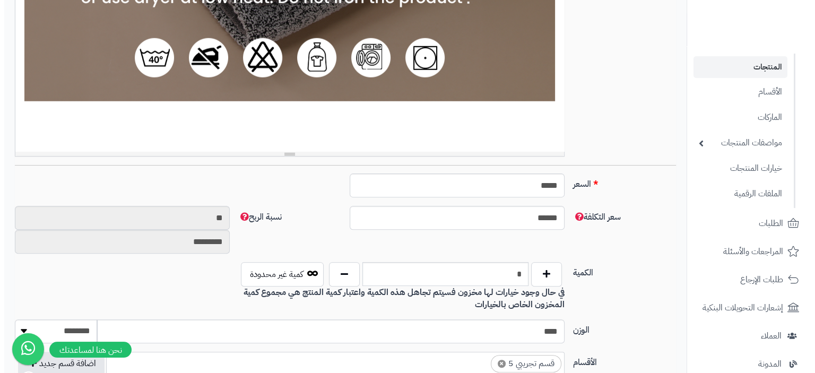
scroll to position [53, 0]
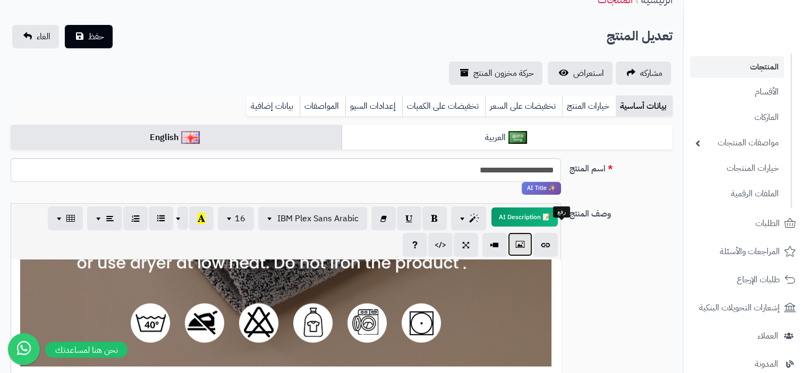
click at [514, 243] on button "button" at bounding box center [520, 245] width 24 height 24
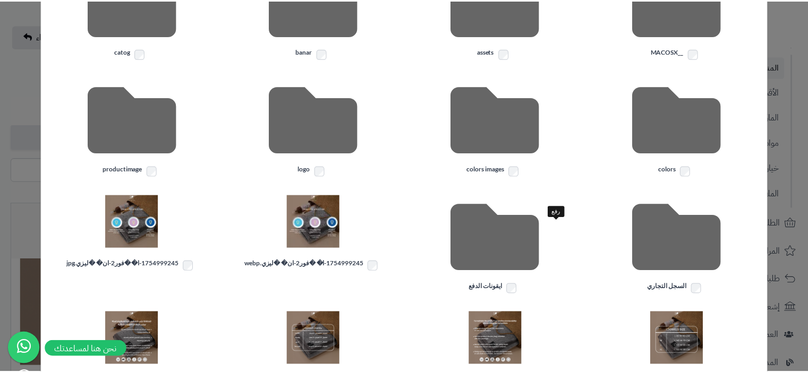
scroll to position [244, 0]
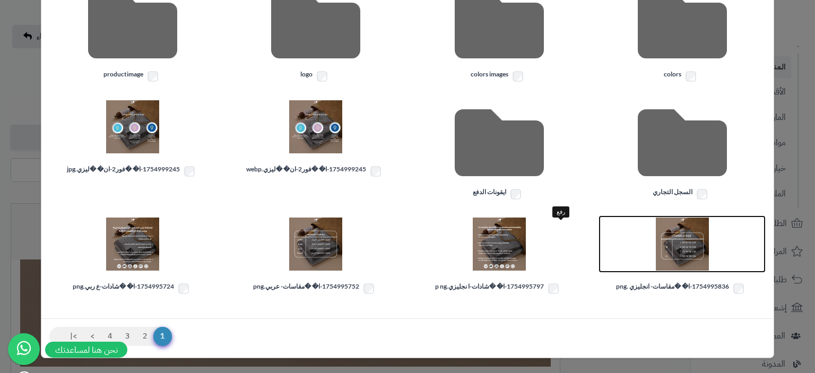
click at [682, 250] on img at bounding box center [682, 244] width 53 height 53
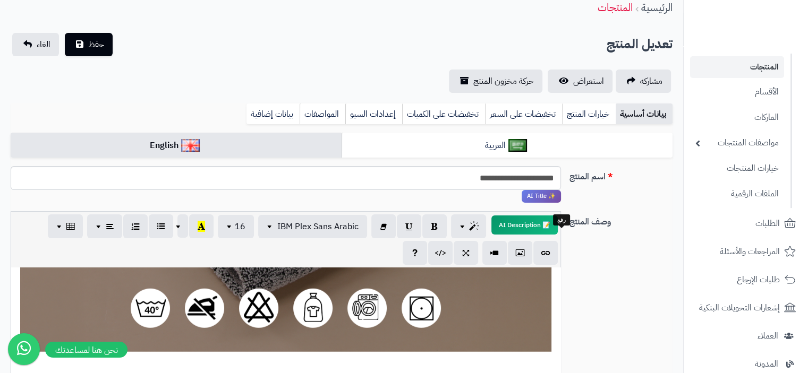
scroll to position [0, 0]
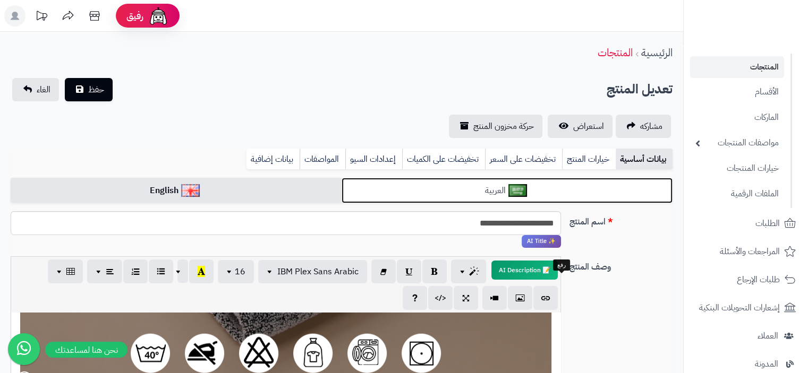
click at [474, 190] on link "العربية" at bounding box center [506, 191] width 331 height 26
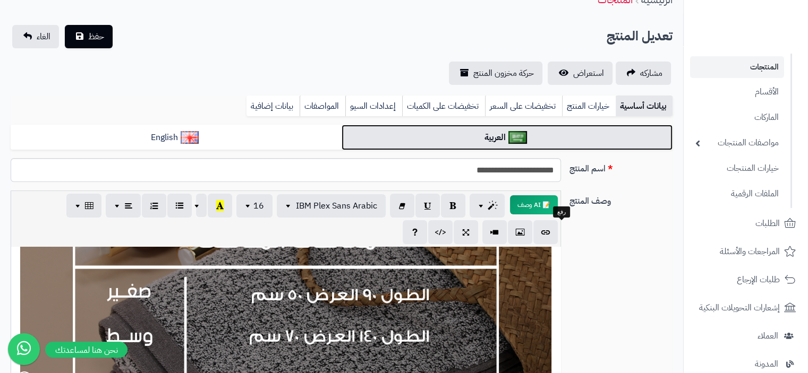
scroll to position [3345, 0]
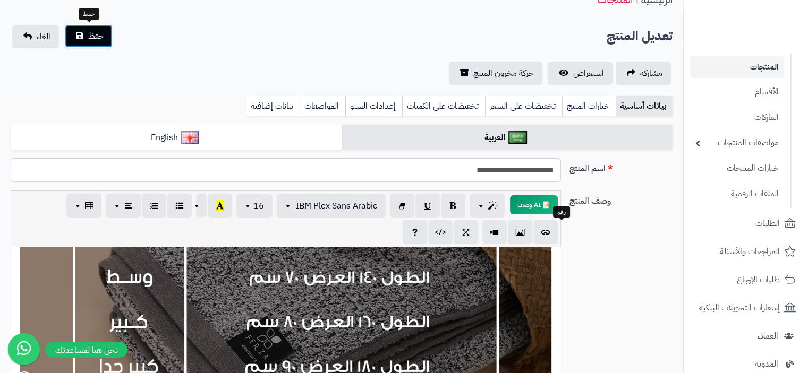
drag, startPoint x: 102, startPoint y: 44, endPoint x: 245, endPoint y: 64, distance: 143.6
click at [103, 44] on button "حفظ" at bounding box center [89, 35] width 48 height 23
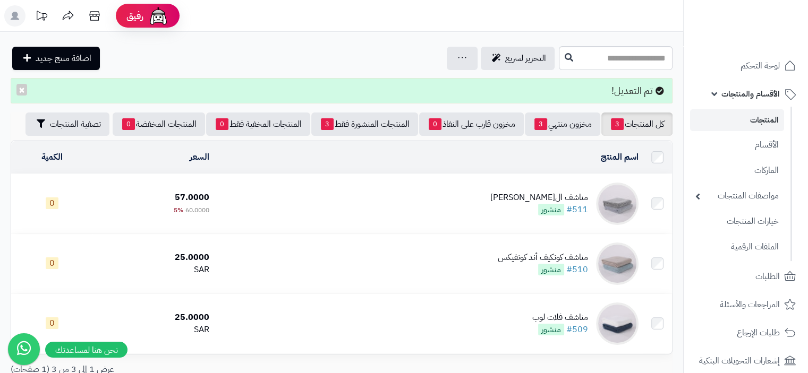
click at [566, 194] on div "مناشف الجاكار الماسي" at bounding box center [539, 198] width 98 height 12
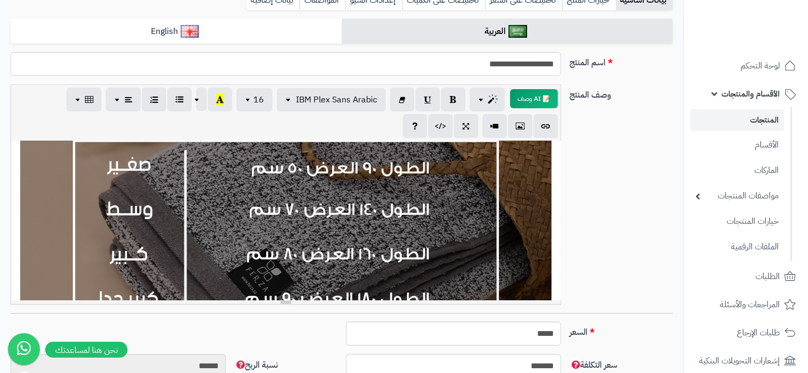
scroll to position [3132, 0]
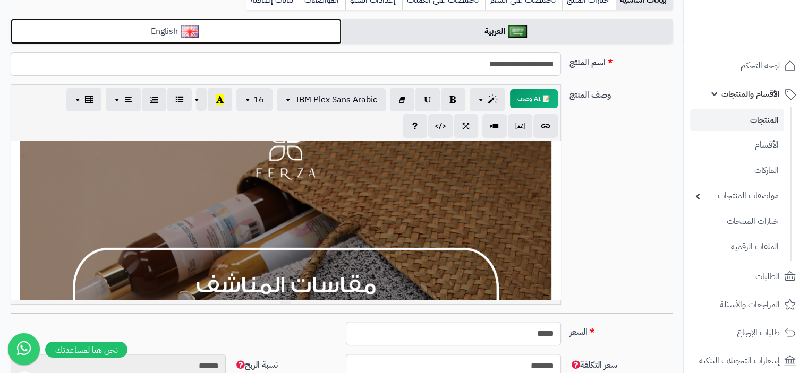
click at [202, 33] on link "English" at bounding box center [176, 32] width 331 height 26
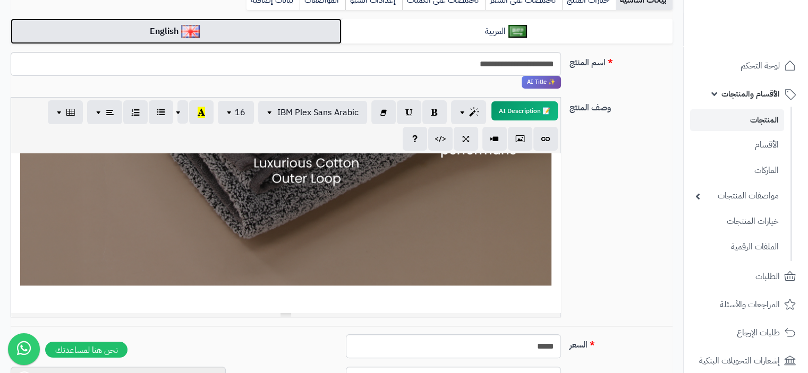
scroll to position [1115, 0]
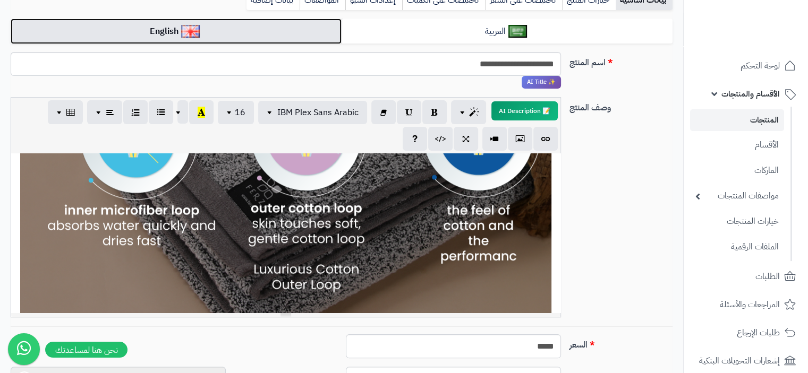
click at [426, 251] on div "**********" at bounding box center [285, 232] width 549 height 159
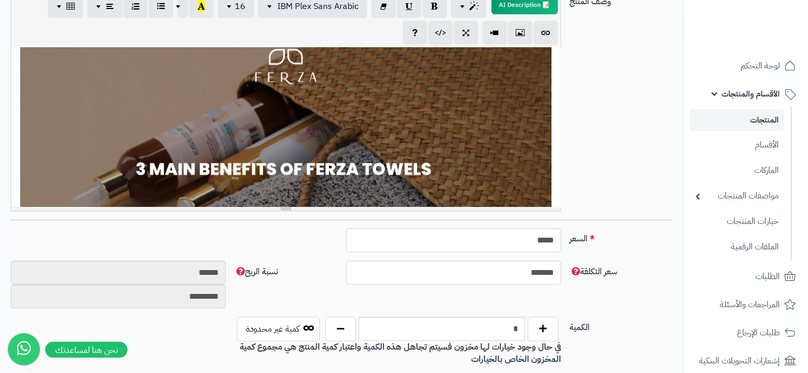
scroll to position [1351, 0]
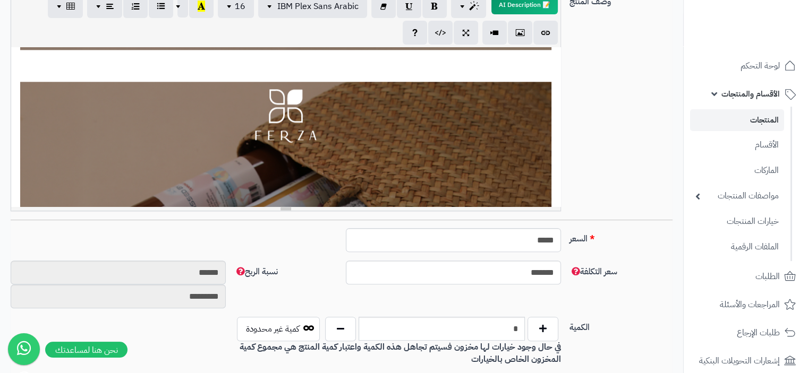
click at [168, 95] on div "**********" at bounding box center [285, 126] width 549 height 159
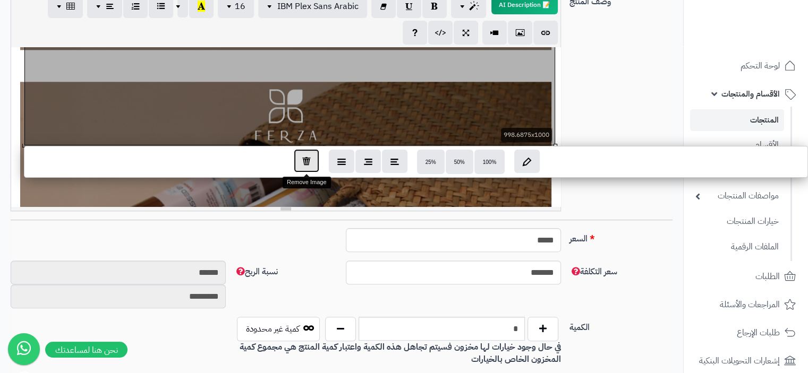
click at [307, 164] on icon "button" at bounding box center [306, 160] width 8 height 9
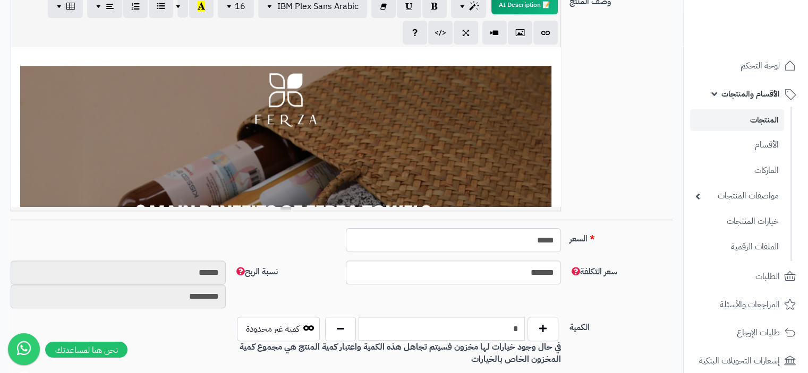
scroll to position [849, 0]
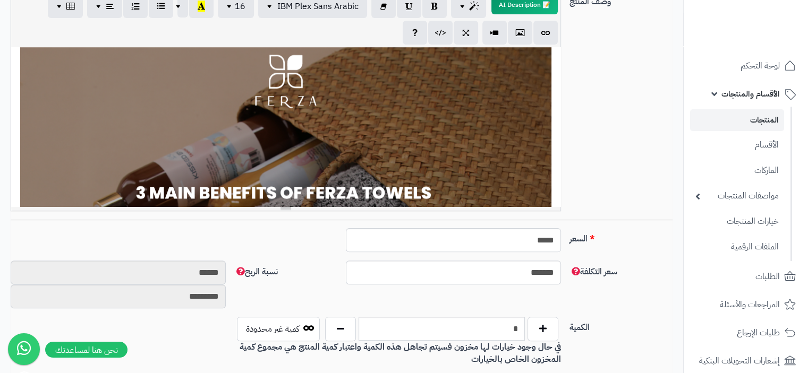
click at [538, 116] on div "**********" at bounding box center [285, 126] width 549 height 159
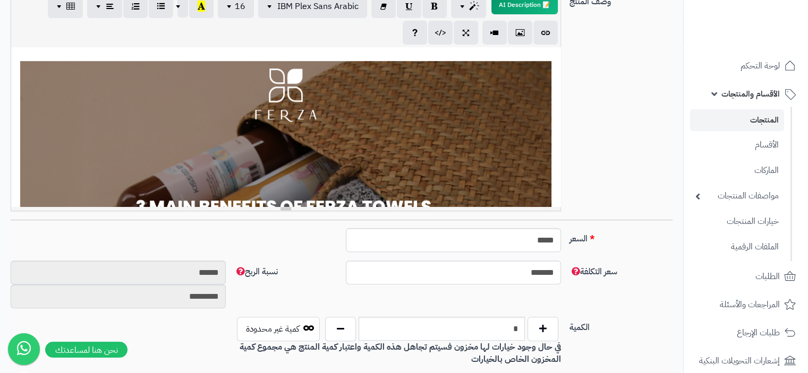
click at [547, 29] on p at bounding box center [285, 24] width 538 height 9
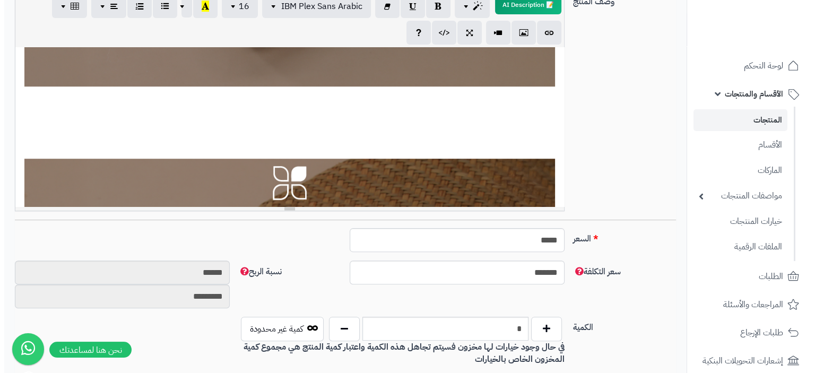
scroll to position [690, 0]
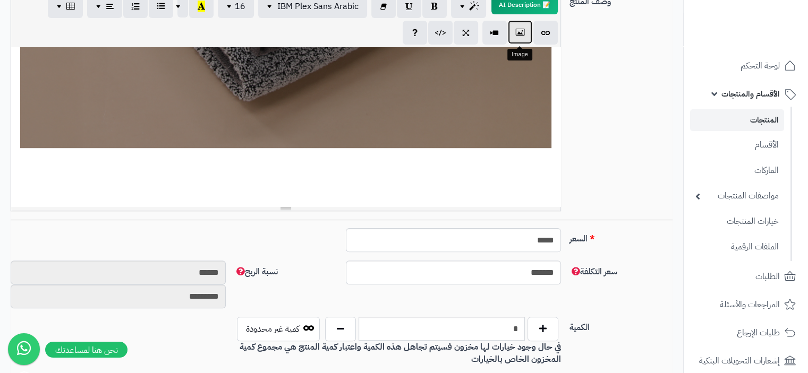
click at [518, 37] on icon "button" at bounding box center [519, 32] width 7 height 11
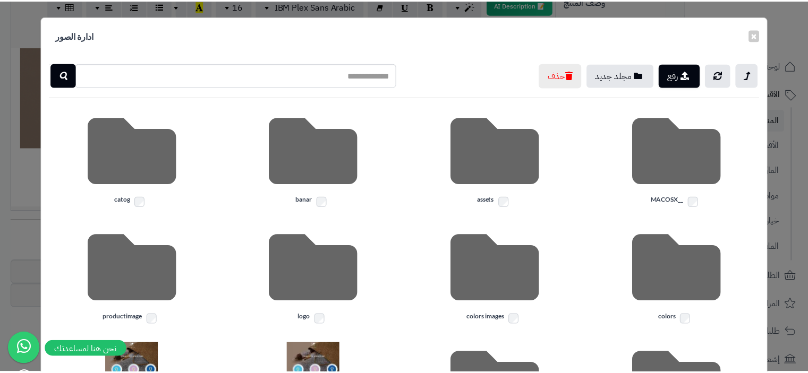
scroll to position [244, 0]
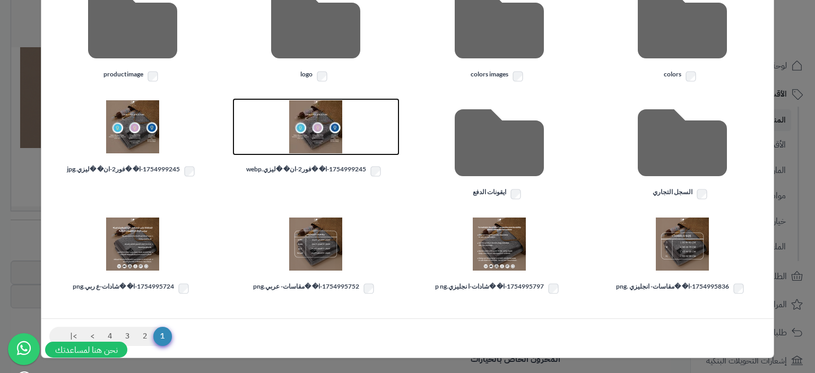
click at [336, 123] on img at bounding box center [315, 126] width 53 height 53
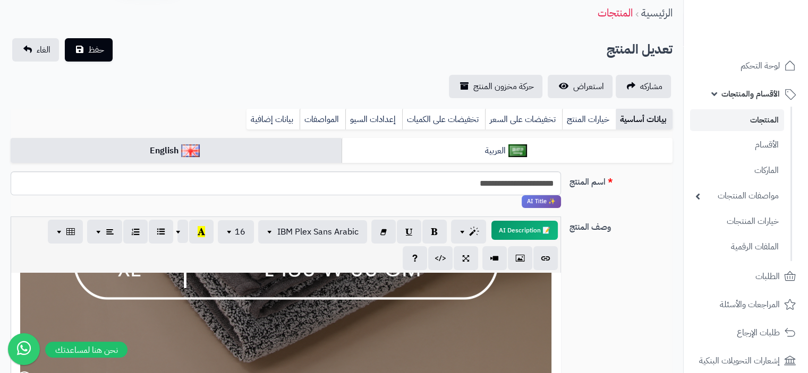
scroll to position [0, 0]
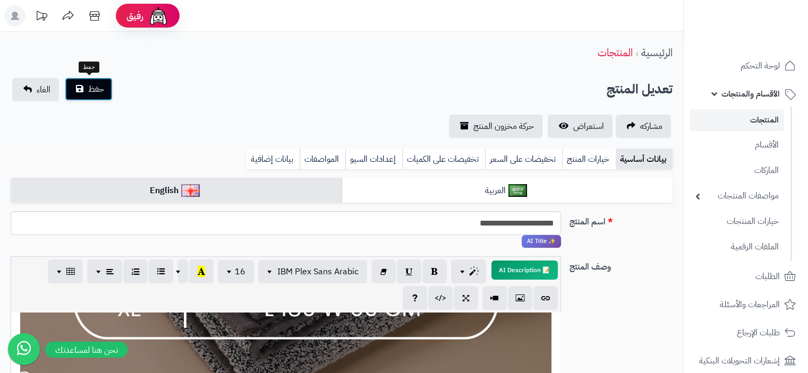
click at [98, 89] on span "حفظ" at bounding box center [96, 89] width 16 height 13
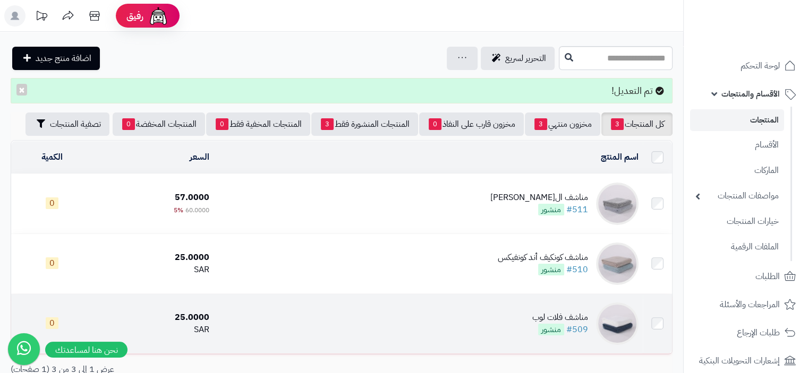
click at [578, 316] on div "مناشف فلات لوب" at bounding box center [560, 318] width 56 height 12
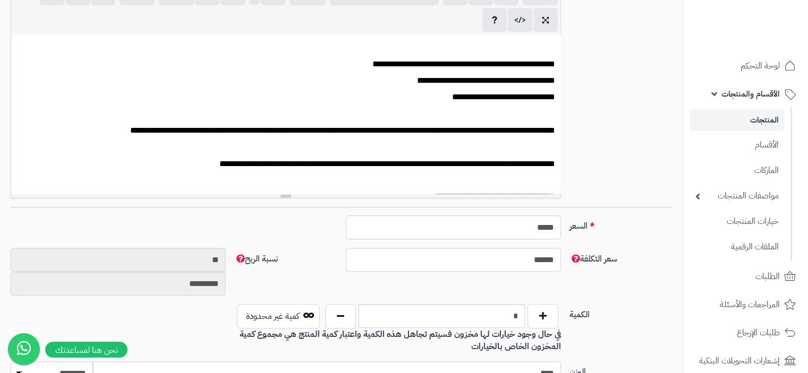
scroll to position [167, 0]
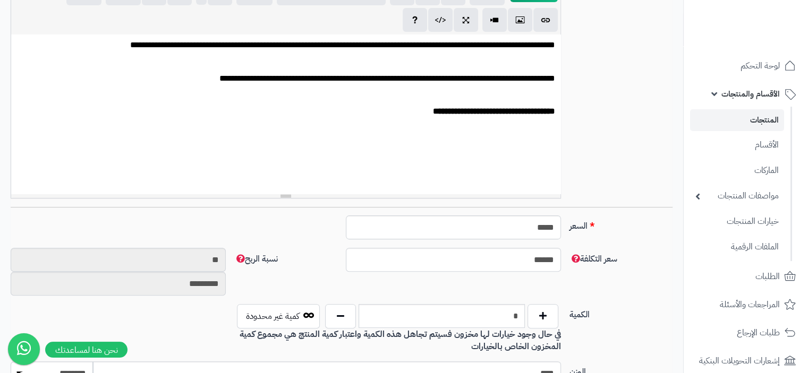
click at [554, 148] on p at bounding box center [285, 145] width 538 height 12
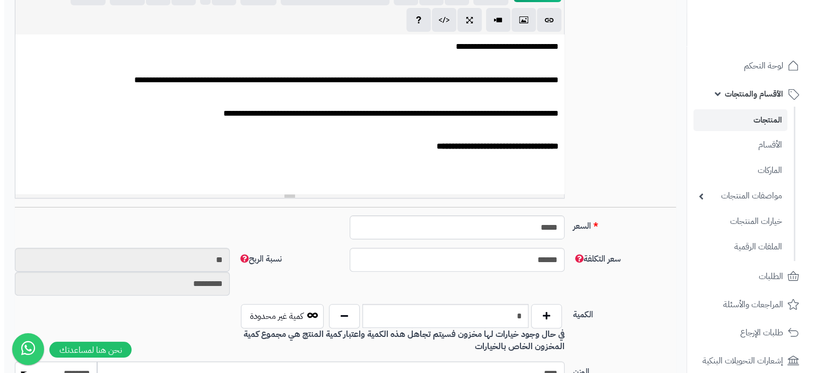
scroll to position [114, 0]
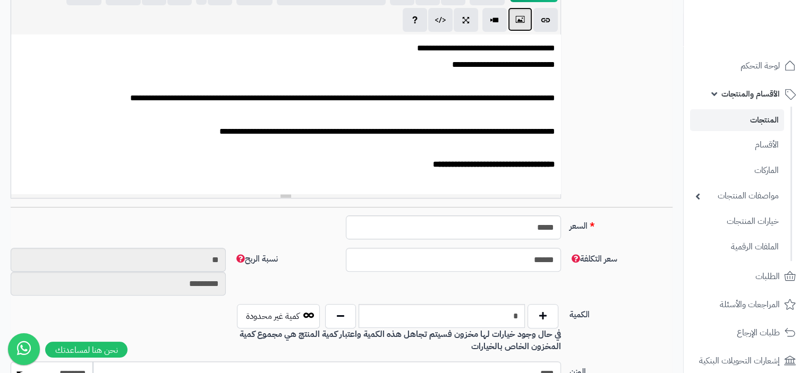
click at [518, 27] on button "button" at bounding box center [520, 19] width 24 height 24
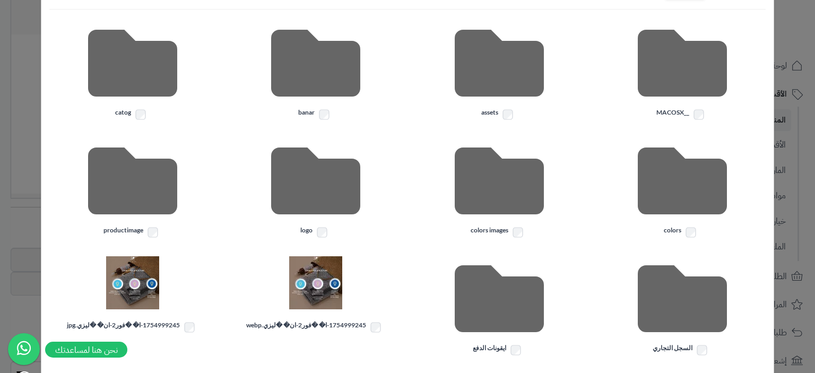
scroll to position [244, 0]
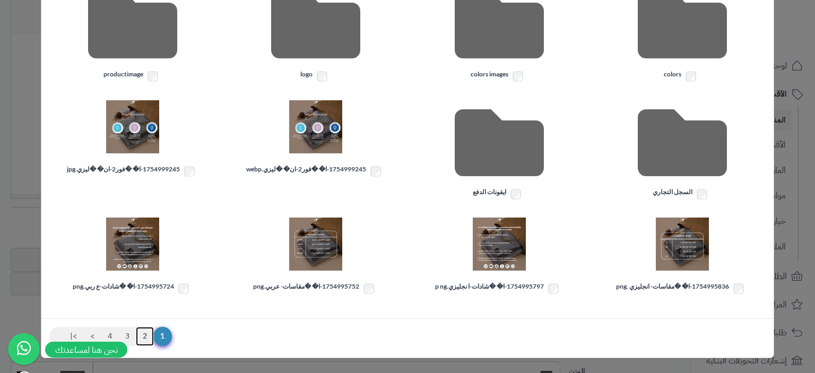
click at [154, 333] on link "2" at bounding box center [145, 336] width 18 height 19
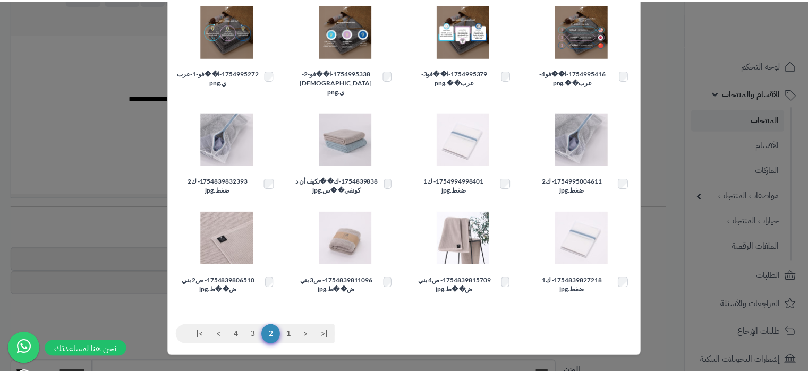
scroll to position [52, 0]
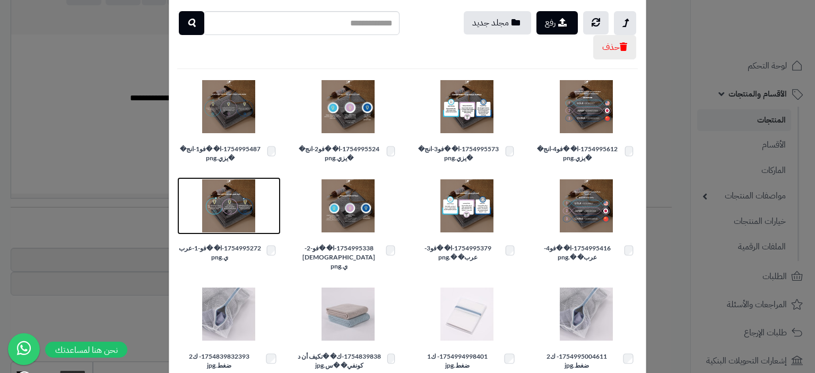
click at [230, 210] on img at bounding box center [228, 205] width 53 height 53
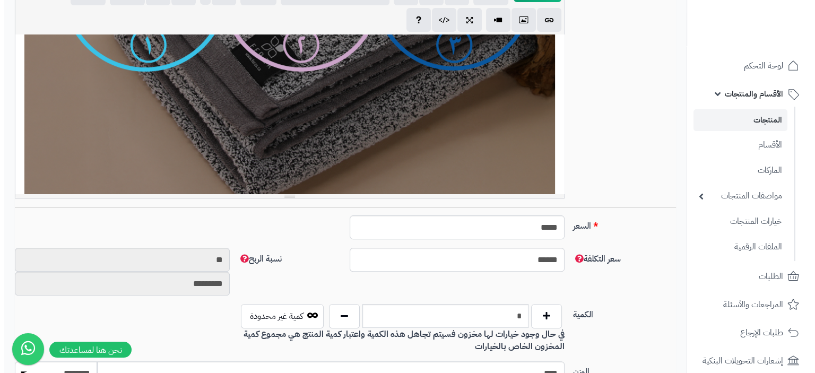
scroll to position [698, 0]
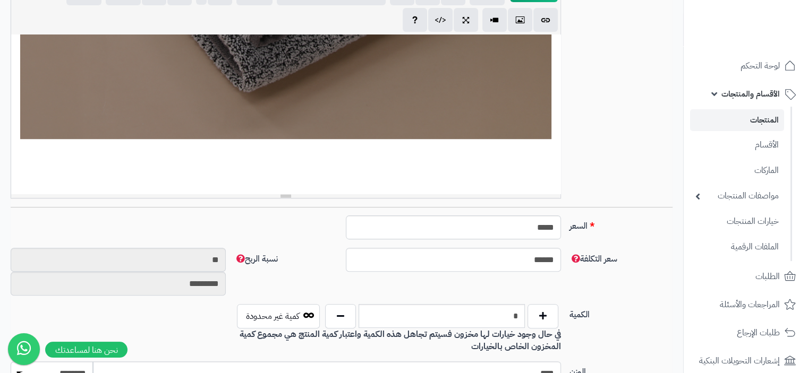
click at [544, 169] on div "**********" at bounding box center [285, 114] width 549 height 159
click at [522, 21] on icon "button" at bounding box center [519, 19] width 7 height 11
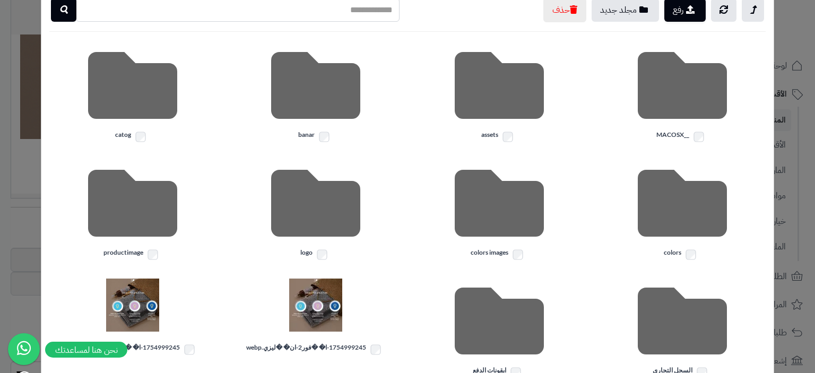
scroll to position [244, 0]
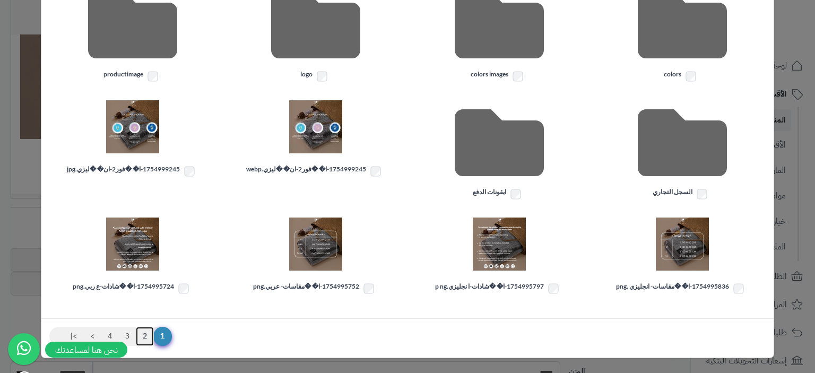
click at [153, 334] on link "2" at bounding box center [145, 336] width 18 height 19
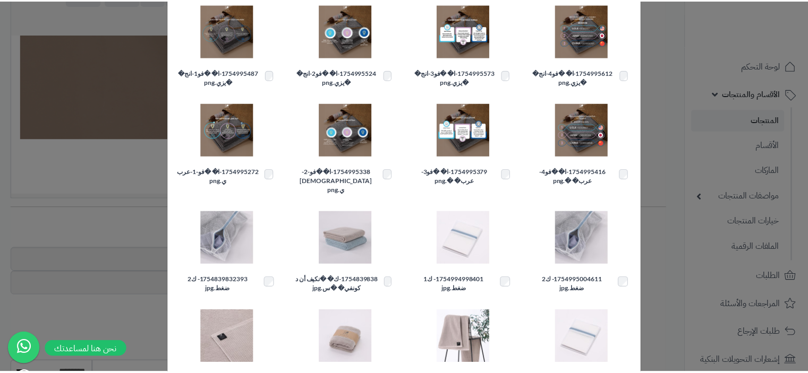
scroll to position [110, 0]
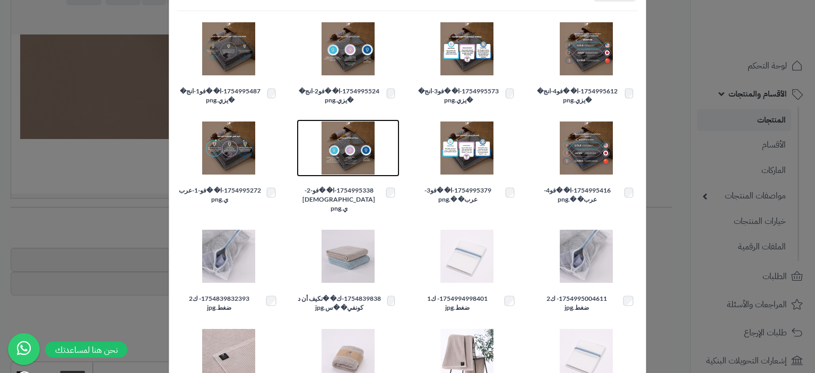
click at [359, 140] on img at bounding box center [348, 148] width 53 height 53
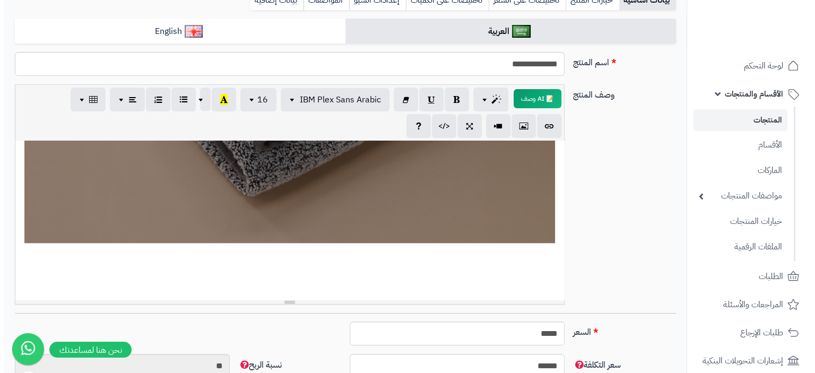
scroll to position [1267, 0]
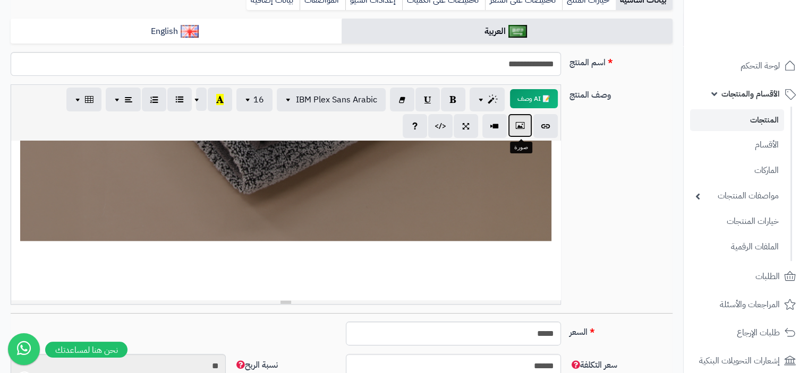
click at [518, 129] on icon "button" at bounding box center [519, 125] width 7 height 11
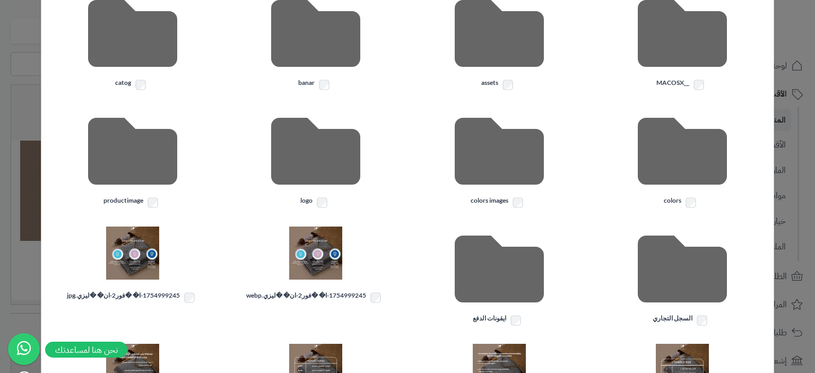
scroll to position [244, 0]
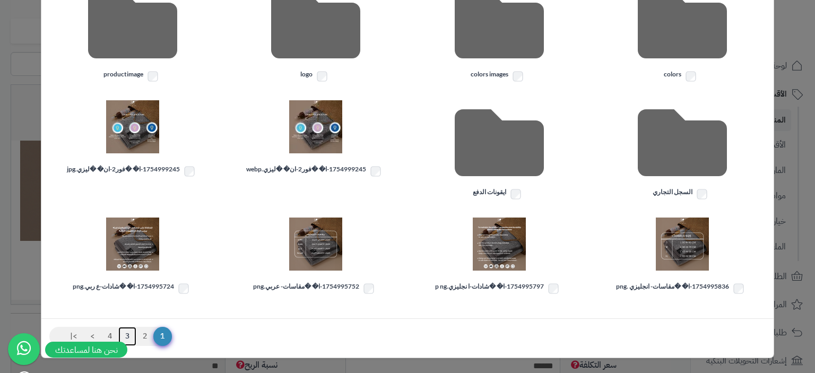
click at [136, 337] on link "3" at bounding box center [127, 336] width 18 height 19
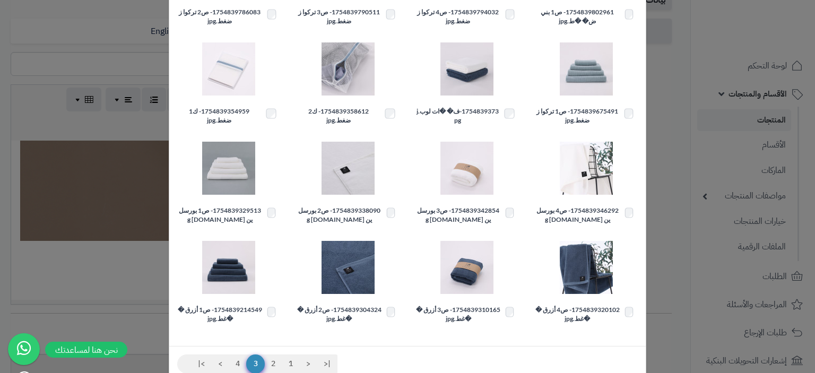
scroll to position [216, 0]
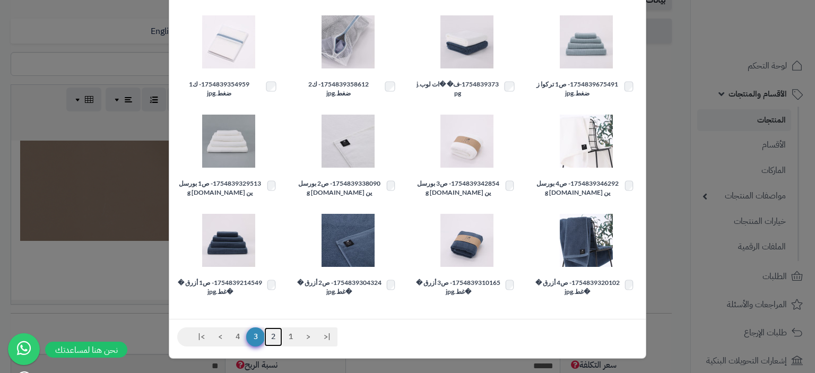
click at [280, 335] on link "2" at bounding box center [273, 337] width 18 height 19
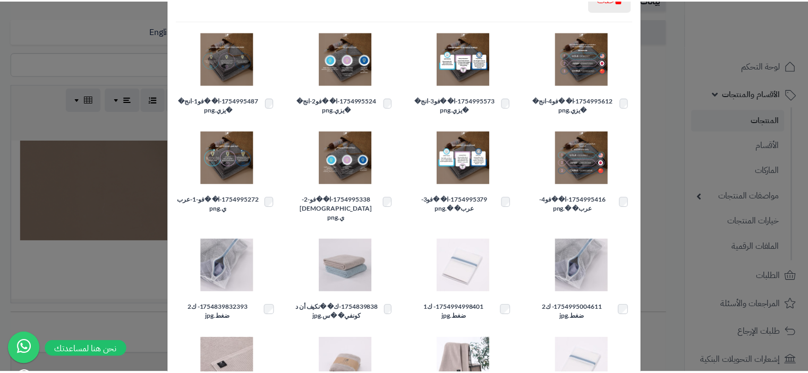
scroll to position [0, 0]
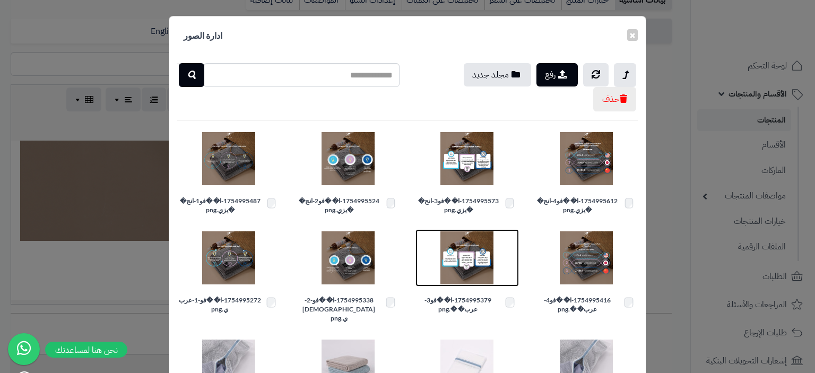
click at [478, 259] on img at bounding box center [467, 257] width 53 height 53
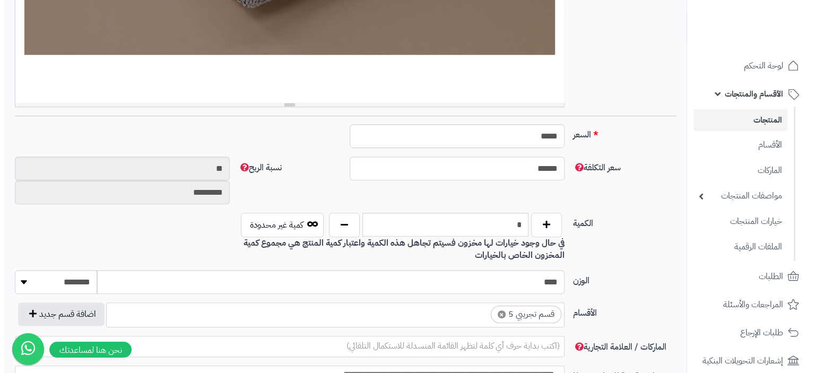
scroll to position [159, 0]
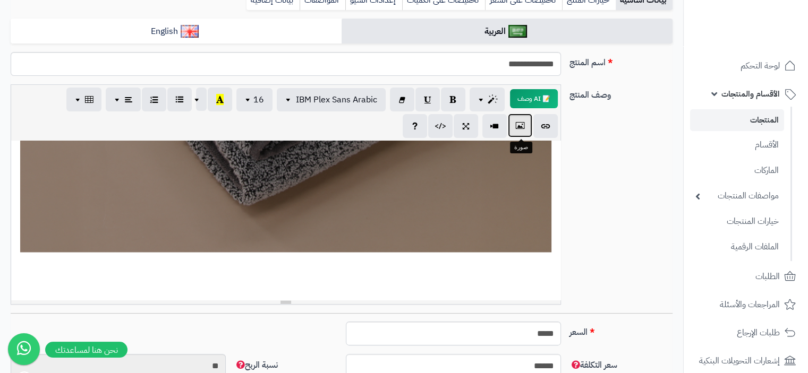
click at [520, 123] on icon "button" at bounding box center [519, 125] width 7 height 11
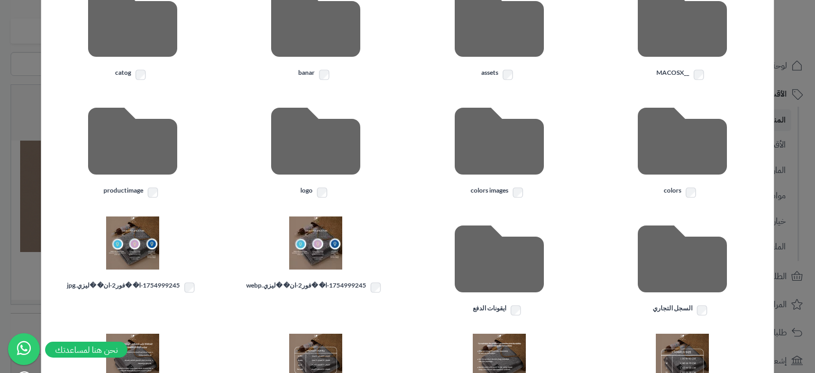
scroll to position [244, 0]
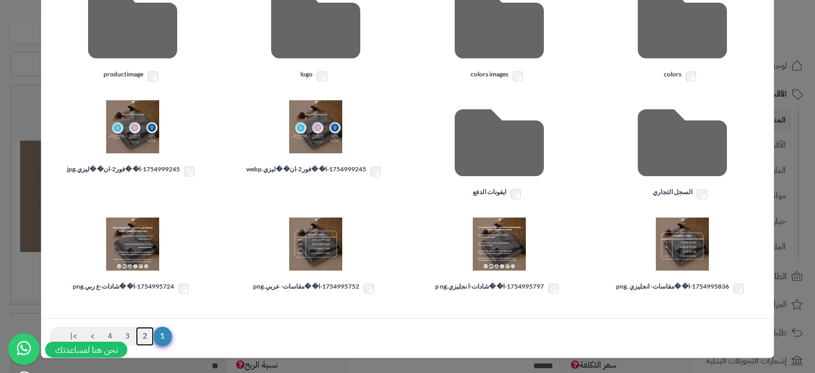
click at [154, 335] on link "2" at bounding box center [145, 336] width 18 height 19
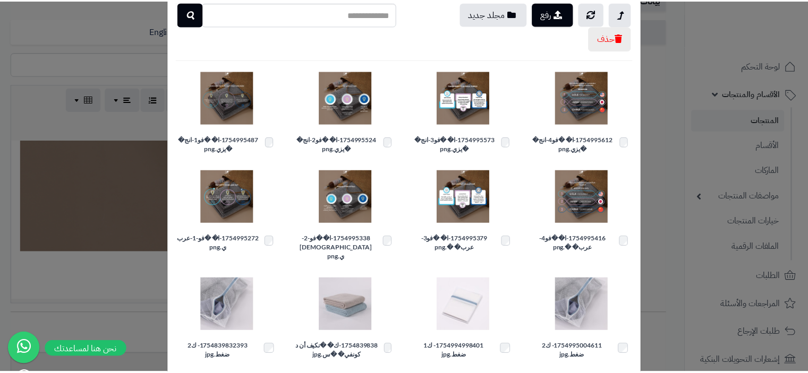
scroll to position [57, 0]
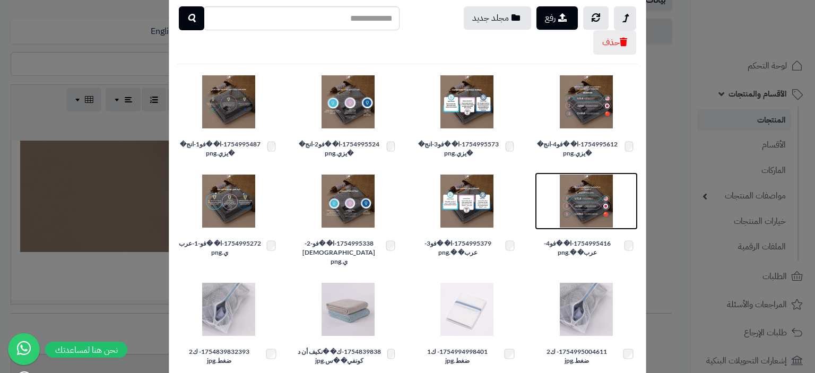
click at [599, 205] on img at bounding box center [586, 201] width 53 height 53
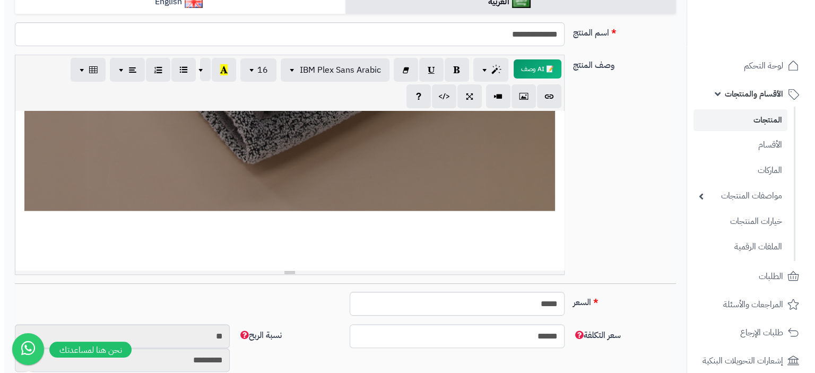
scroll to position [159, 0]
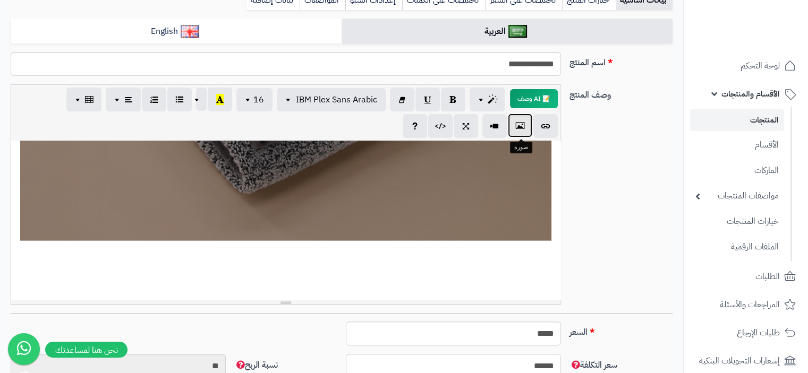
click at [522, 132] on button "button" at bounding box center [520, 126] width 24 height 24
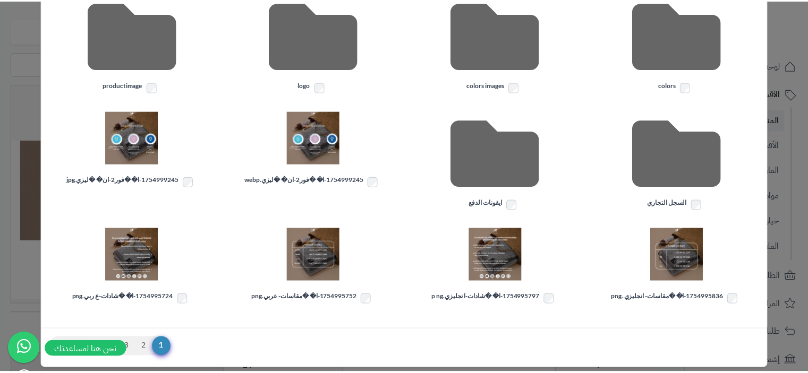
scroll to position [244, 0]
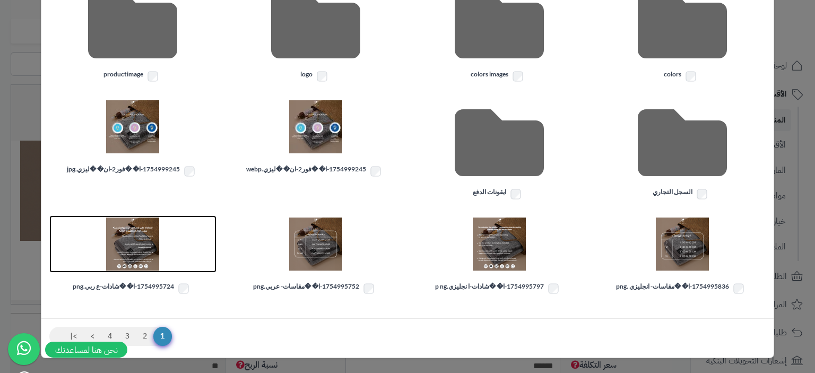
click at [144, 245] on img at bounding box center [132, 244] width 53 height 53
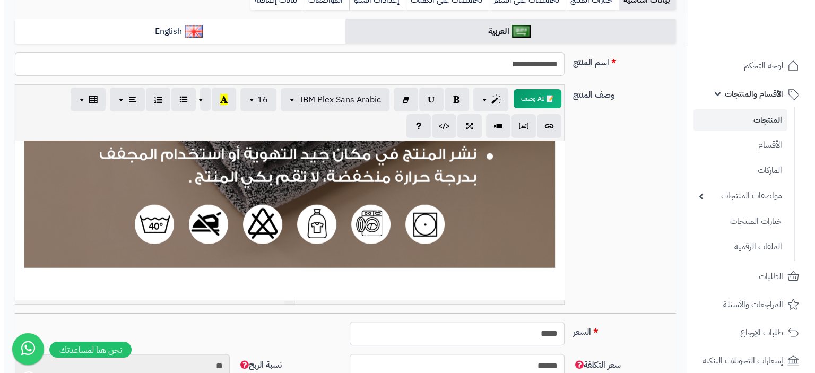
scroll to position [2962, 0]
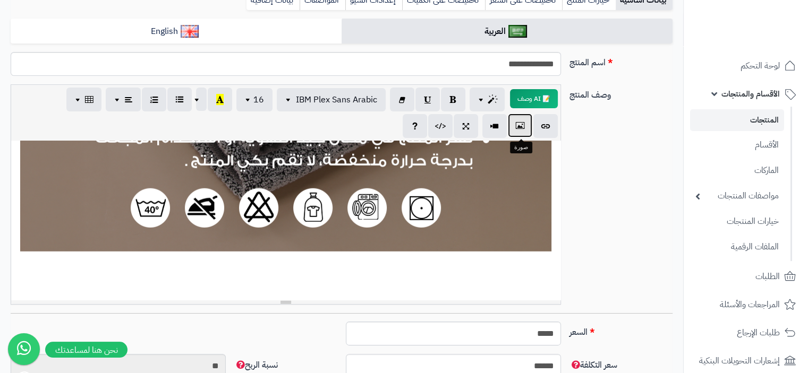
click at [519, 127] on icon "button" at bounding box center [519, 125] width 7 height 11
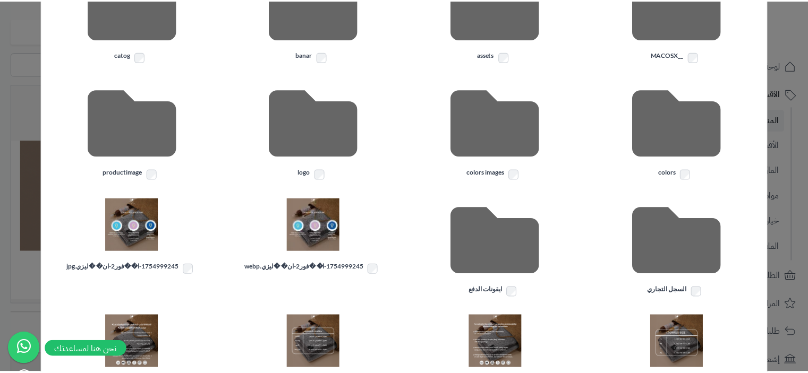
scroll to position [244, 0]
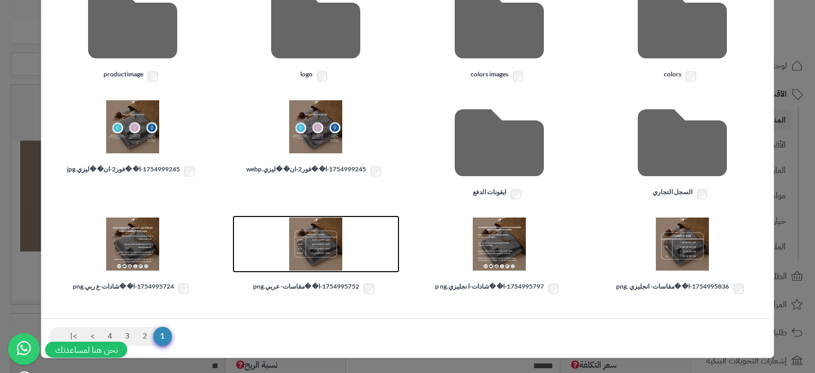
click at [316, 259] on img at bounding box center [315, 244] width 53 height 53
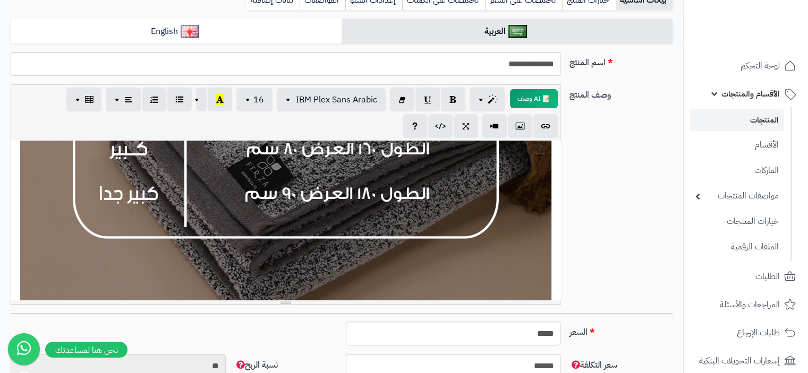
scroll to position [3504, 0]
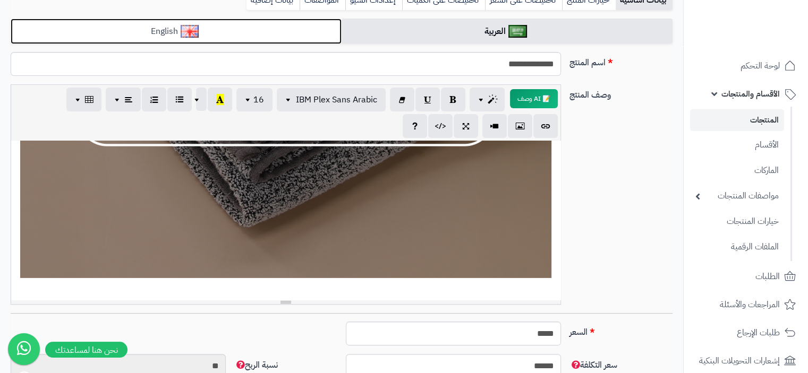
click at [140, 25] on link "English" at bounding box center [176, 32] width 331 height 26
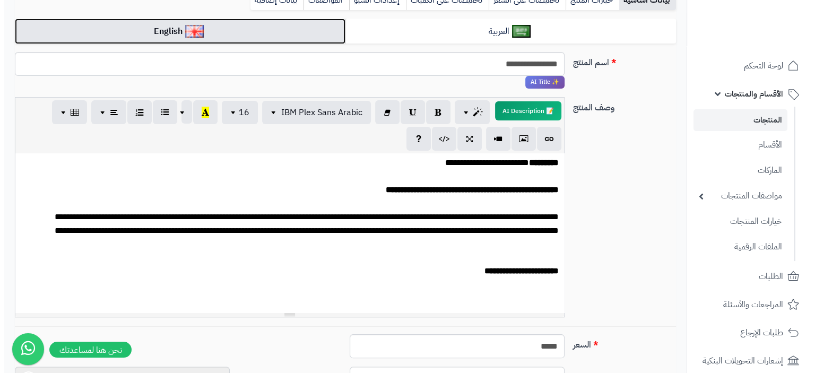
scroll to position [183, 0]
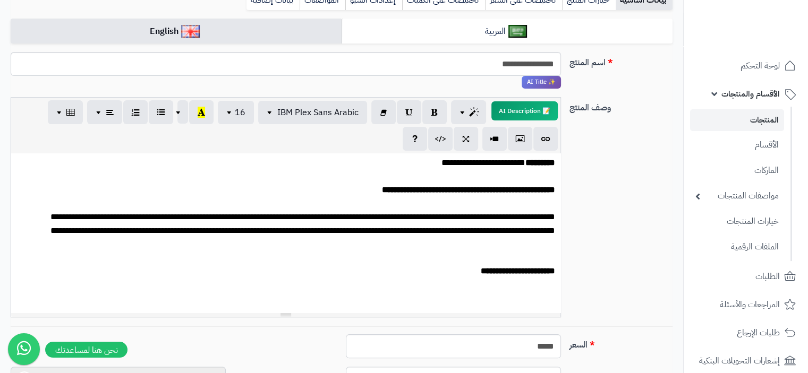
click at [538, 304] on div "**********" at bounding box center [285, 232] width 549 height 159
click at [523, 139] on icon "button" at bounding box center [519, 138] width 7 height 11
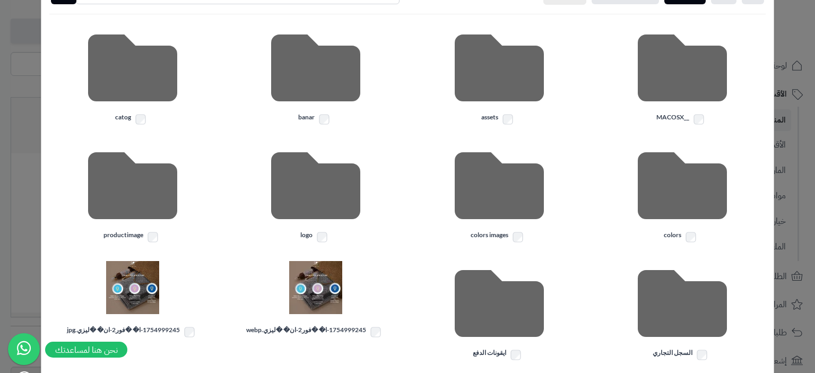
scroll to position [244, 0]
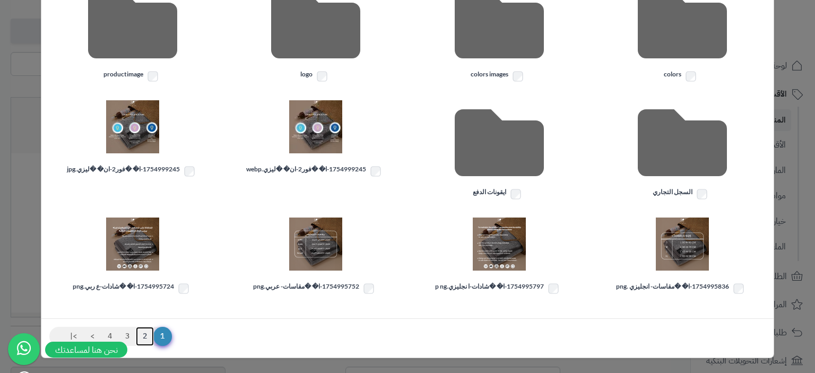
click at [154, 339] on link "2" at bounding box center [145, 336] width 18 height 19
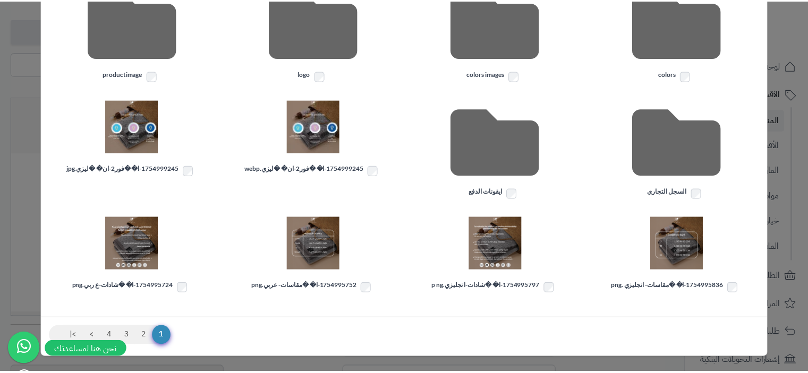
scroll to position [57, 0]
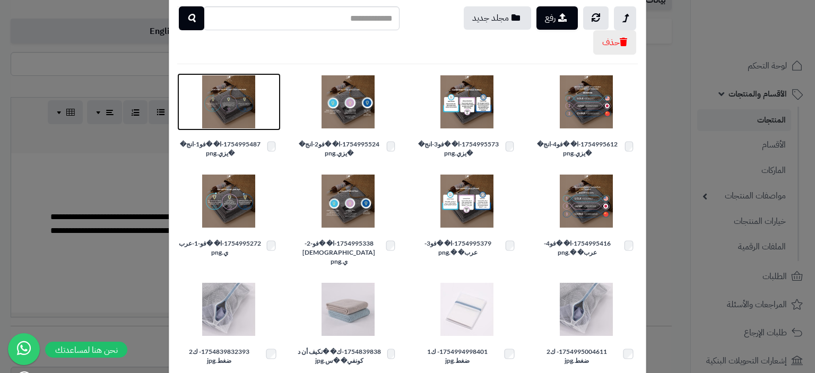
click at [238, 112] on img at bounding box center [228, 101] width 53 height 53
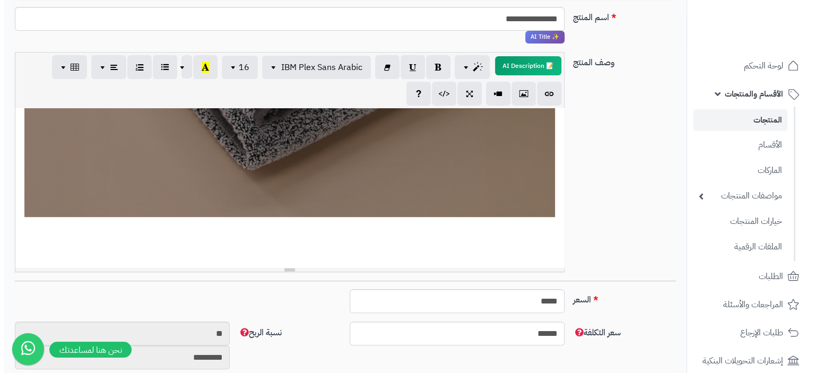
scroll to position [159, 0]
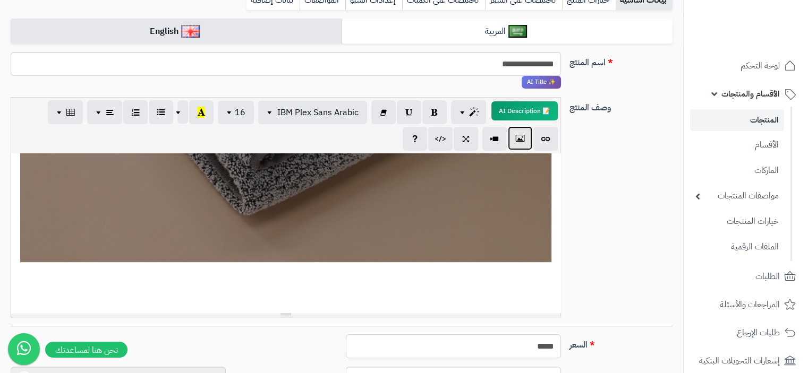
click at [522, 144] on icon "button" at bounding box center [519, 138] width 7 height 11
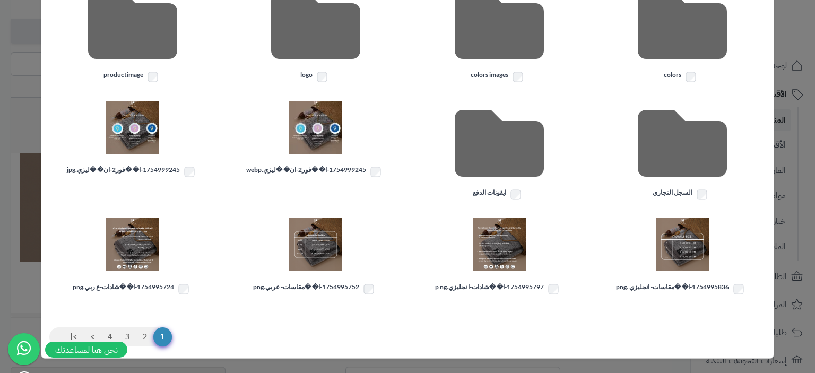
scroll to position [244, 0]
click at [154, 336] on link "2" at bounding box center [145, 336] width 18 height 19
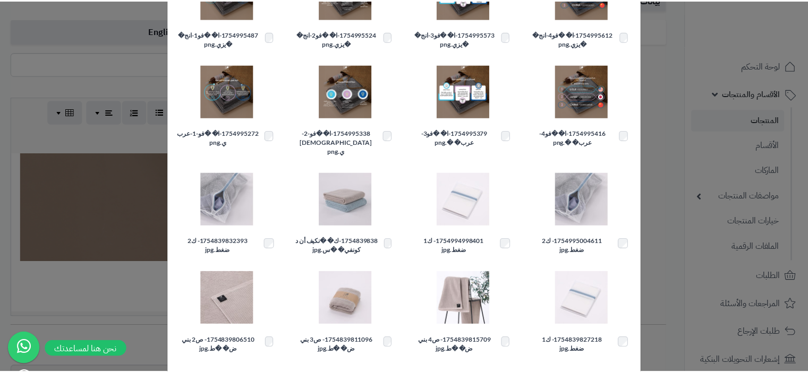
scroll to position [110, 0]
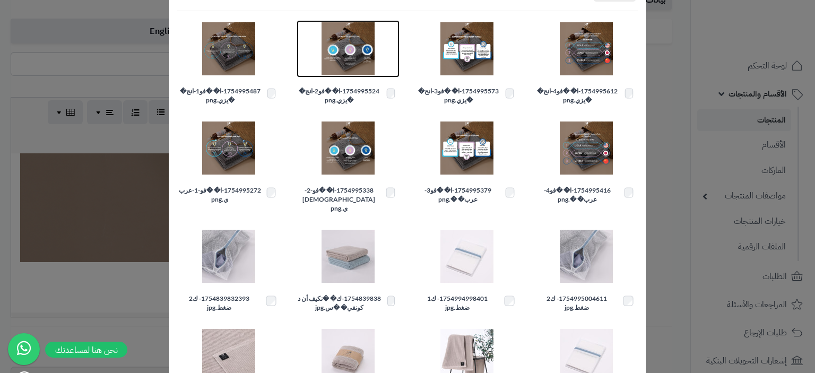
click at [360, 47] on img at bounding box center [348, 48] width 53 height 53
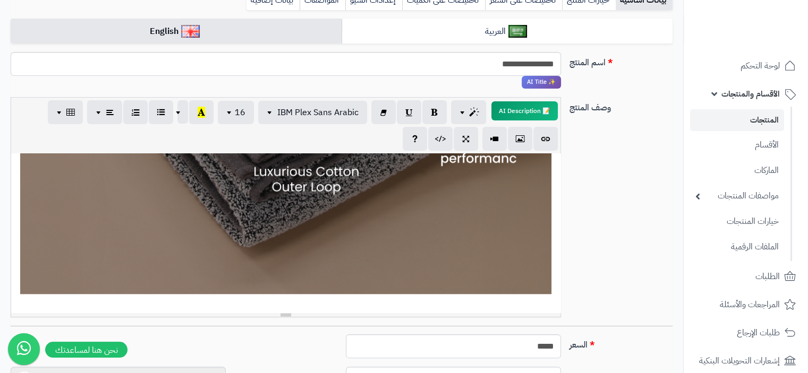
scroll to position [1231, 0]
click at [444, 255] on div "**********" at bounding box center [285, 232] width 549 height 159
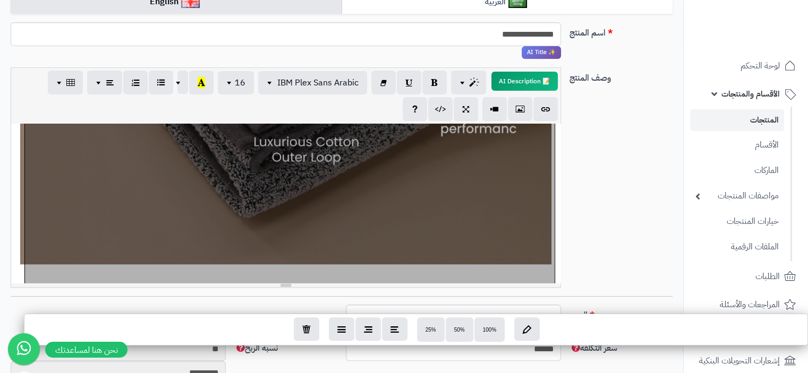
scroll to position [212, 0]
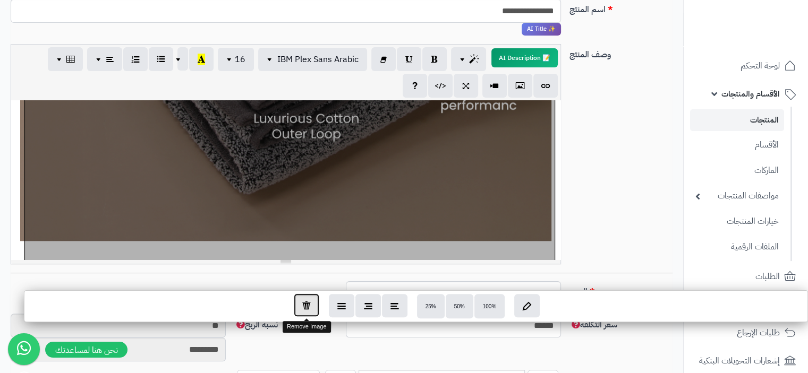
click at [307, 308] on icon "button" at bounding box center [306, 304] width 8 height 9
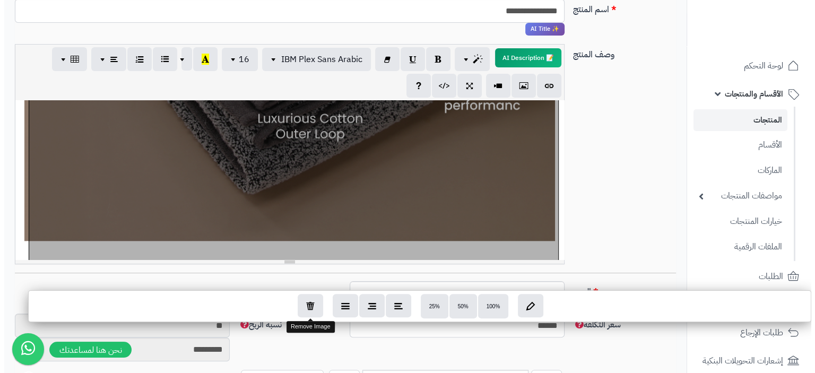
scroll to position [753, 0]
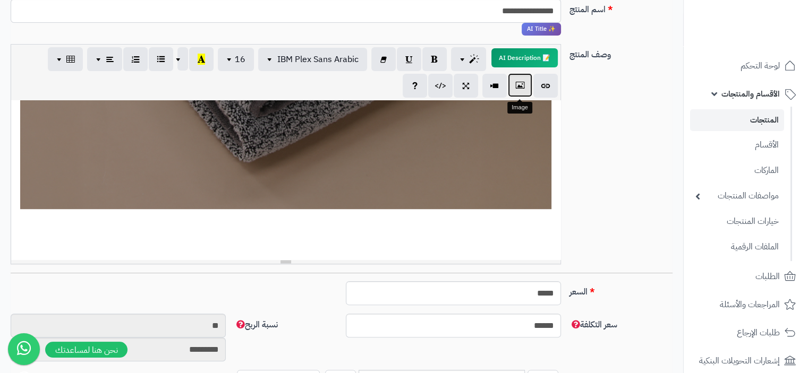
click at [518, 89] on icon "button" at bounding box center [519, 85] width 7 height 11
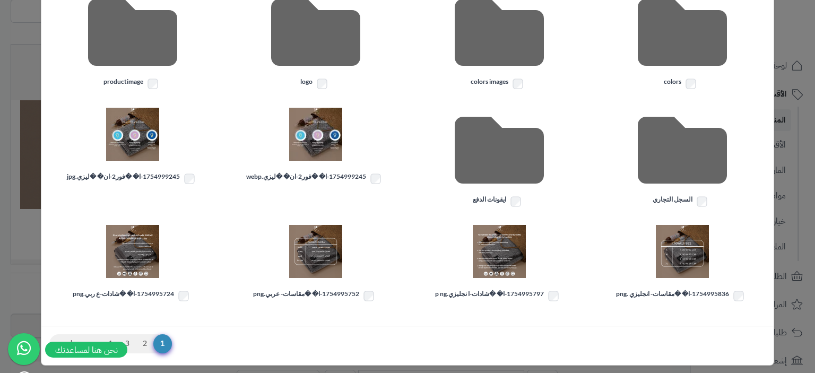
scroll to position [244, 0]
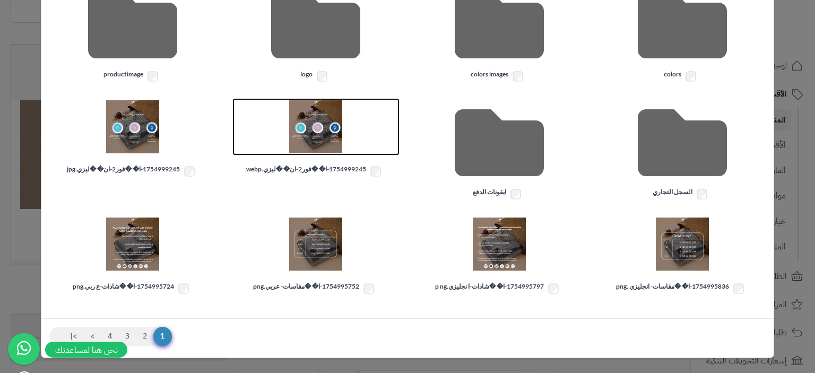
click at [328, 132] on img at bounding box center [315, 126] width 53 height 53
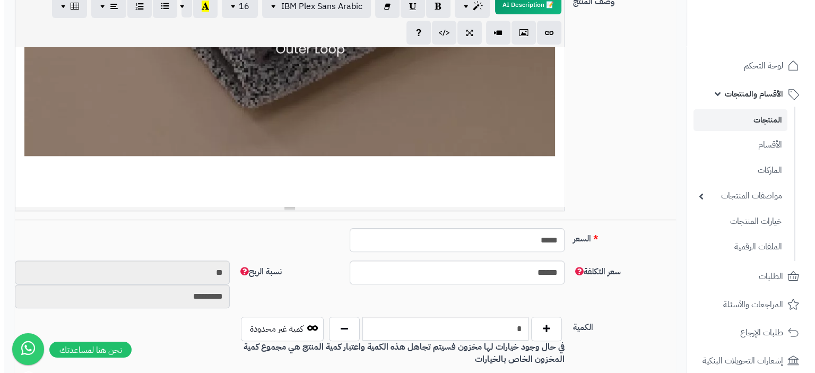
scroll to position [1310, 0]
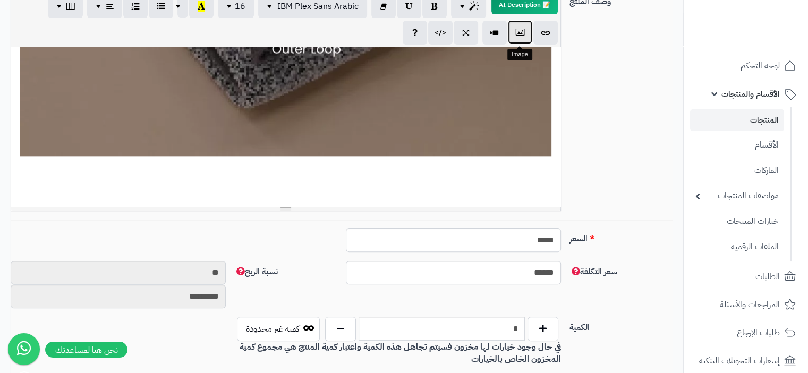
drag, startPoint x: 523, startPoint y: 35, endPoint x: 519, endPoint y: 29, distance: 6.8
click at [520, 31] on button "button" at bounding box center [520, 32] width 24 height 24
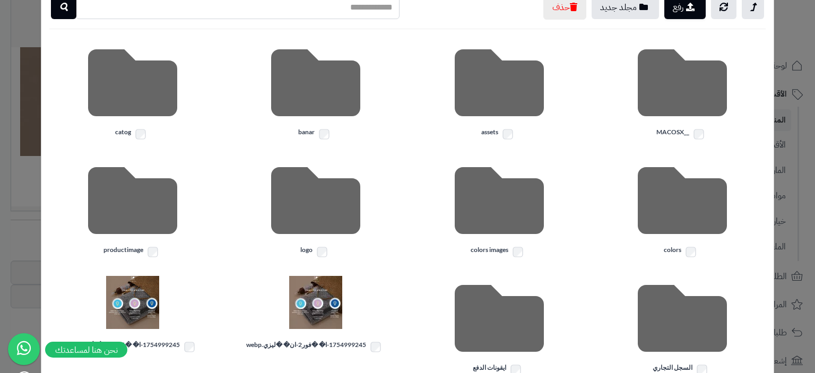
scroll to position [244, 0]
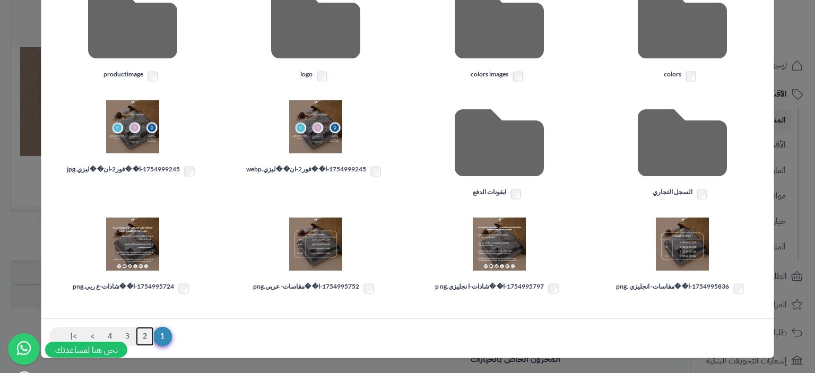
click at [154, 335] on link "2" at bounding box center [145, 336] width 18 height 19
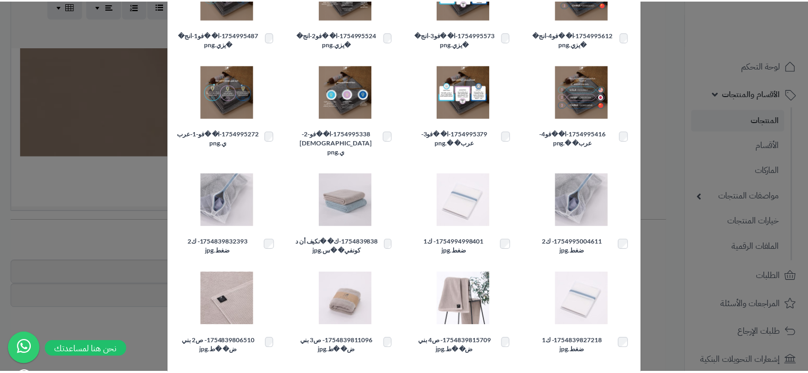
scroll to position [57, 0]
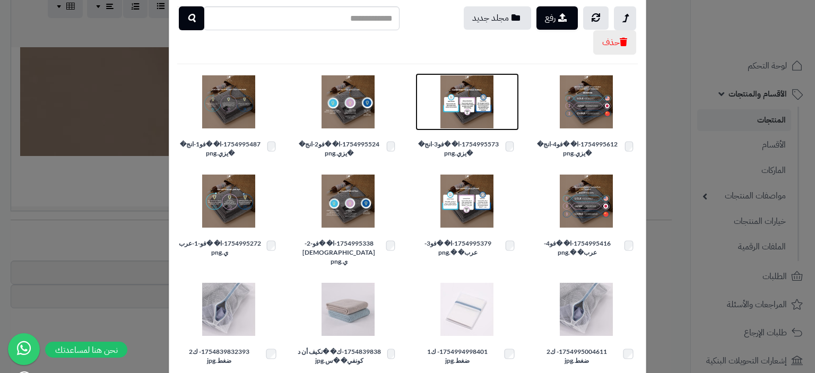
click at [479, 101] on img at bounding box center [467, 101] width 53 height 53
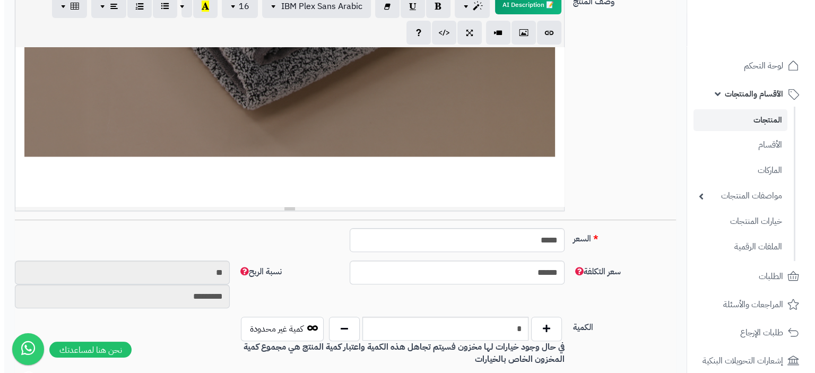
scroll to position [1881, 0]
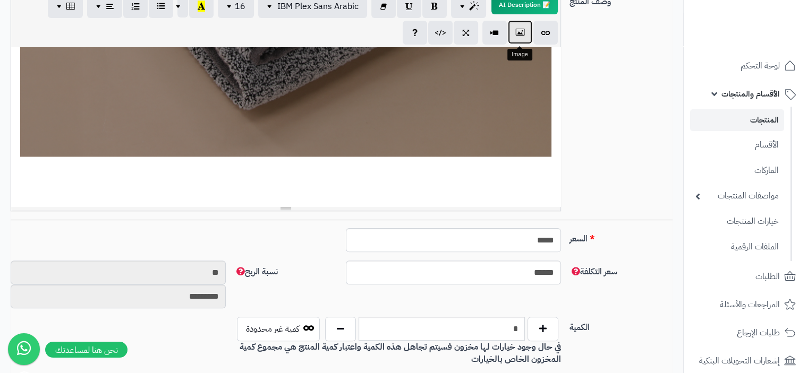
click at [512, 42] on button "button" at bounding box center [520, 32] width 24 height 24
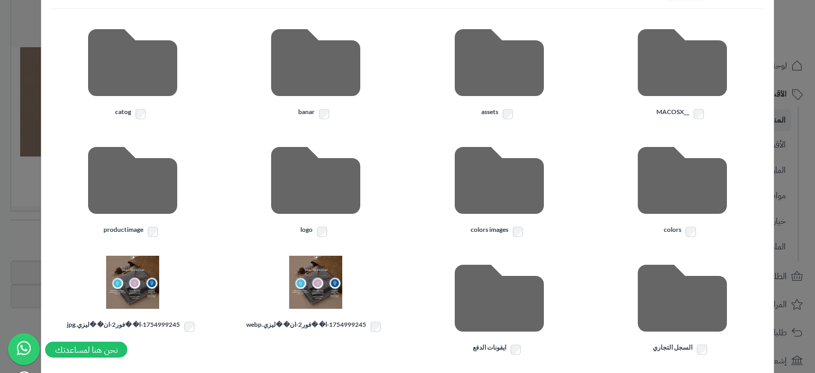
scroll to position [244, 0]
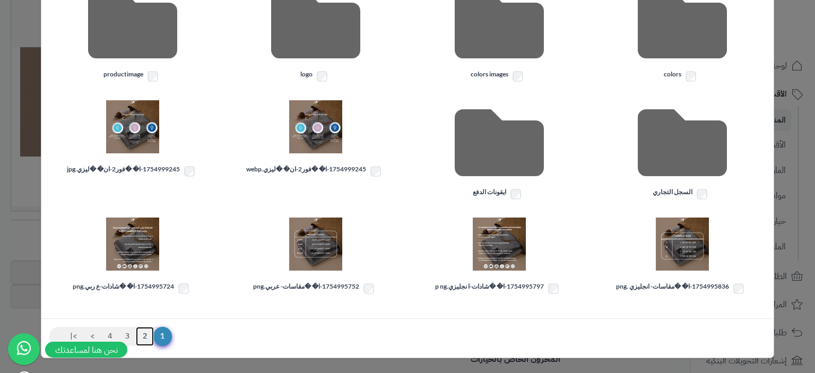
click at [154, 339] on link "2" at bounding box center [145, 336] width 18 height 19
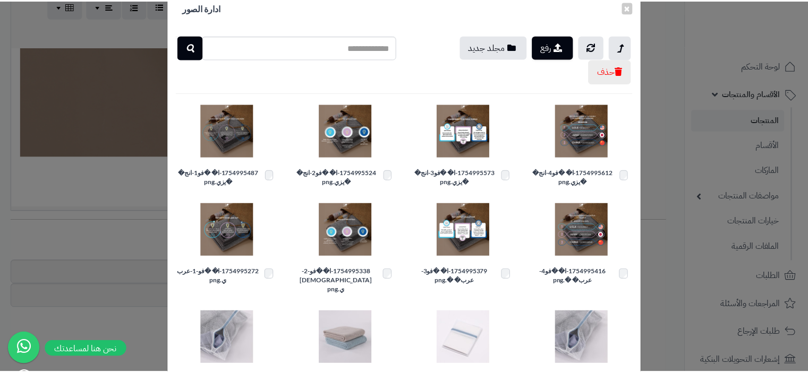
scroll to position [4, 0]
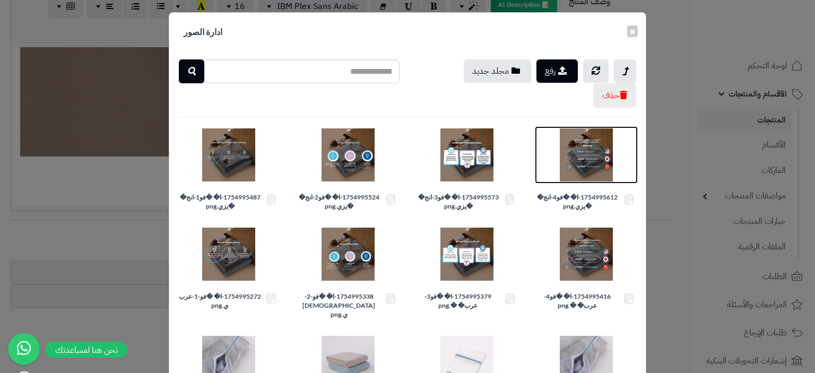
click at [592, 157] on img at bounding box center [586, 154] width 53 height 53
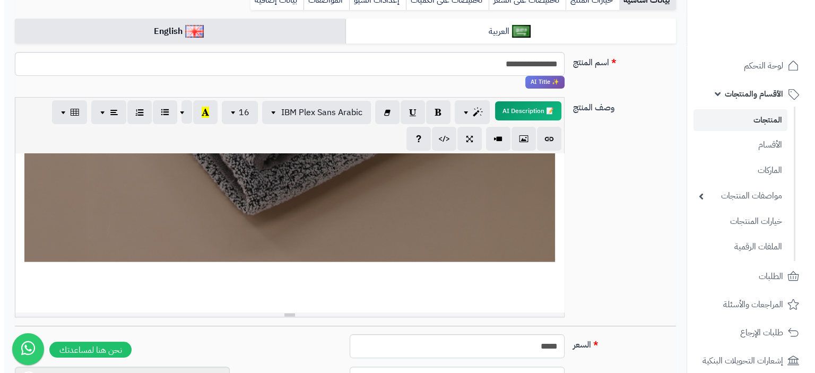
scroll to position [106, 0]
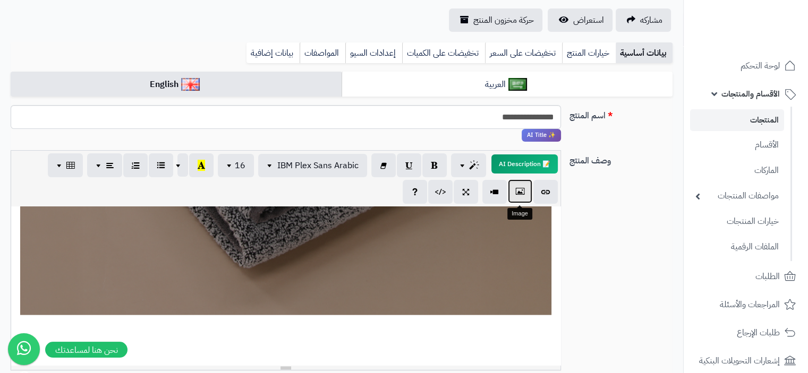
click at [516, 193] on icon "button" at bounding box center [519, 191] width 7 height 11
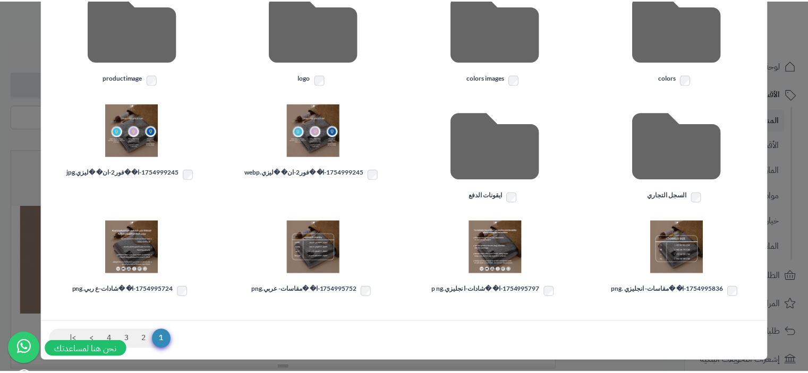
scroll to position [244, 0]
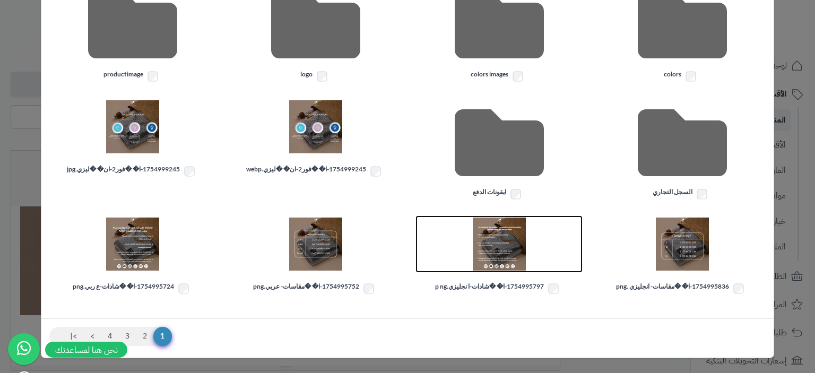
click at [526, 235] on img at bounding box center [499, 244] width 53 height 53
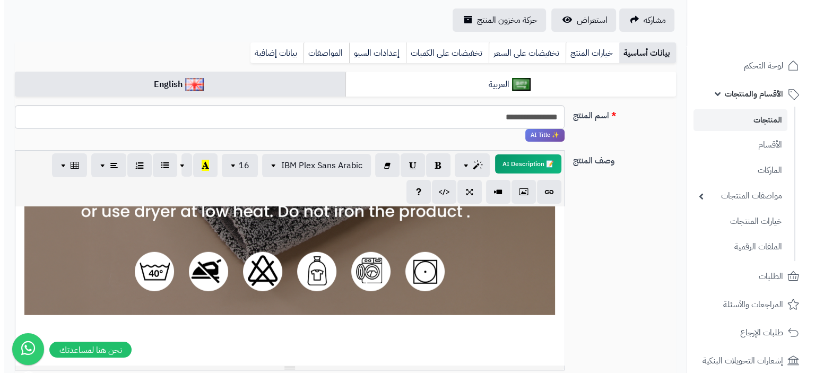
scroll to position [3021, 0]
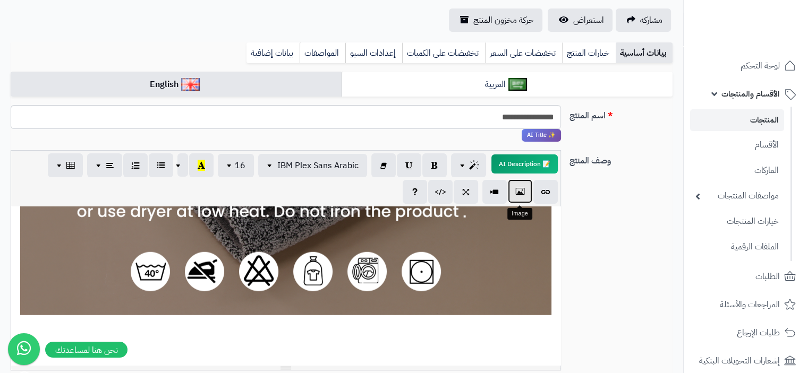
click at [520, 191] on icon "button" at bounding box center [519, 191] width 7 height 11
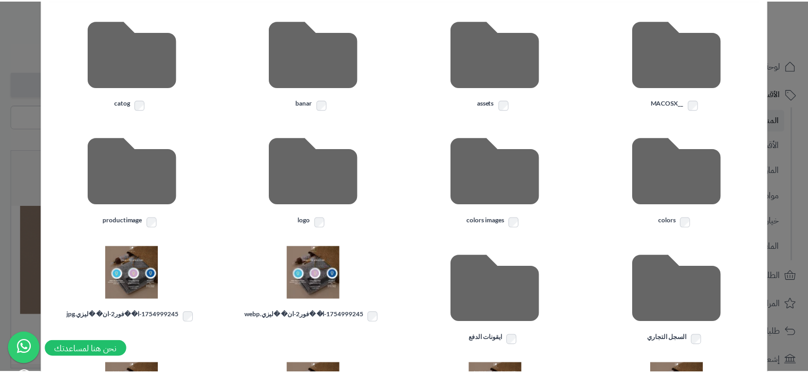
scroll to position [244, 0]
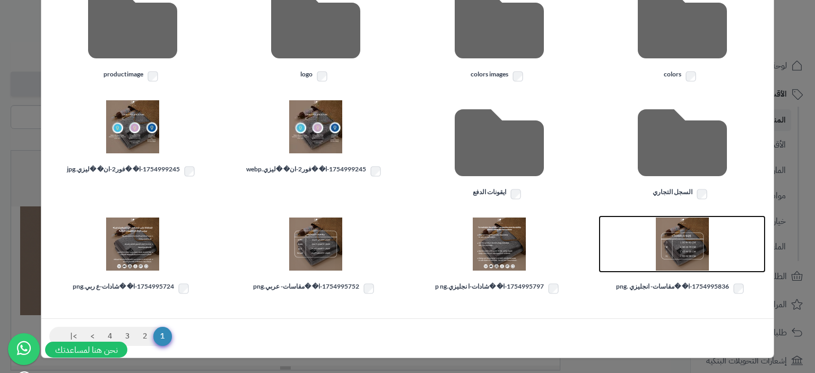
click at [682, 240] on img at bounding box center [682, 244] width 53 height 53
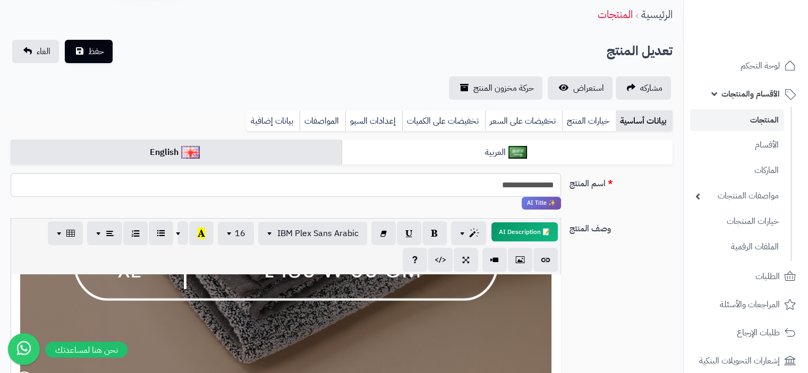
scroll to position [0, 0]
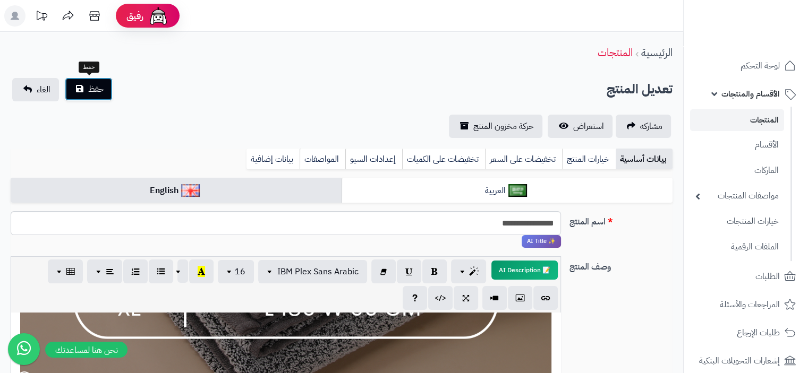
click at [93, 97] on button "حفظ" at bounding box center [89, 89] width 48 height 23
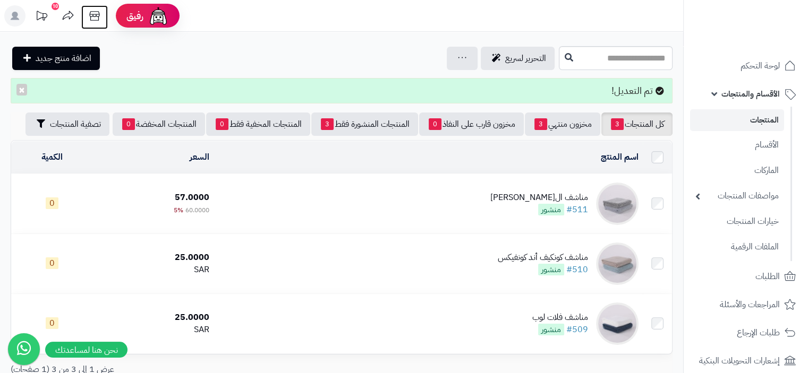
click at [97, 19] on icon at bounding box center [94, 15] width 21 height 21
click at [91, 16] on icon at bounding box center [94, 15] width 21 height 21
